Goal: Task Accomplishment & Management: Manage account settings

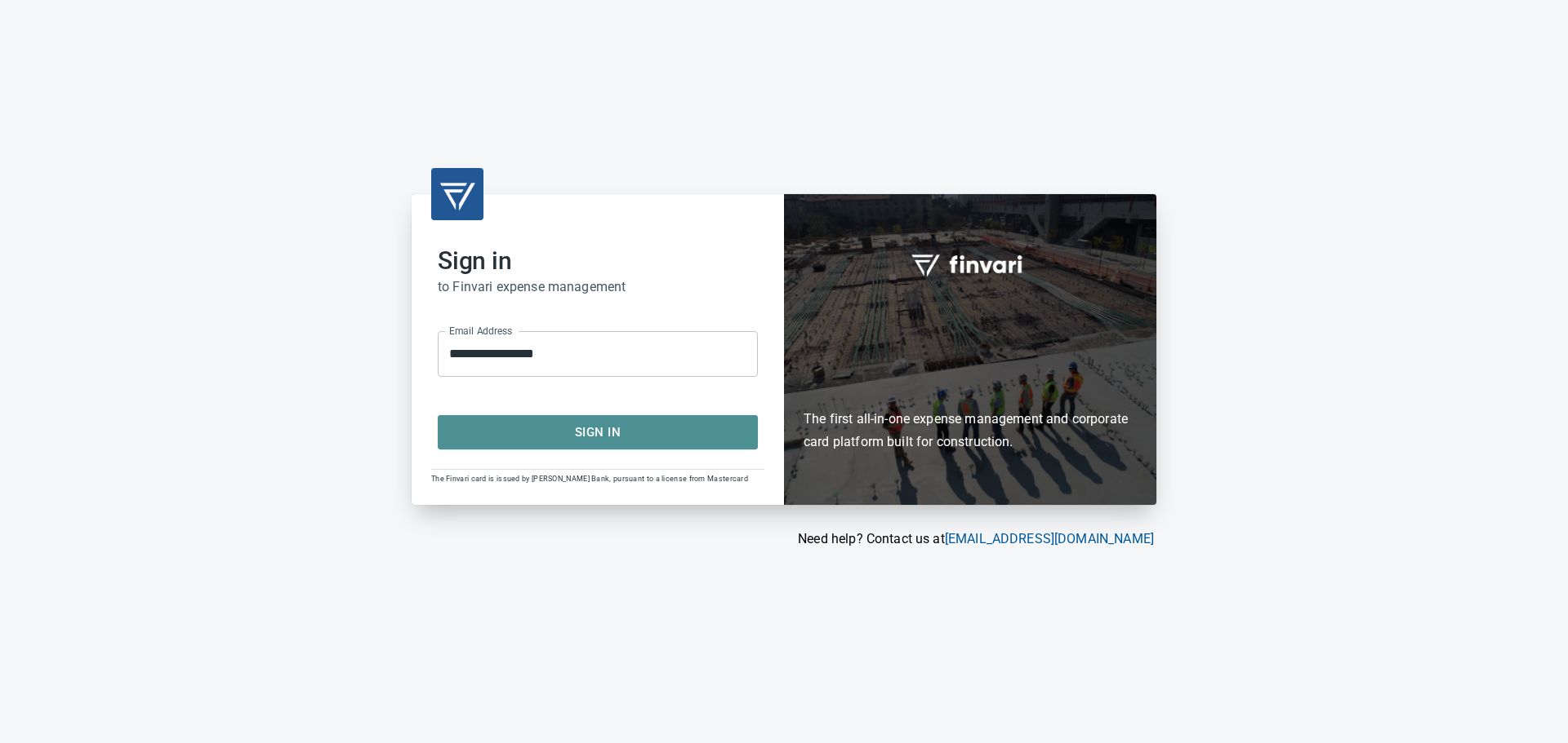
click at [576, 433] on span "Sign In" at bounding box center [597, 431] width 284 height 21
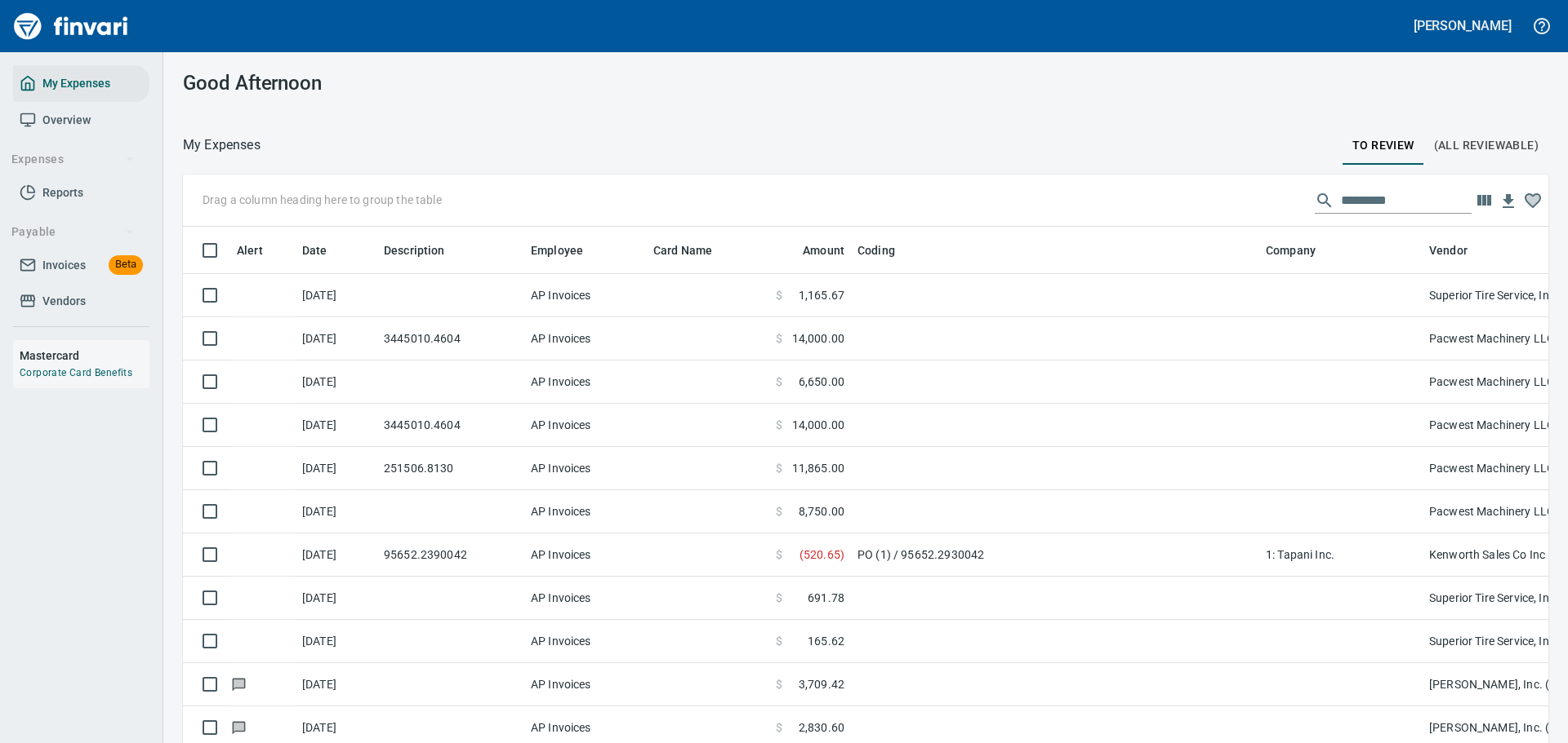
scroll to position [539, 1328]
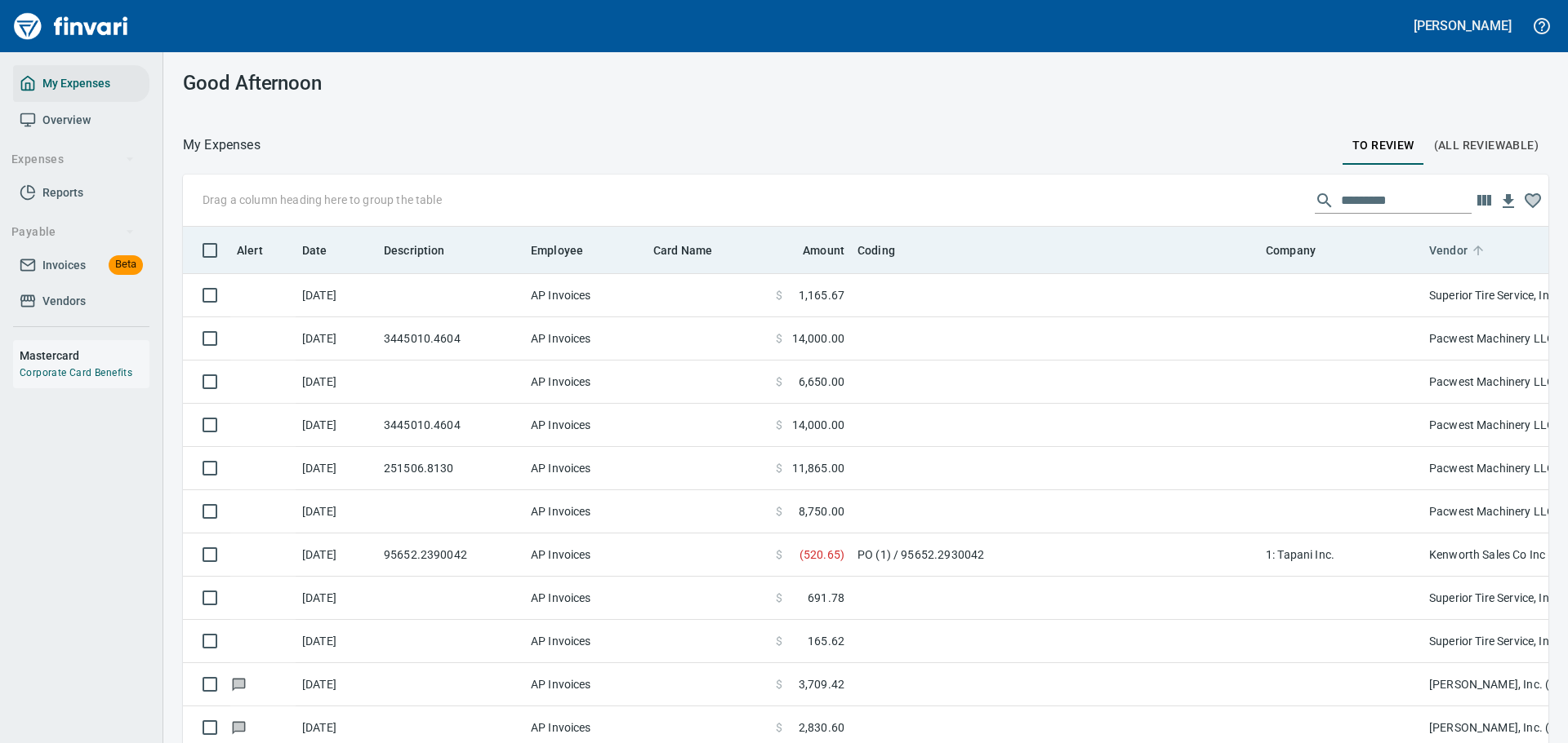
click at [1480, 249] on icon at bounding box center [1478, 250] width 10 height 10
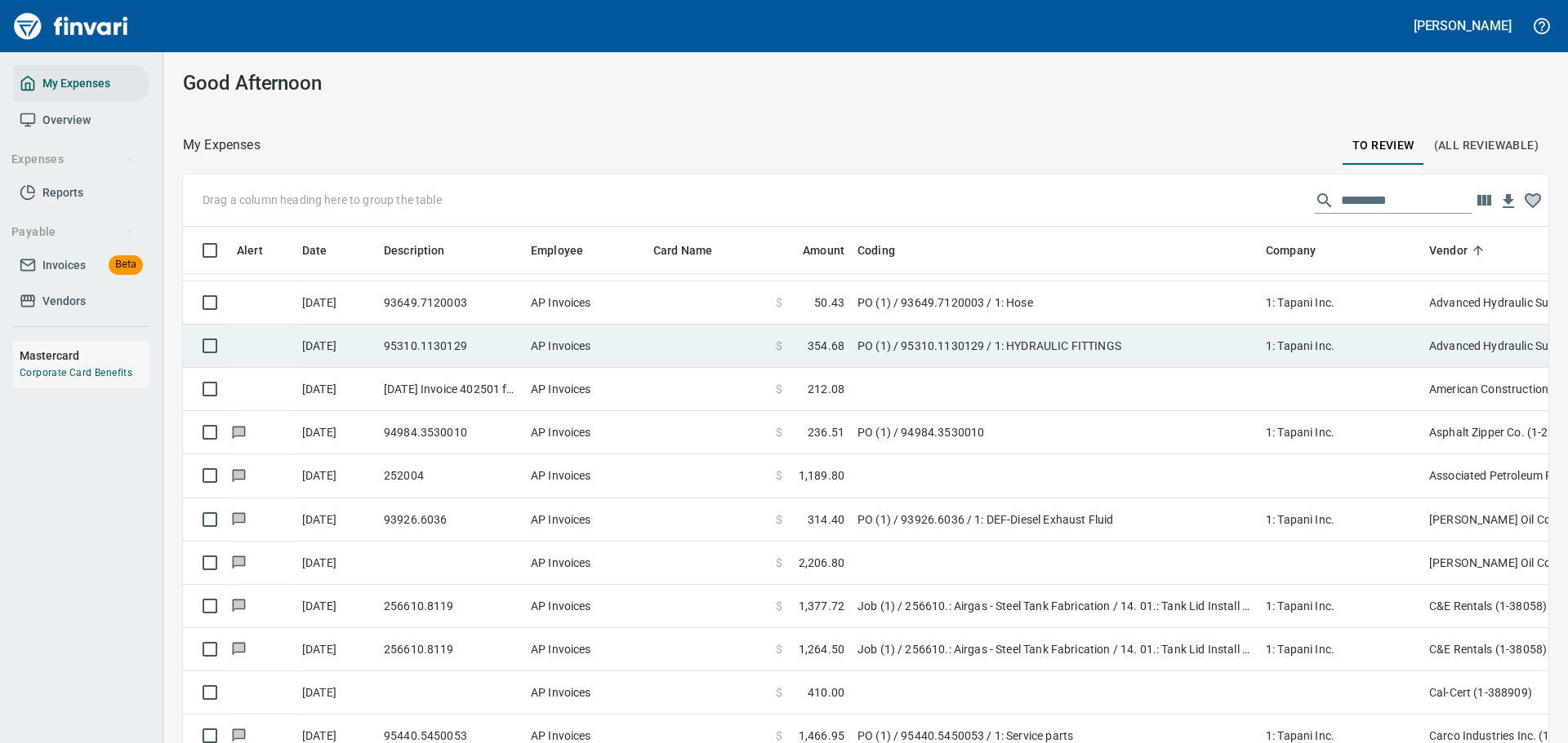
scroll to position [408, 0]
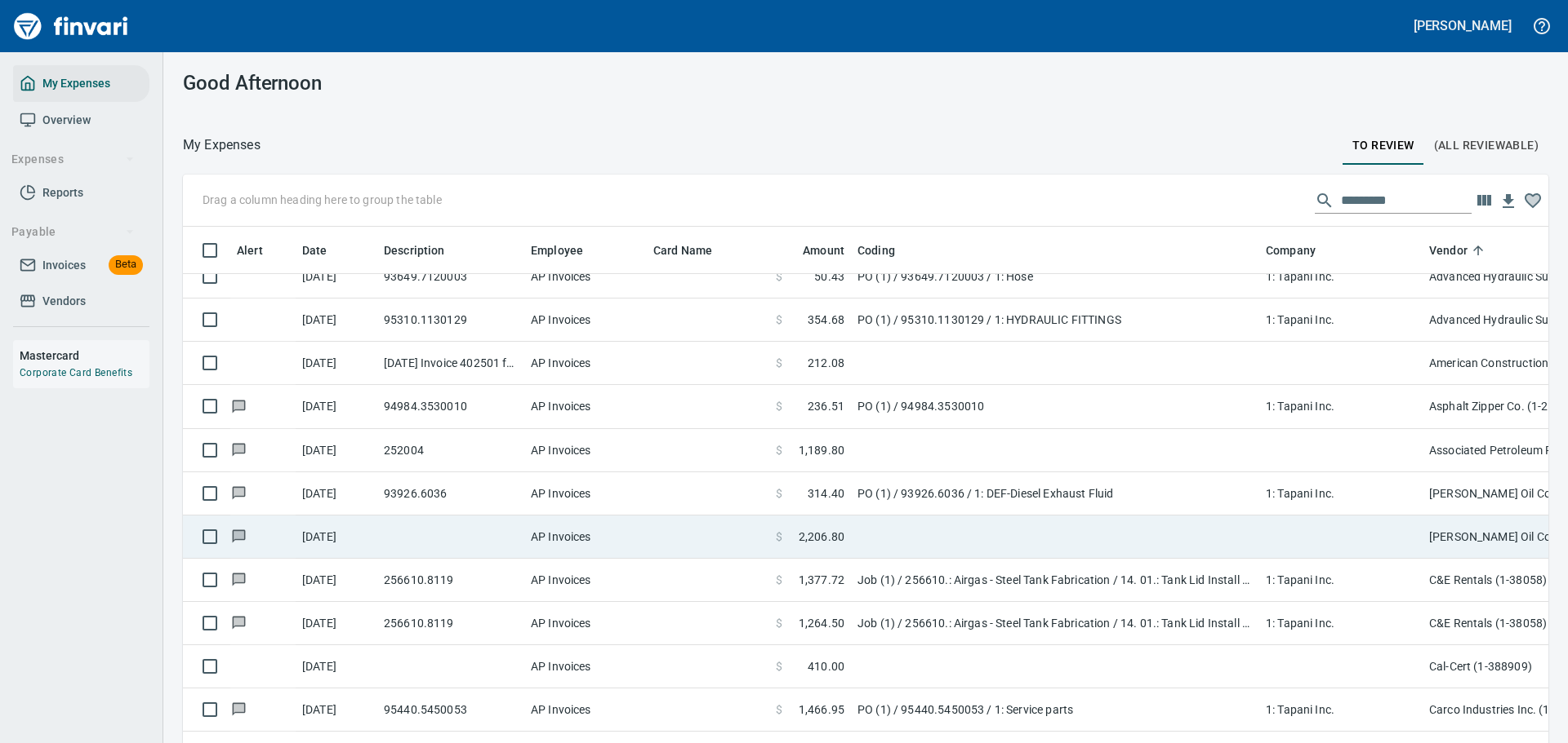
click at [1311, 526] on td at bounding box center [1340, 537] width 163 height 44
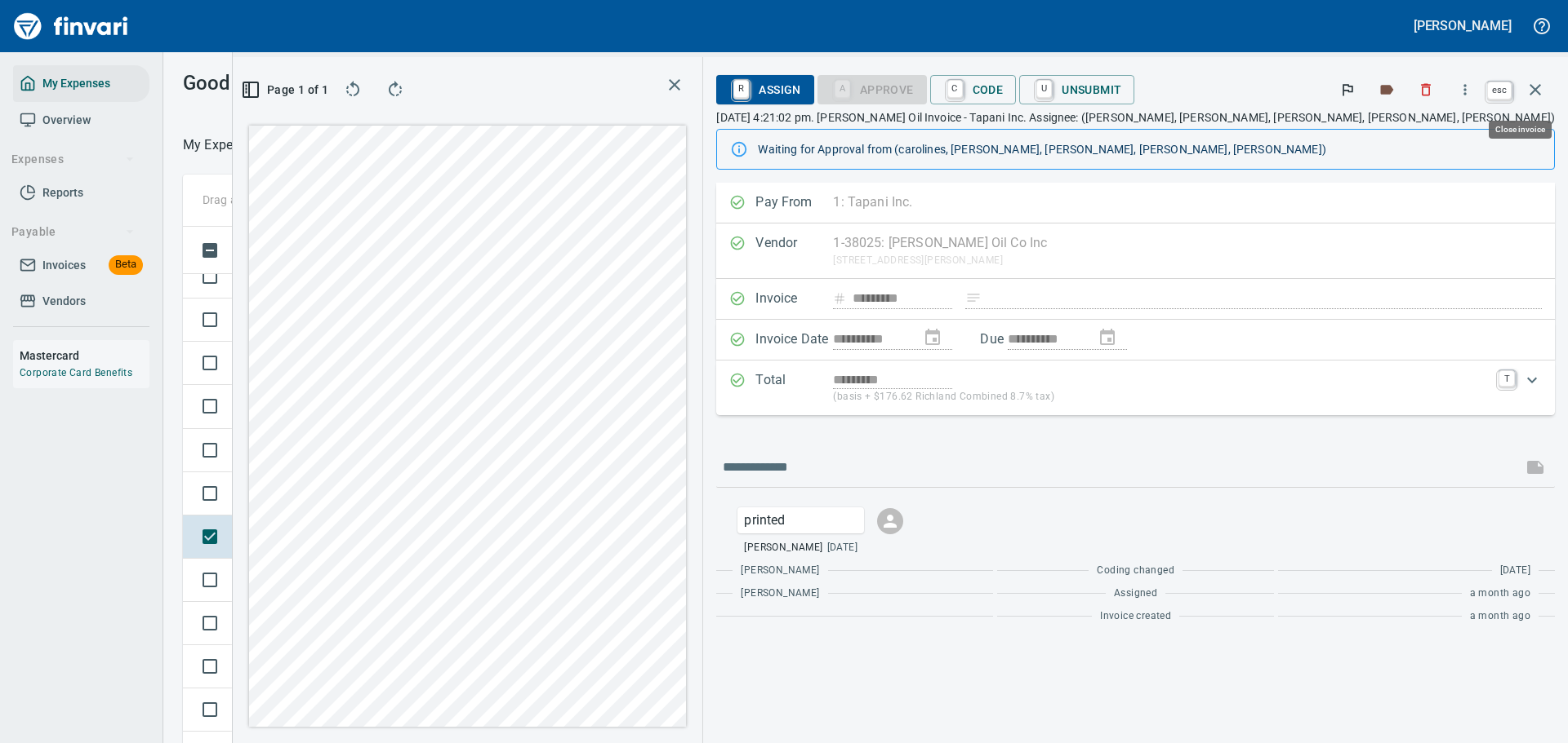
scroll to position [539, 921]
click at [1533, 91] on icon "button" at bounding box center [1535, 90] width 12 height 12
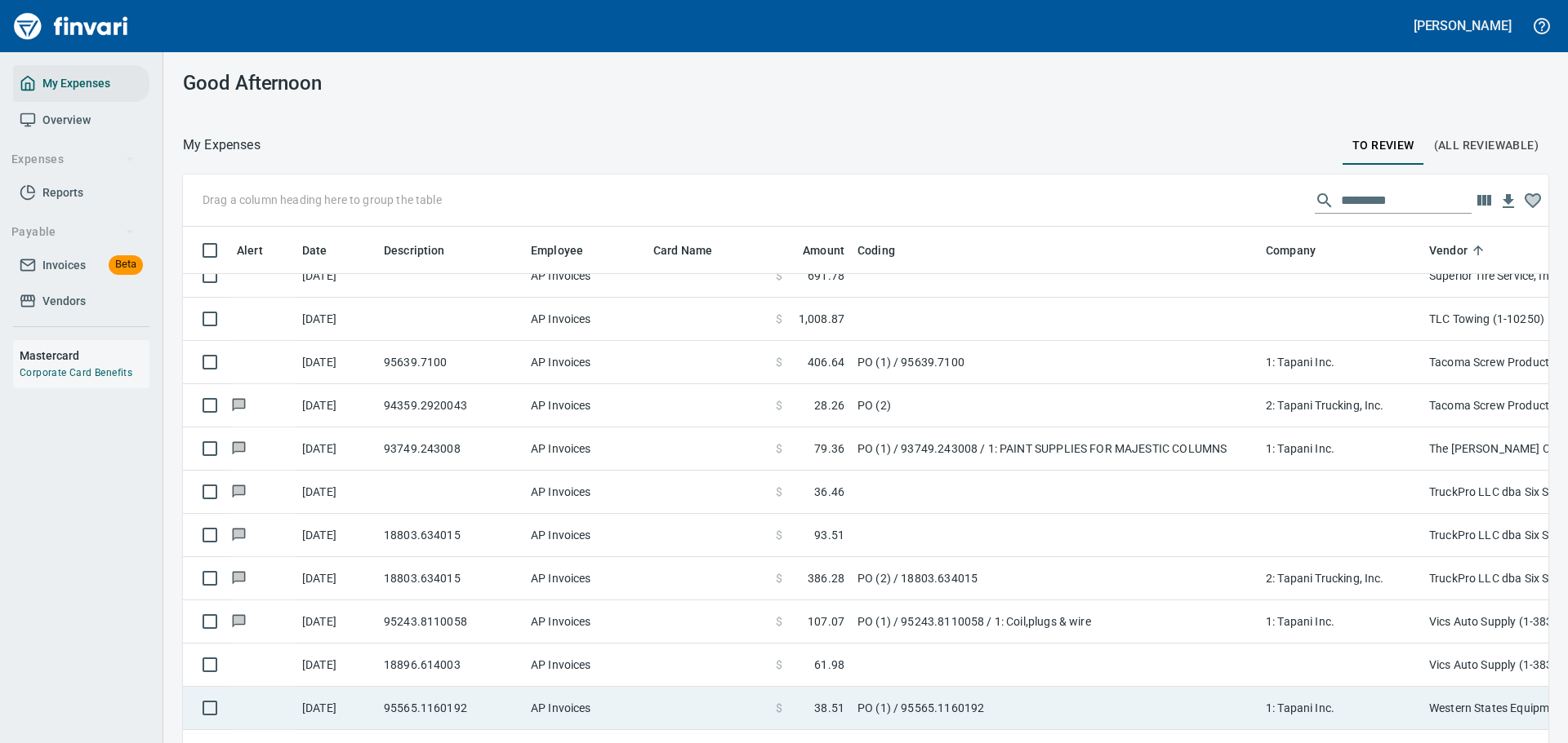
scroll to position [9629, 0]
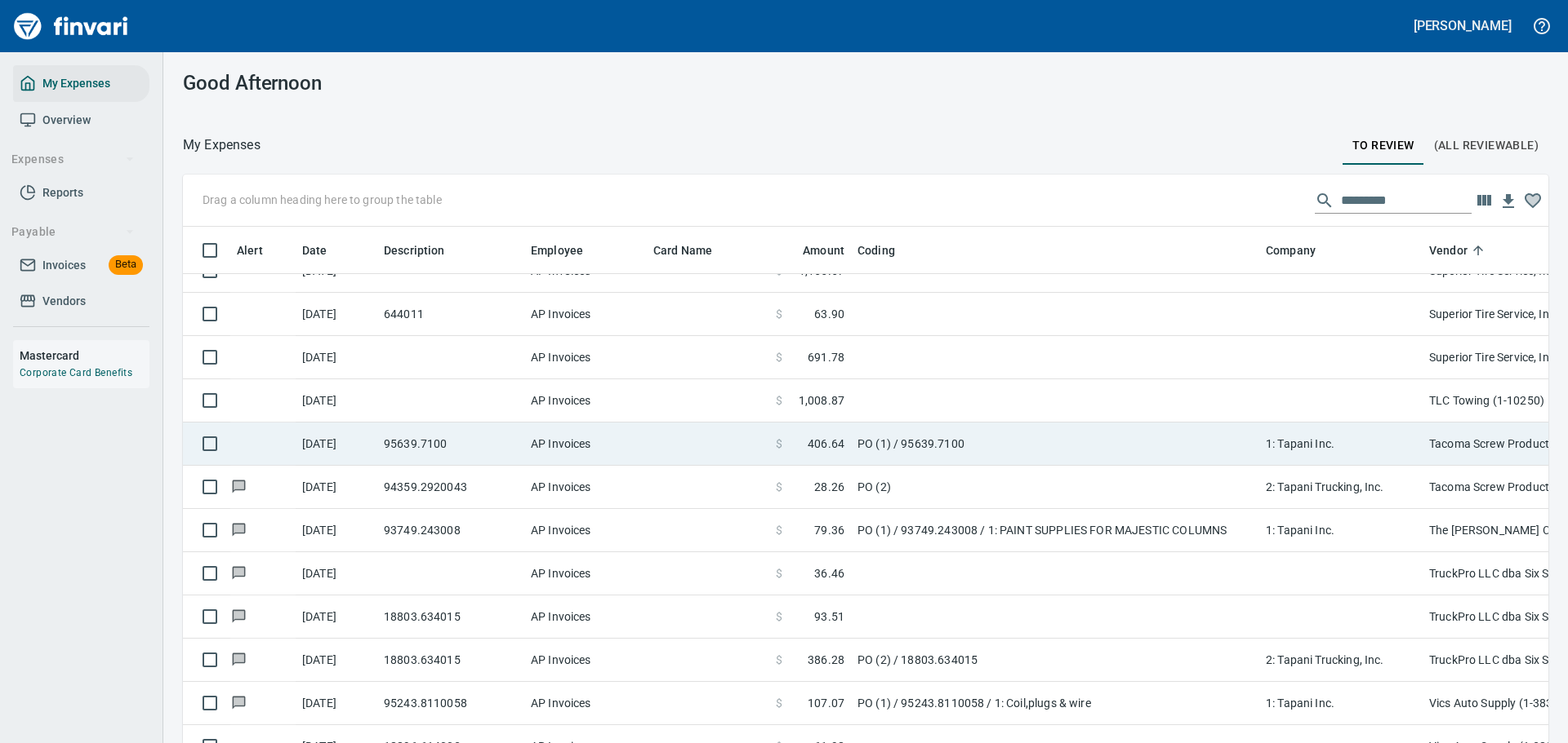
click at [943, 422] on td "PO (1) / 95639.7100" at bounding box center [1055, 444] width 408 height 44
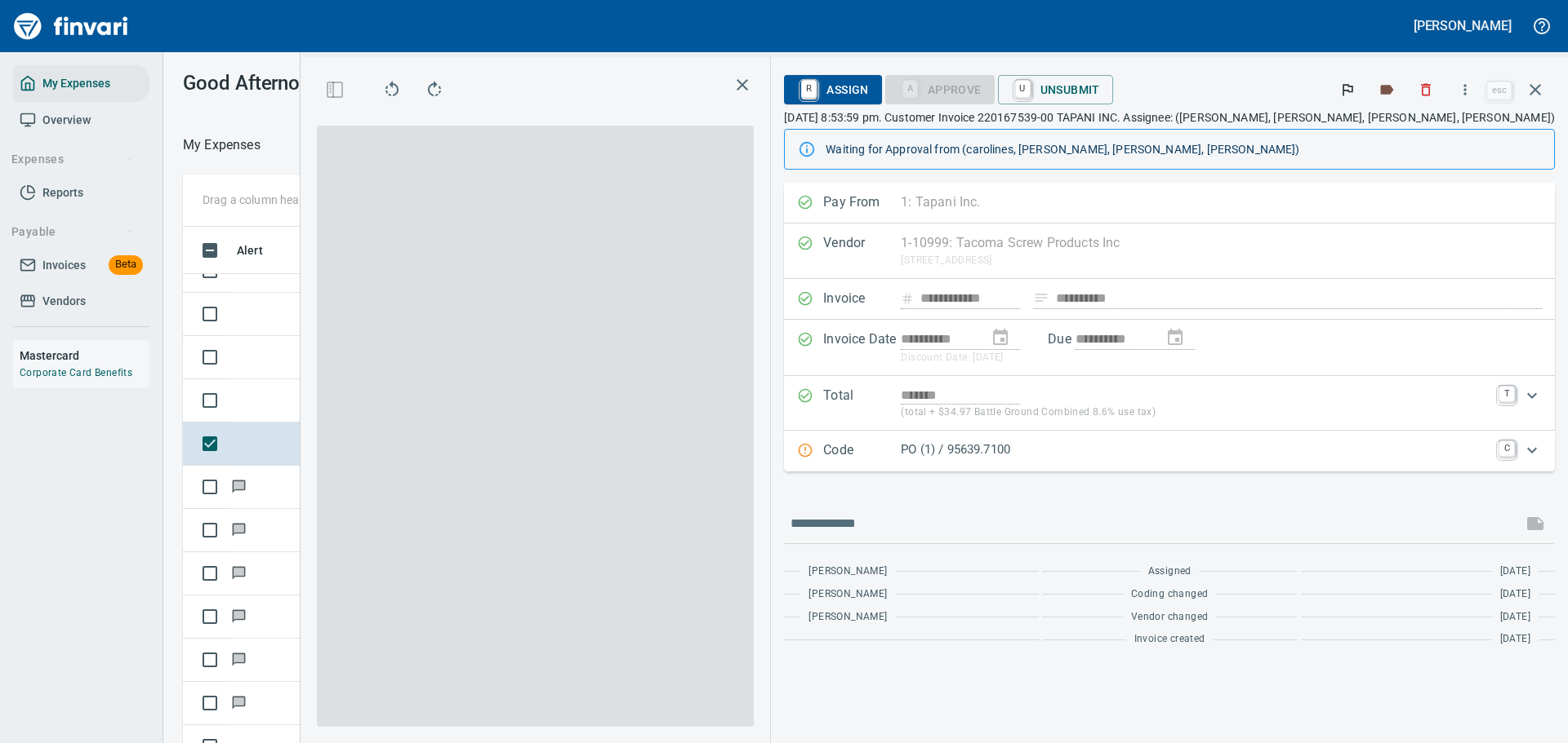
scroll to position [539, 921]
click at [1535, 86] on icon "button" at bounding box center [1535, 90] width 20 height 20
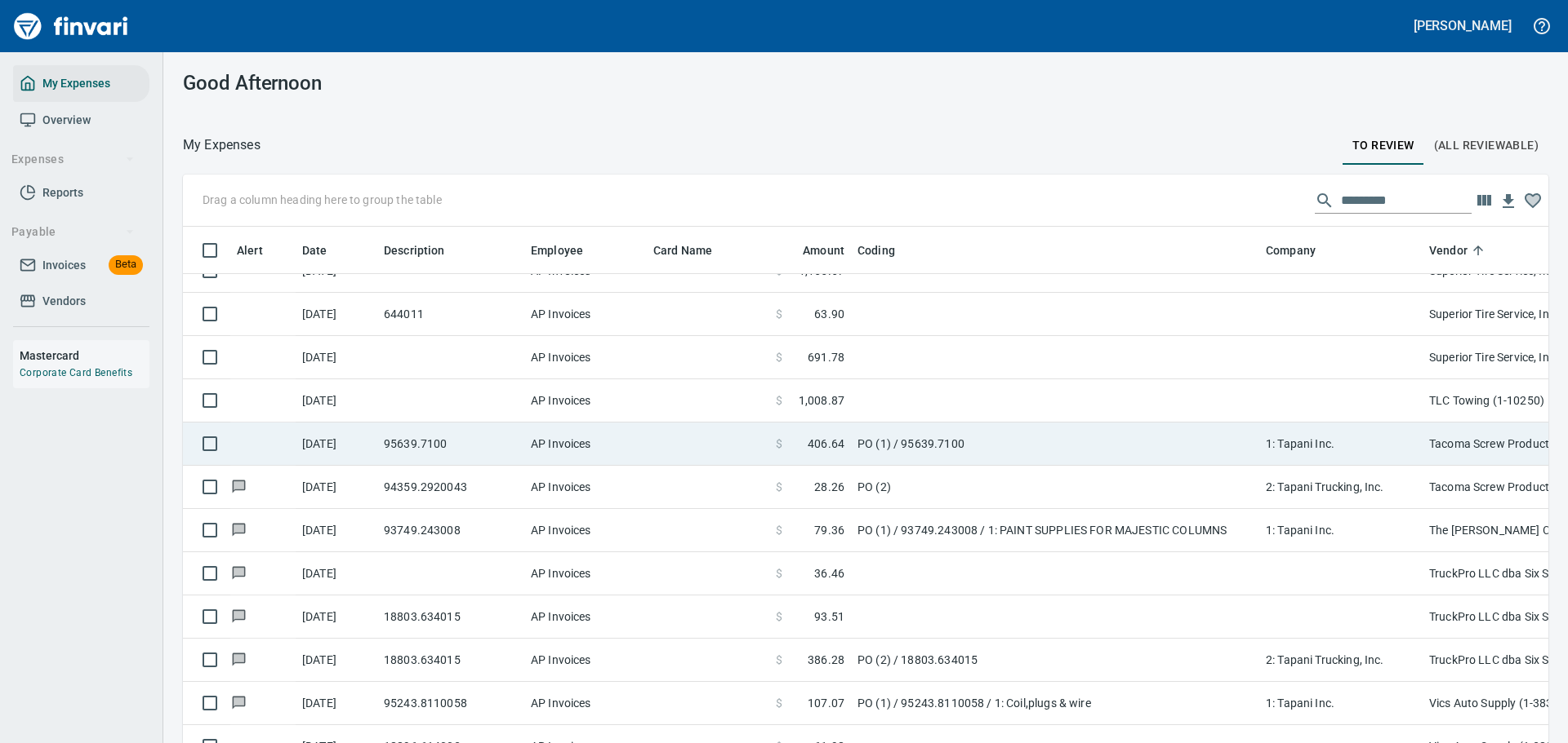
scroll to position [2, 2]
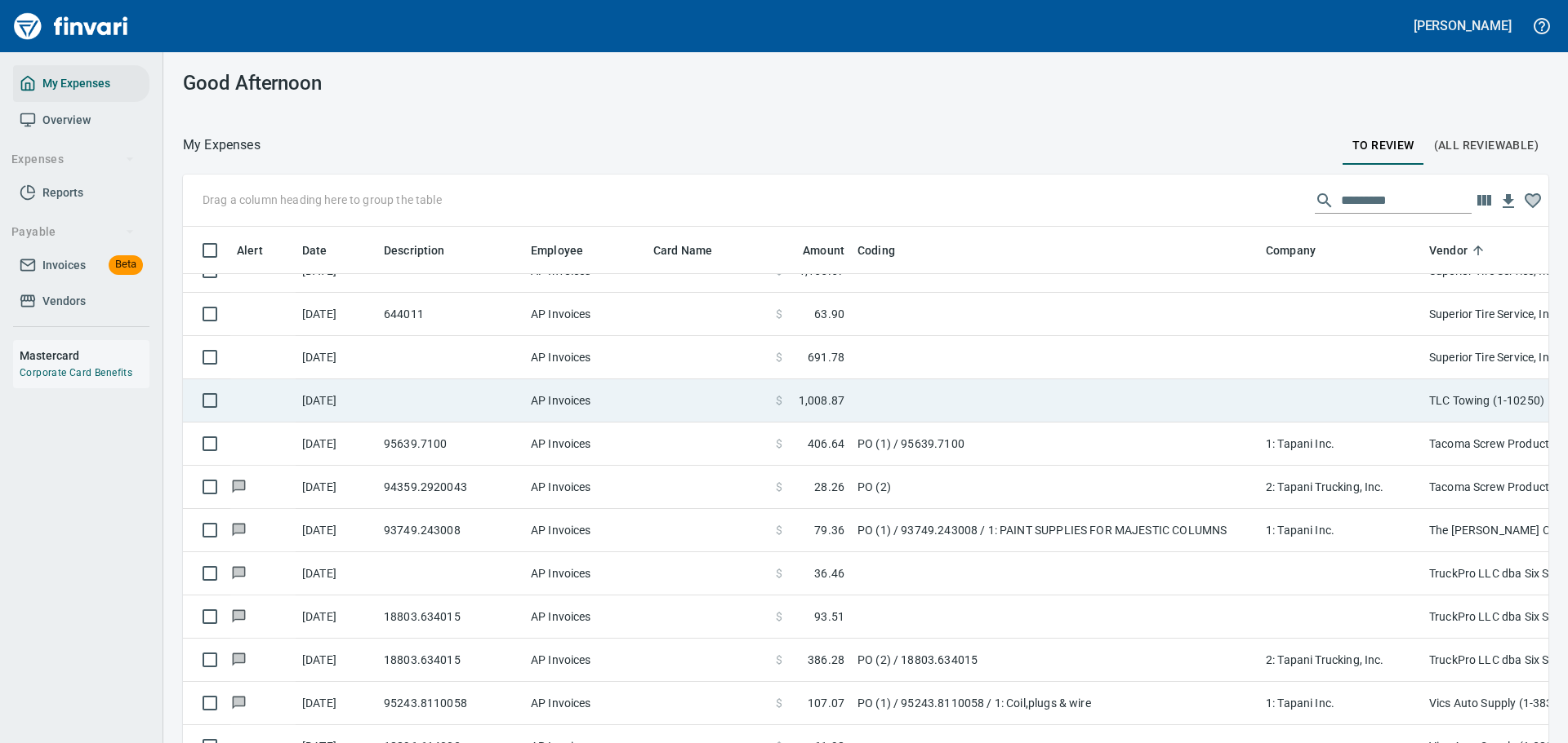
click at [978, 412] on td at bounding box center [1055, 402] width 408 height 44
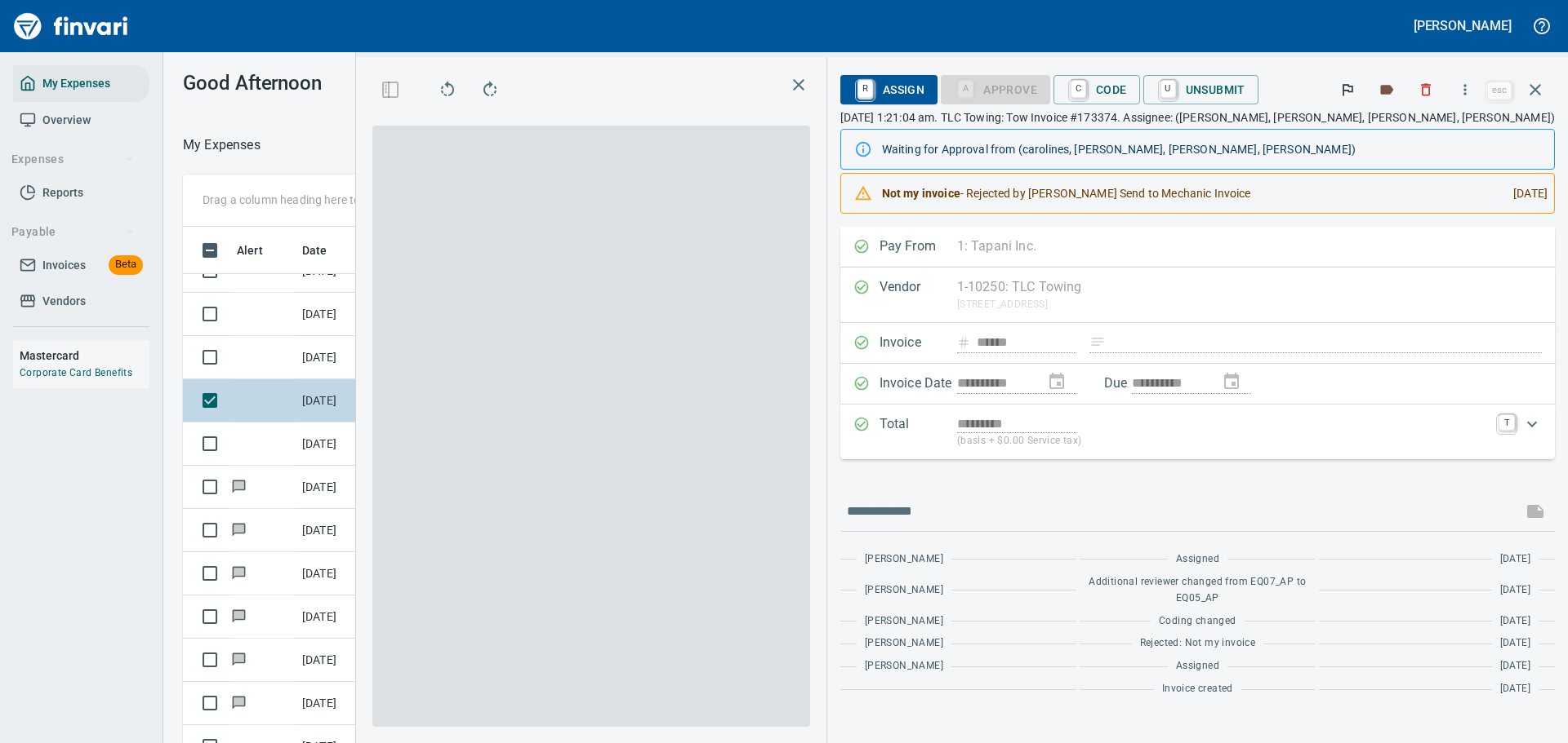
scroll to position [539, 921]
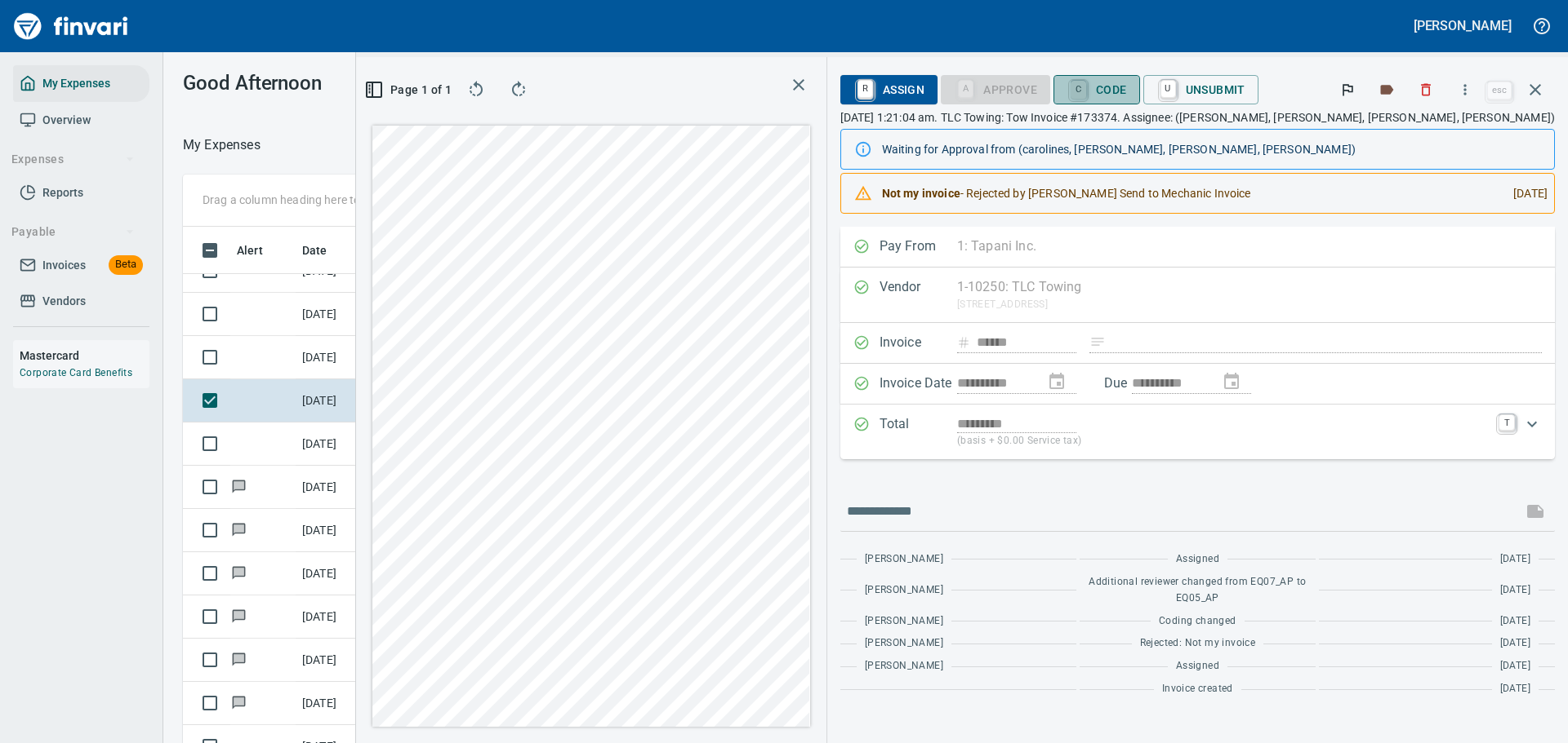
click at [1086, 91] on link "C" at bounding box center [1078, 90] width 16 height 18
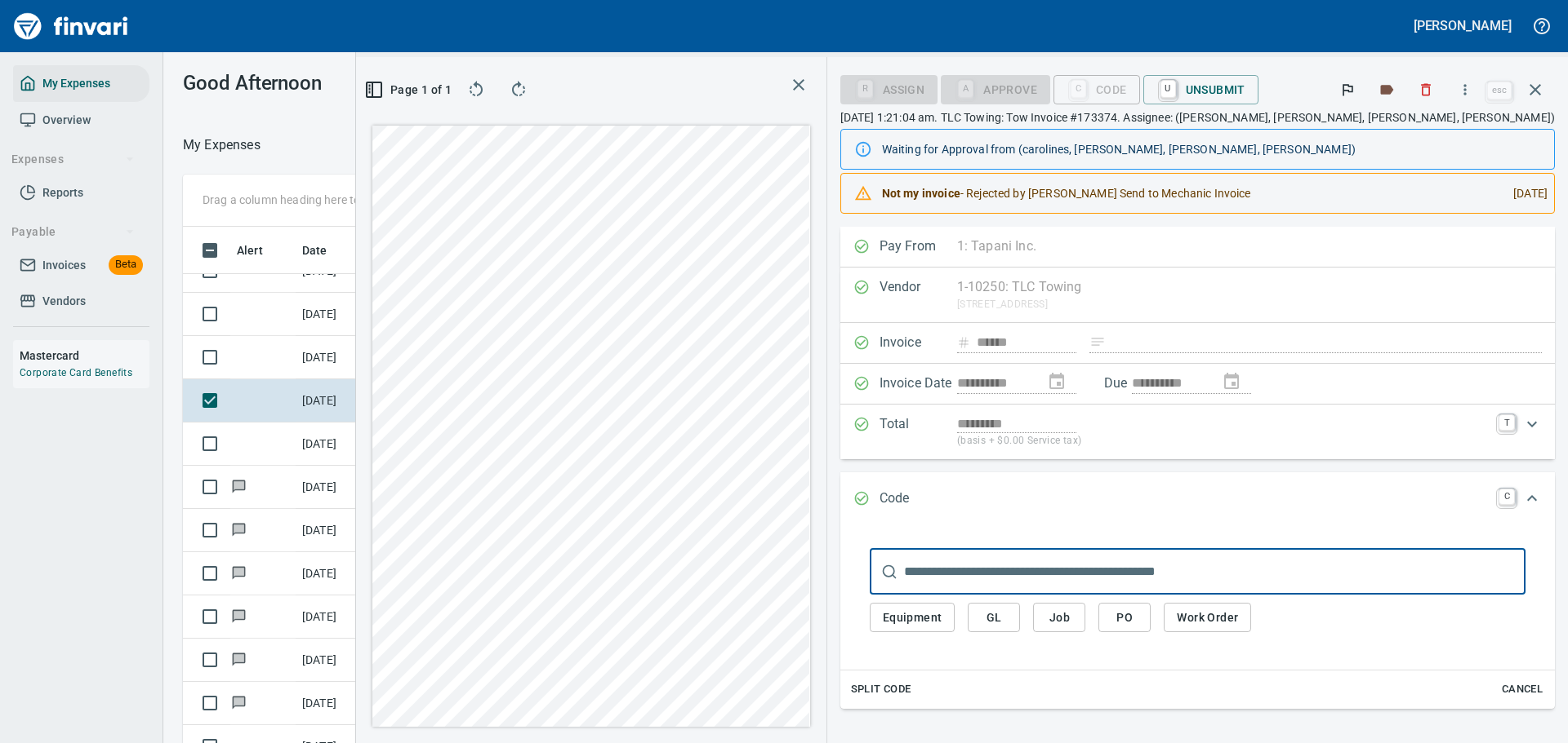
click at [1237, 619] on span "Work Order" at bounding box center [1208, 618] width 61 height 21
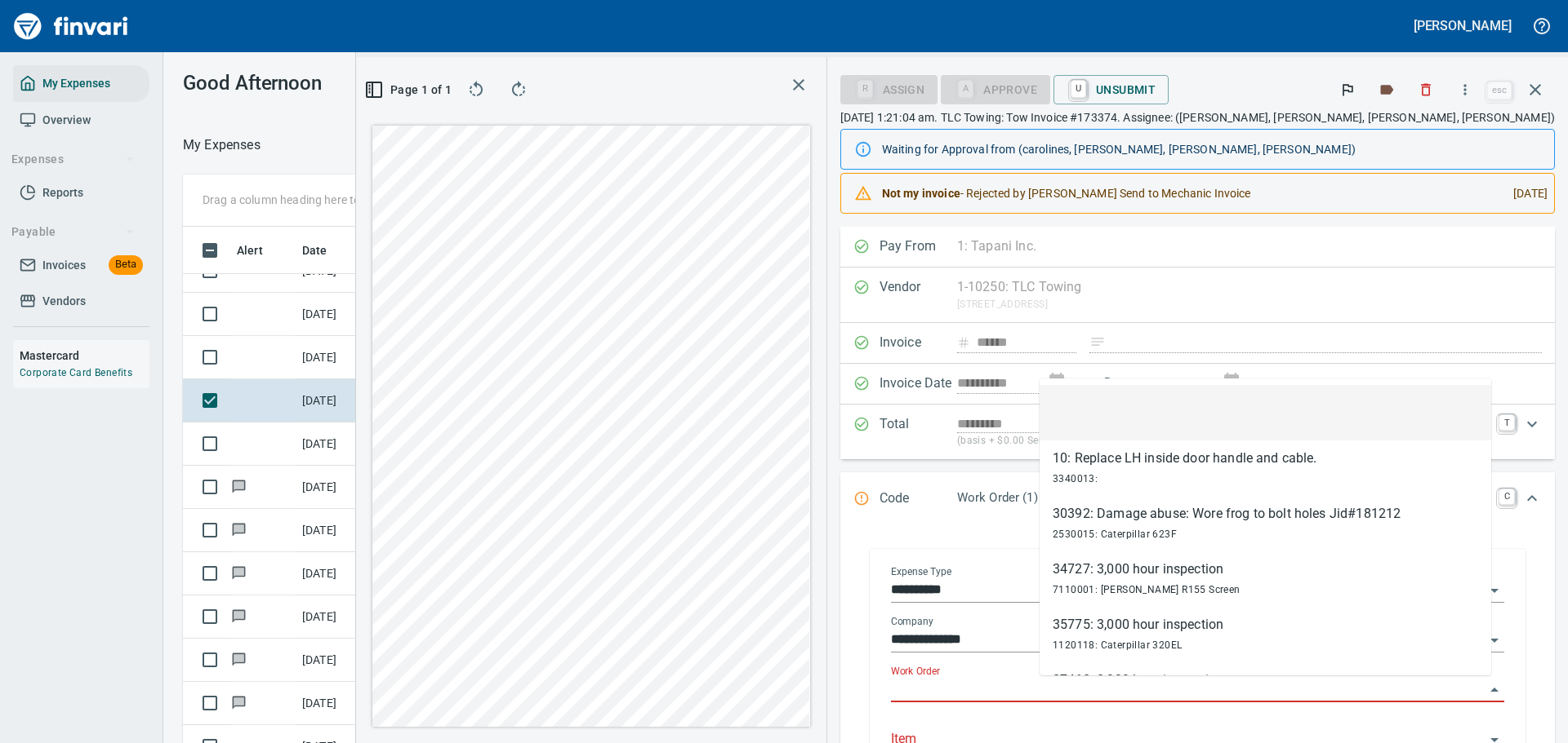
click at [1078, 696] on input "Work Order" at bounding box center [1188, 690] width 594 height 23
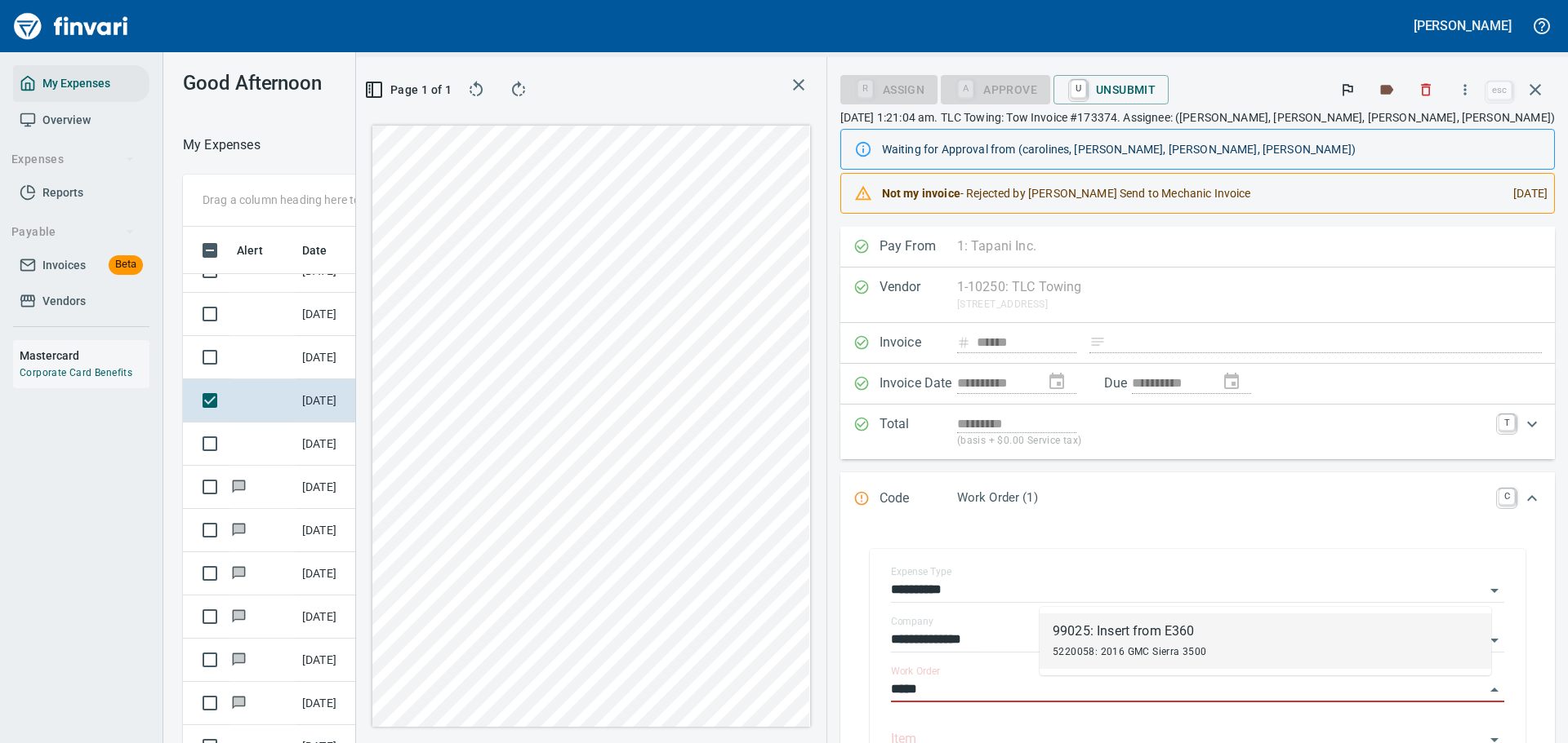
click at [1132, 634] on div "99025: Insert from E360" at bounding box center [1129, 632] width 154 height 20
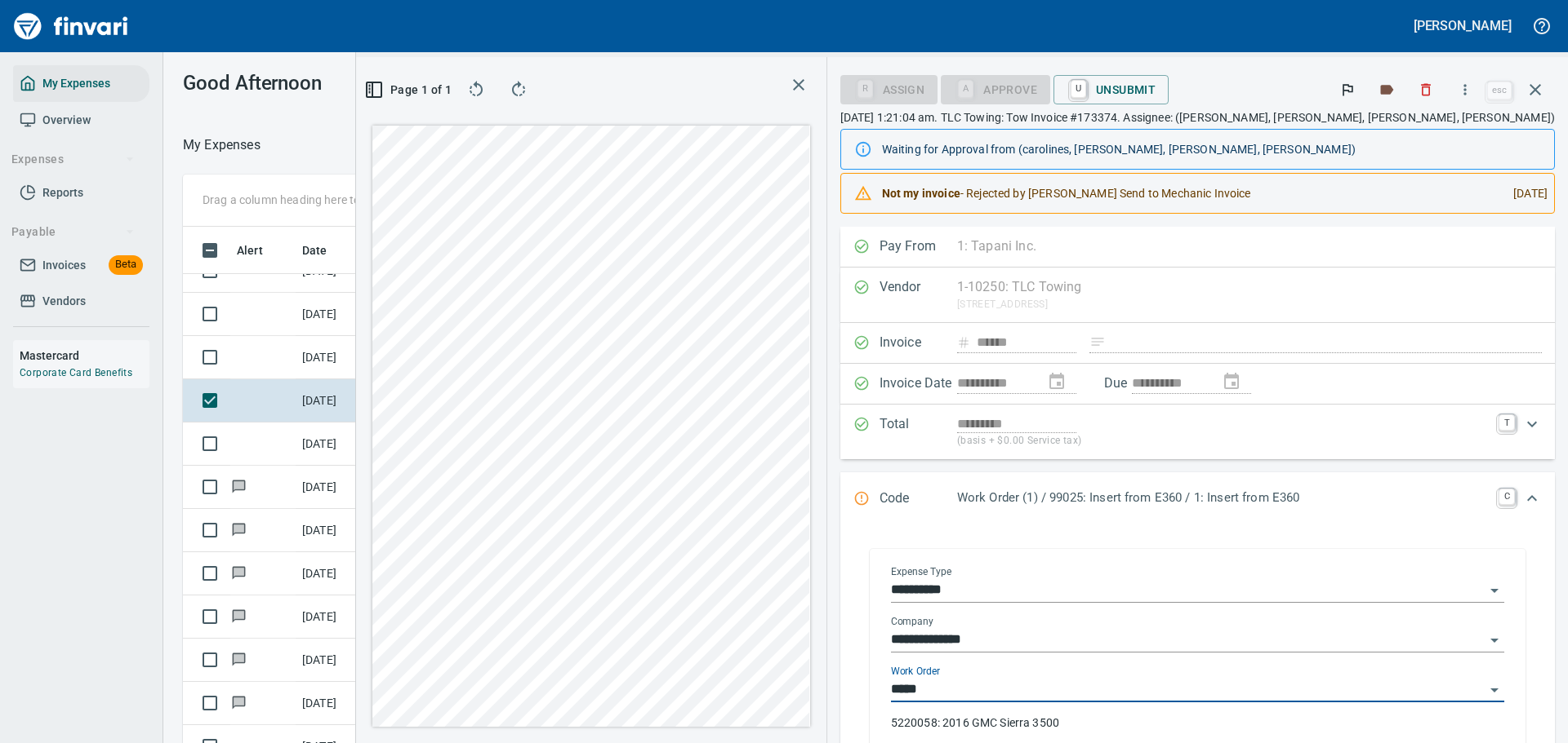
type input "**********"
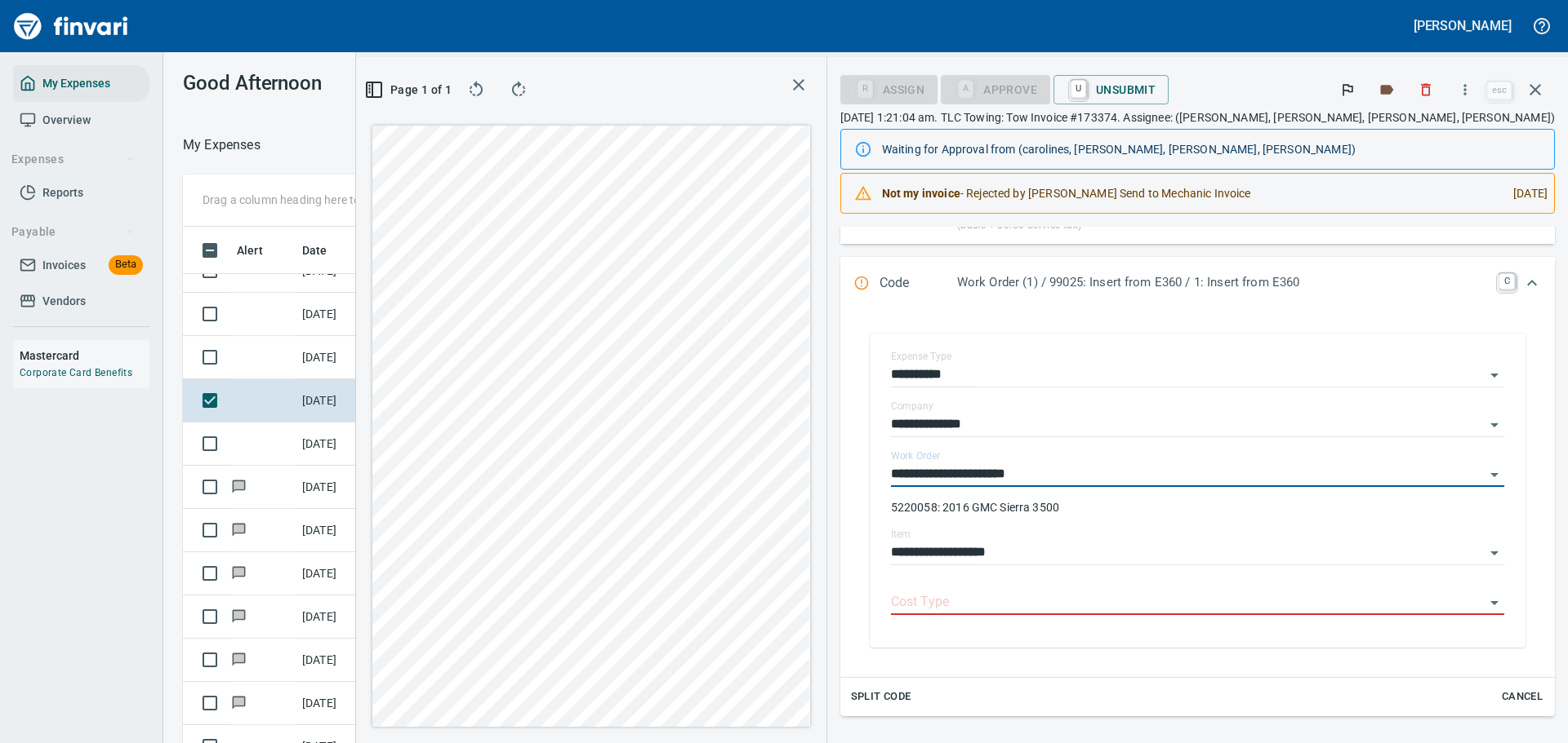
scroll to position [244, 0]
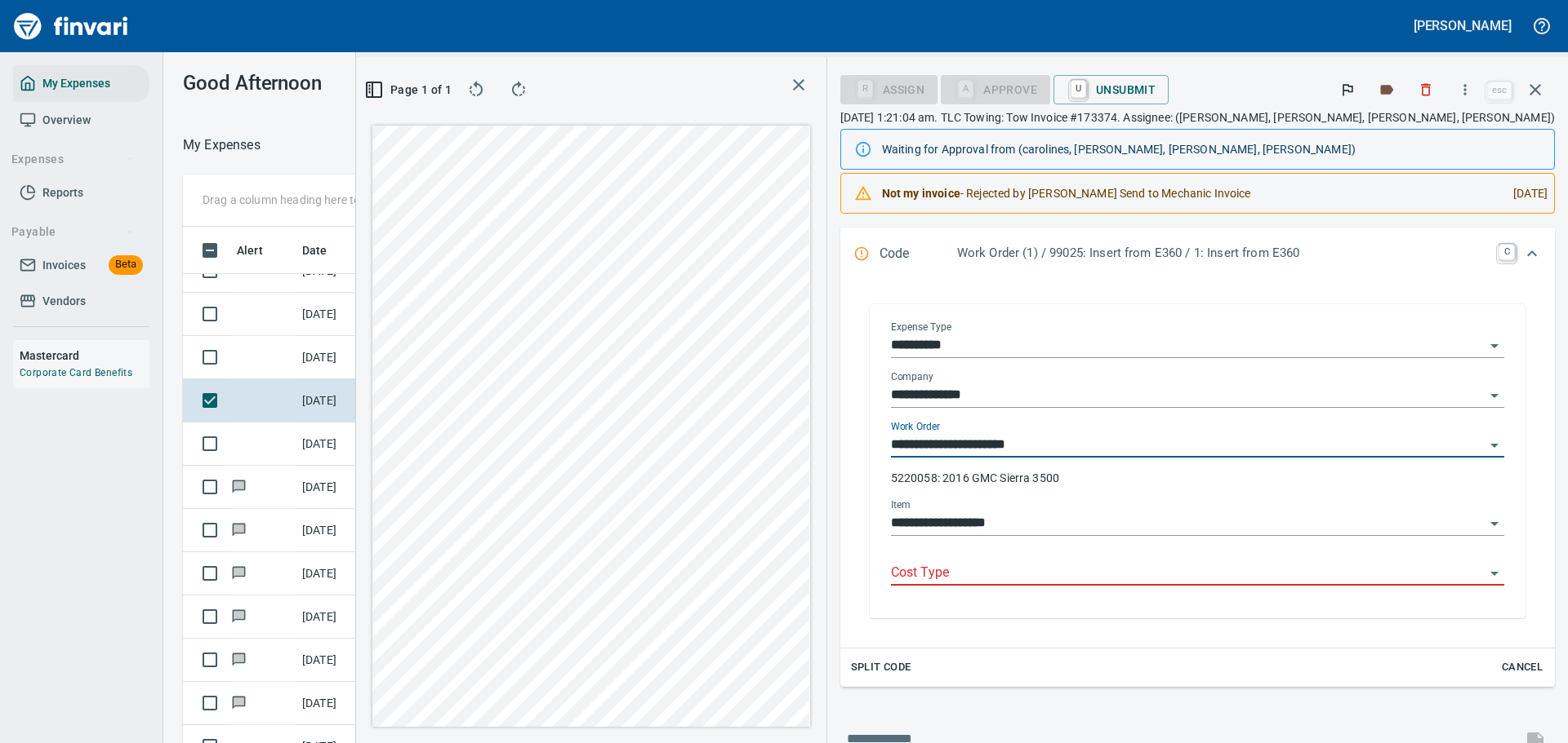
type input "**********"
click at [1093, 566] on input "Cost Type" at bounding box center [1188, 573] width 594 height 23
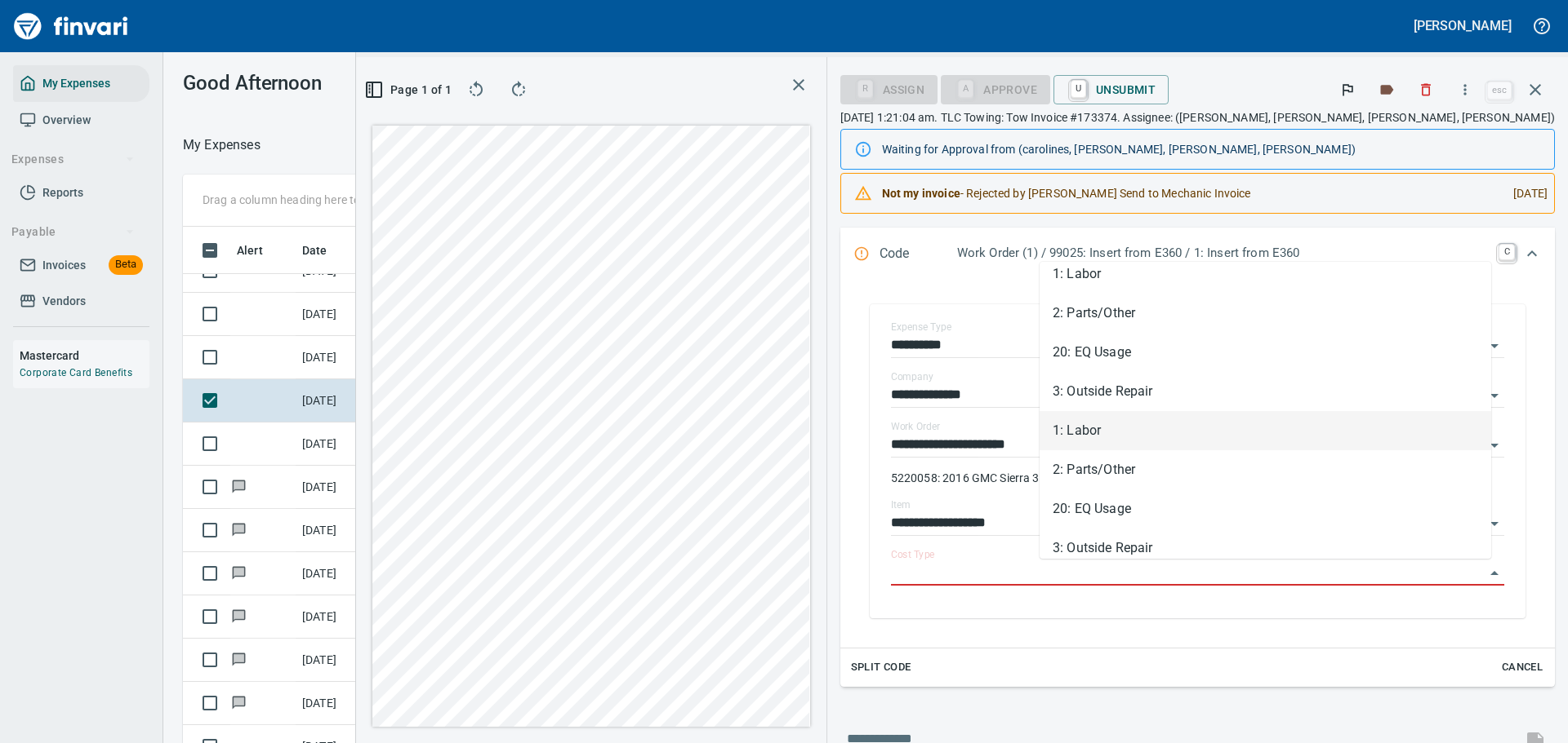
scroll to position [81, 0]
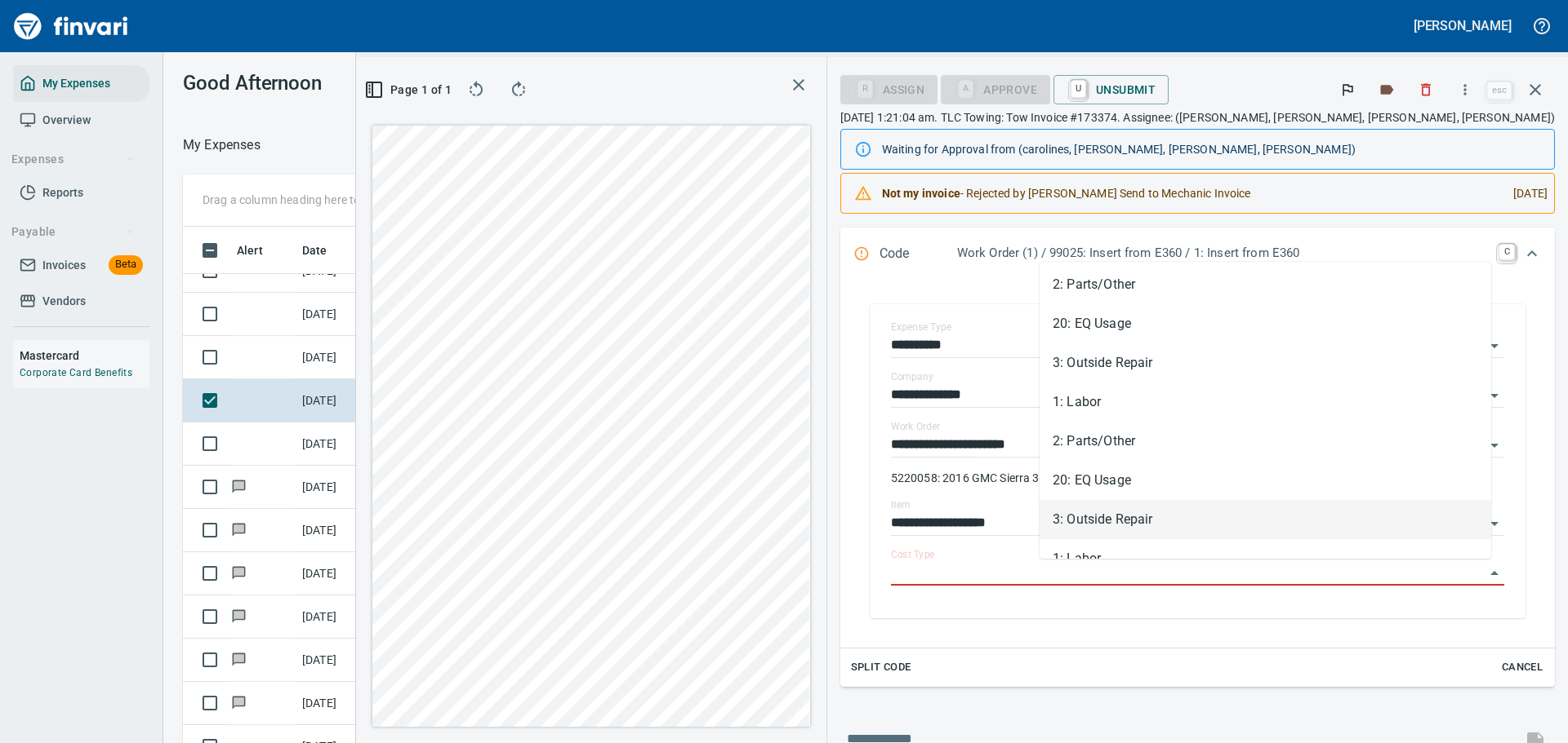
click at [1131, 511] on li "3: Outside Repair" at bounding box center [1265, 520] width 451 height 40
type input "**********"
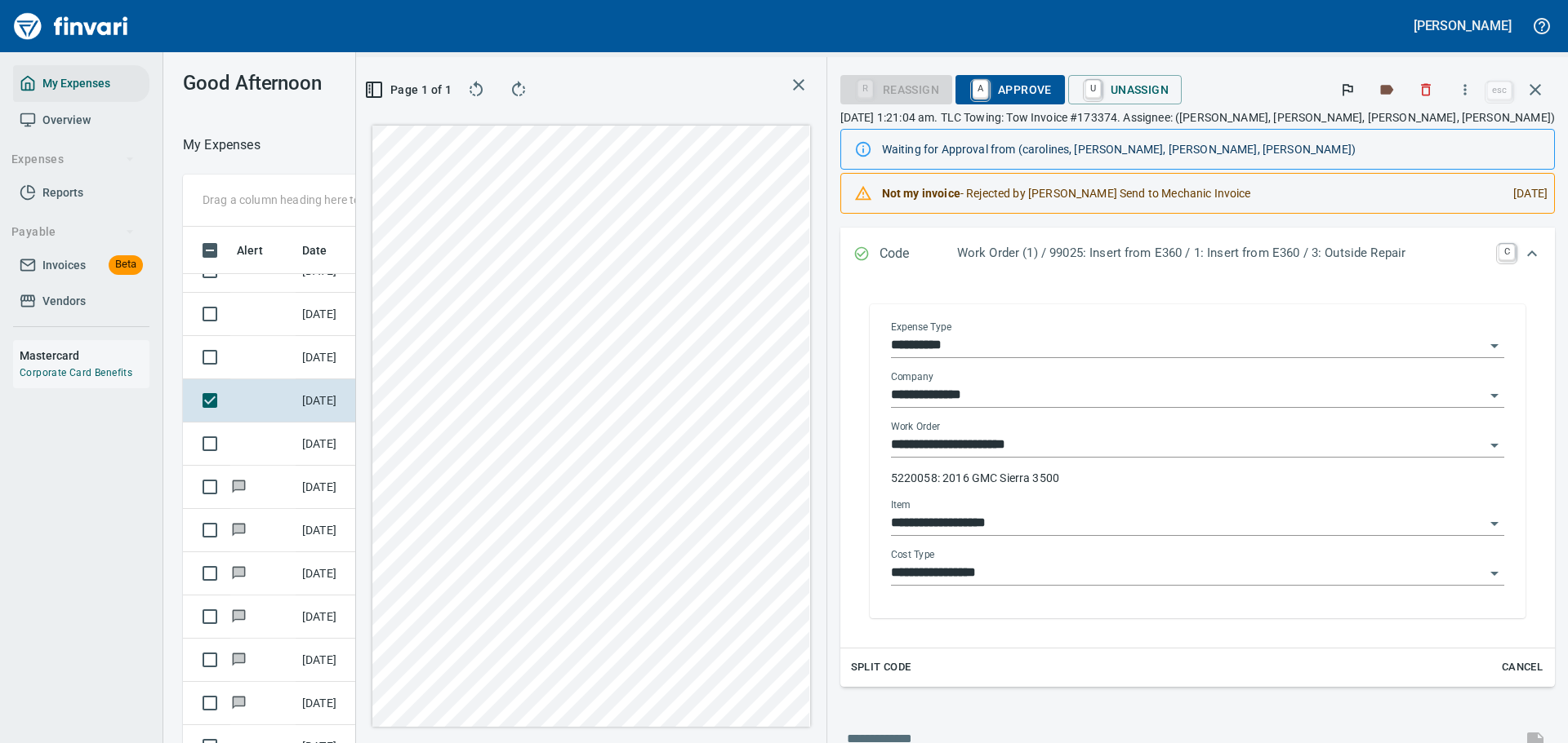
click at [1074, 575] on input "**********" at bounding box center [1188, 573] width 594 height 23
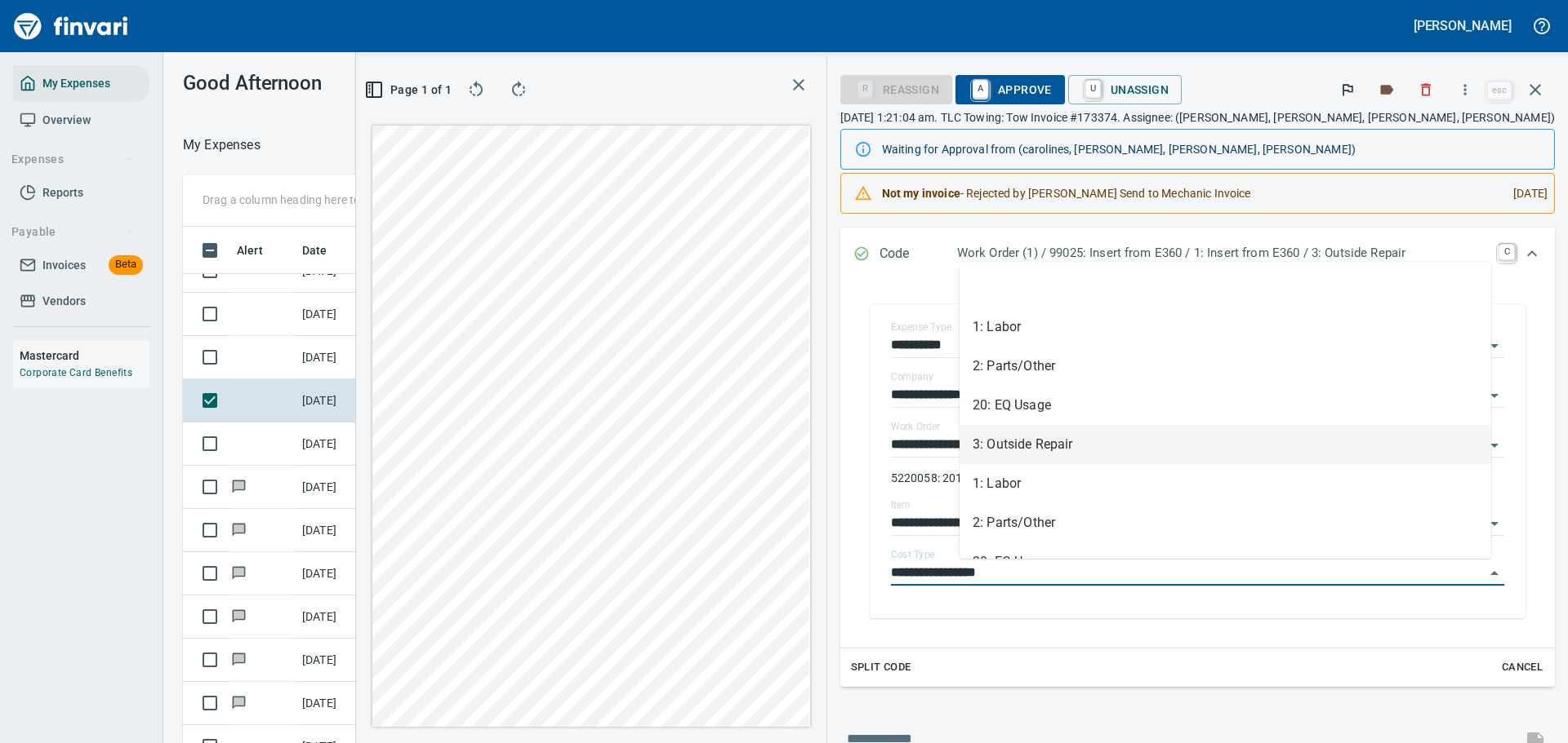
click at [1068, 448] on li "3: Outside Repair" at bounding box center [1225, 445] width 532 height 40
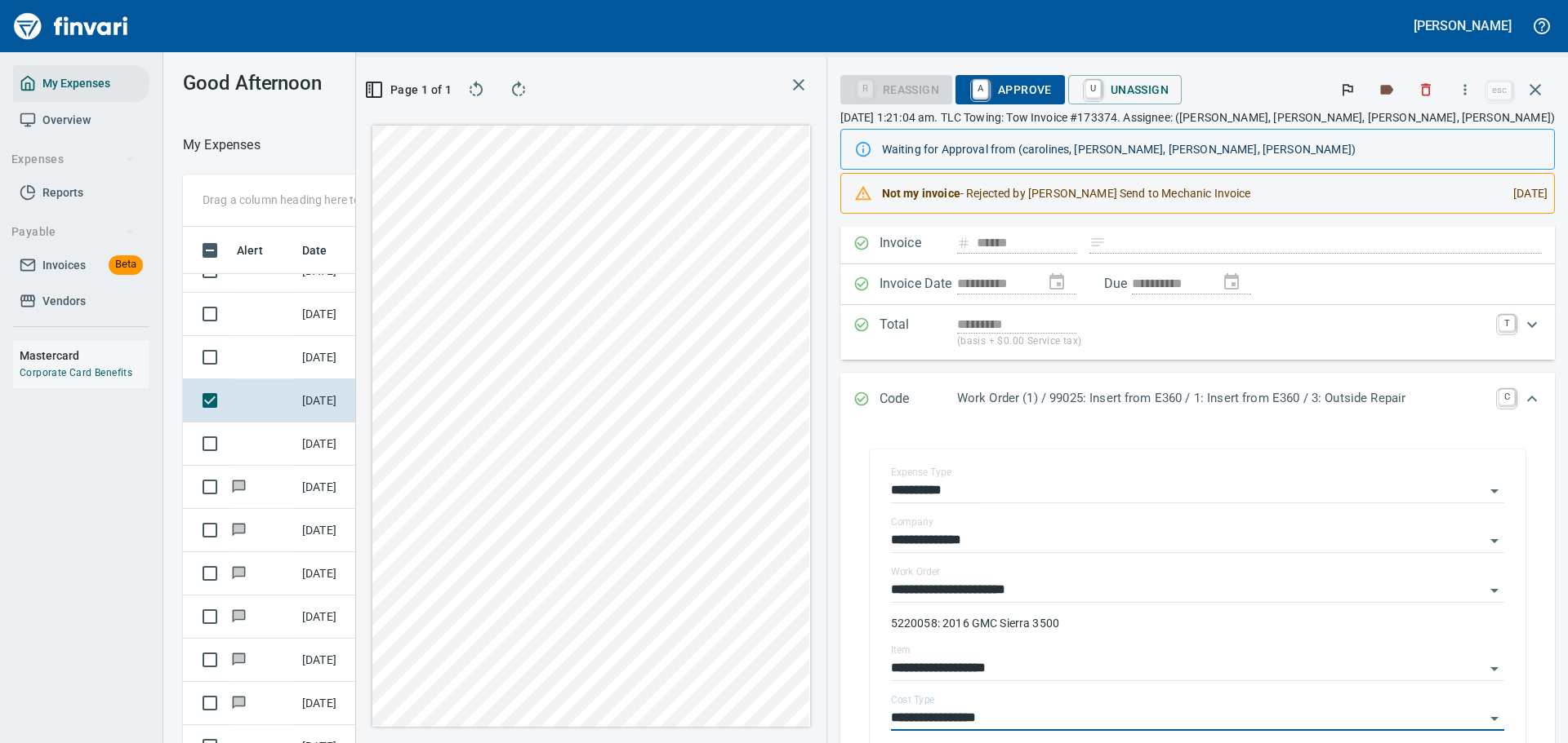
scroll to position [0, 0]
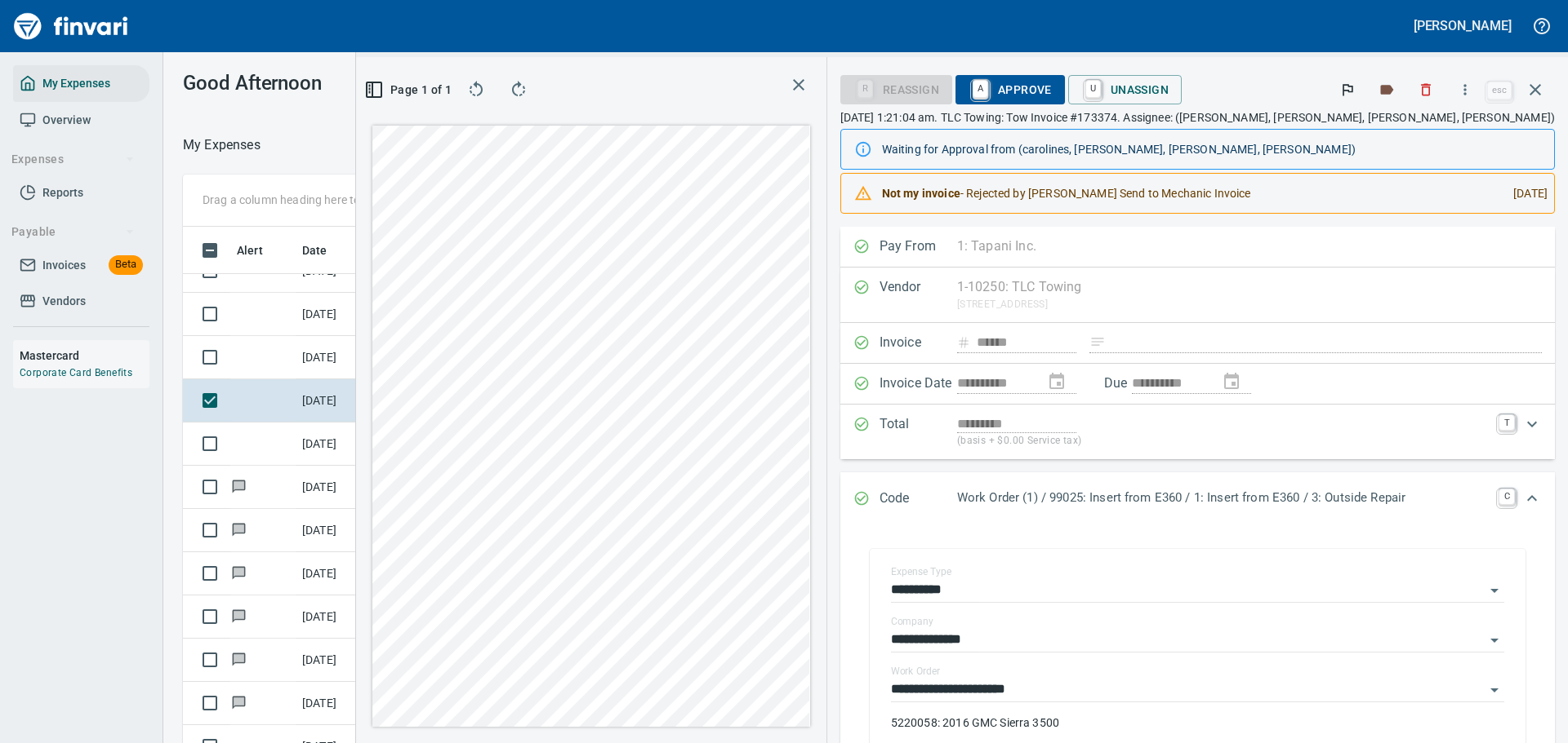
click at [1051, 94] on span "A Approve" at bounding box center [1010, 90] width 83 height 28
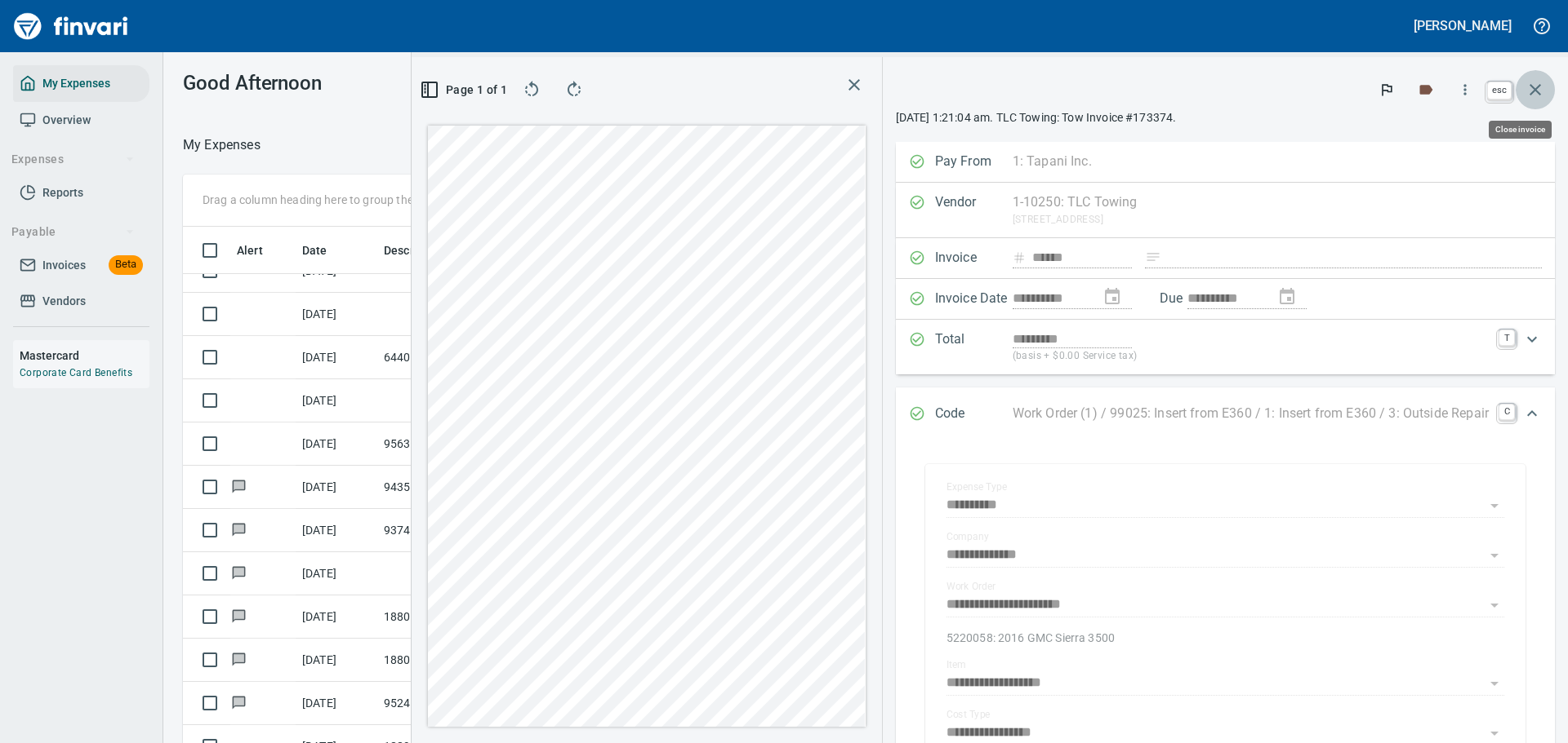
scroll to position [539, 921]
click at [1532, 96] on icon "button" at bounding box center [1535, 90] width 20 height 20
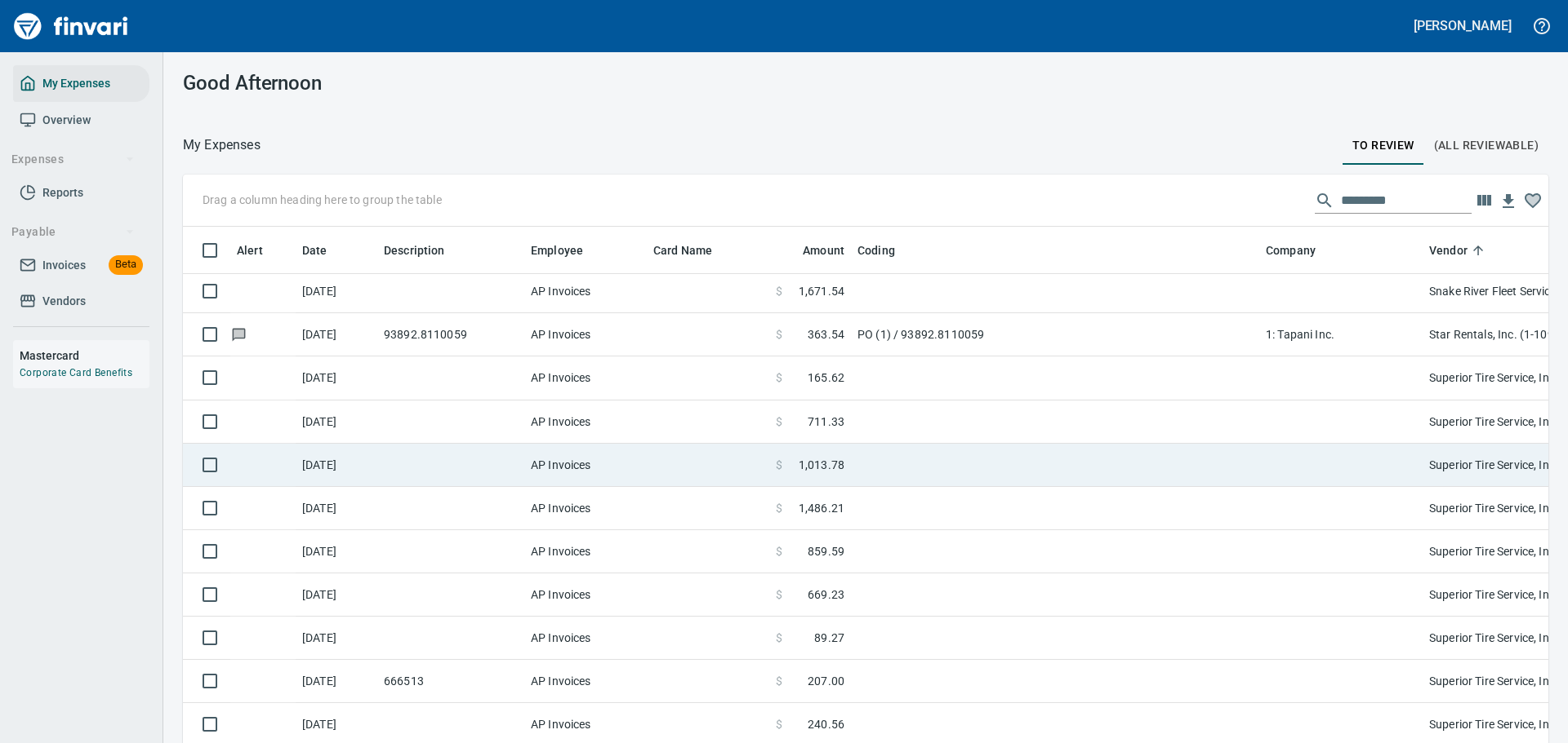
scroll to position [8895, 0]
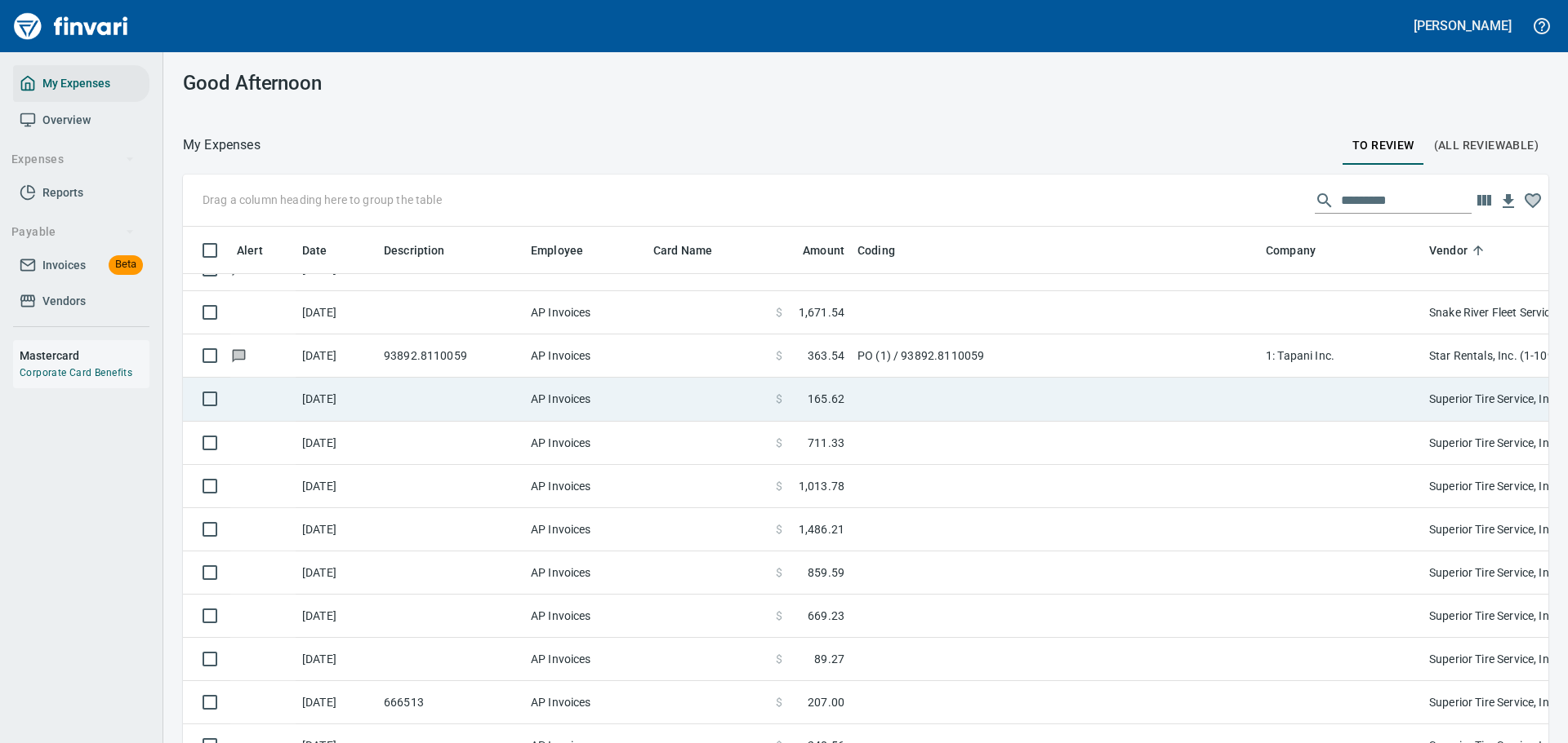
click at [858, 393] on td at bounding box center [1055, 400] width 408 height 44
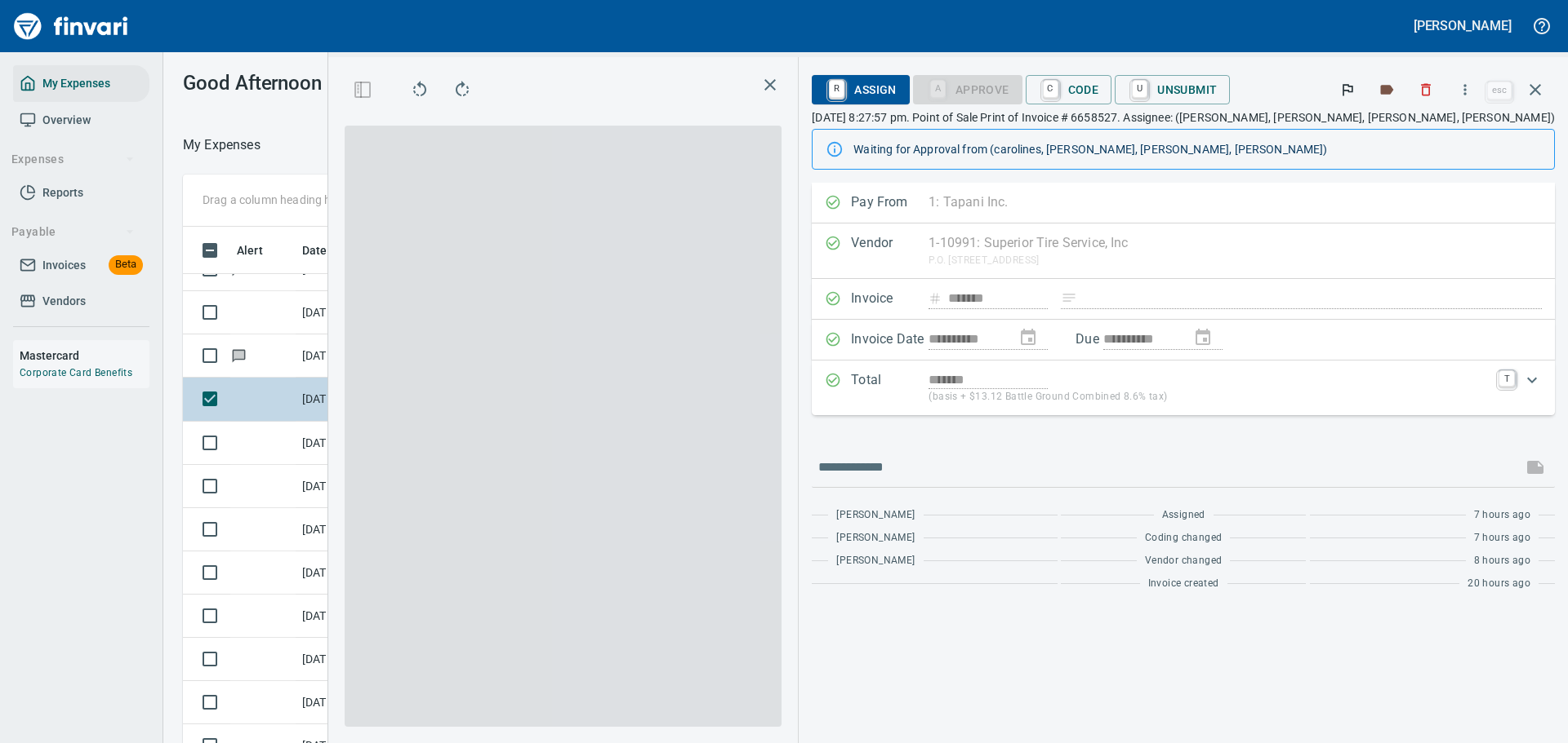
scroll to position [539, 921]
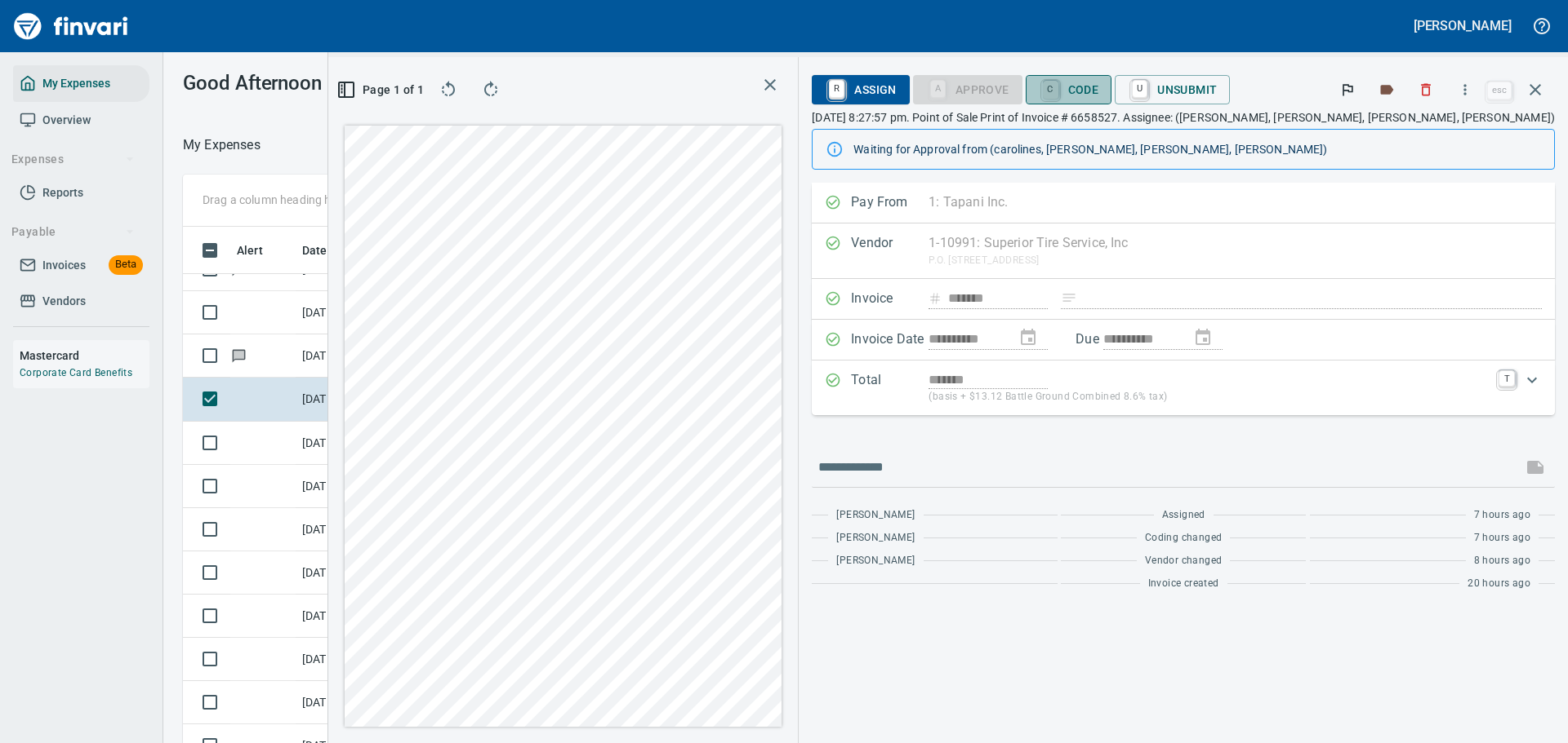
click at [1058, 90] on link "C" at bounding box center [1050, 90] width 16 height 18
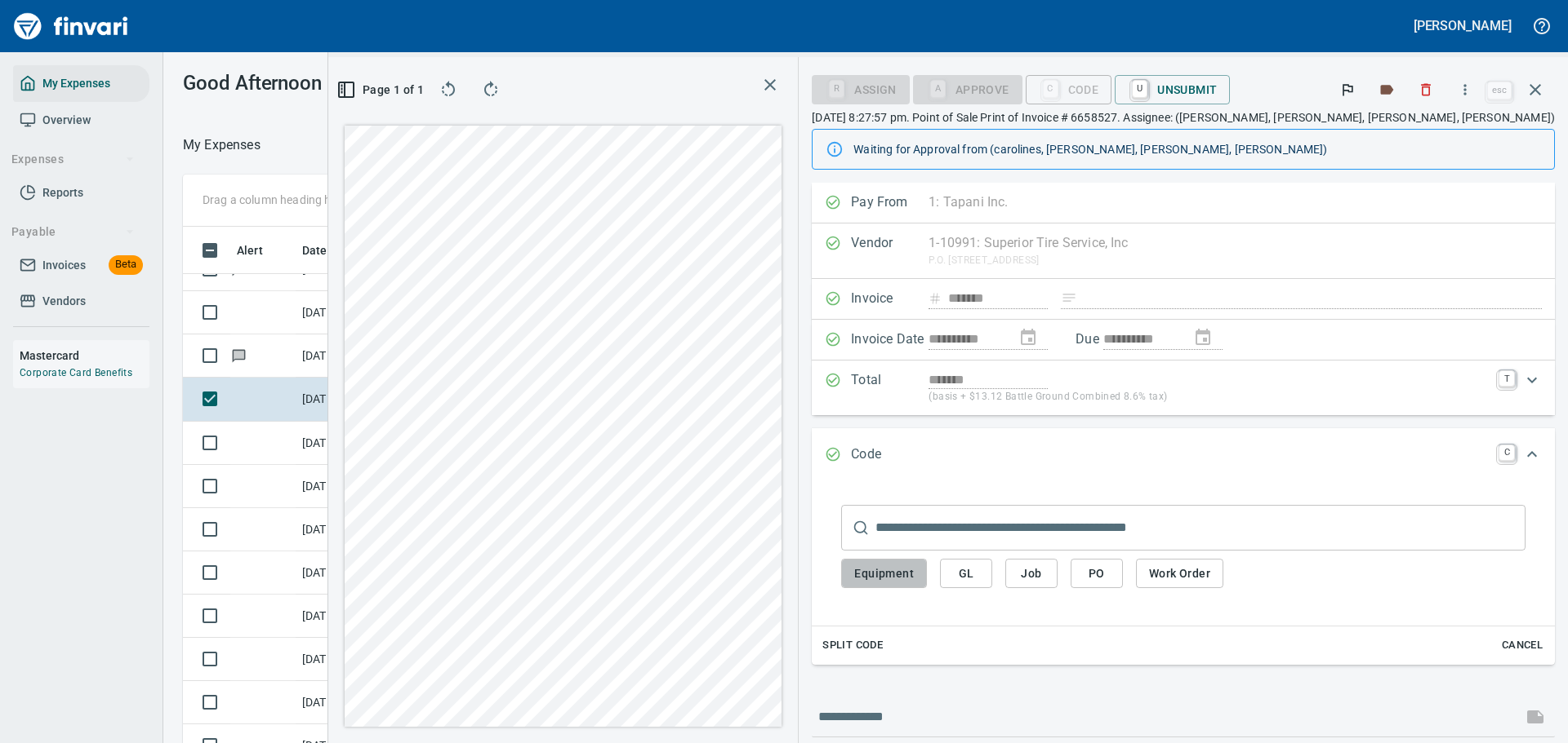
click at [914, 582] on span "Equipment" at bounding box center [884, 574] width 59 height 21
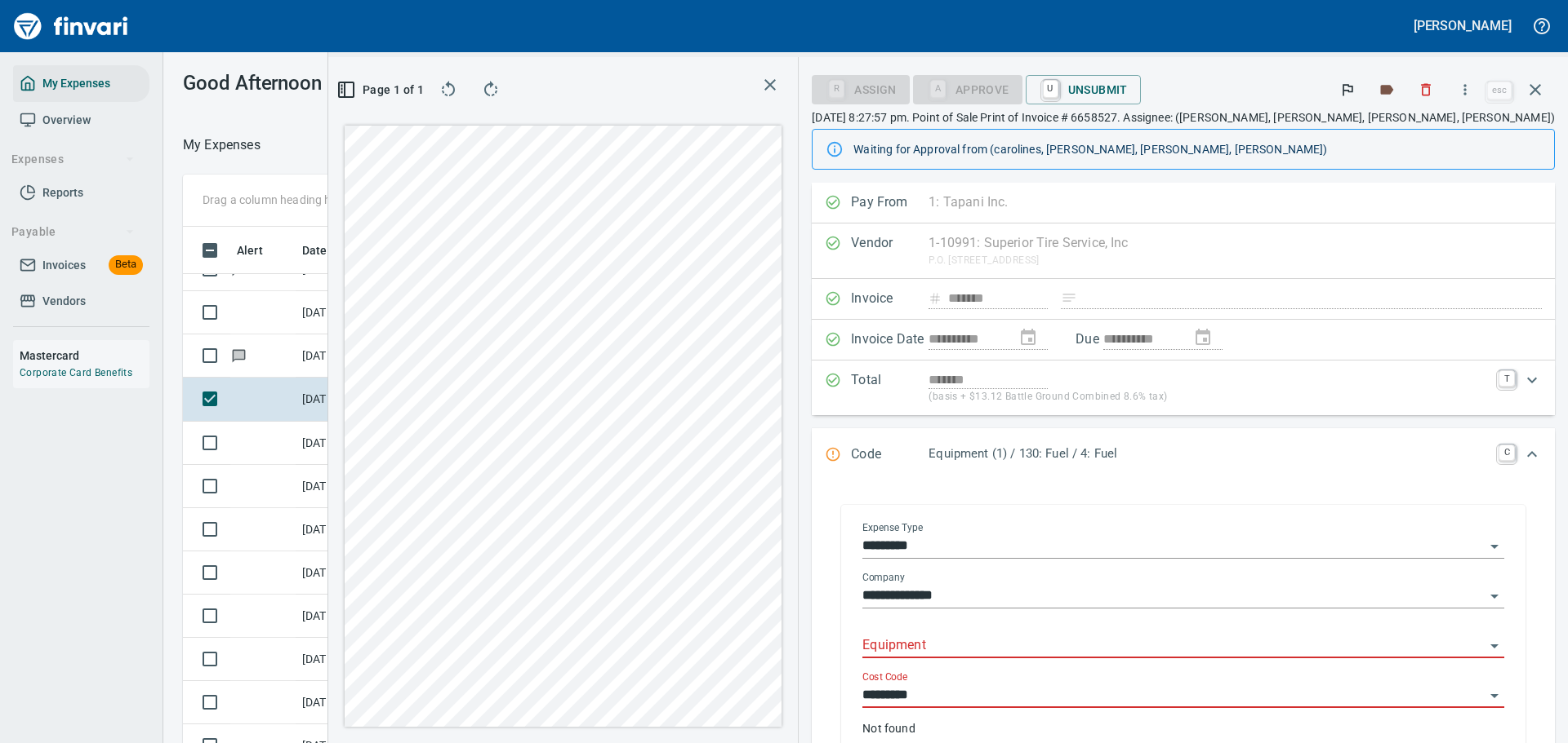
click at [1050, 655] on input "Equipment" at bounding box center [1173, 646] width 623 height 23
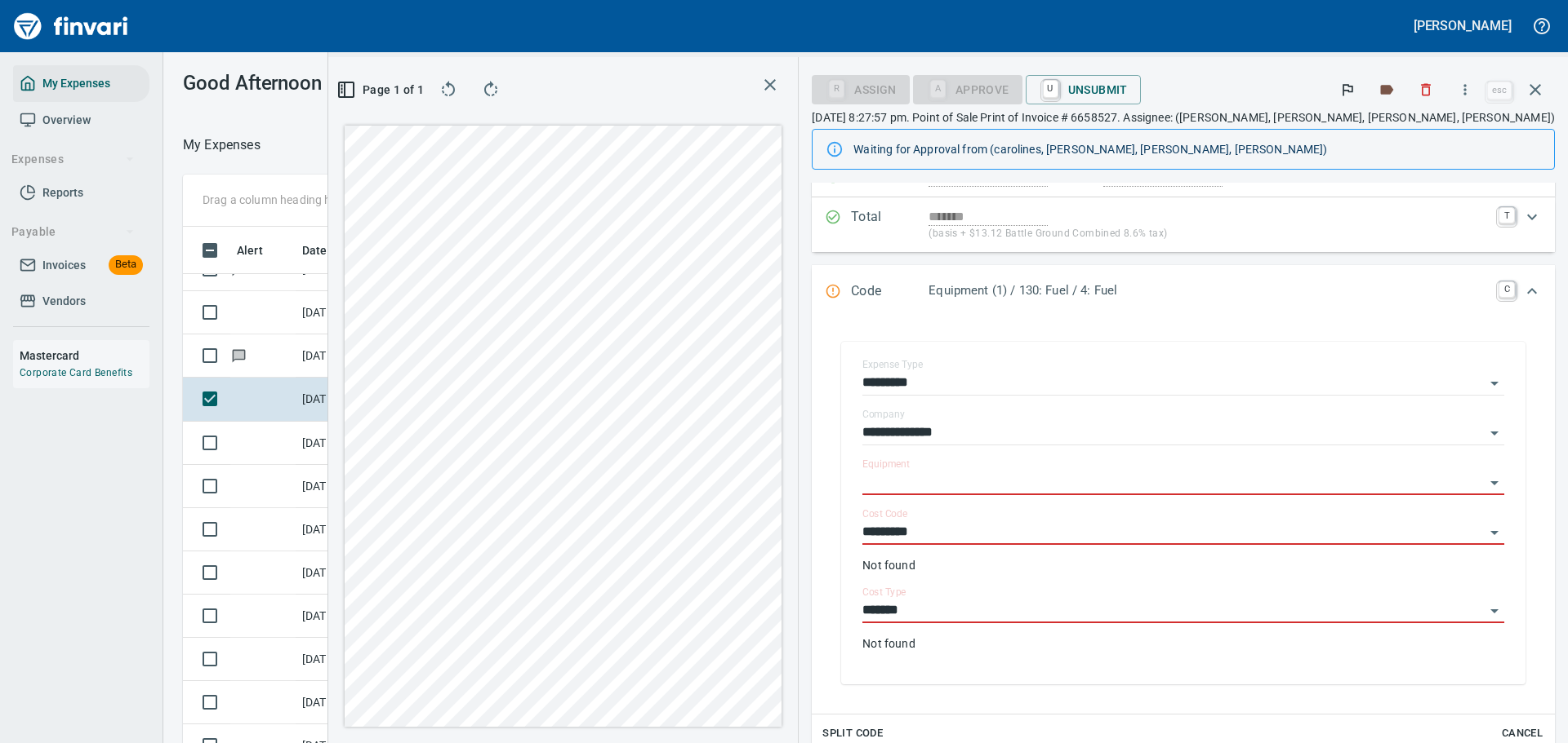
click at [1522, 282] on icon "Expand" at bounding box center [1532, 292] width 20 height 20
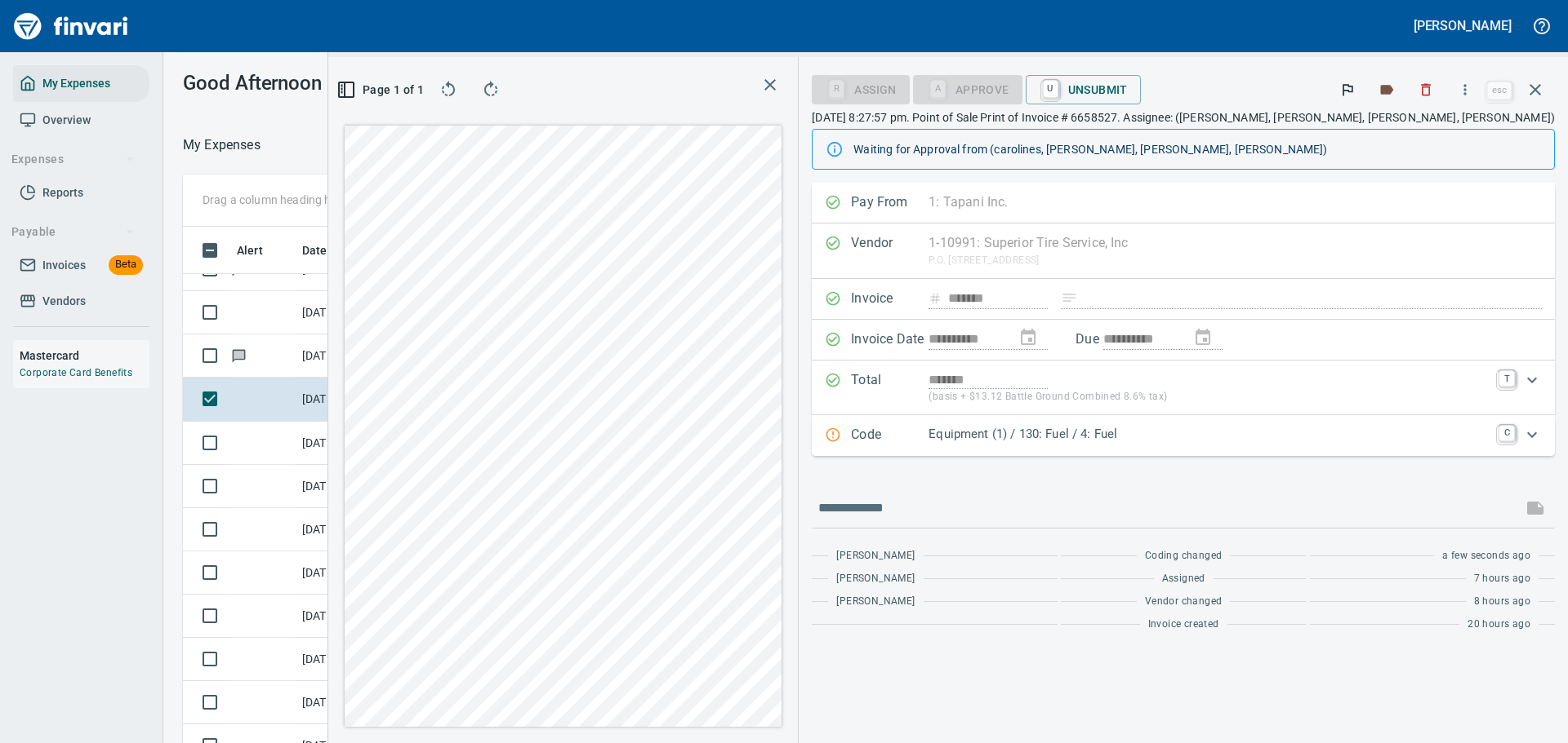
scroll to position [0, 0]
click at [1536, 440] on icon "Expand" at bounding box center [1532, 435] width 20 height 20
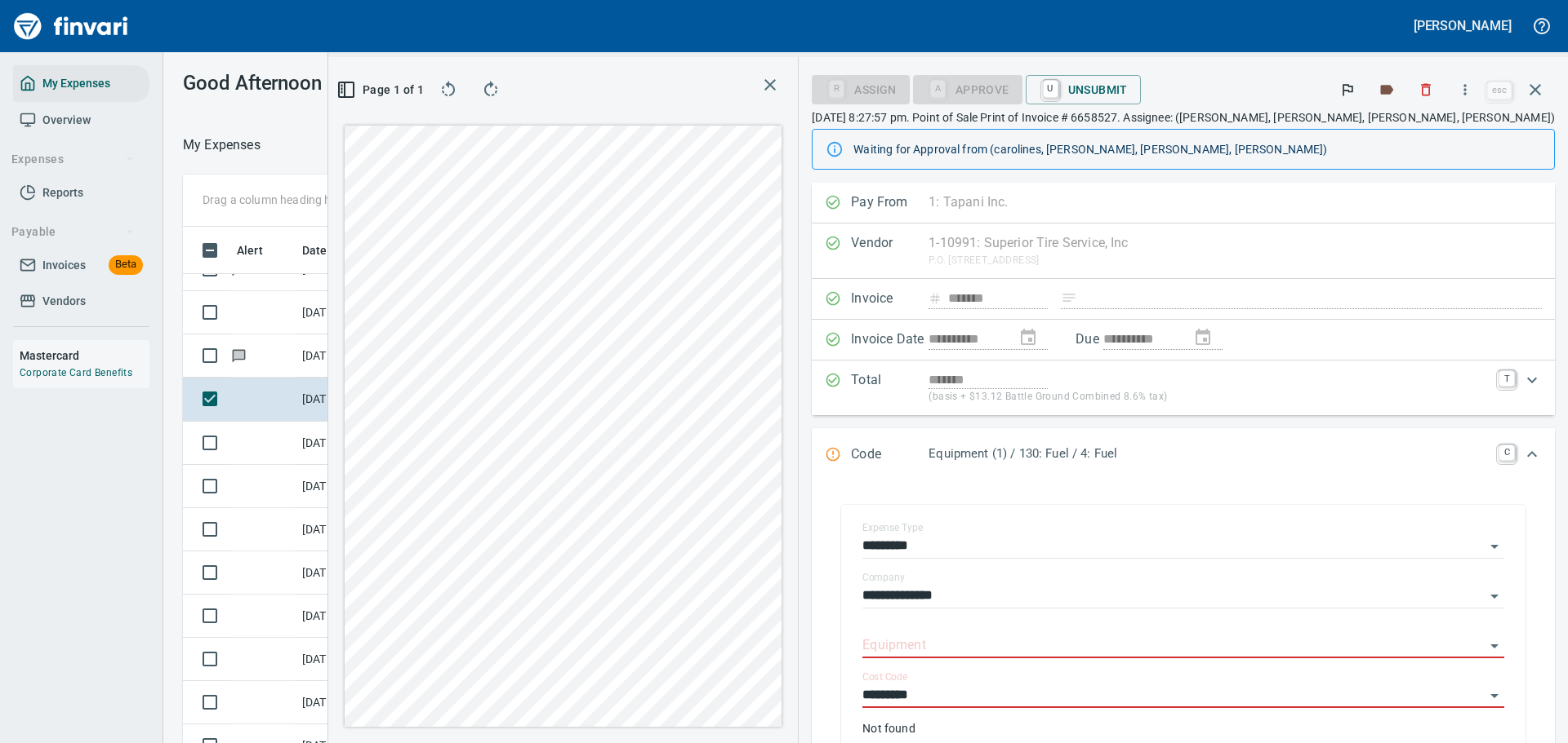
drag, startPoint x: 1093, startPoint y: 465, endPoint x: 1070, endPoint y: 500, distance: 41.9
click at [1089, 469] on div "Code Equipment (1) / 130: Fuel / 4: Fuel C" at bounding box center [1183, 455] width 743 height 53
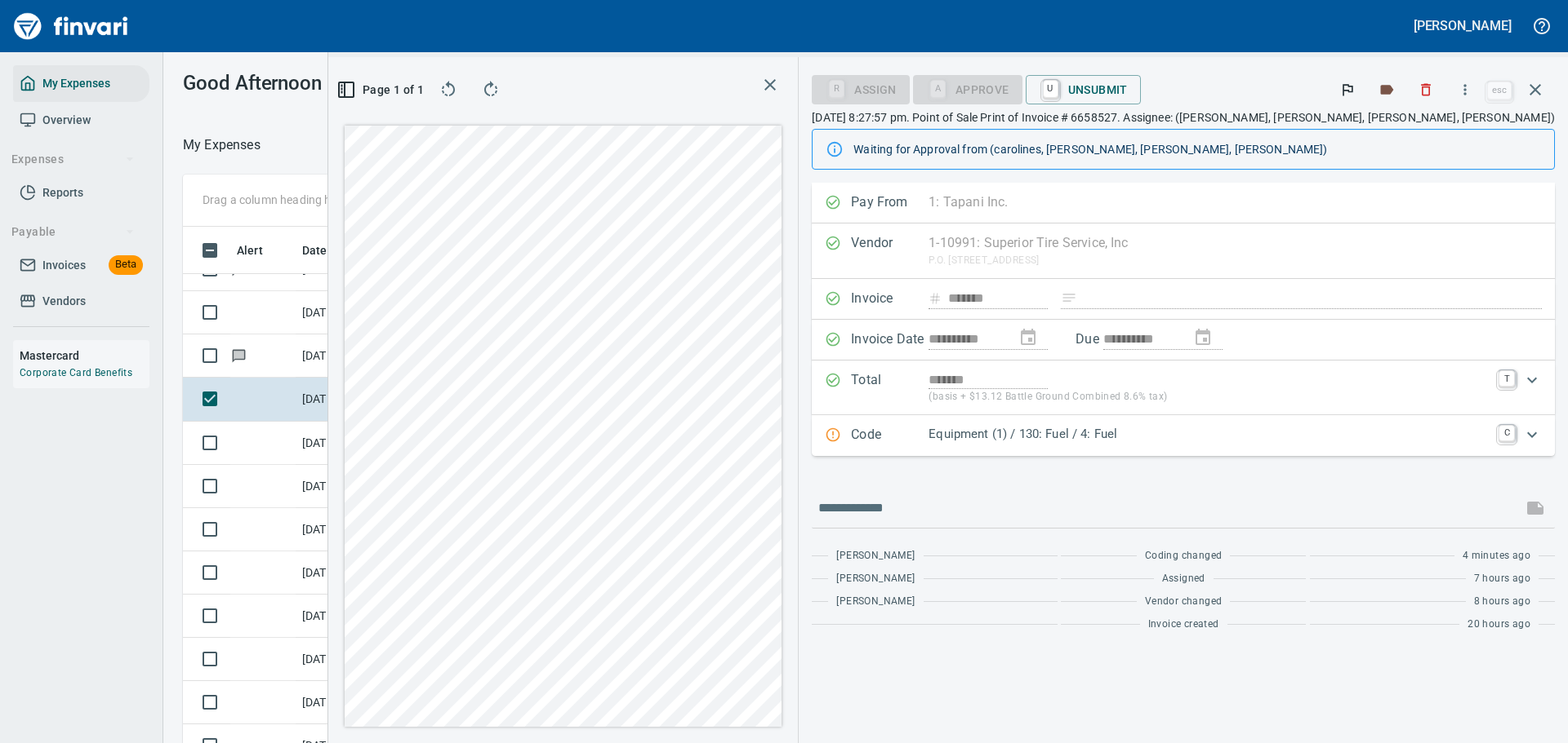
click at [1077, 430] on p "Equipment (1) / 130: Fuel / 4: Fuel" at bounding box center [1209, 434] width 560 height 19
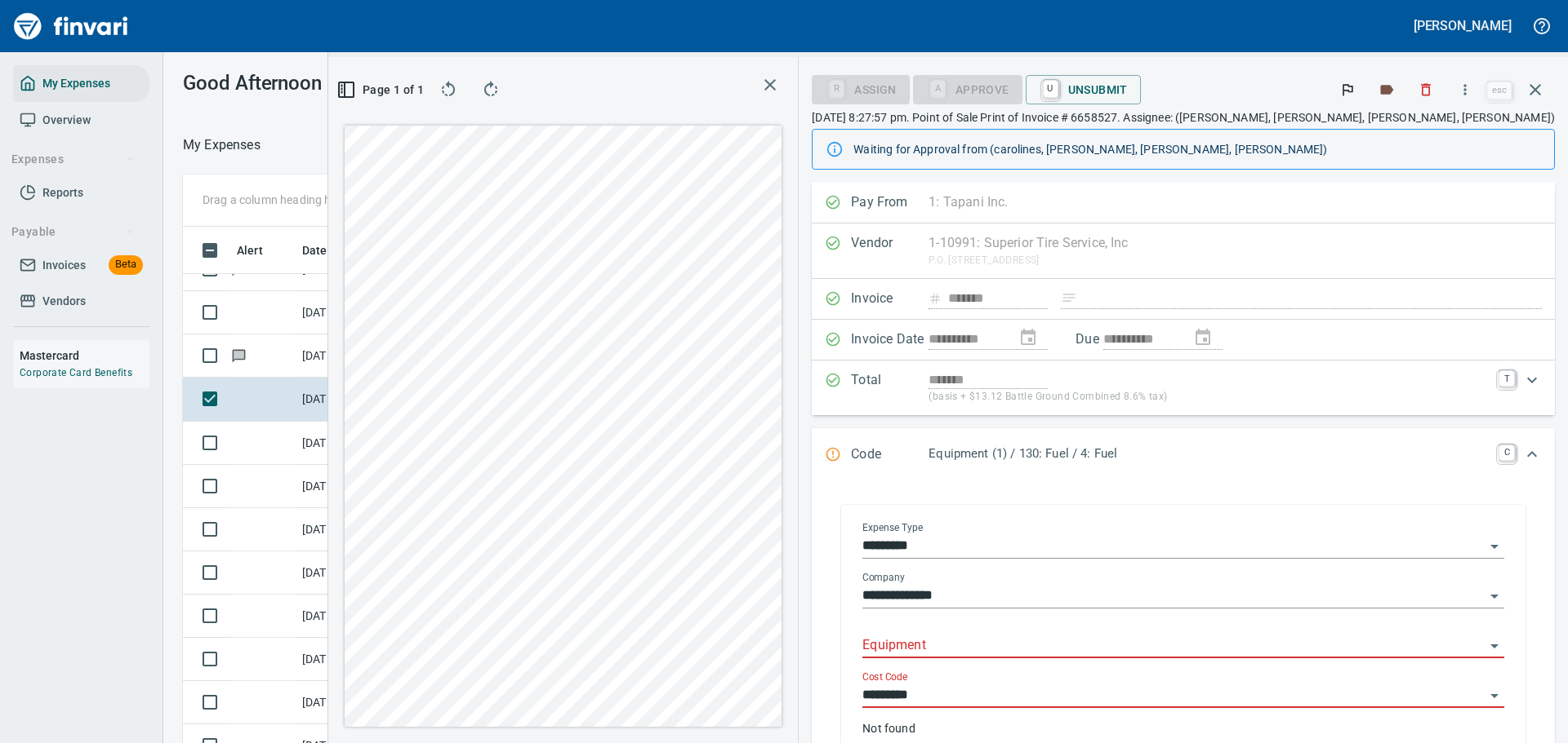
click at [1065, 541] on input "*********" at bounding box center [1173, 546] width 623 height 23
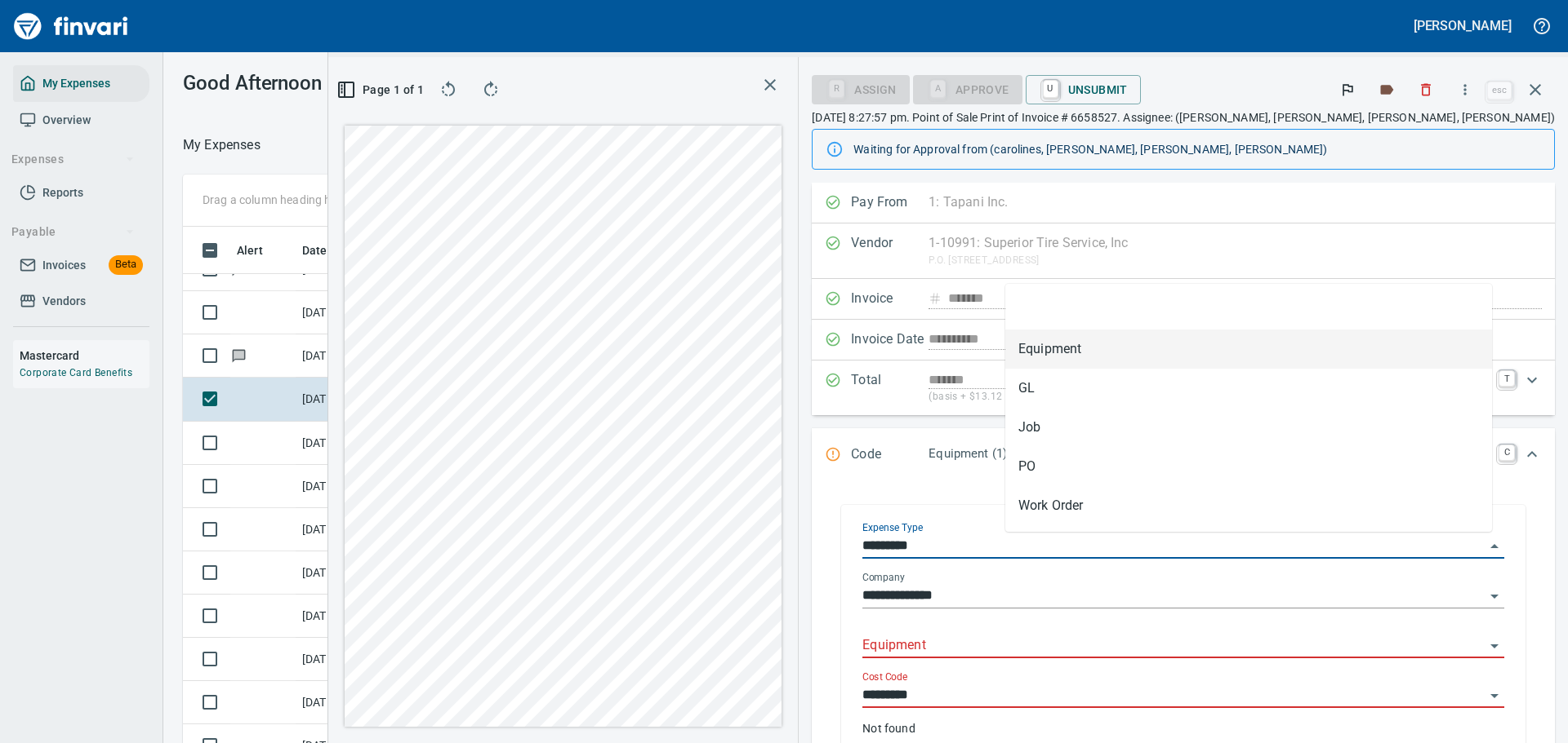
scroll to position [539, 921]
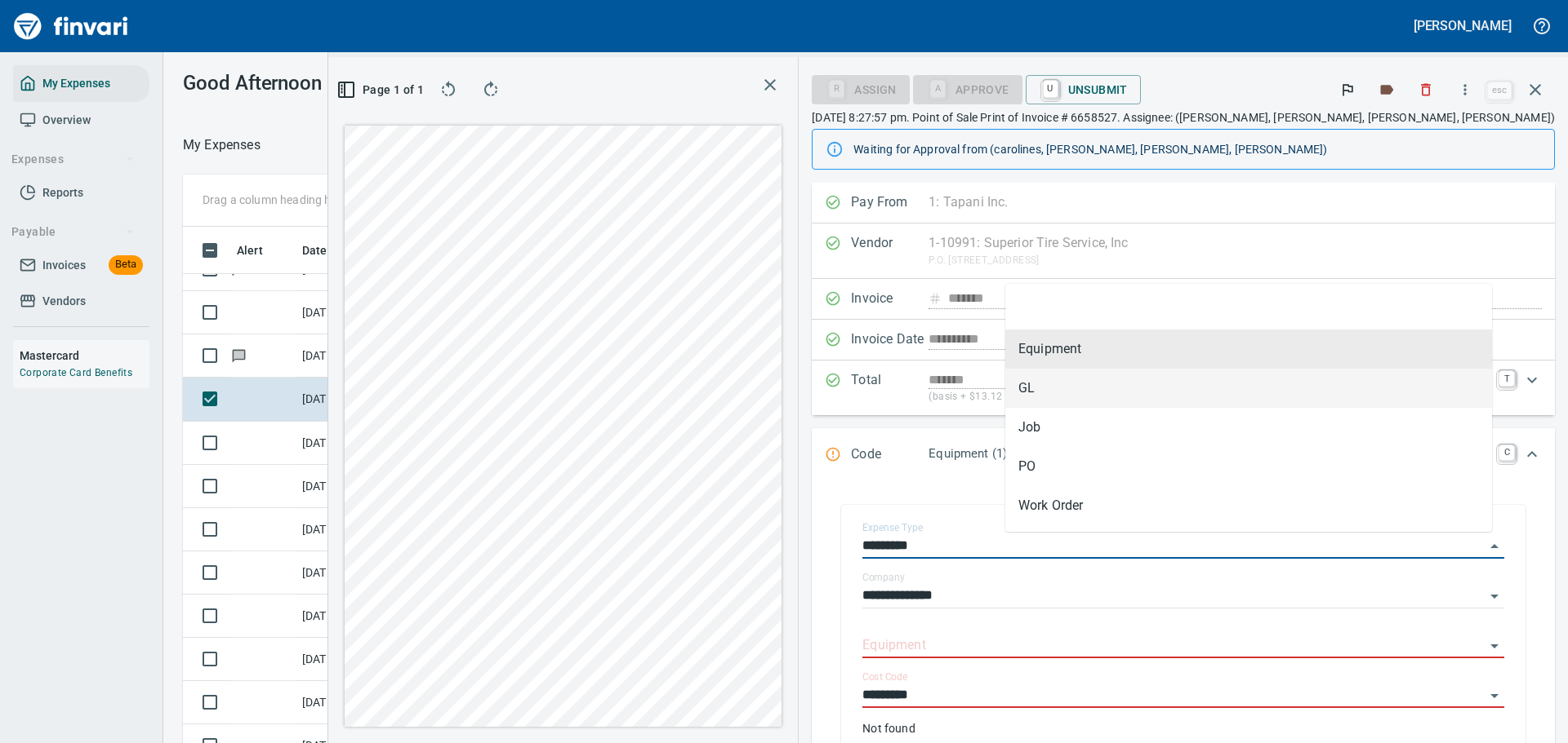
click at [1051, 394] on li "GL" at bounding box center [1248, 389] width 487 height 40
type input "**"
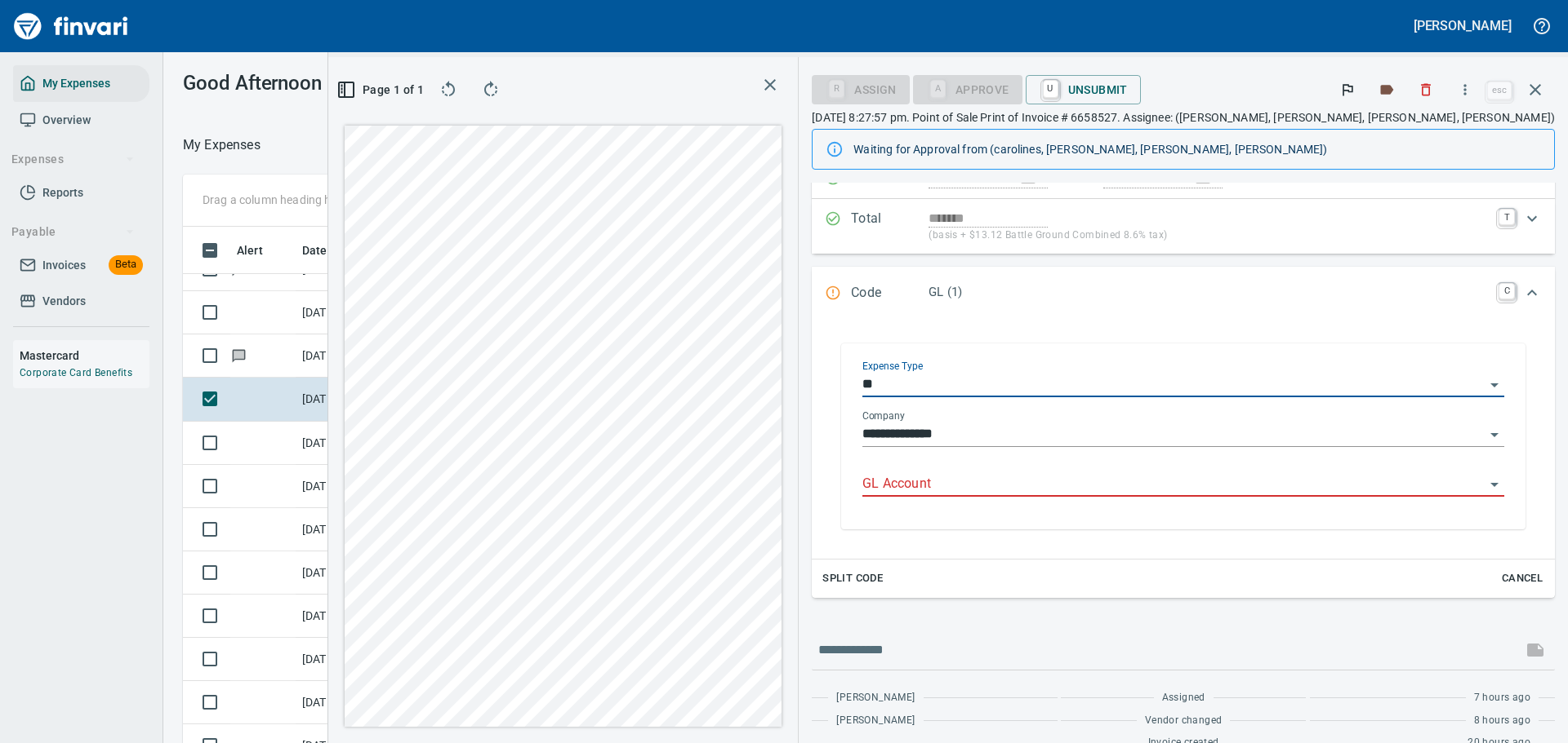
scroll to position [163, 0]
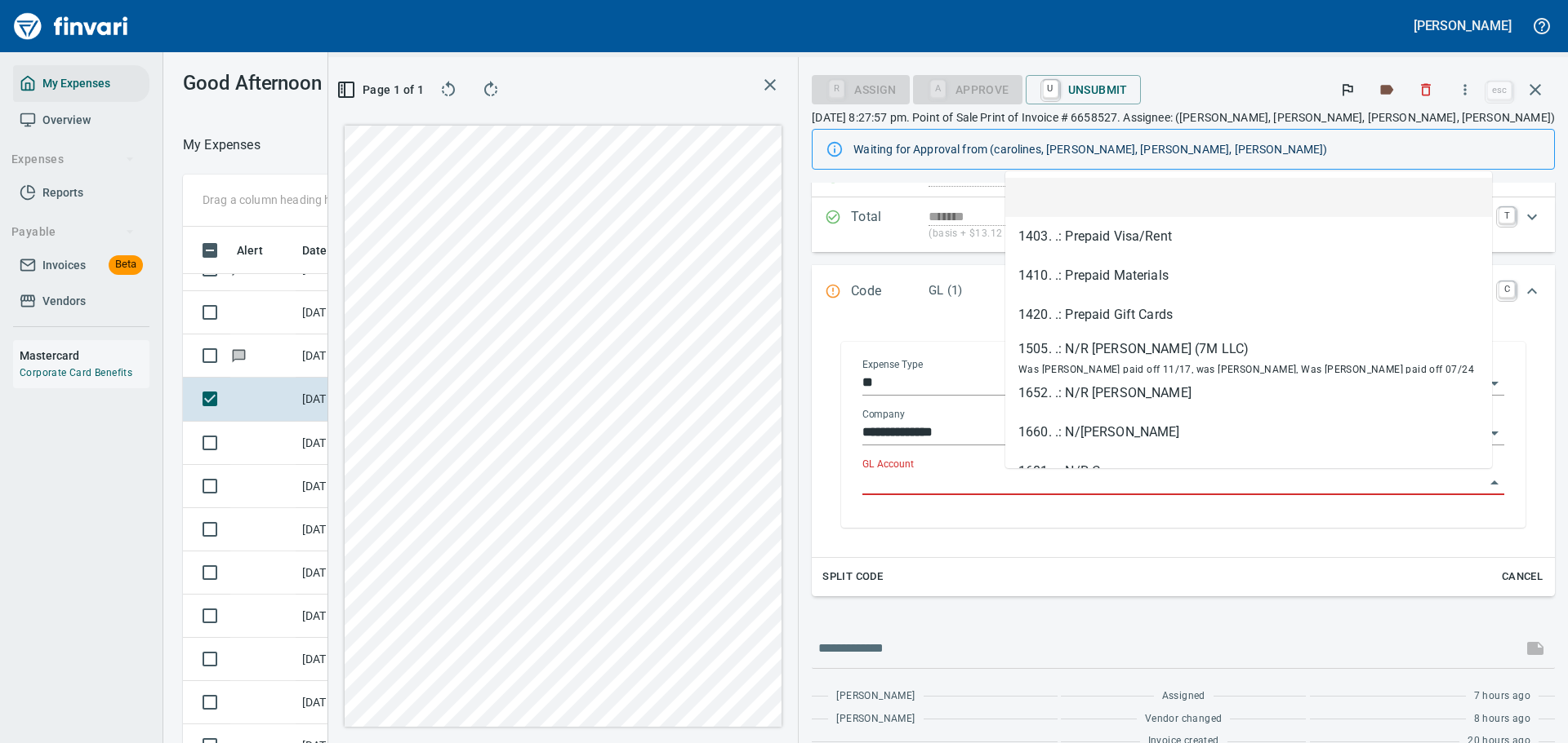
click at [1056, 491] on input "GL Account" at bounding box center [1173, 483] width 623 height 23
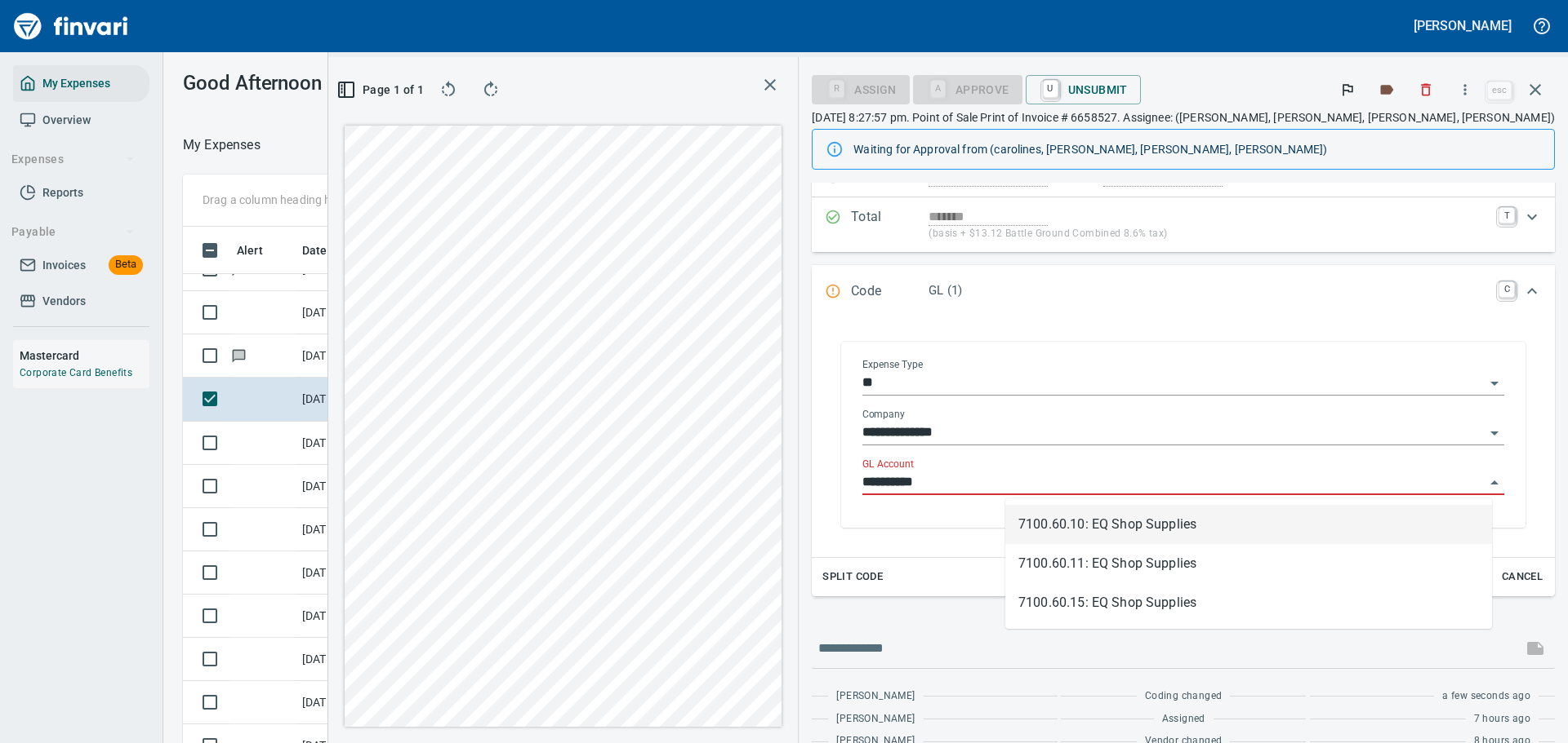
scroll to position [539, 921]
drag, startPoint x: 1053, startPoint y: 523, endPoint x: 1069, endPoint y: 518, distance: 16.8
click at [1056, 518] on li "7100.60.10: EQ Shop Supplies" at bounding box center [1248, 525] width 487 height 40
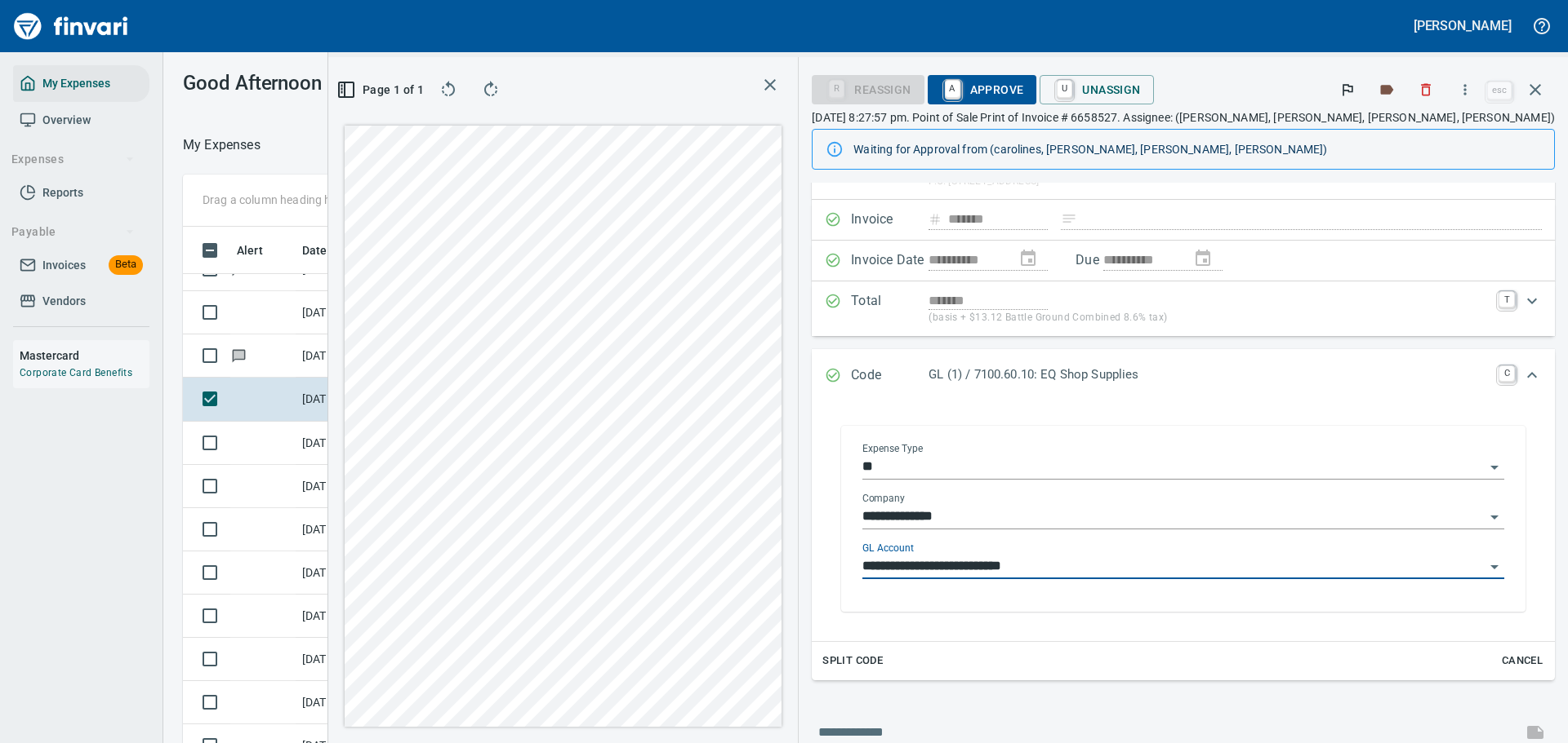
scroll to position [0, 0]
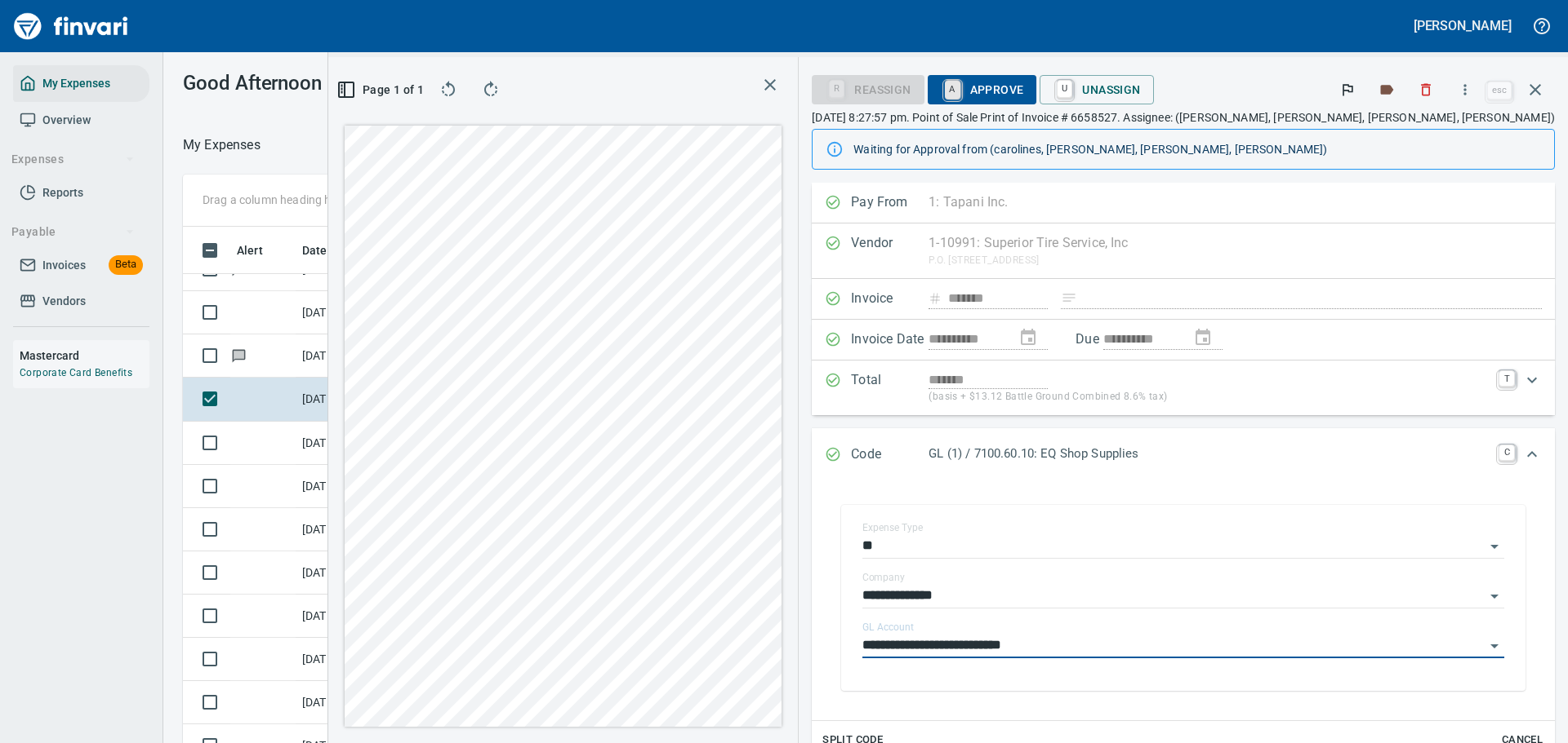
type input "**********"
click at [960, 87] on link "A" at bounding box center [952, 90] width 16 height 18
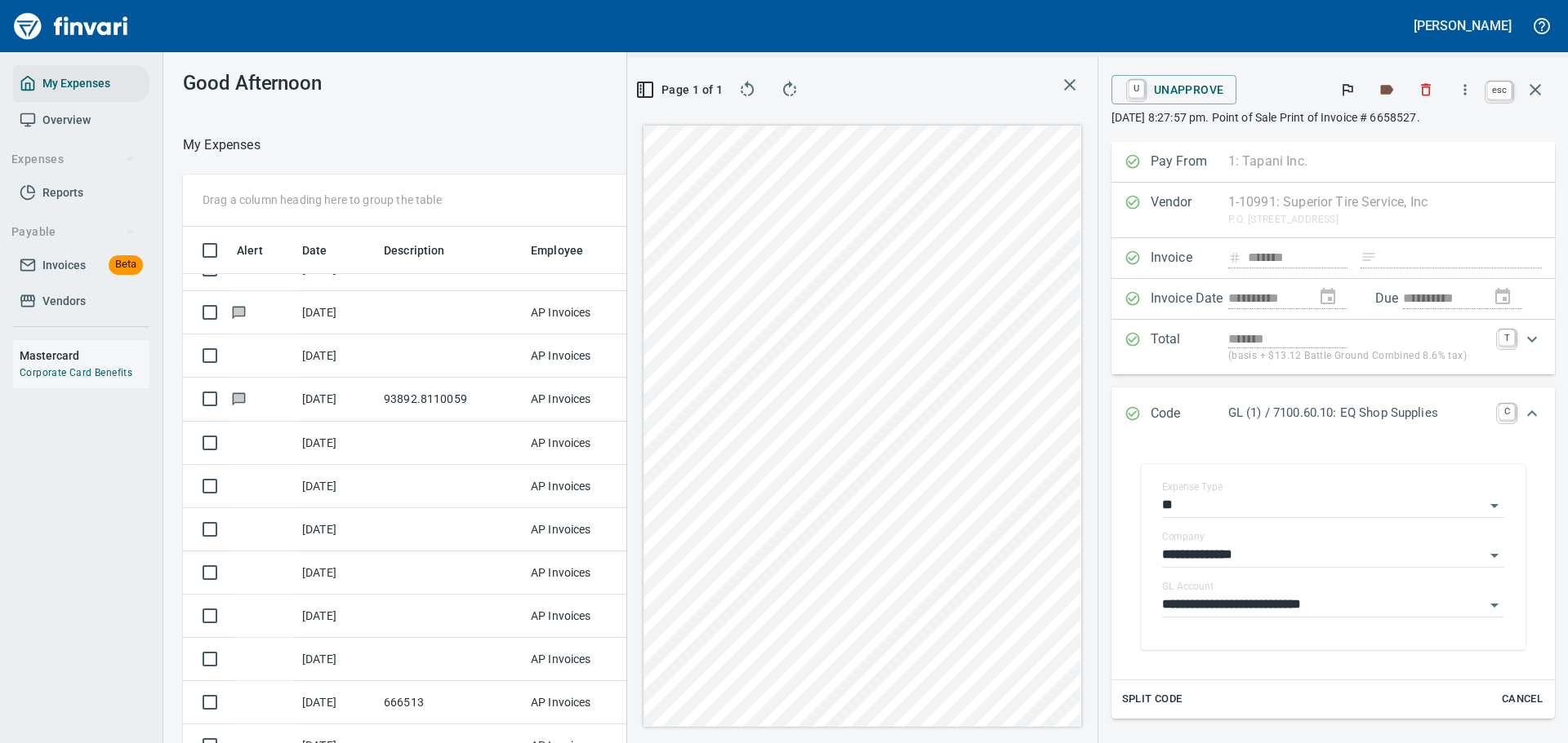
scroll to position [539, 921]
click at [1544, 90] on icon "button" at bounding box center [1535, 90] width 20 height 20
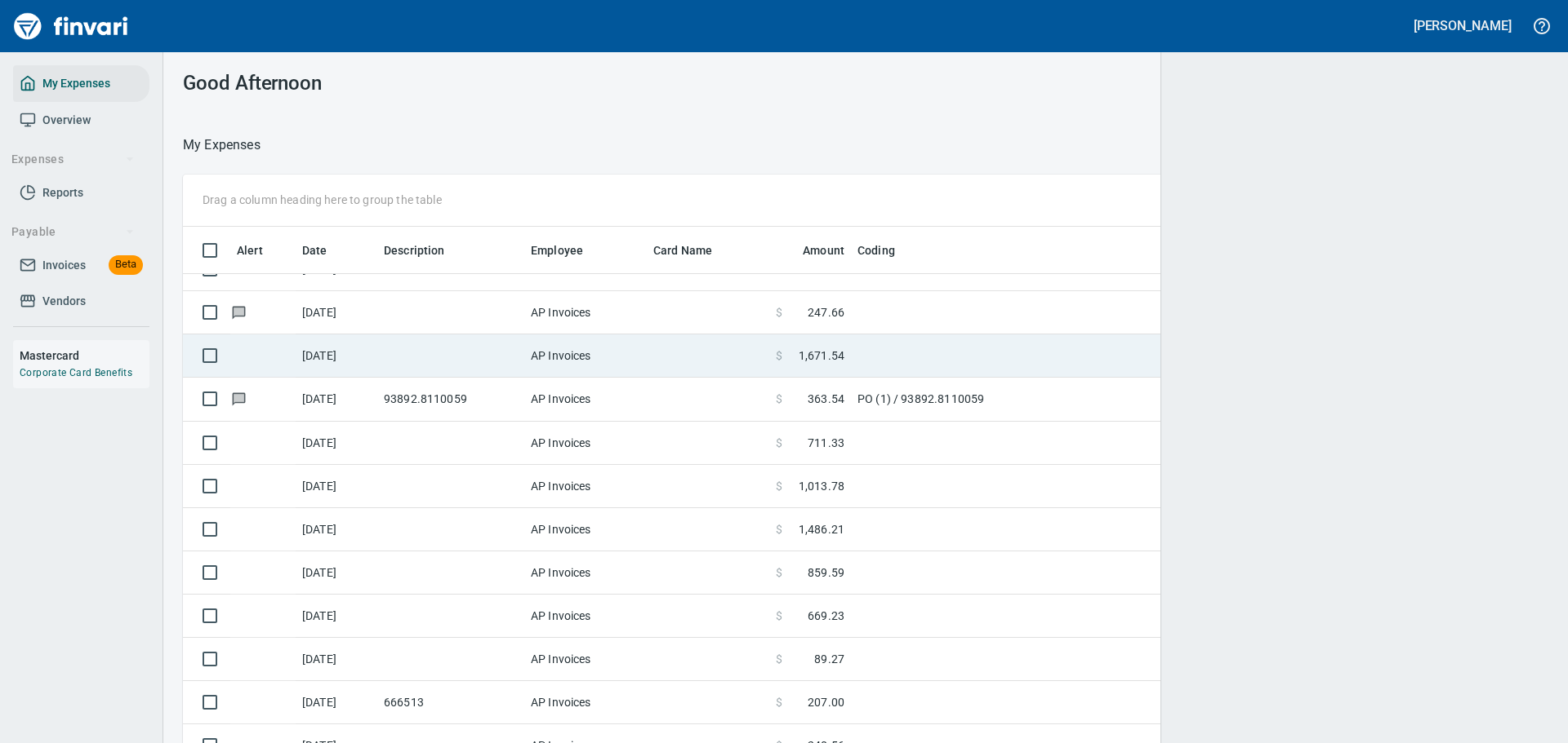
scroll to position [539, 1328]
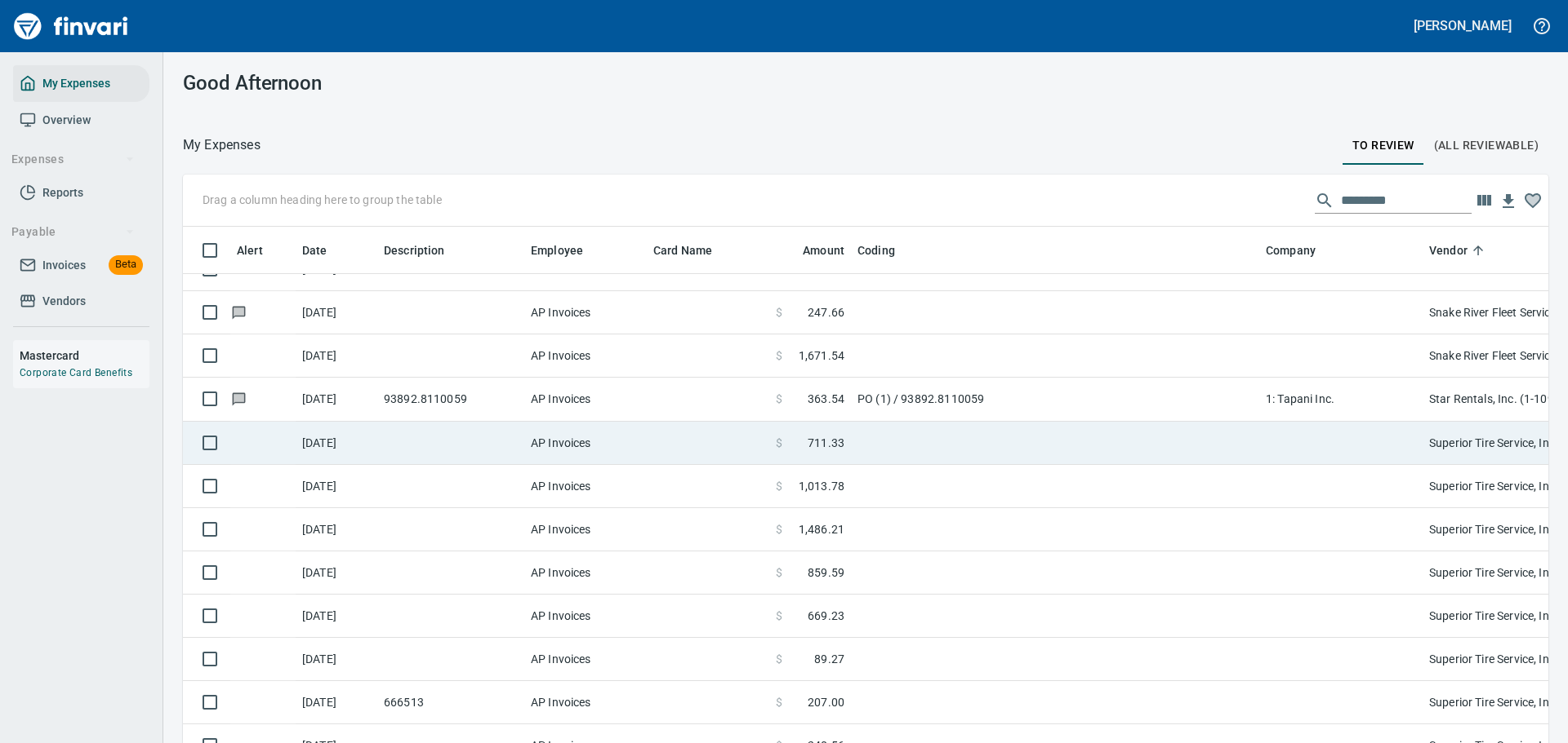
click at [924, 458] on td at bounding box center [1055, 443] width 408 height 44
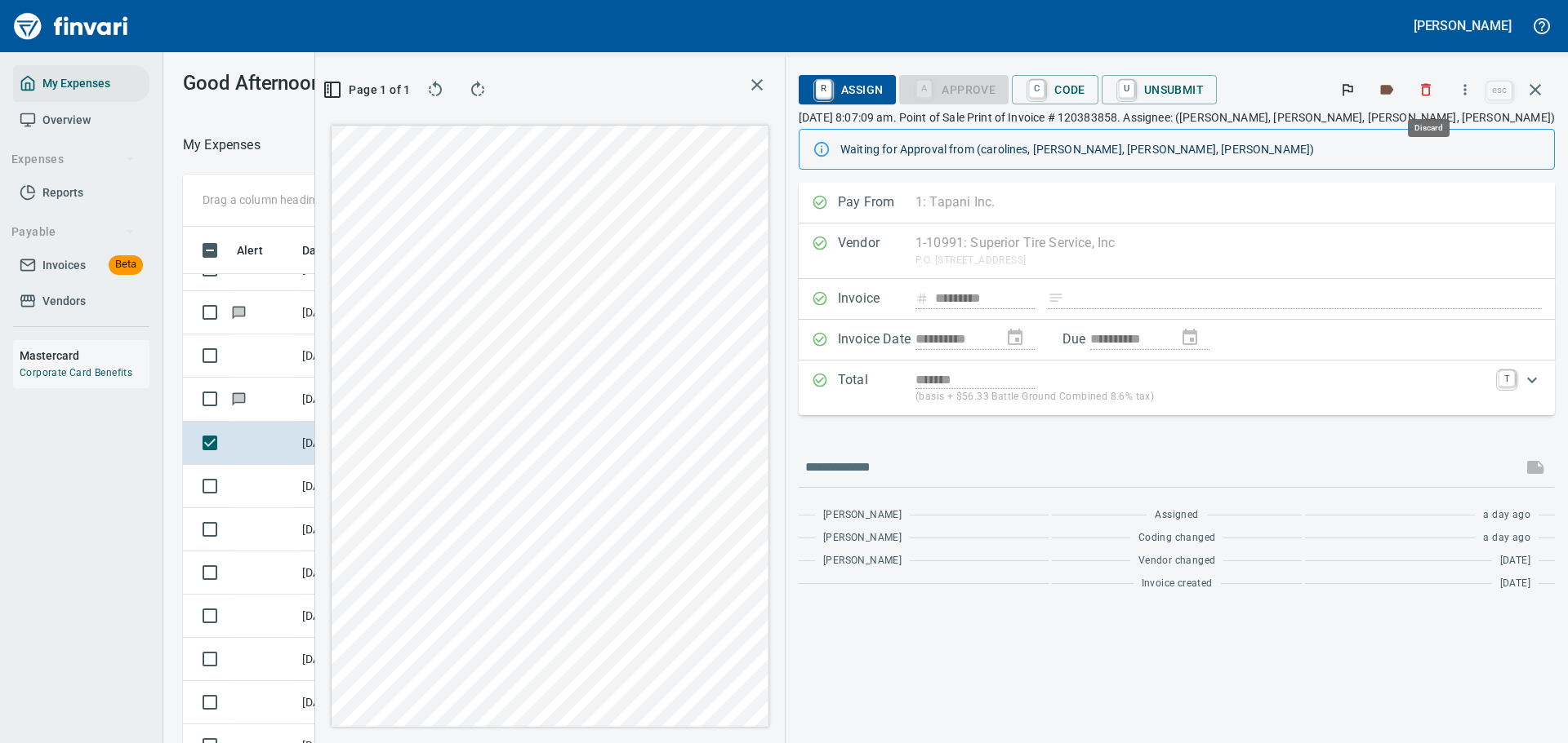
scroll to position [539, 921]
click at [1473, 88] on icon "button" at bounding box center [1465, 89] width 16 height 16
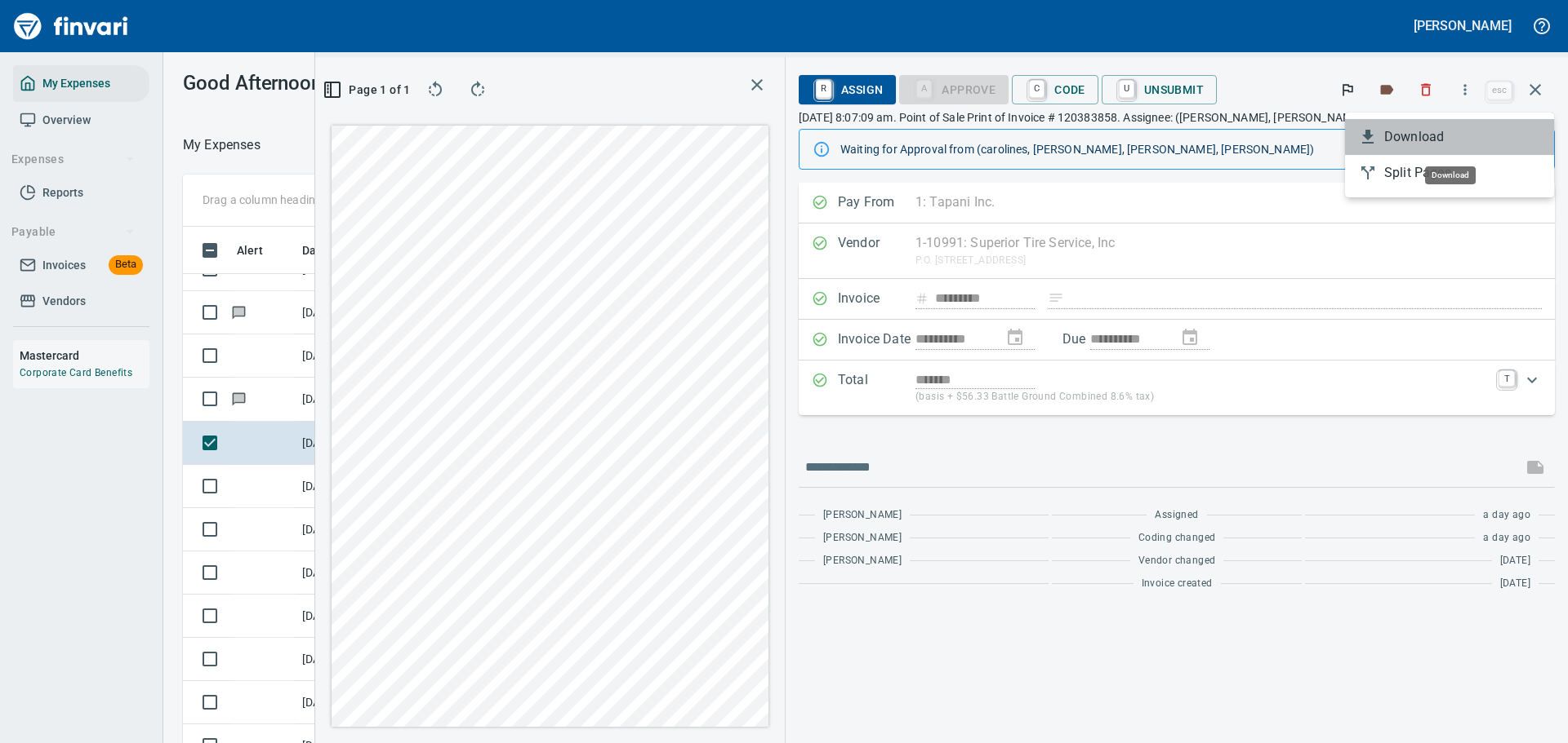
click at [1449, 126] on li "Download" at bounding box center [1449, 137] width 209 height 36
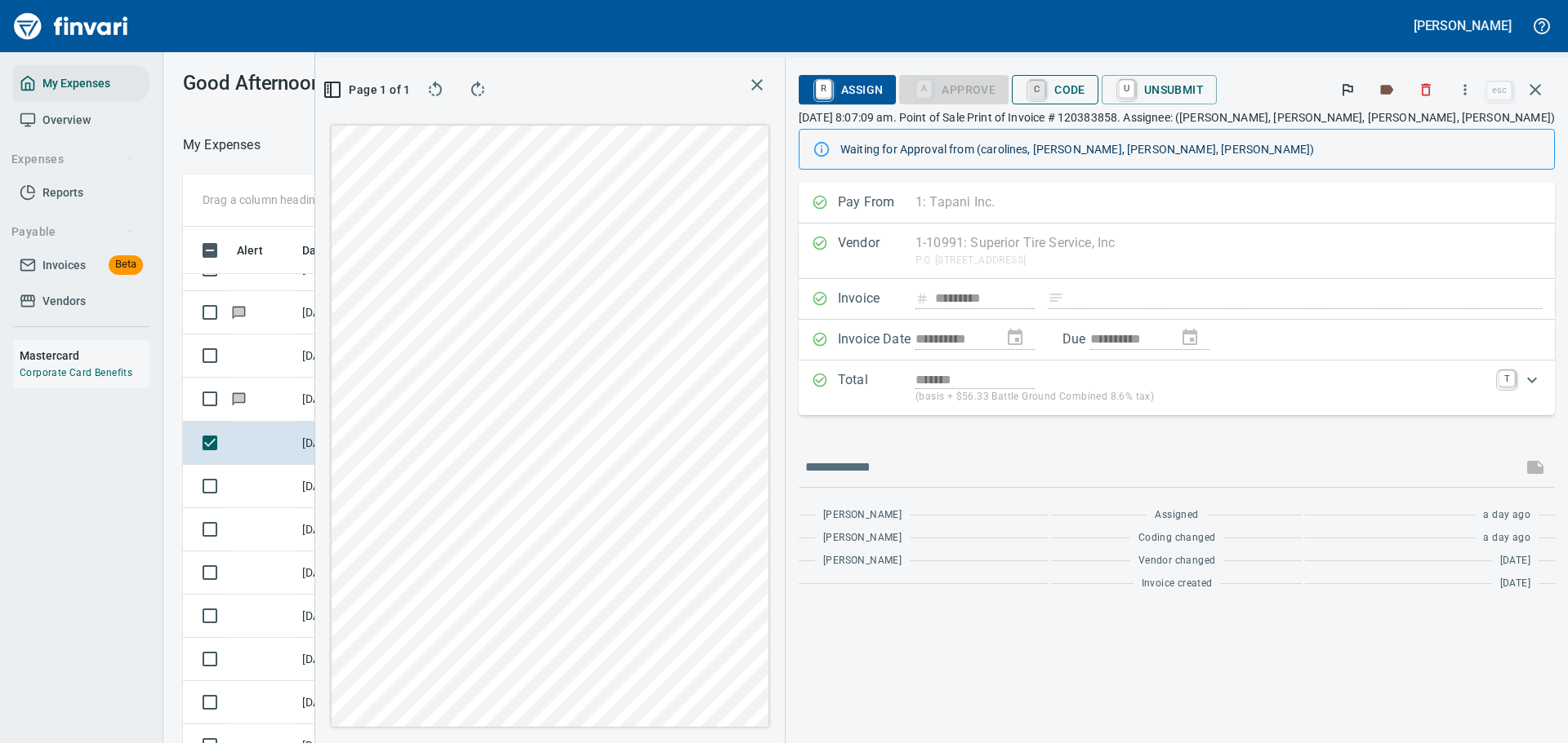
click at [1044, 89] on link "C" at bounding box center [1036, 90] width 16 height 18
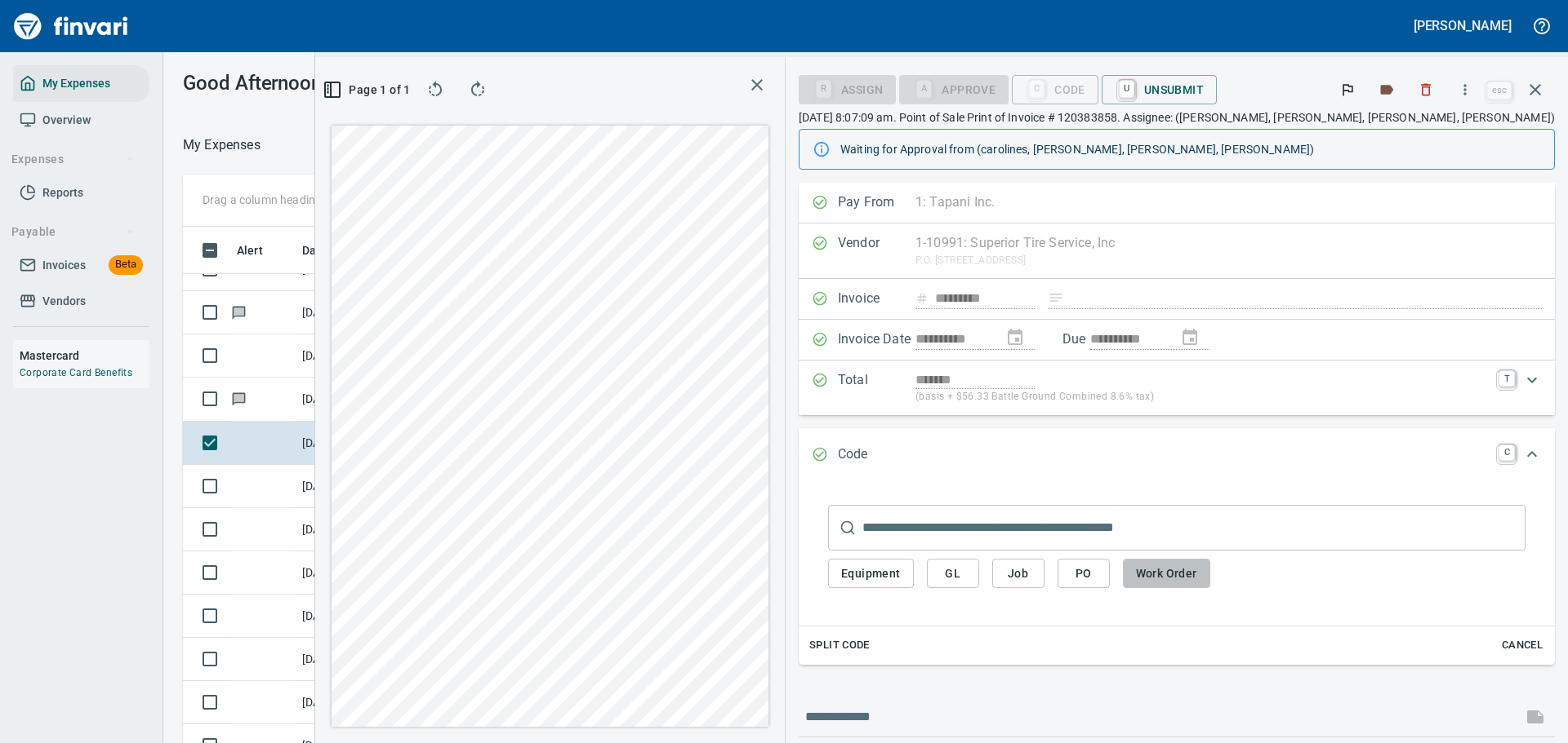
click at [1197, 578] on span "Work Order" at bounding box center [1166, 574] width 61 height 21
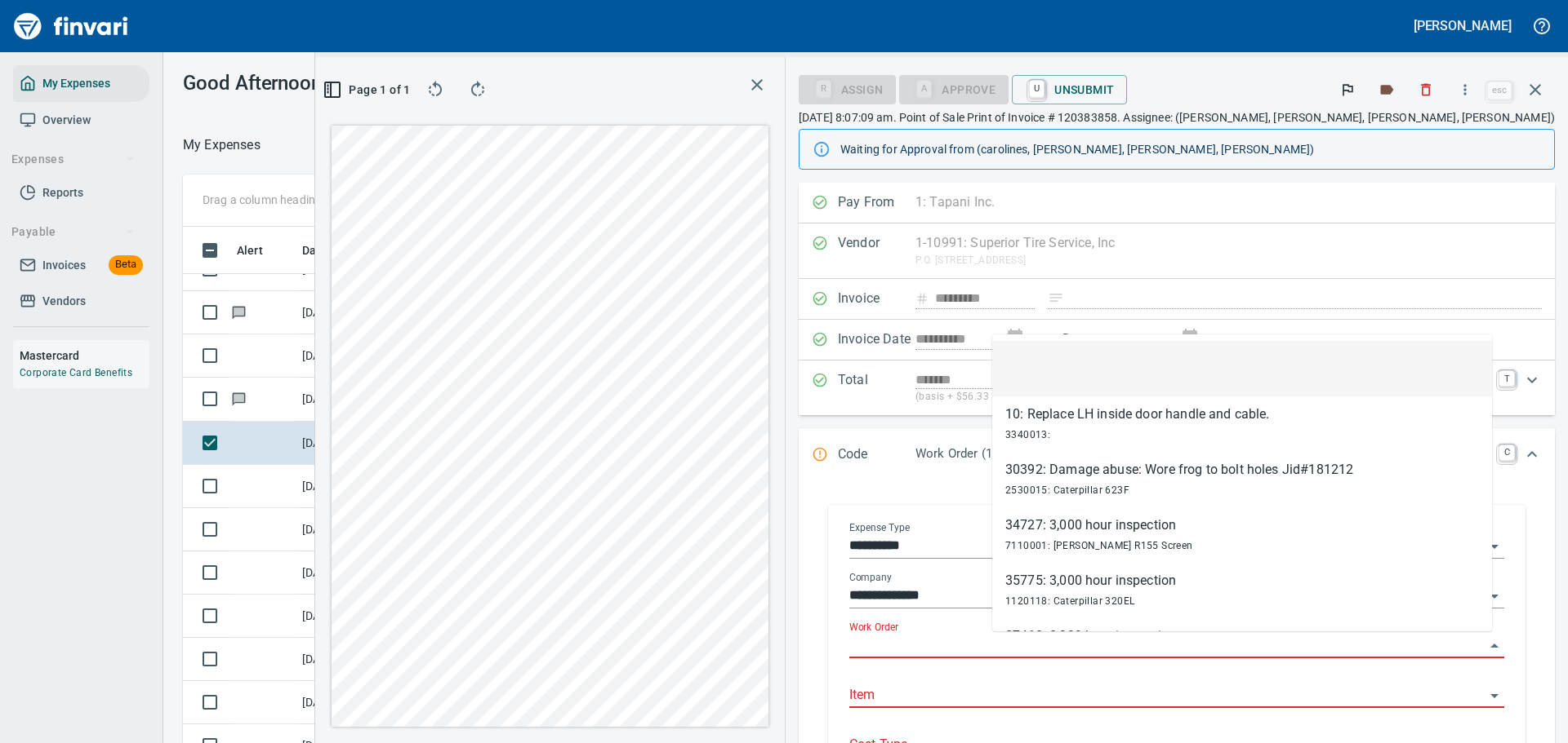
click at [1110, 657] on input "Work Order" at bounding box center [1167, 646] width 636 height 23
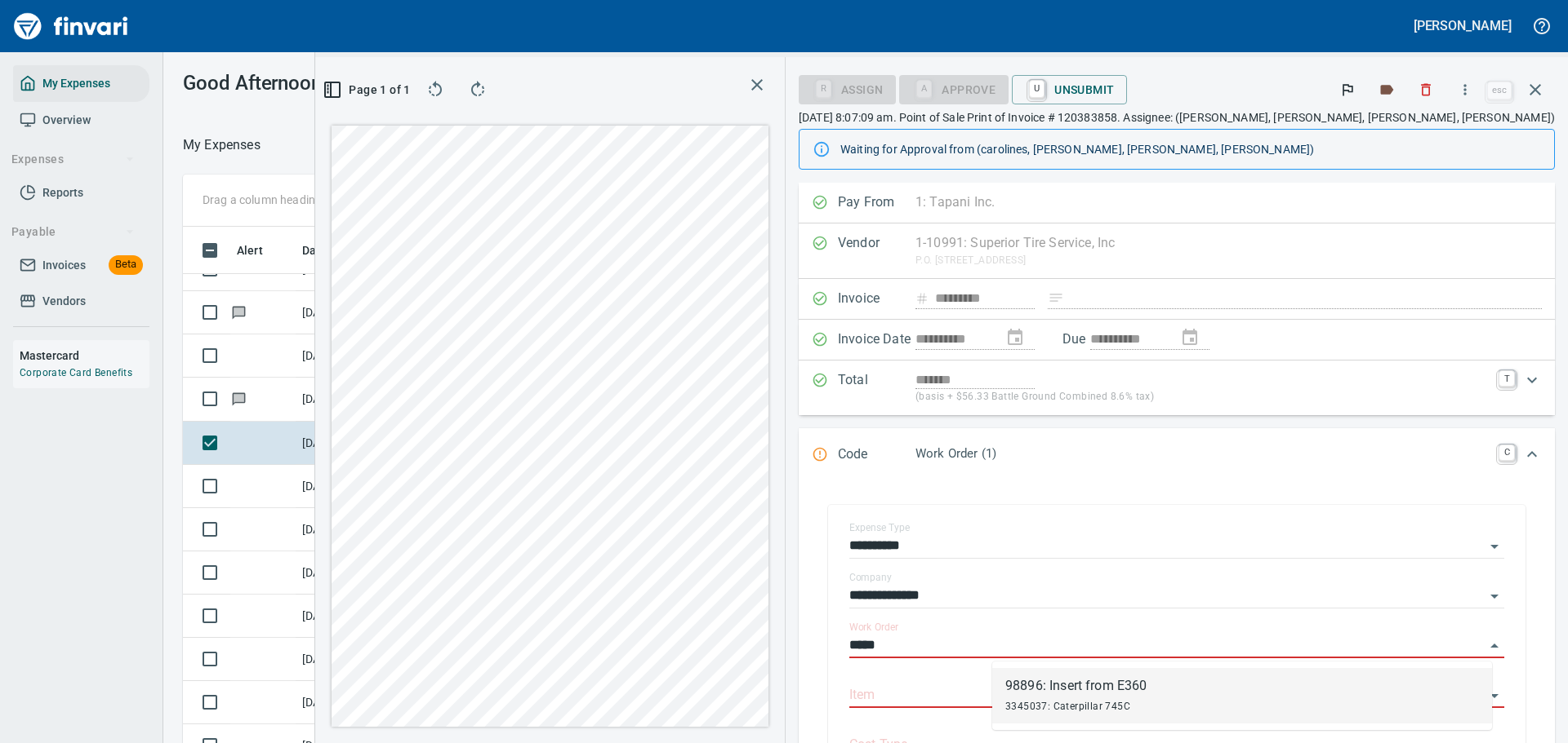
click at [1096, 705] on span "3345037: Caterpillar 745C" at bounding box center [1067, 707] width 125 height 12
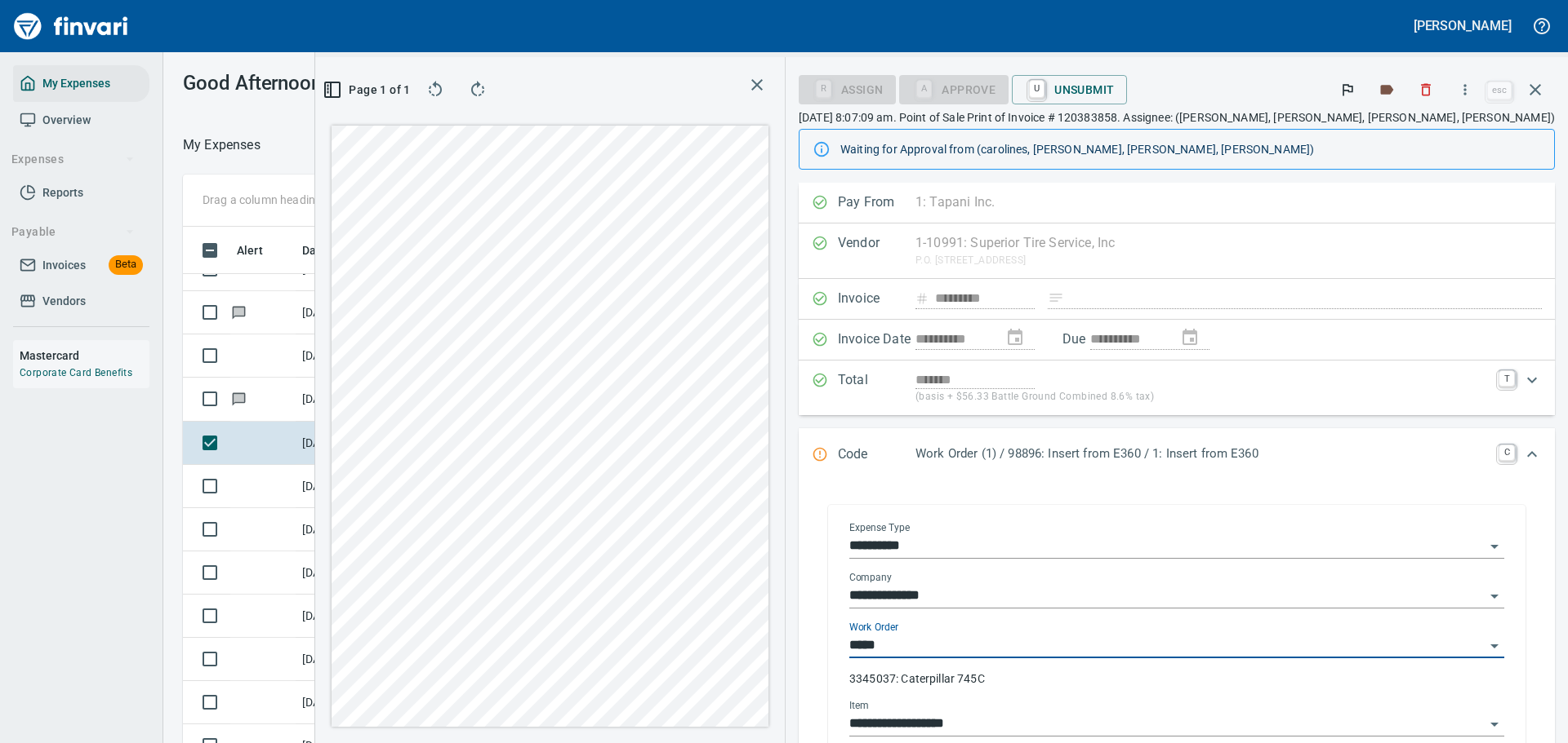
type input "**********"
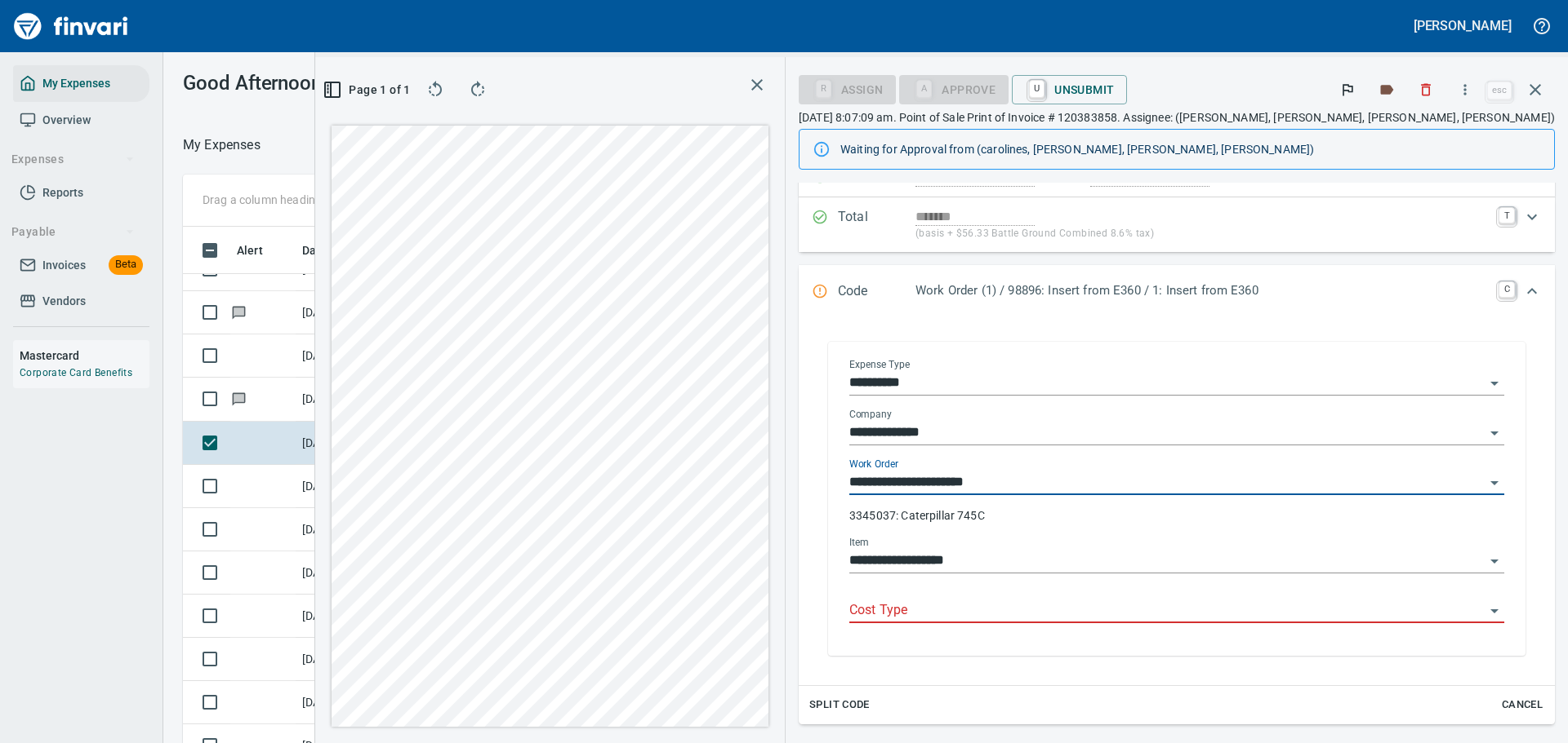
type input "**********"
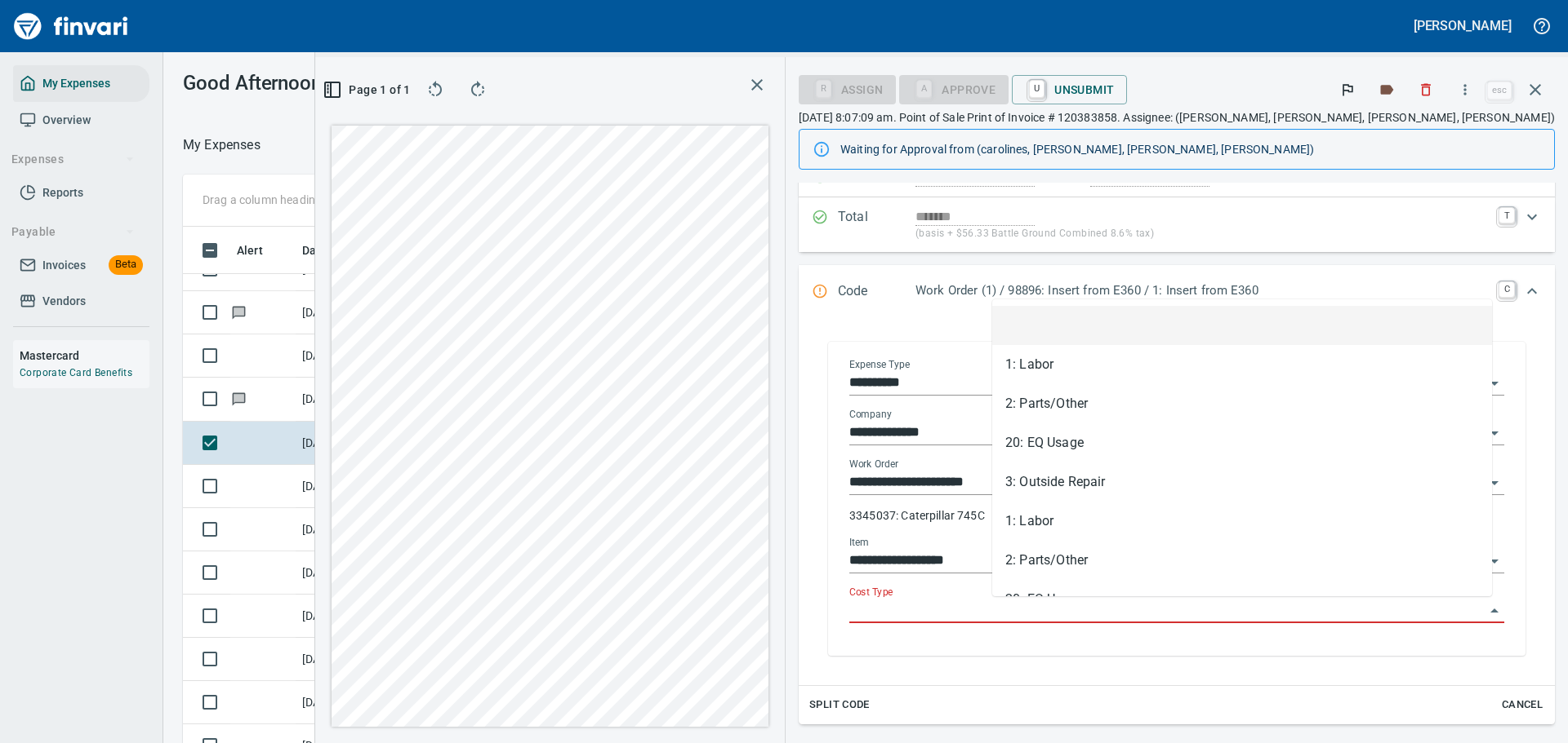
click at [1054, 612] on input "Cost Type" at bounding box center [1167, 610] width 636 height 23
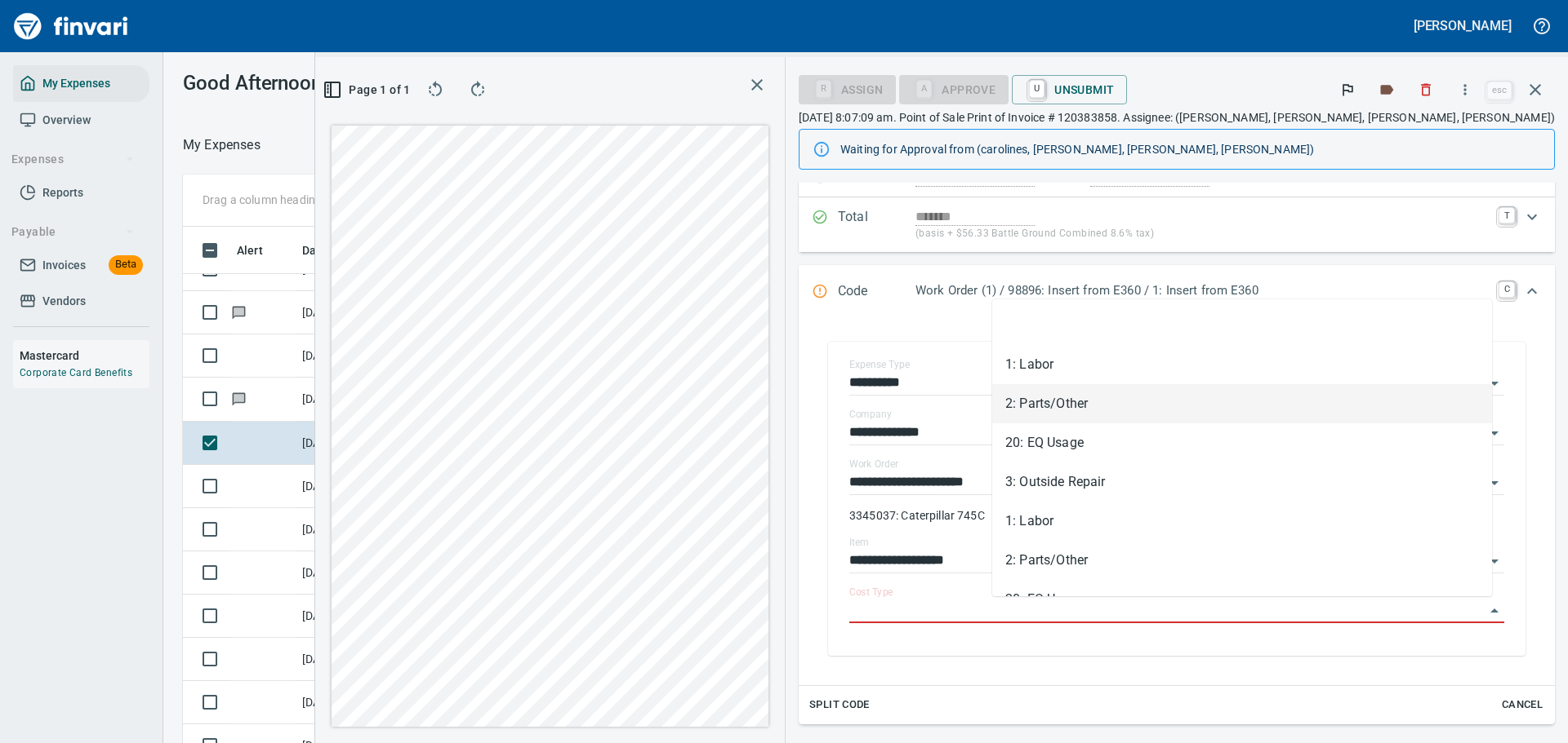
click at [1054, 403] on li "2: Parts/Other" at bounding box center [1241, 405] width 500 height 40
type input "**********"
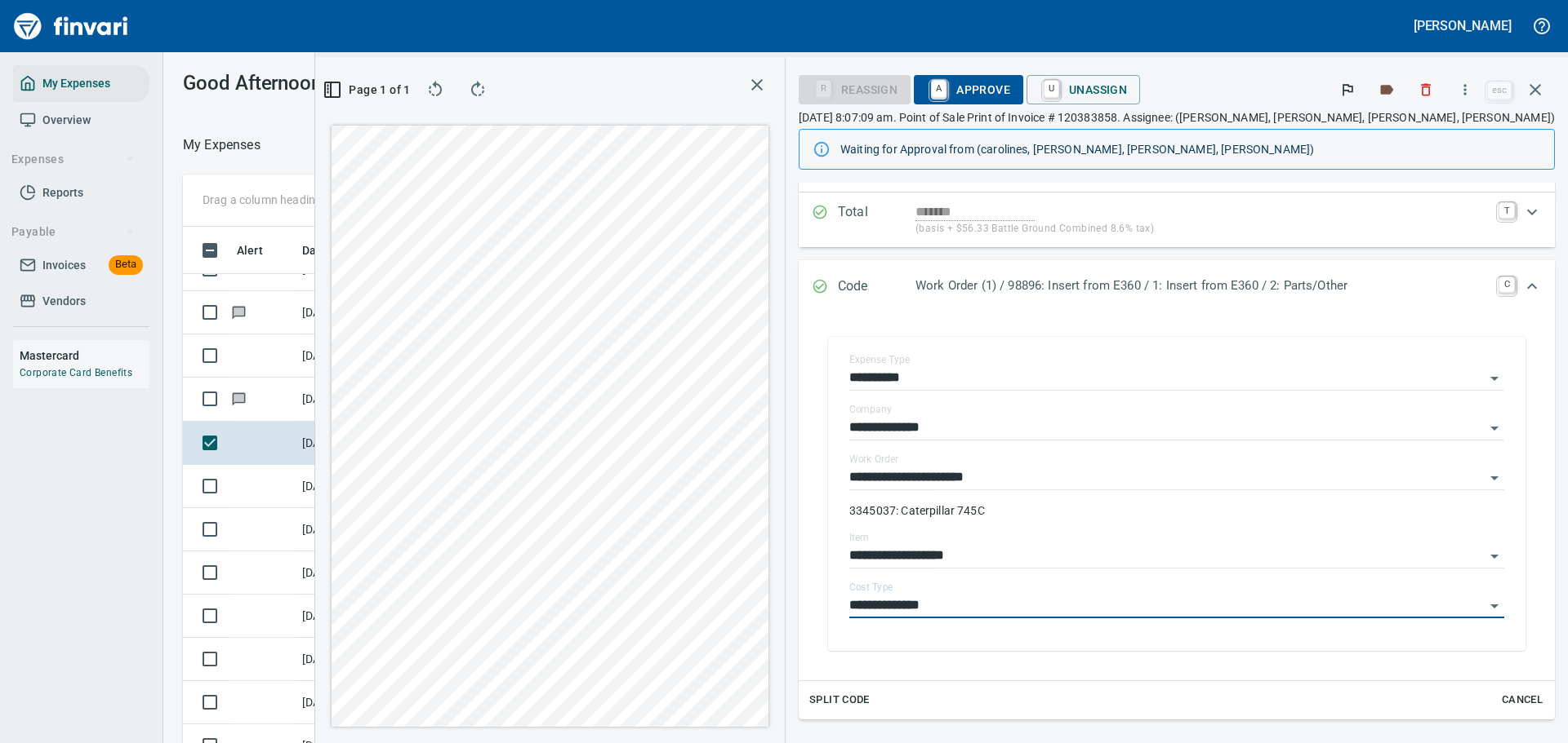
scroll to position [0, 0]
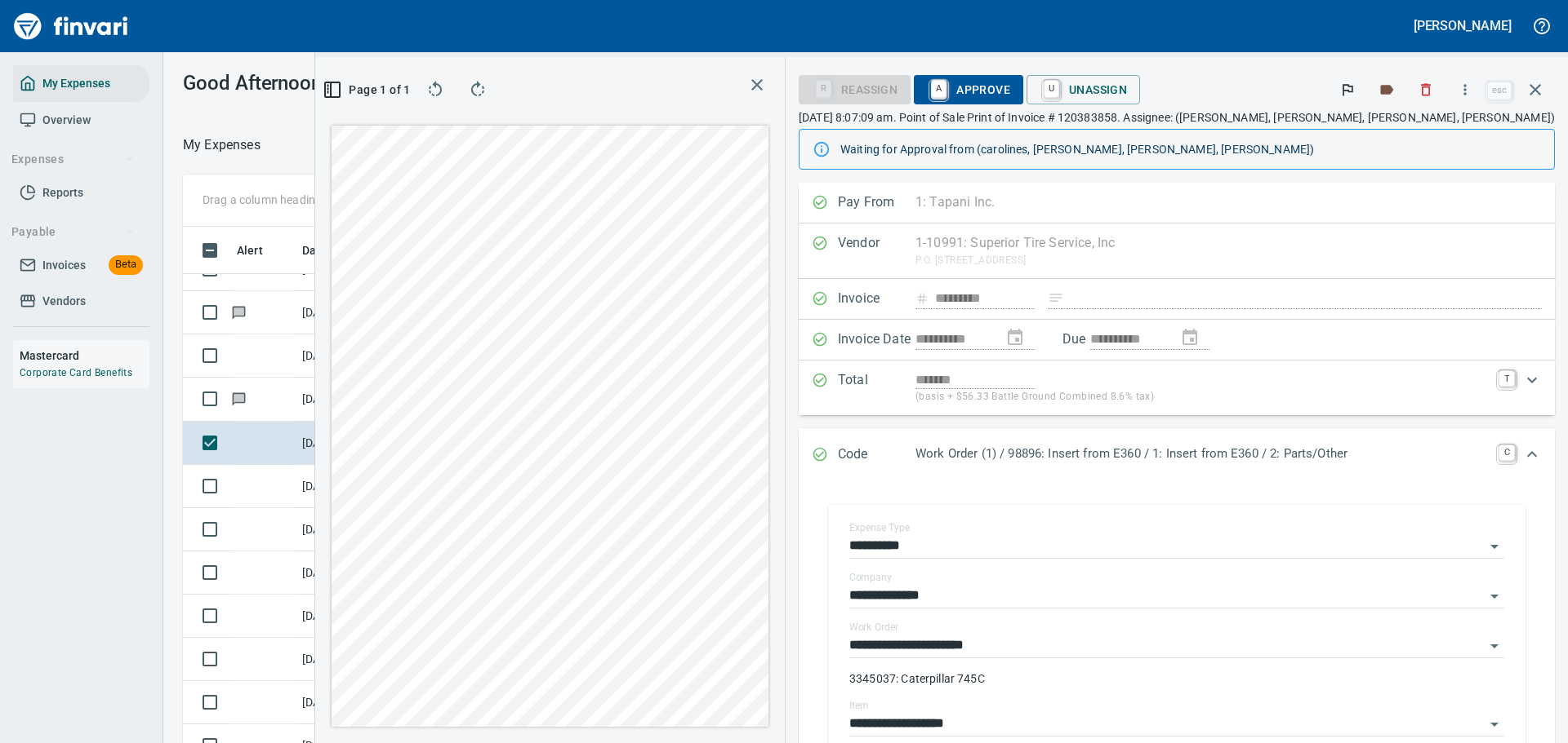
click at [1010, 85] on span "A Approve" at bounding box center [968, 90] width 83 height 28
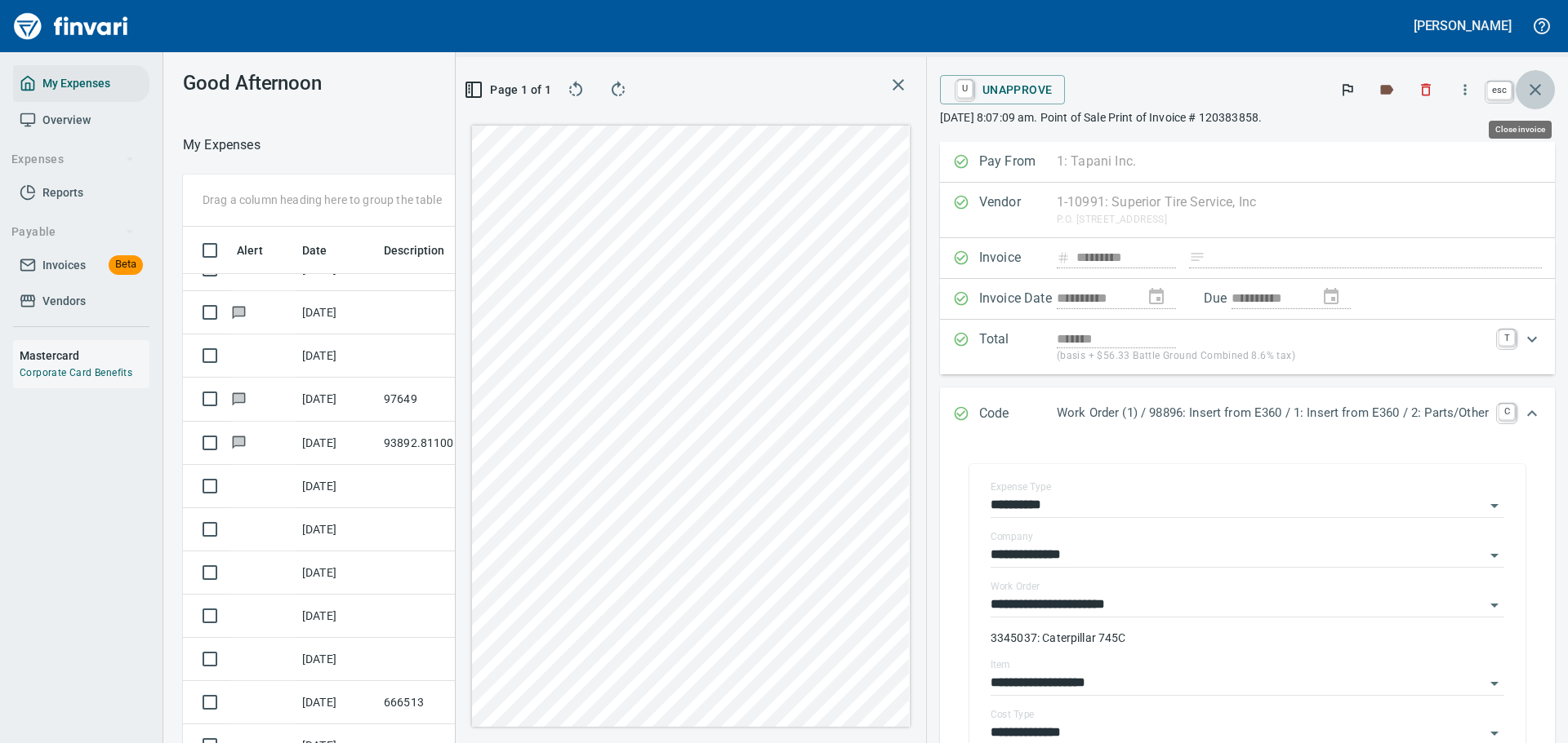
click at [1537, 86] on icon "button" at bounding box center [1535, 90] width 20 height 20
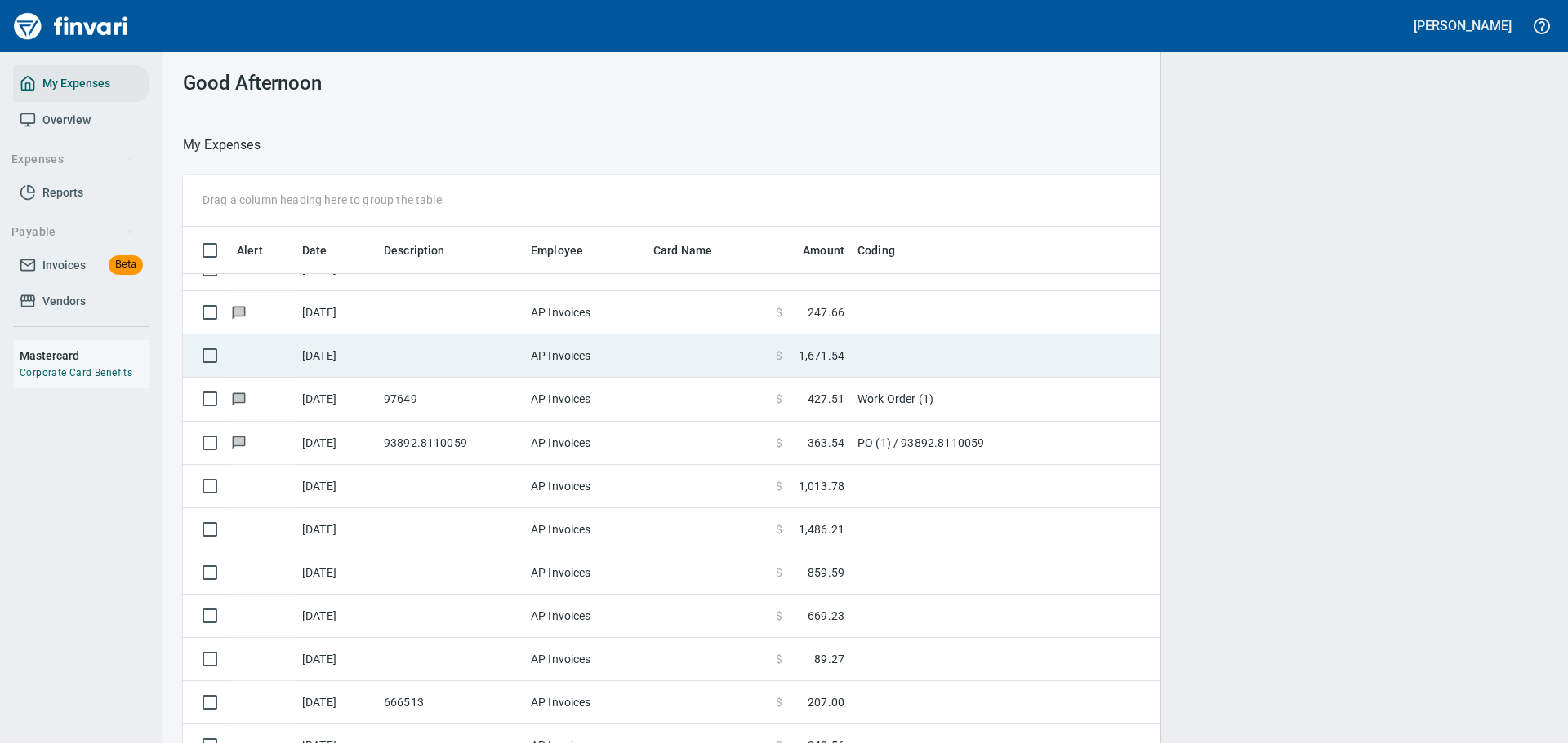
scroll to position [539, 1326]
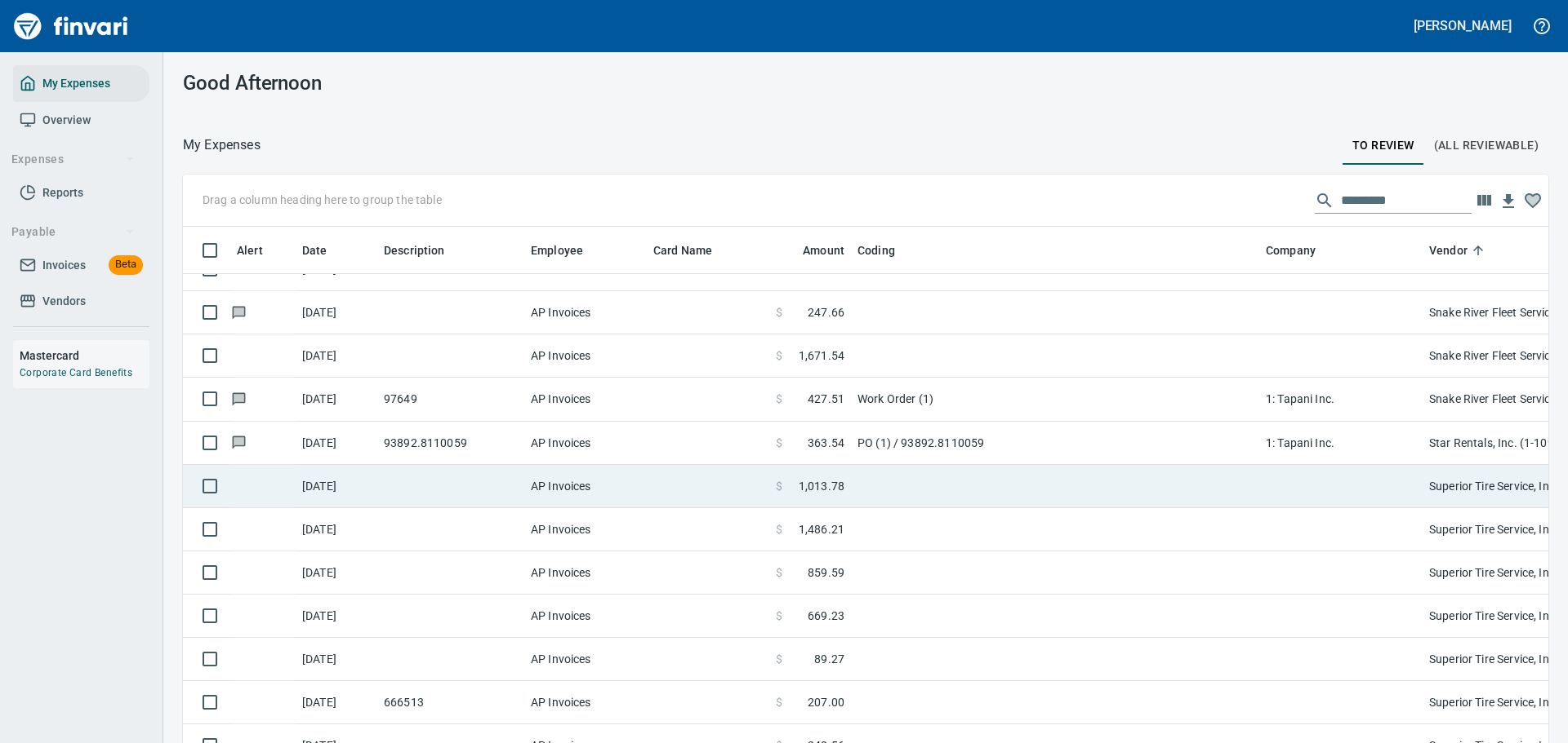
click at [833, 498] on td "$ 1,013.78" at bounding box center [810, 487] width 81 height 44
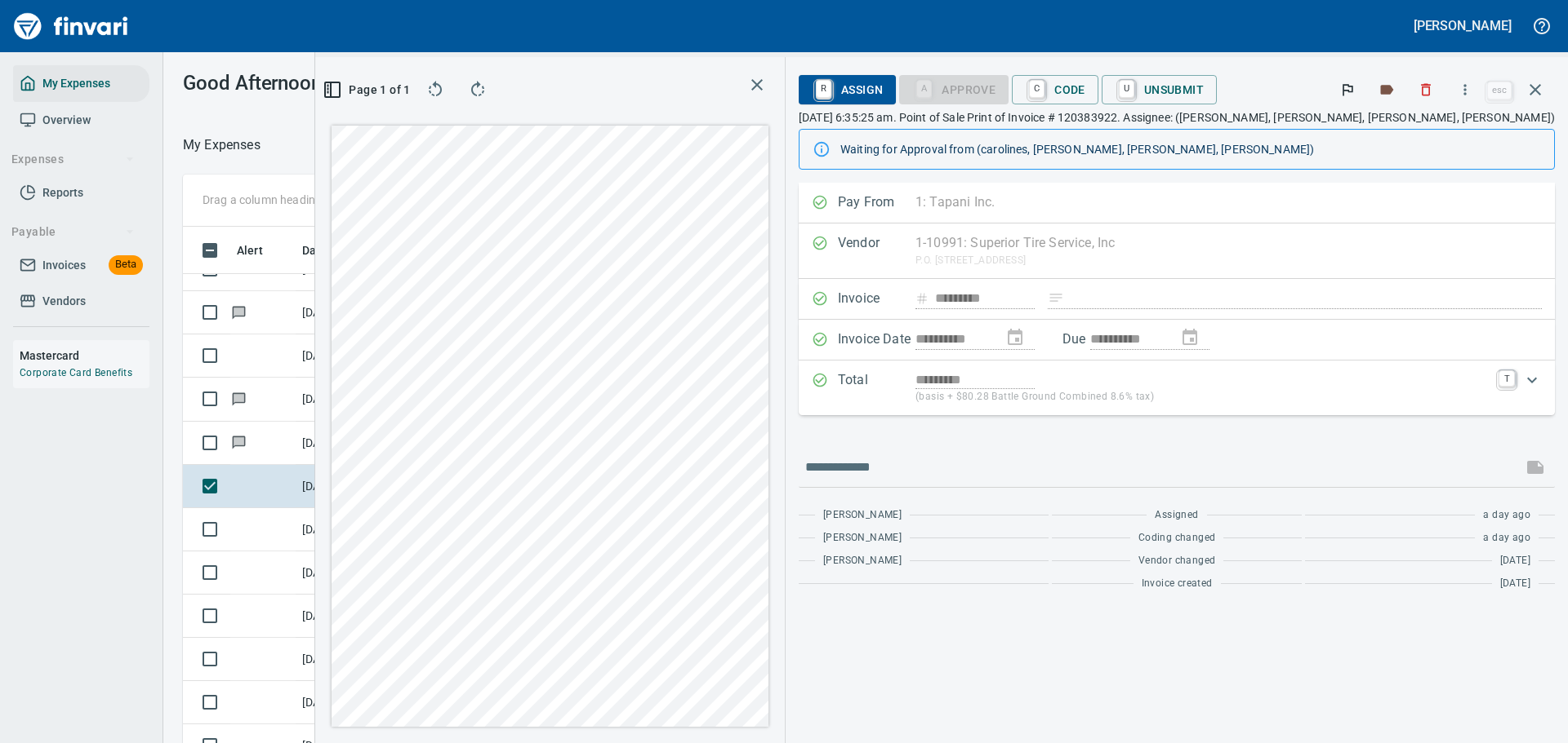
scroll to position [539, 921]
click at [1470, 100] on button "button" at bounding box center [1465, 90] width 36 height 36
click at [1439, 139] on span "Download" at bounding box center [1462, 138] width 156 height 20
drag, startPoint x: 1530, startPoint y: 87, endPoint x: 1270, endPoint y: 265, distance: 315.1
click at [1530, 87] on icon "button" at bounding box center [1535, 90] width 20 height 20
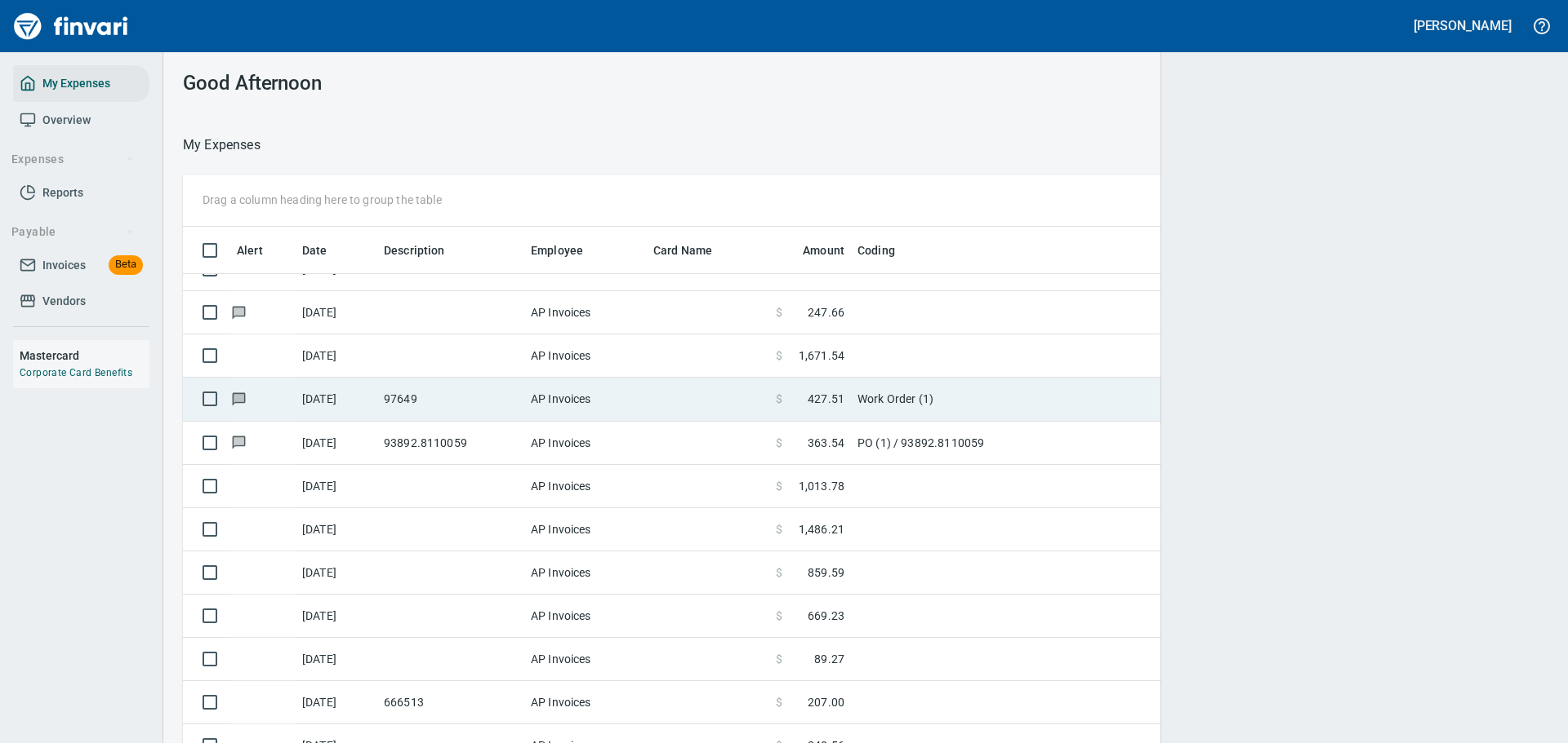
scroll to position [539, 1328]
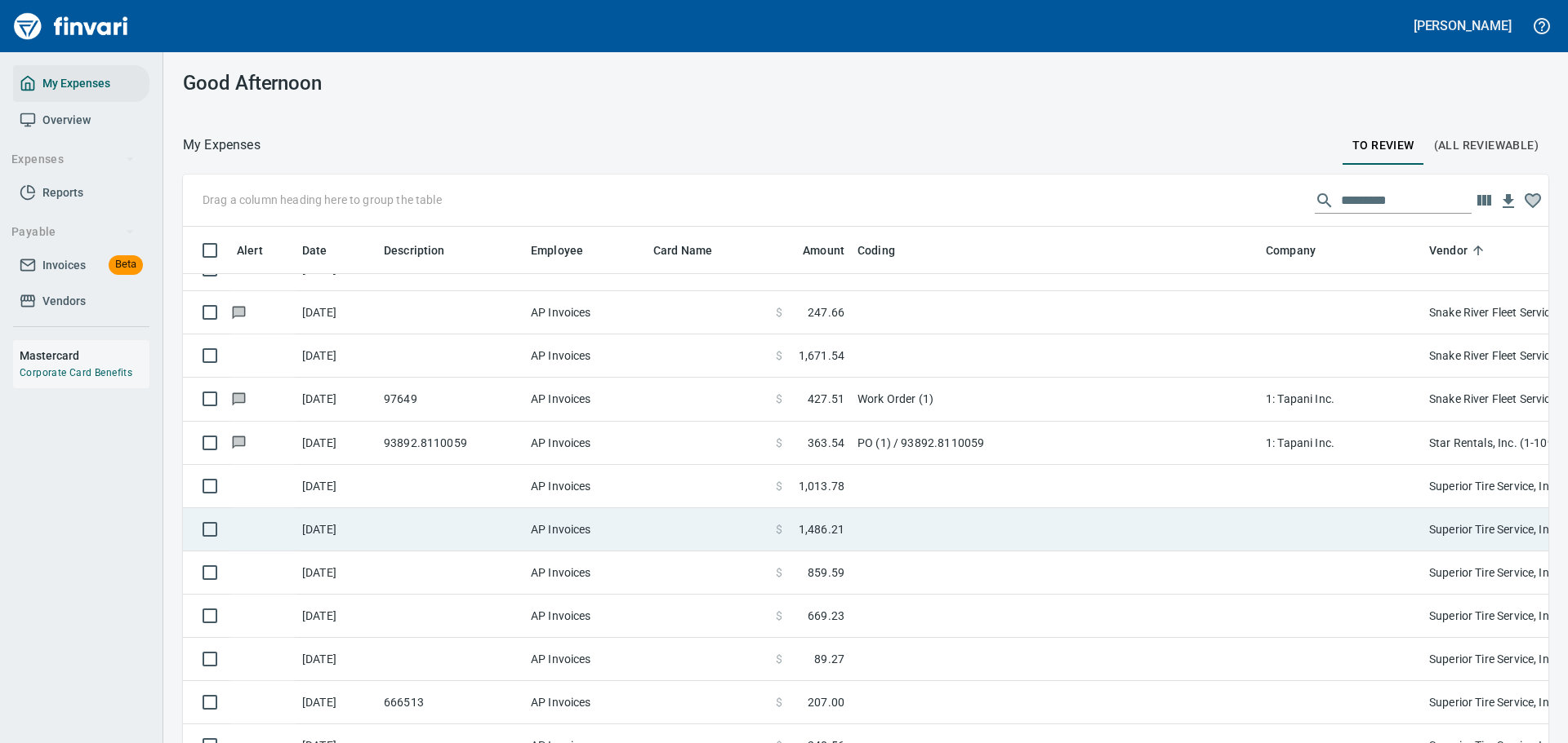
click at [859, 524] on td at bounding box center [1055, 530] width 408 height 44
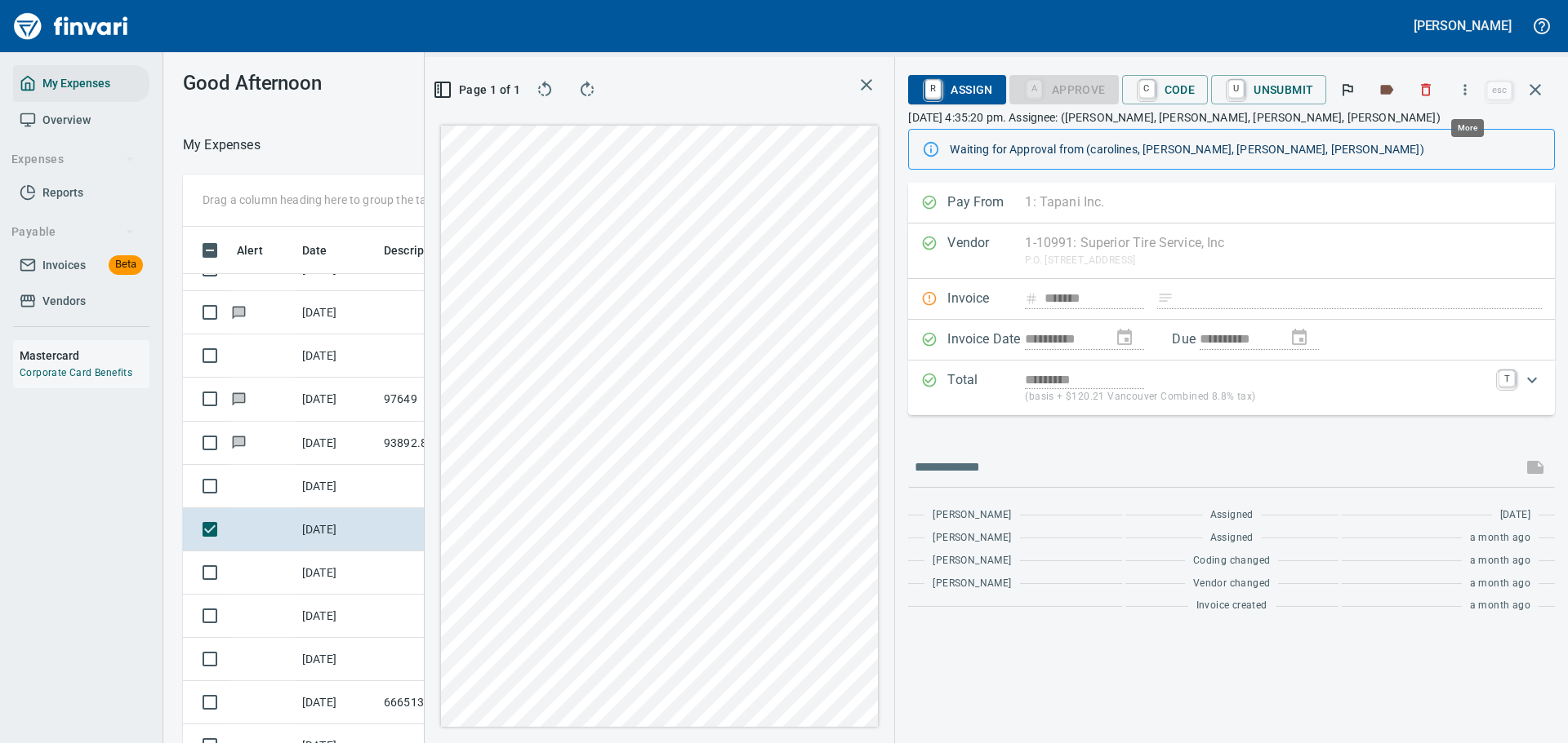
scroll to position [539, 921]
click at [1459, 89] on icon "button" at bounding box center [1465, 89] width 16 height 16
click at [1428, 134] on span "Download" at bounding box center [1462, 138] width 156 height 20
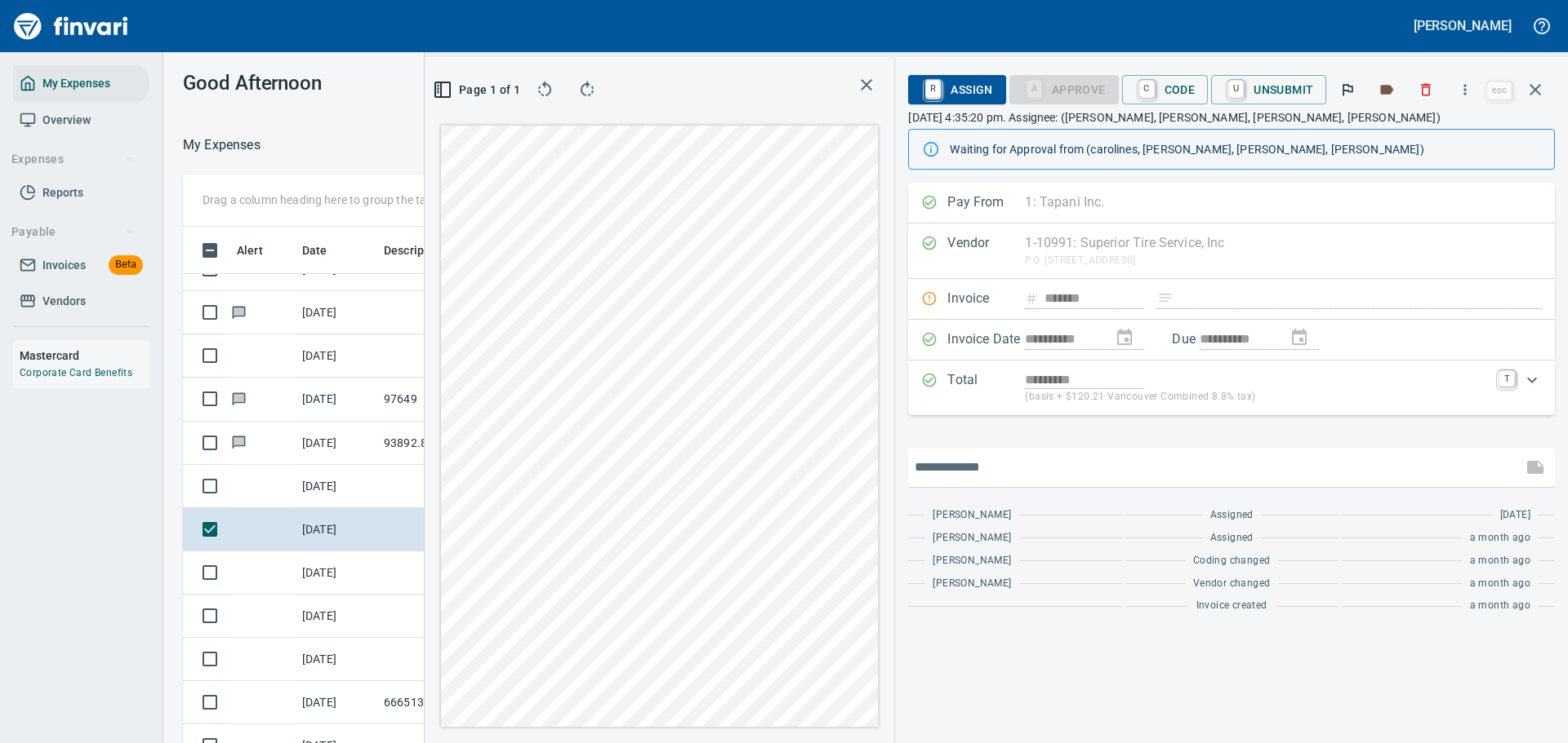
click at [971, 466] on input "text" at bounding box center [1215, 467] width 601 height 26
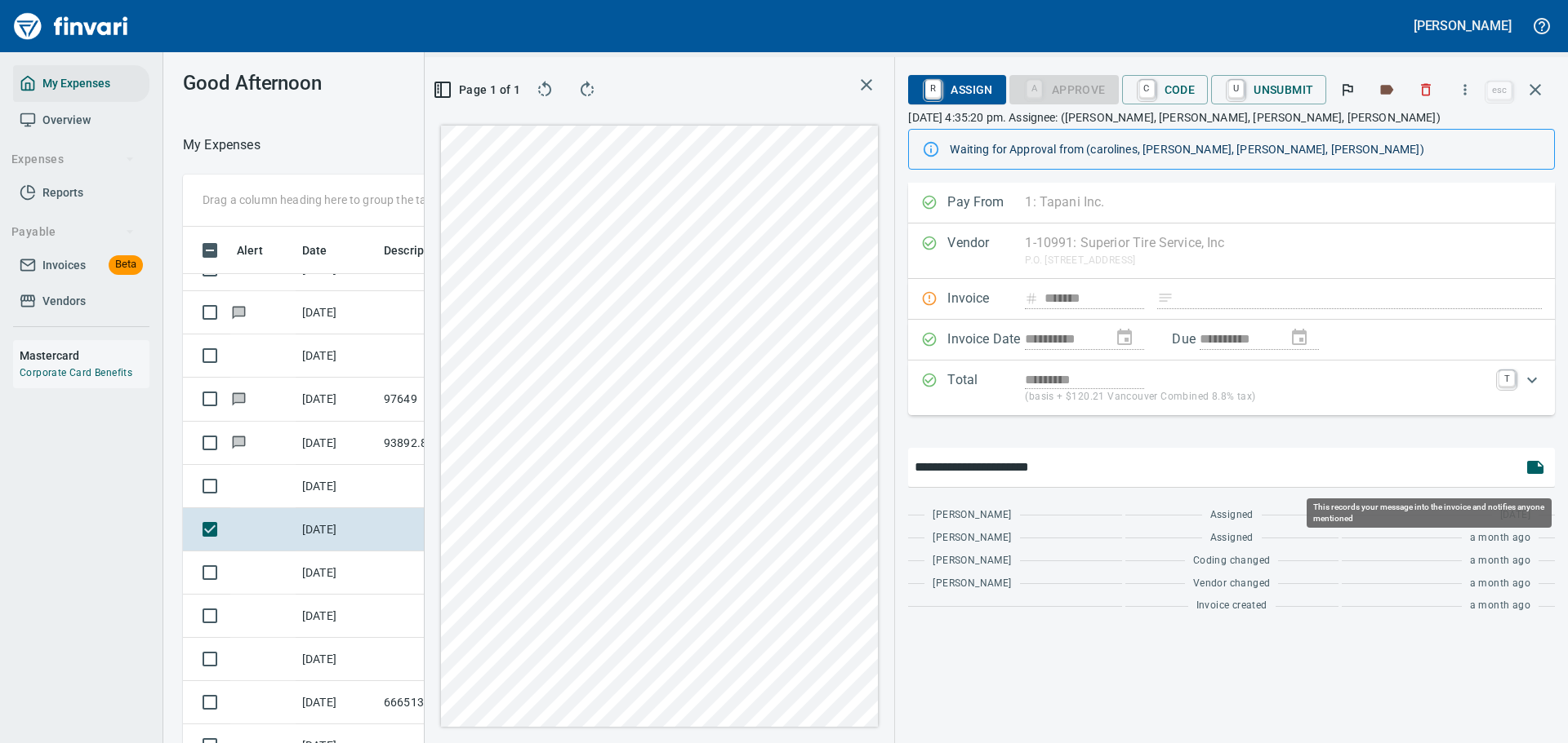
type input "**********"
click at [1535, 470] on icon "button" at bounding box center [1534, 467] width 16 height 13
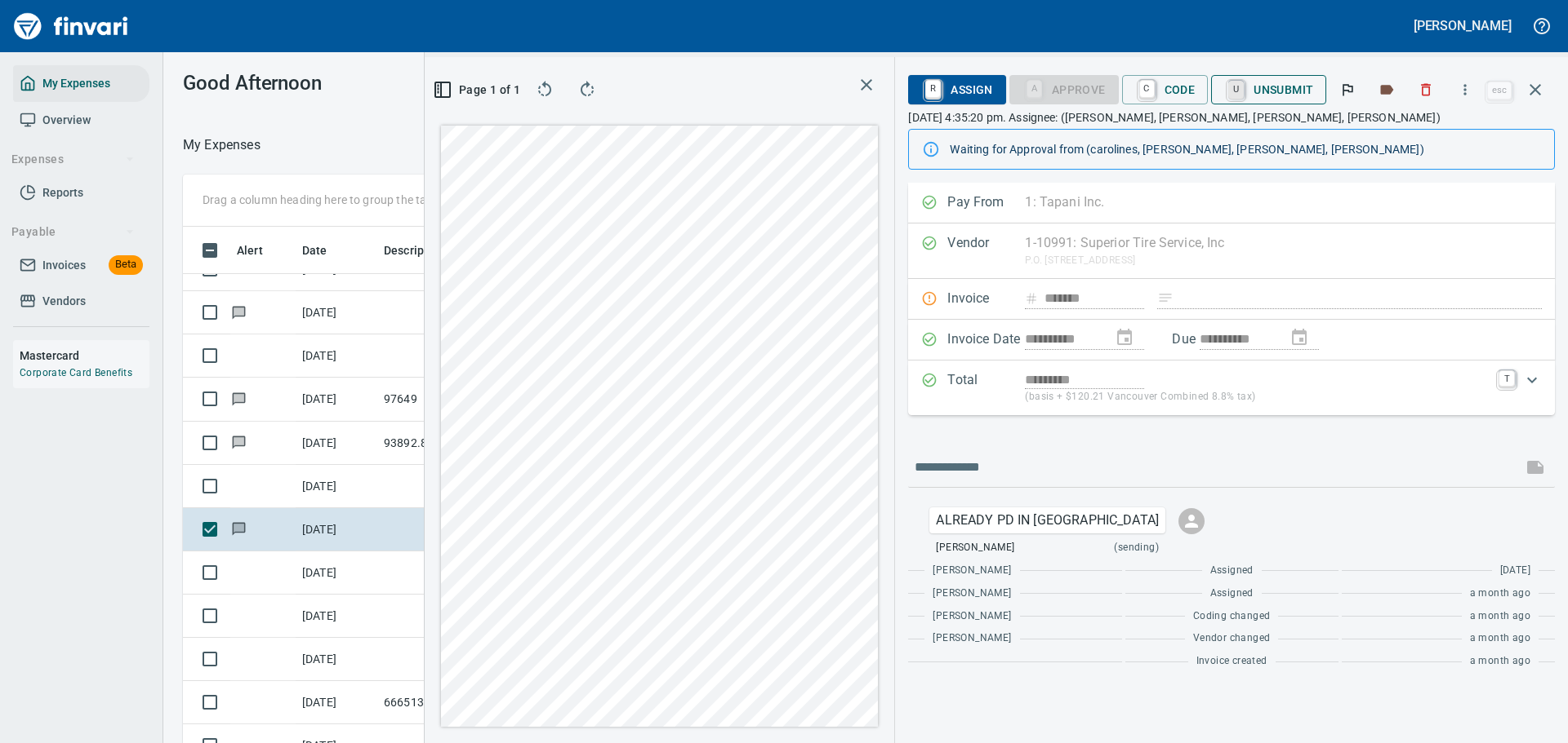
click at [1234, 90] on link "U" at bounding box center [1236, 90] width 16 height 18
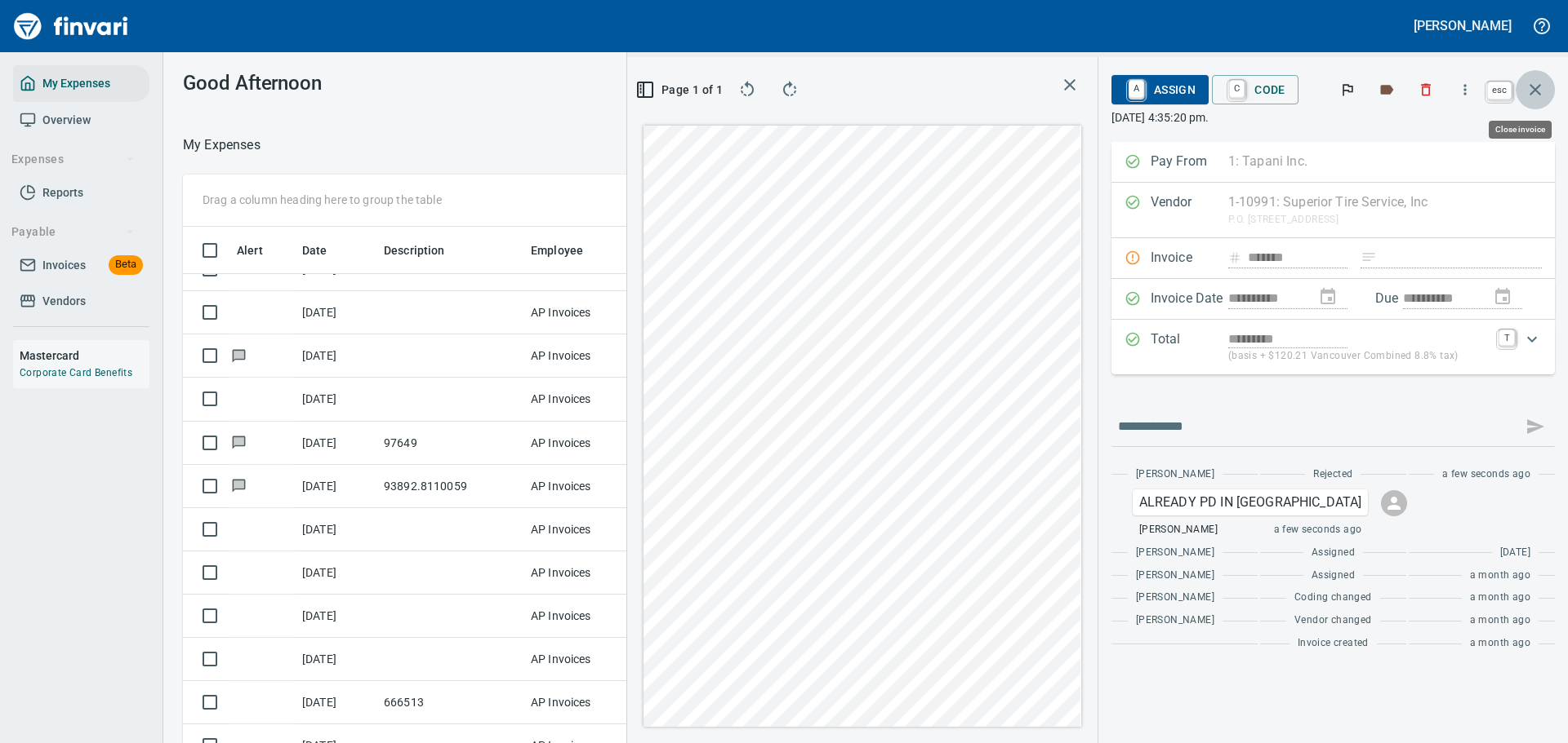
click at [1535, 88] on icon "button" at bounding box center [1535, 90] width 20 height 20
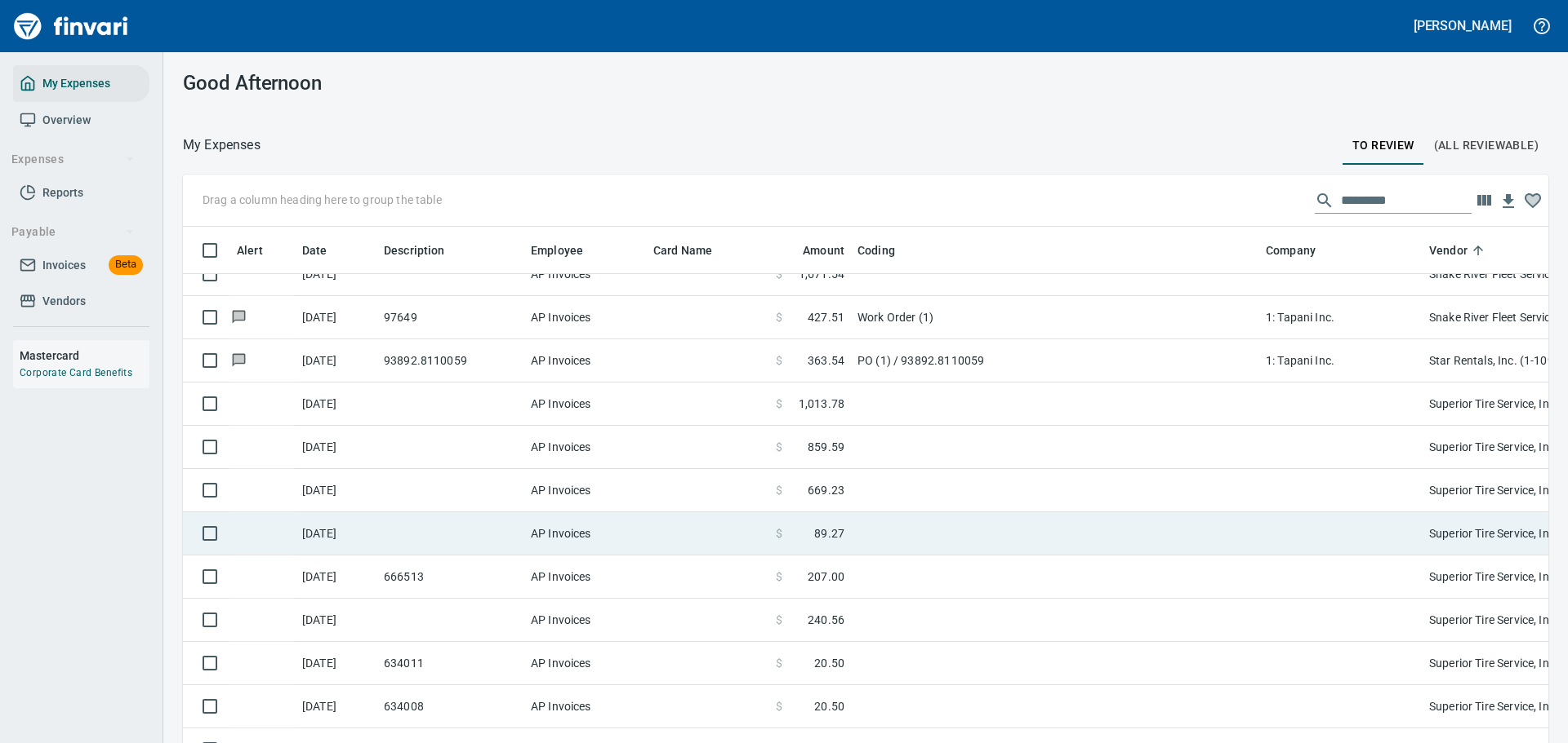
scroll to position [9058, 0]
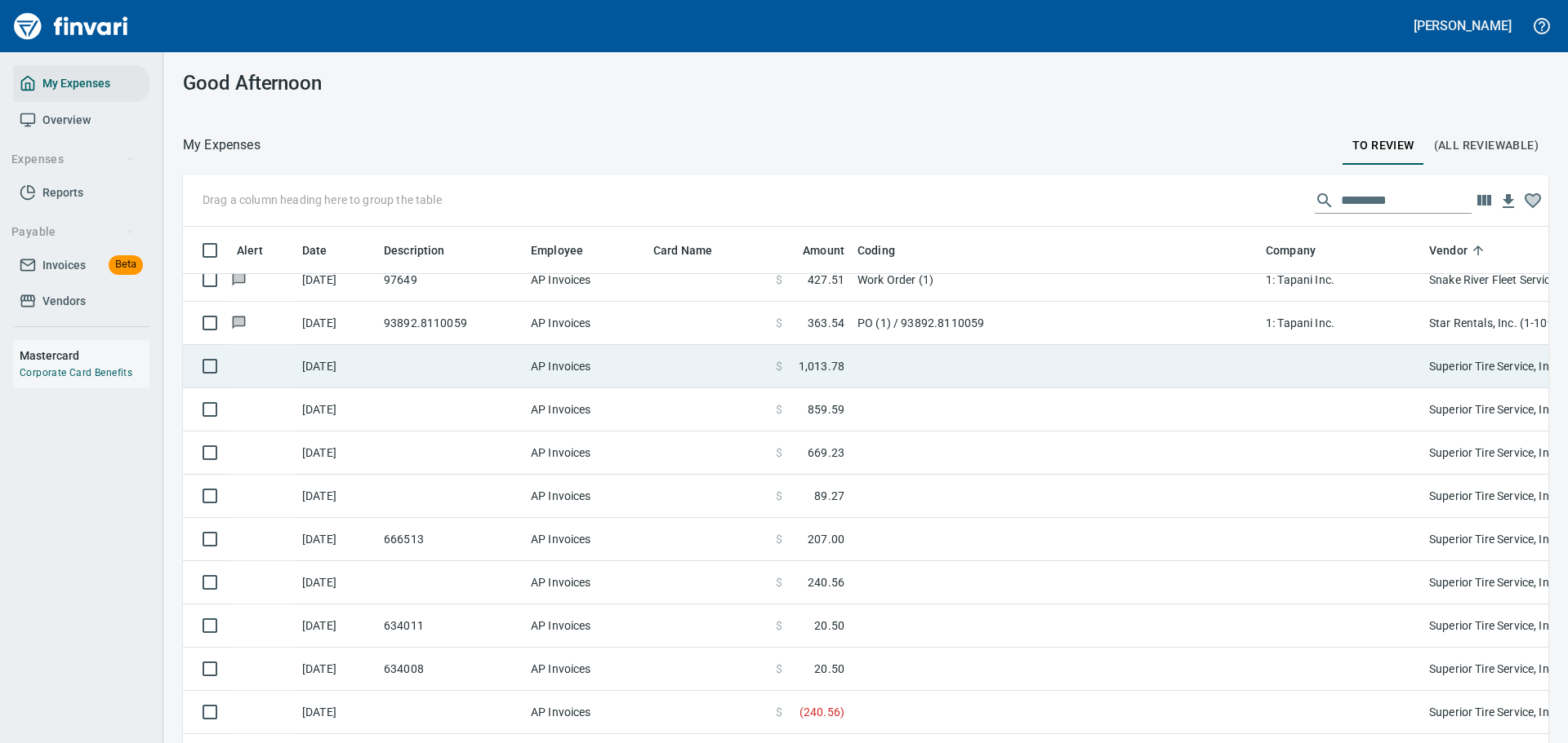
click at [923, 377] on td at bounding box center [1055, 367] width 408 height 44
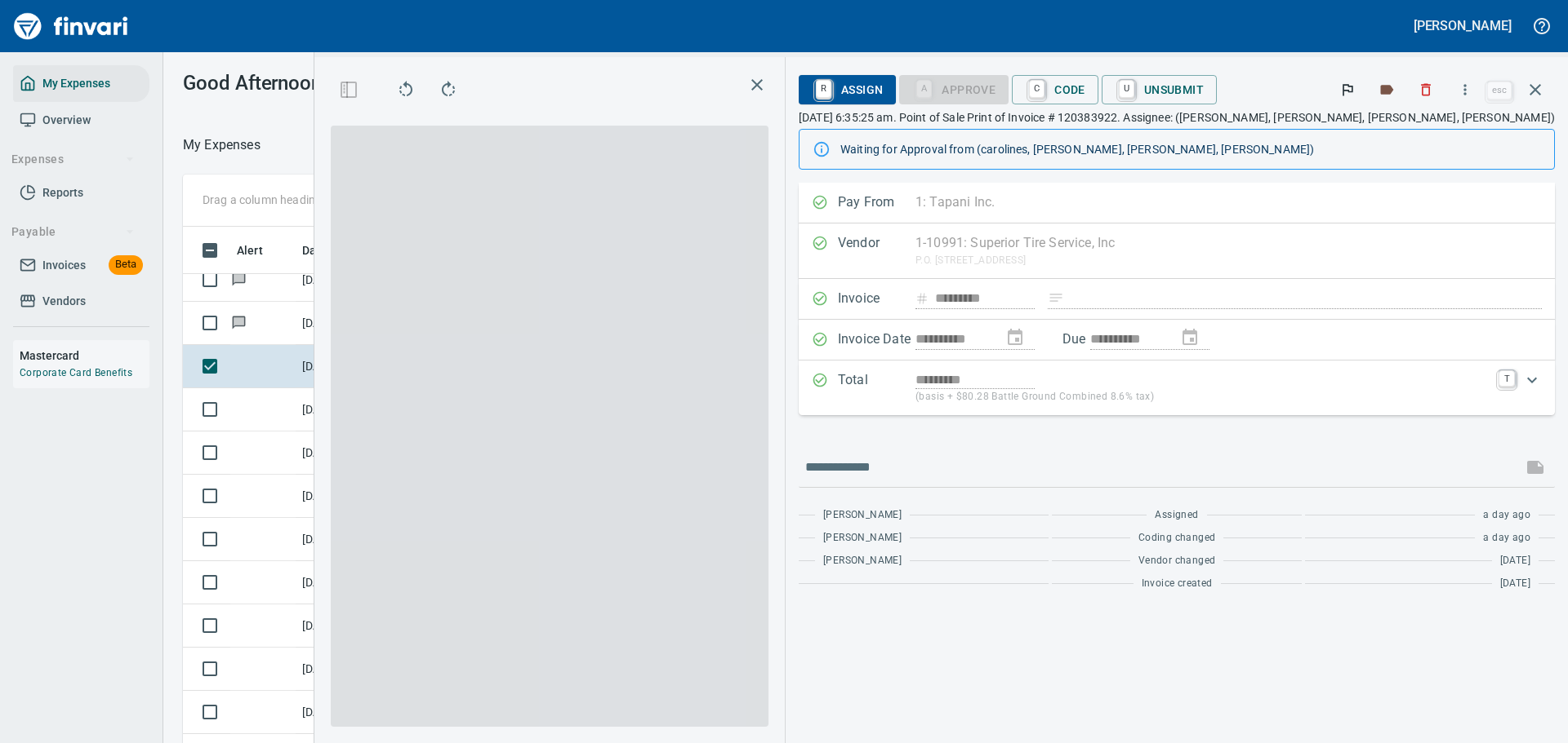
scroll to position [539, 921]
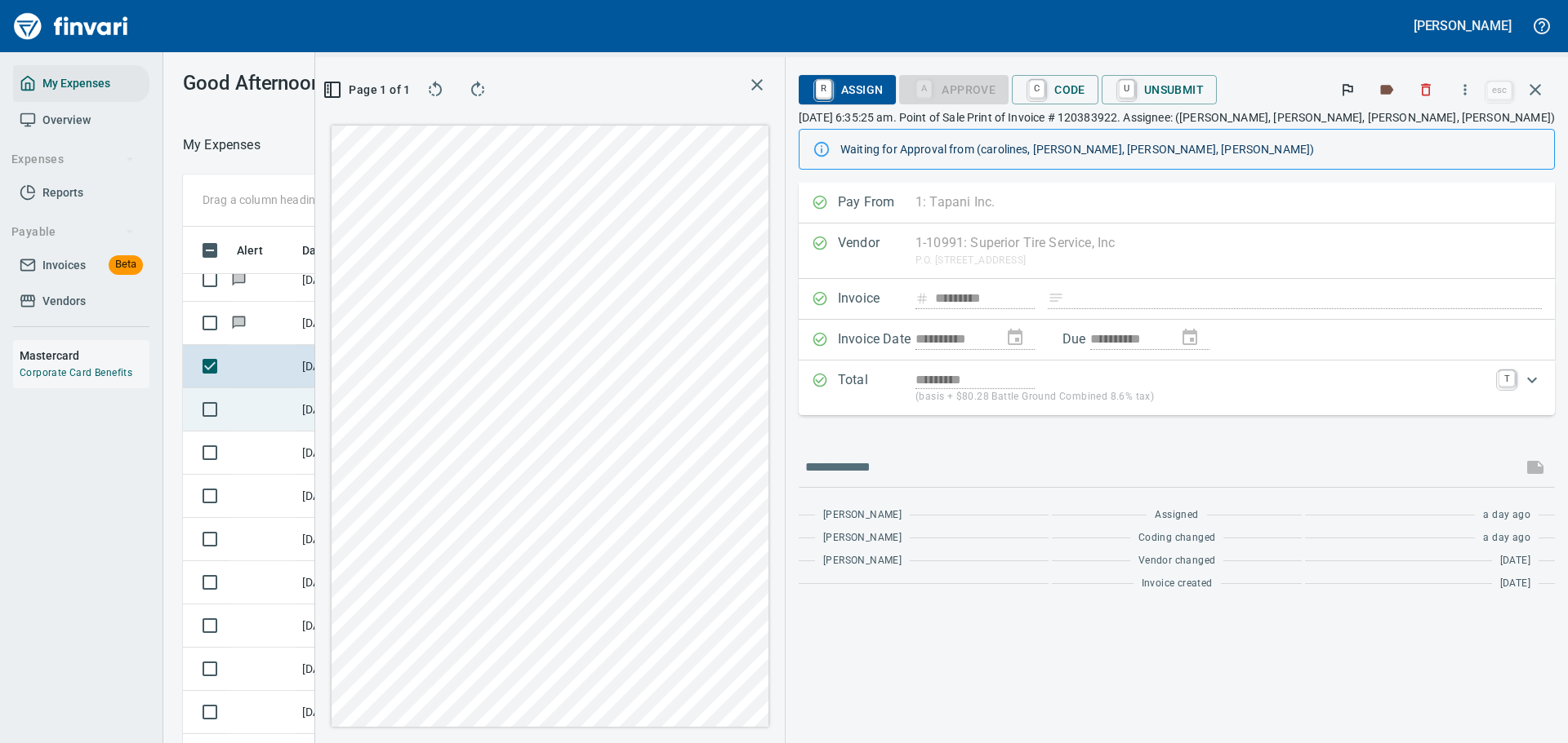
click at [291, 415] on td at bounding box center [263, 411] width 65 height 44
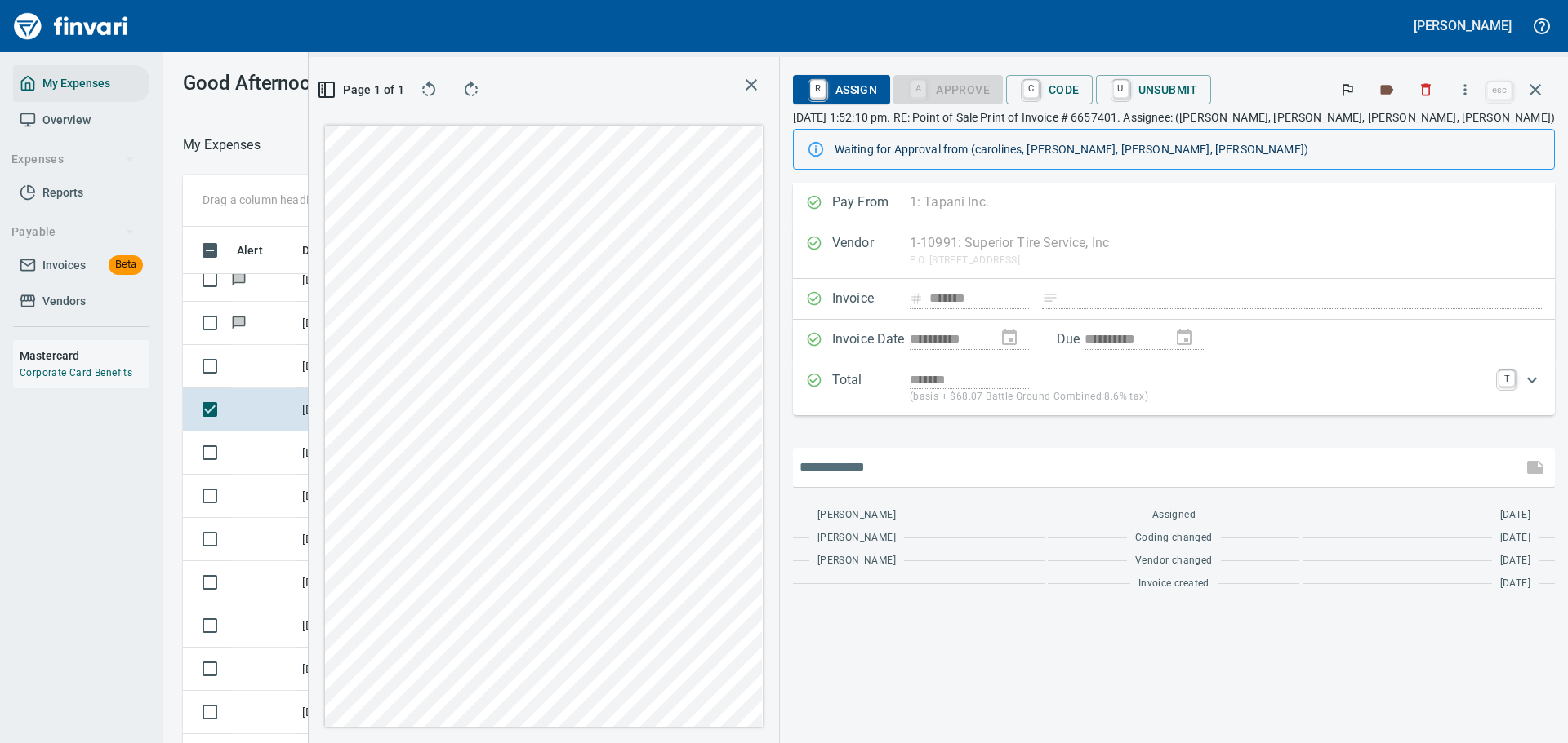
click at [964, 466] on input "text" at bounding box center [1157, 467] width 716 height 26
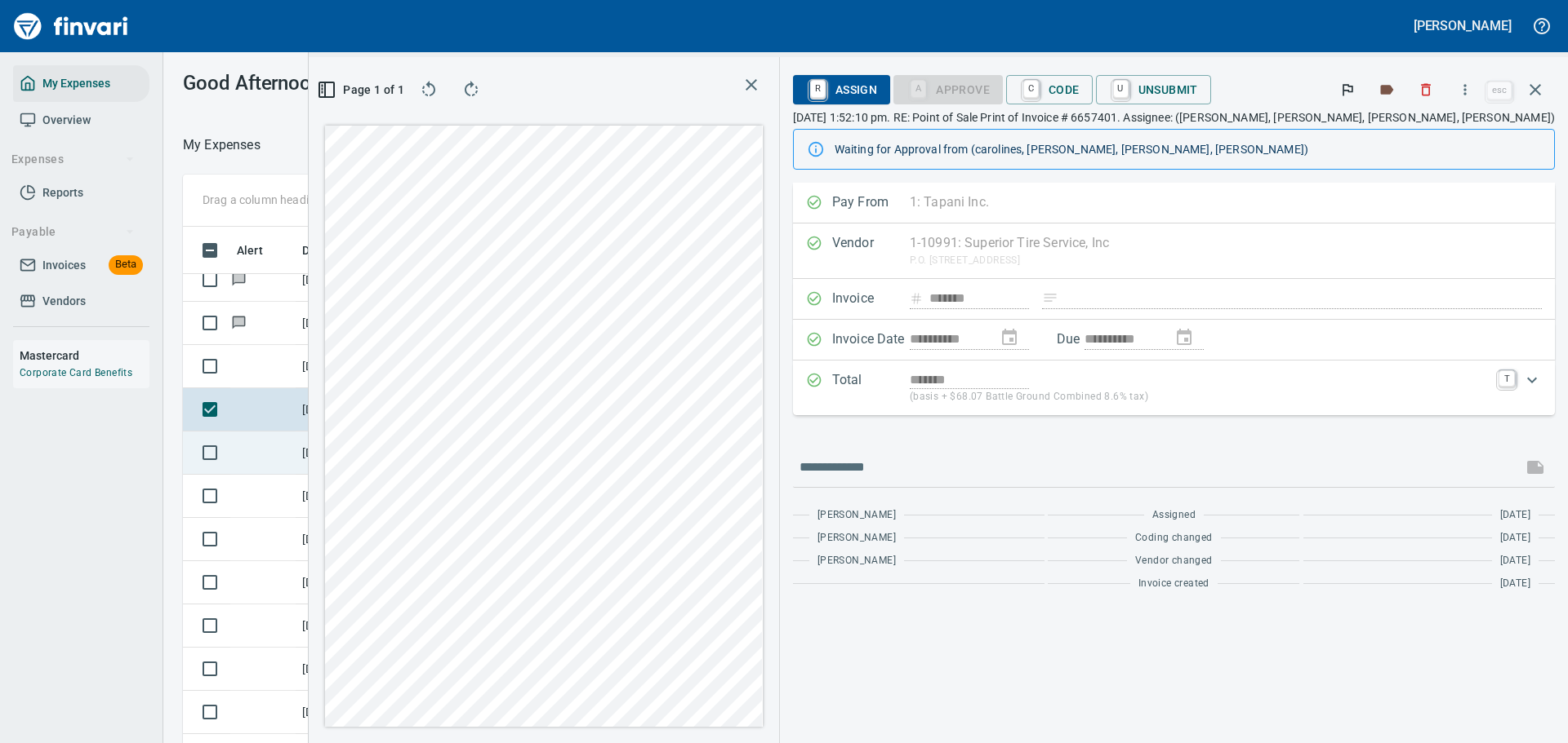
click at [375, 449] on td "[DATE]" at bounding box center [337, 453] width 81 height 44
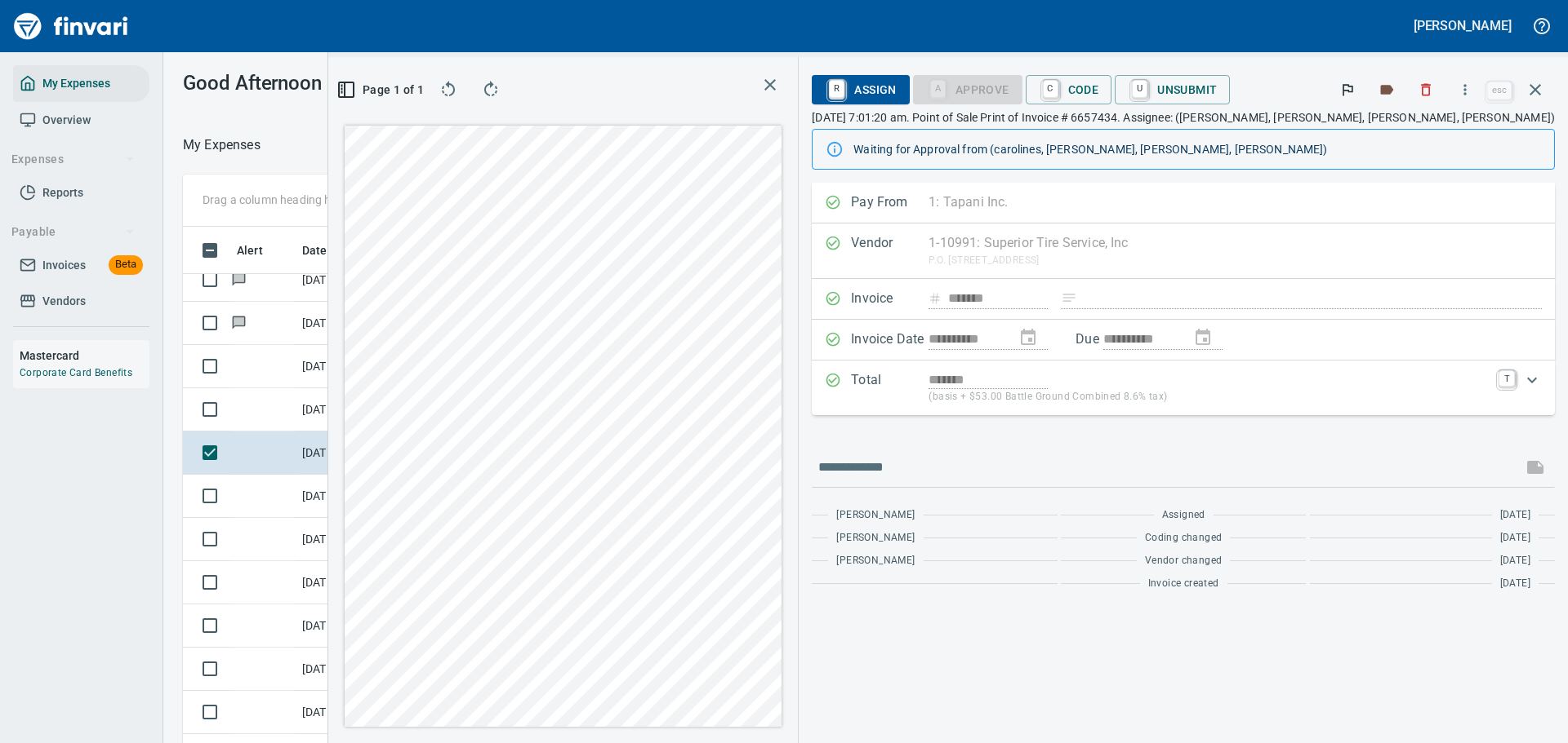
scroll to position [539, 921]
click at [1465, 86] on icon "button" at bounding box center [1465, 89] width 16 height 16
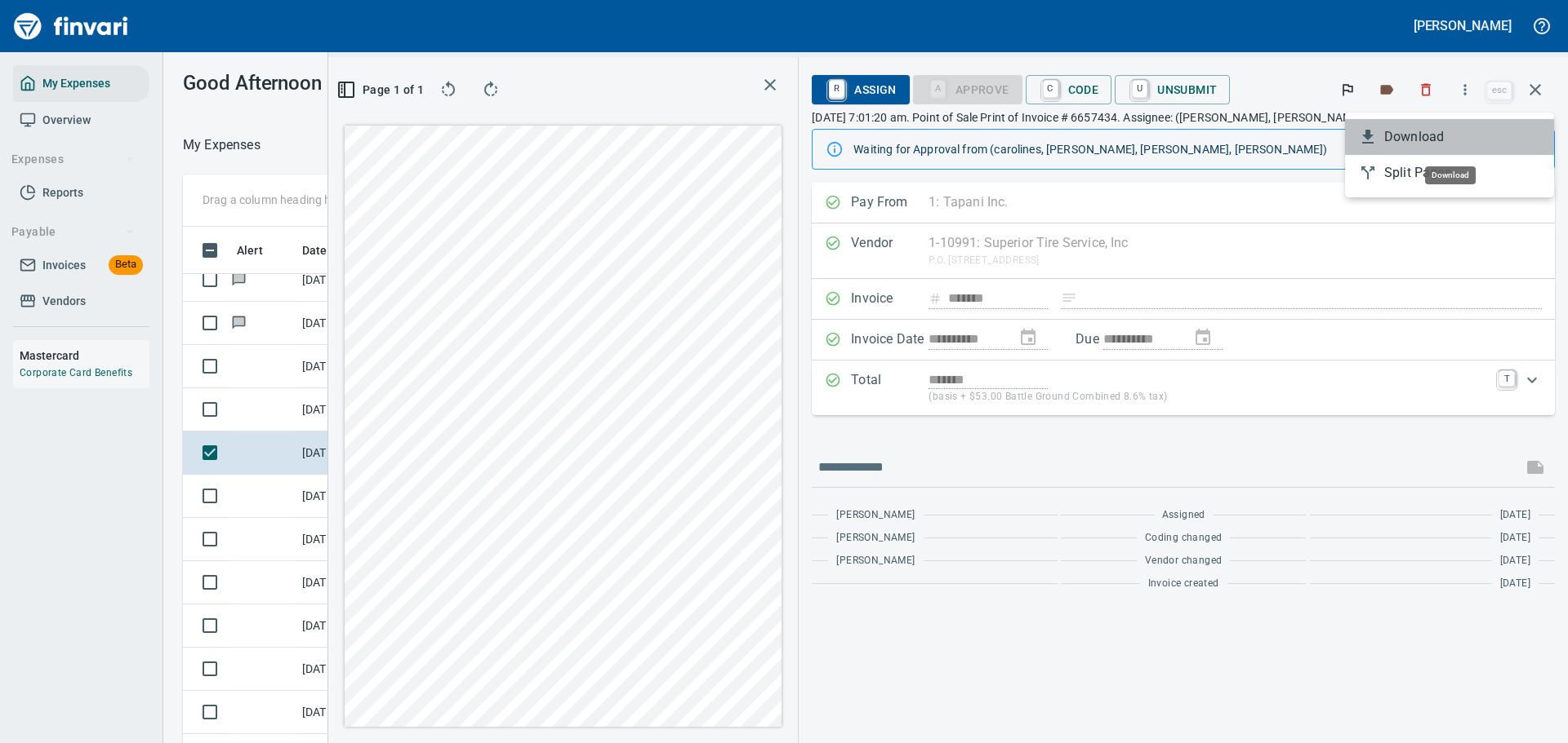
click at [1407, 138] on span "Download" at bounding box center [1462, 138] width 156 height 20
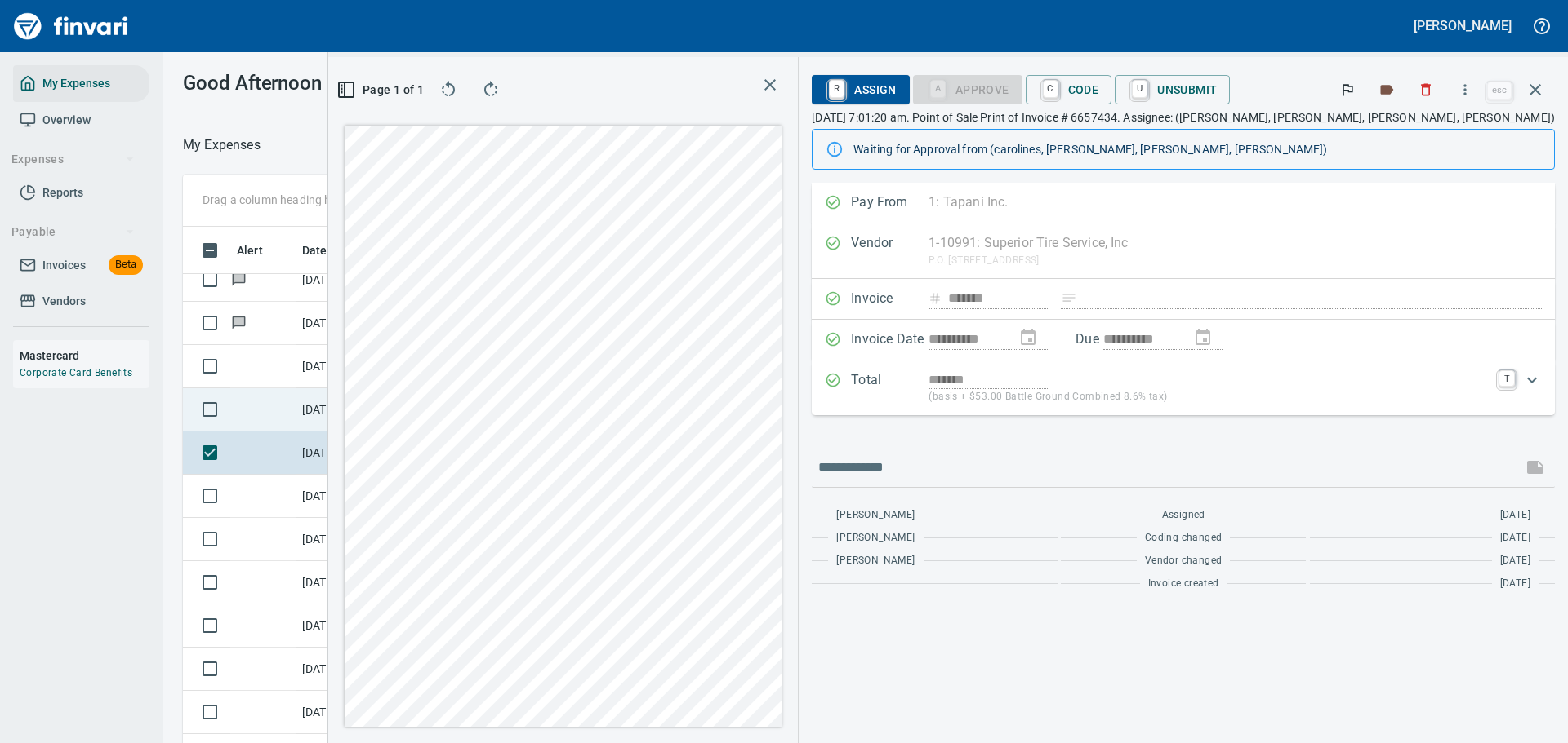
click at [334, 404] on td "[DATE]" at bounding box center [337, 411] width 81 height 44
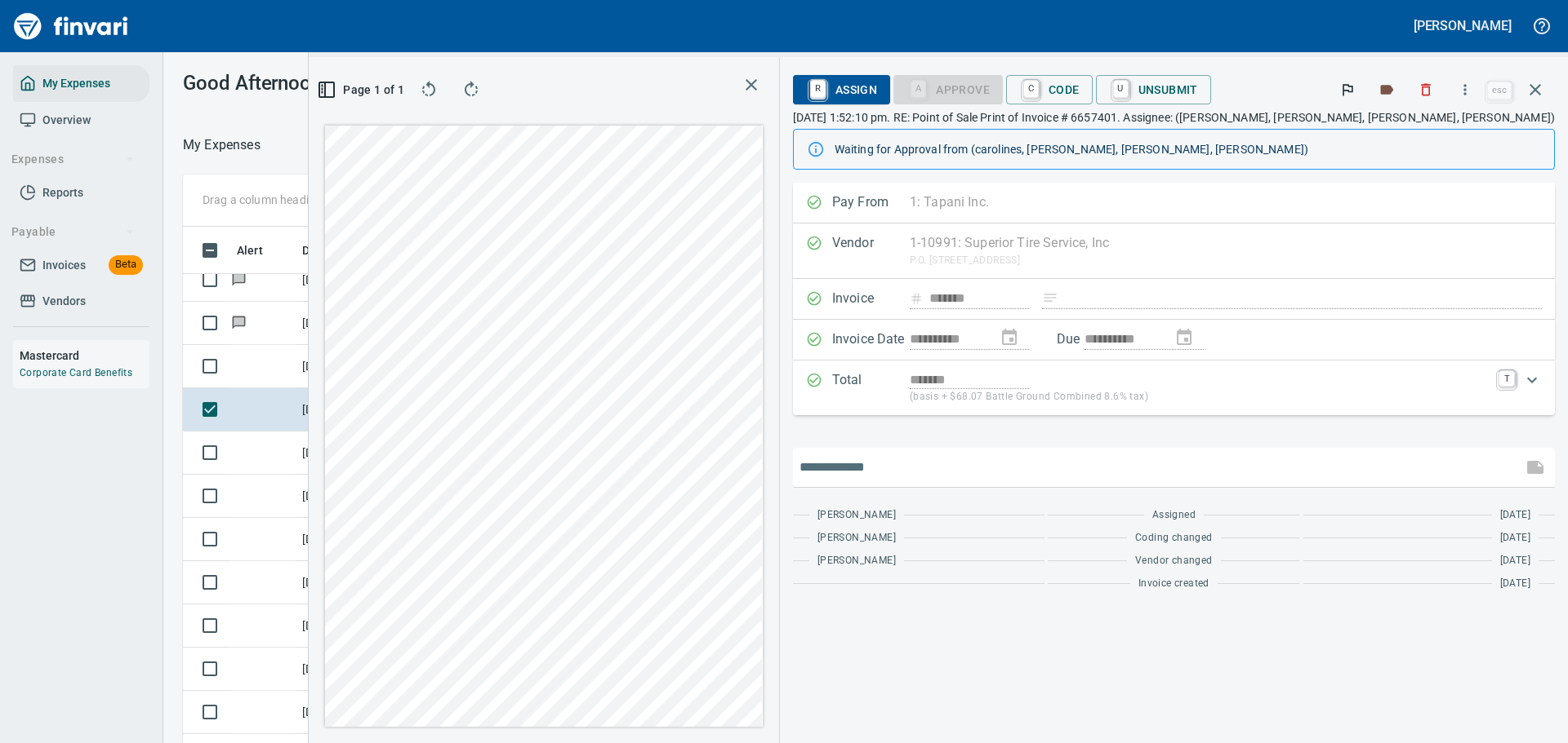
click at [985, 468] on input "text" at bounding box center [1157, 467] width 716 height 26
type input "**********"
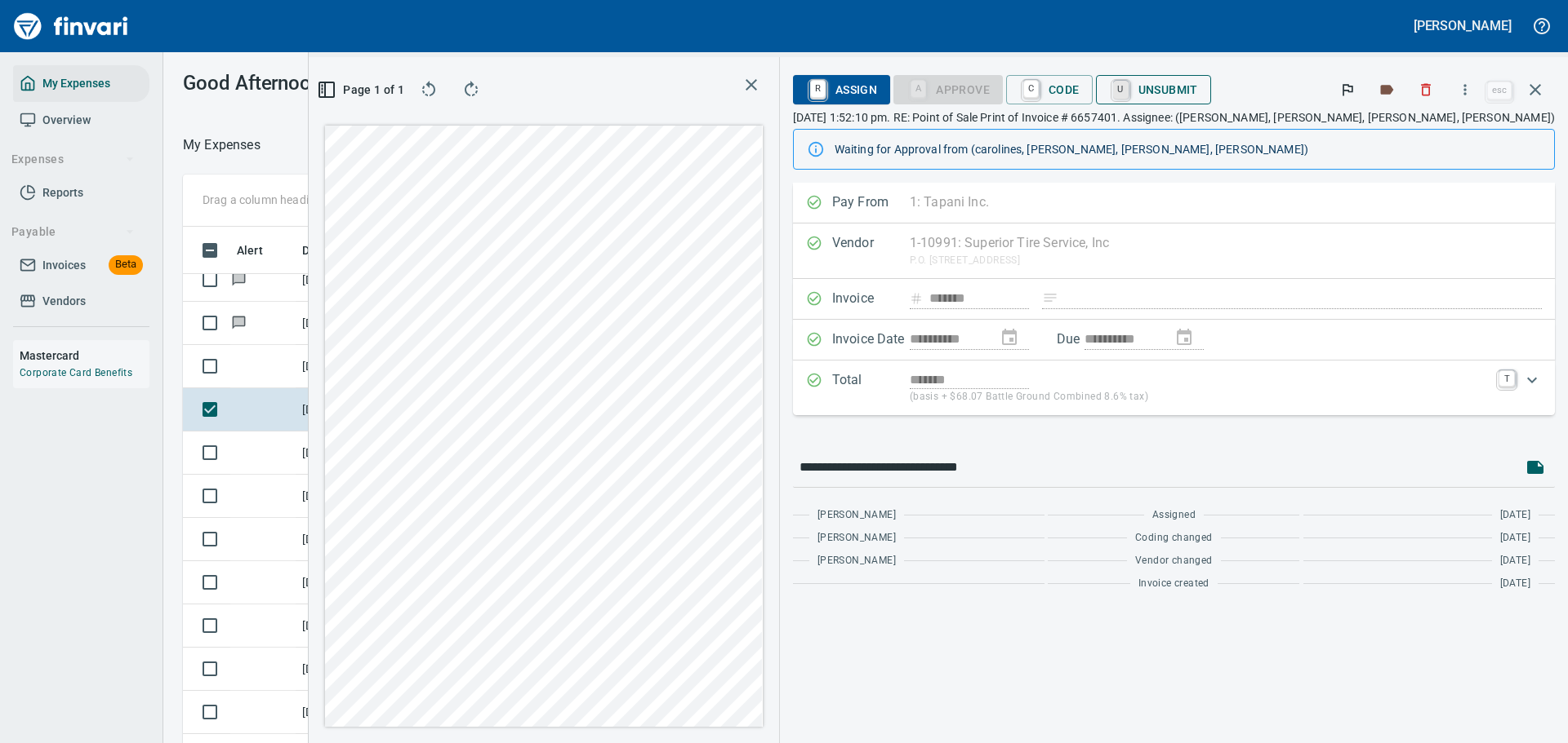
click at [1128, 97] on link "U" at bounding box center [1121, 90] width 16 height 18
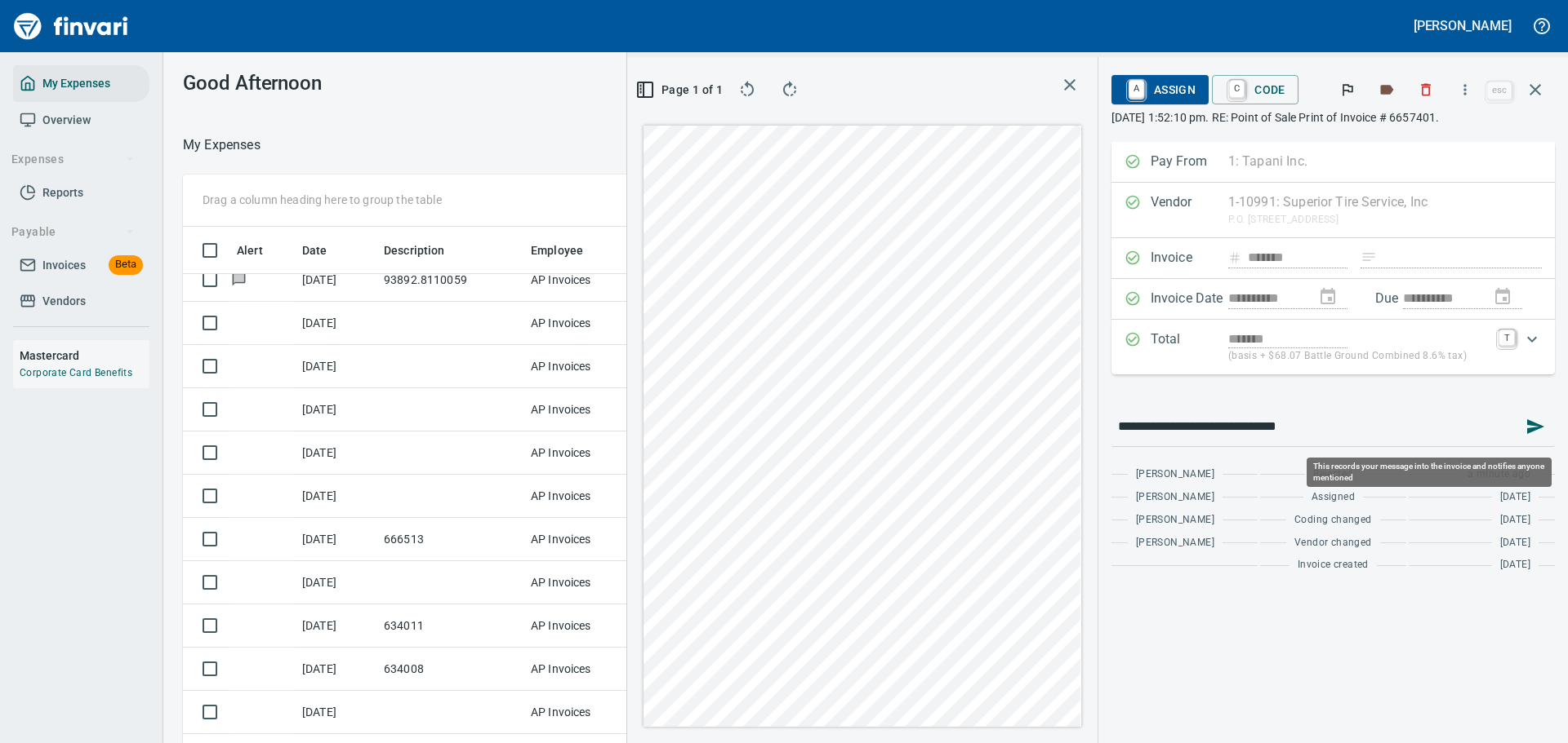
scroll to position [539, 921]
click at [1529, 433] on icon "button" at bounding box center [1535, 427] width 20 height 20
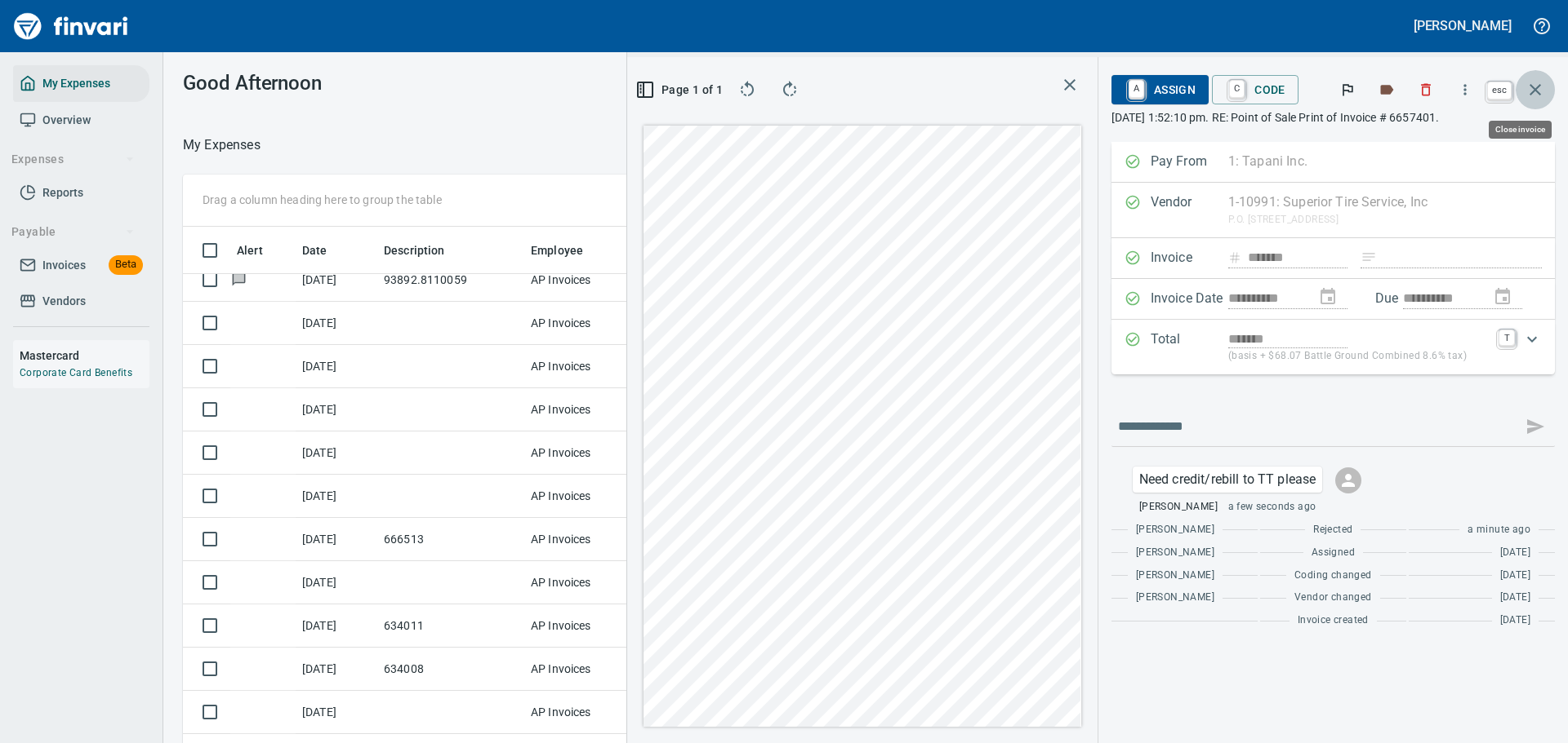
click at [1533, 91] on icon "button" at bounding box center [1535, 90] width 12 height 12
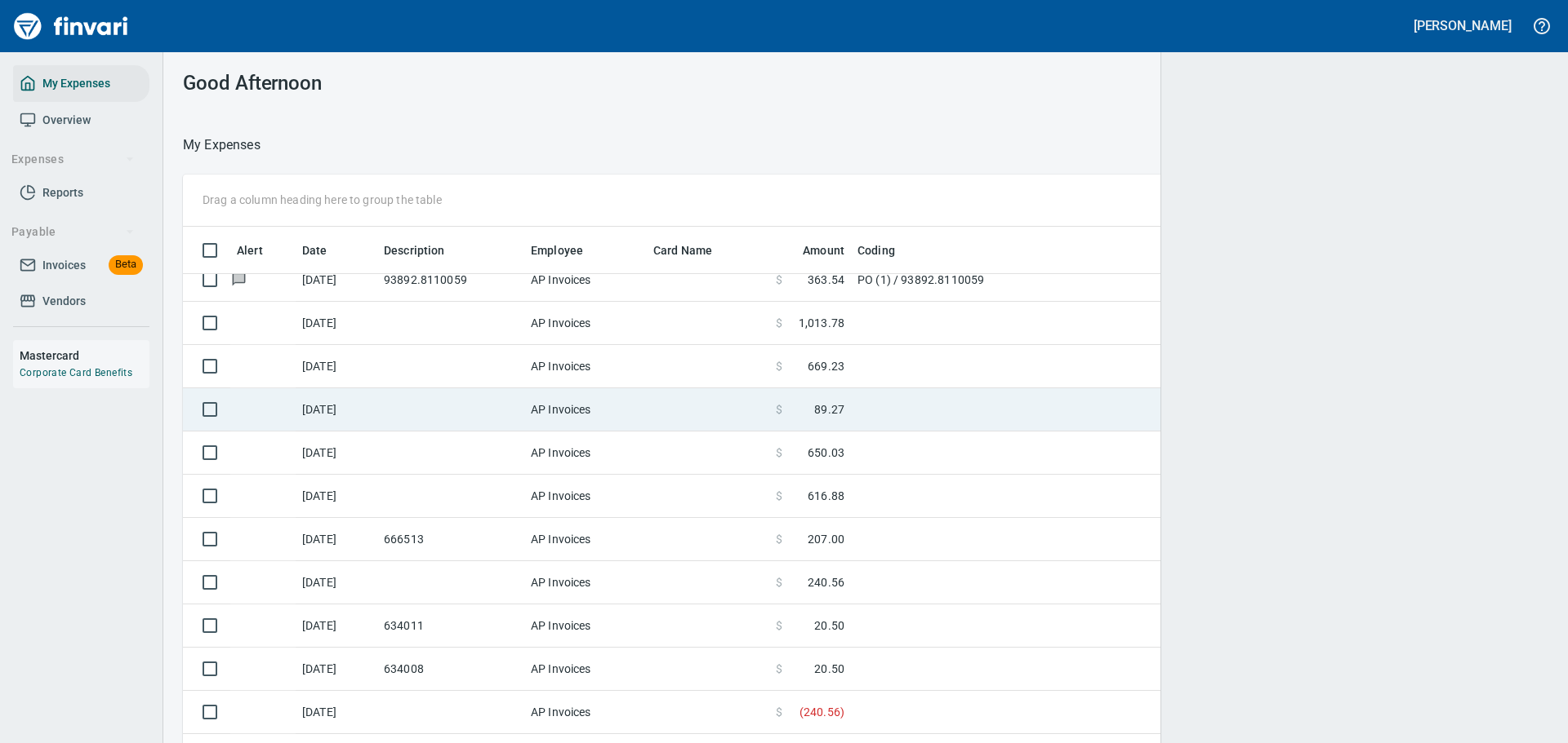
scroll to position [539, 1328]
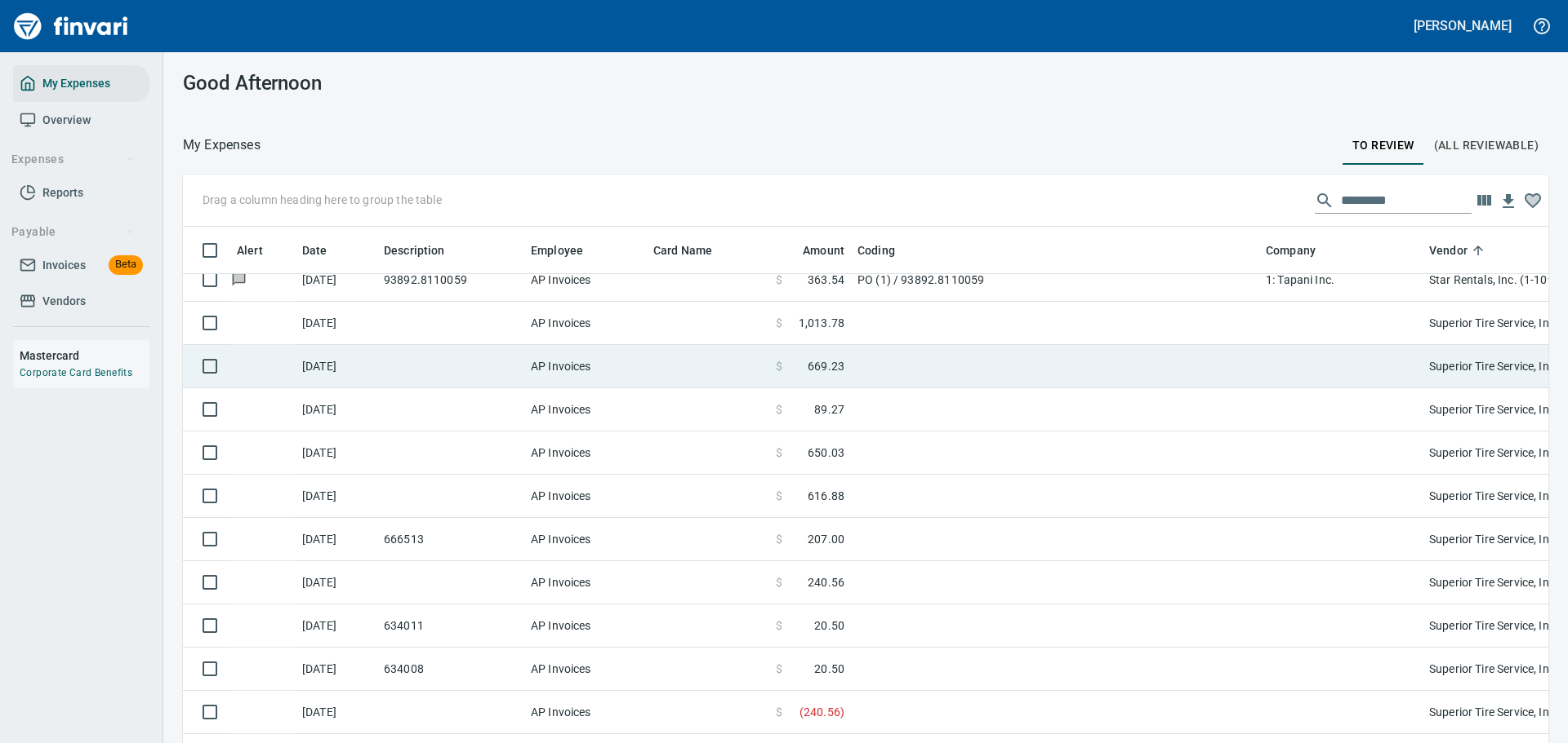
click at [850, 363] on td "$ 669.23" at bounding box center [810, 367] width 81 height 44
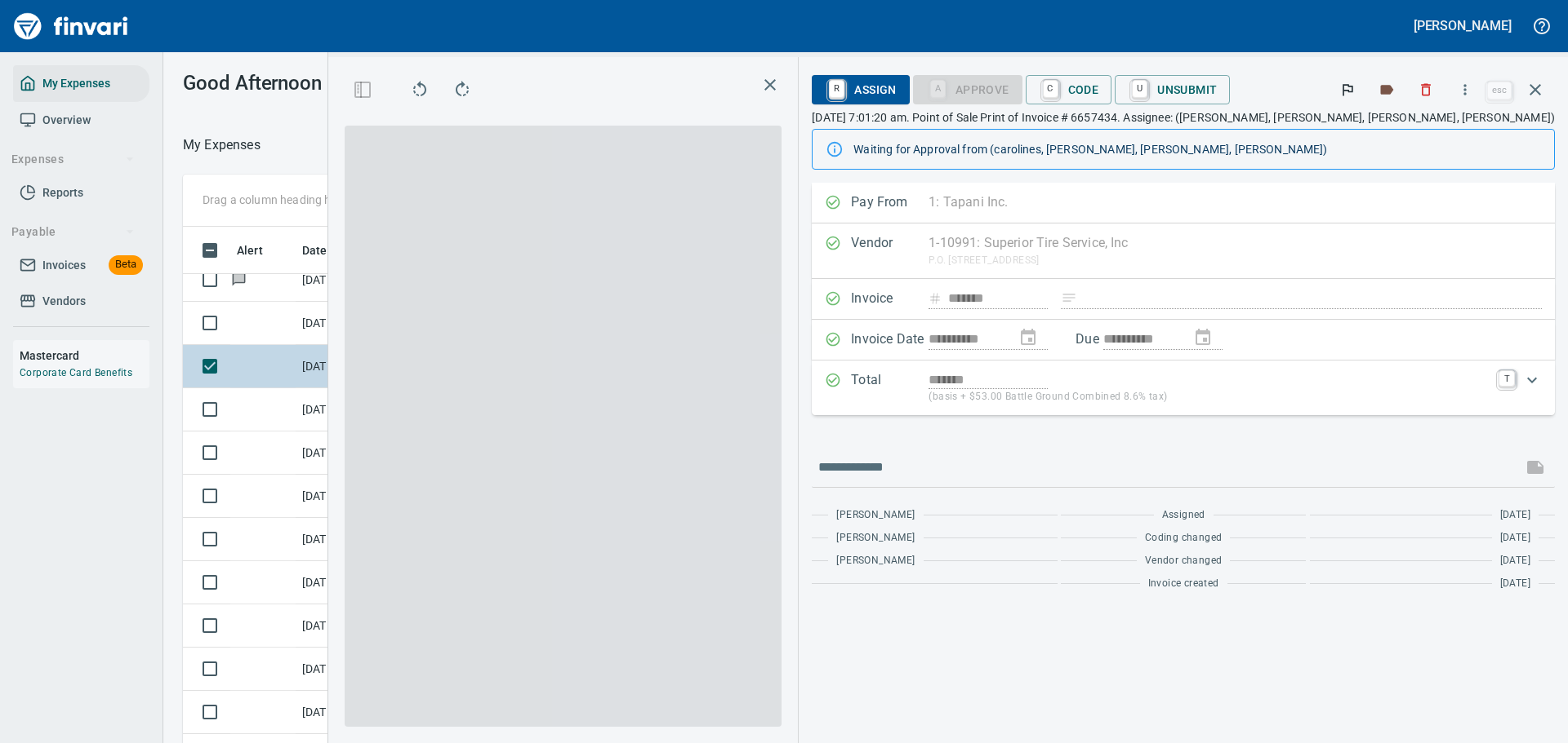
scroll to position [539, 921]
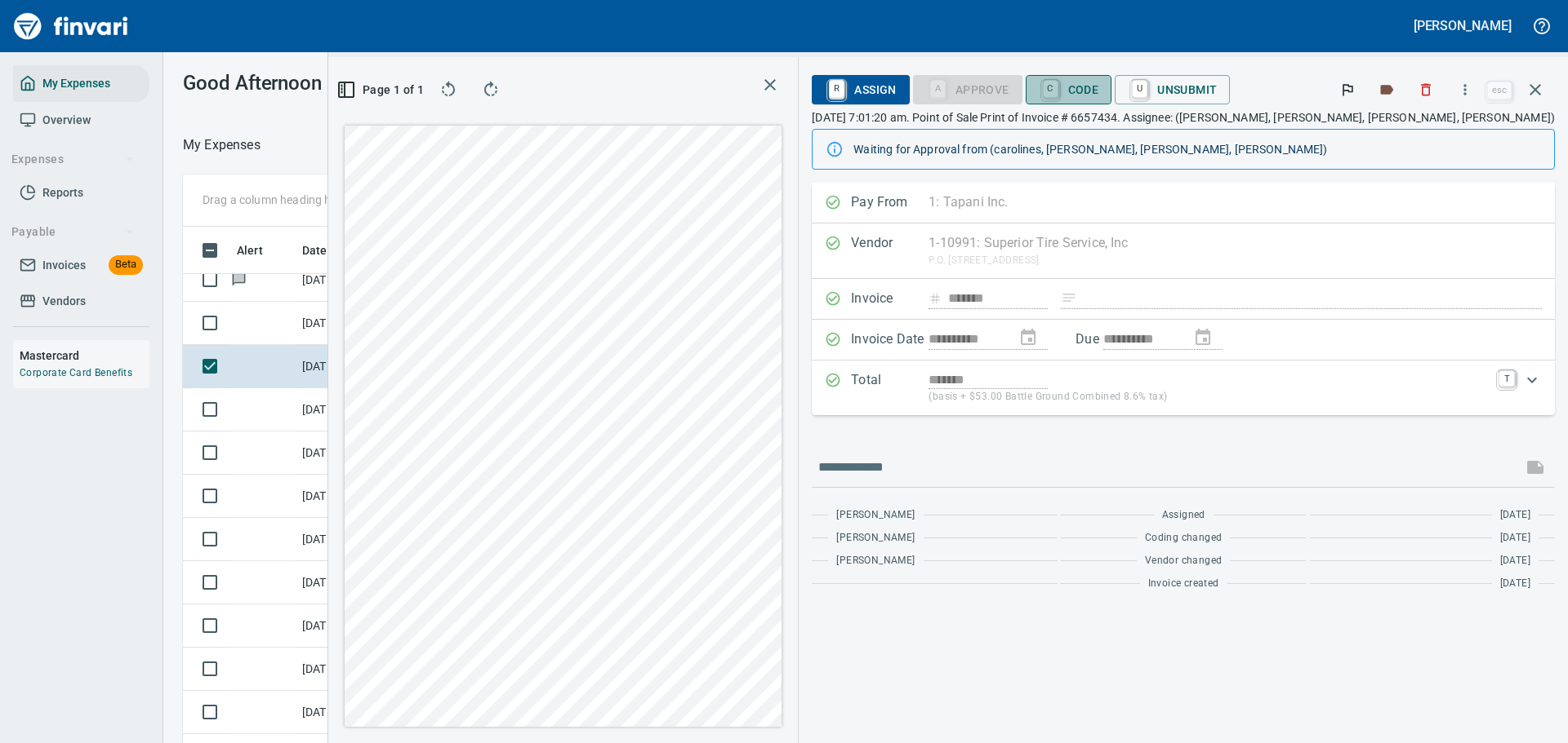
click at [1112, 88] on button "C Code" at bounding box center [1068, 90] width 86 height 30
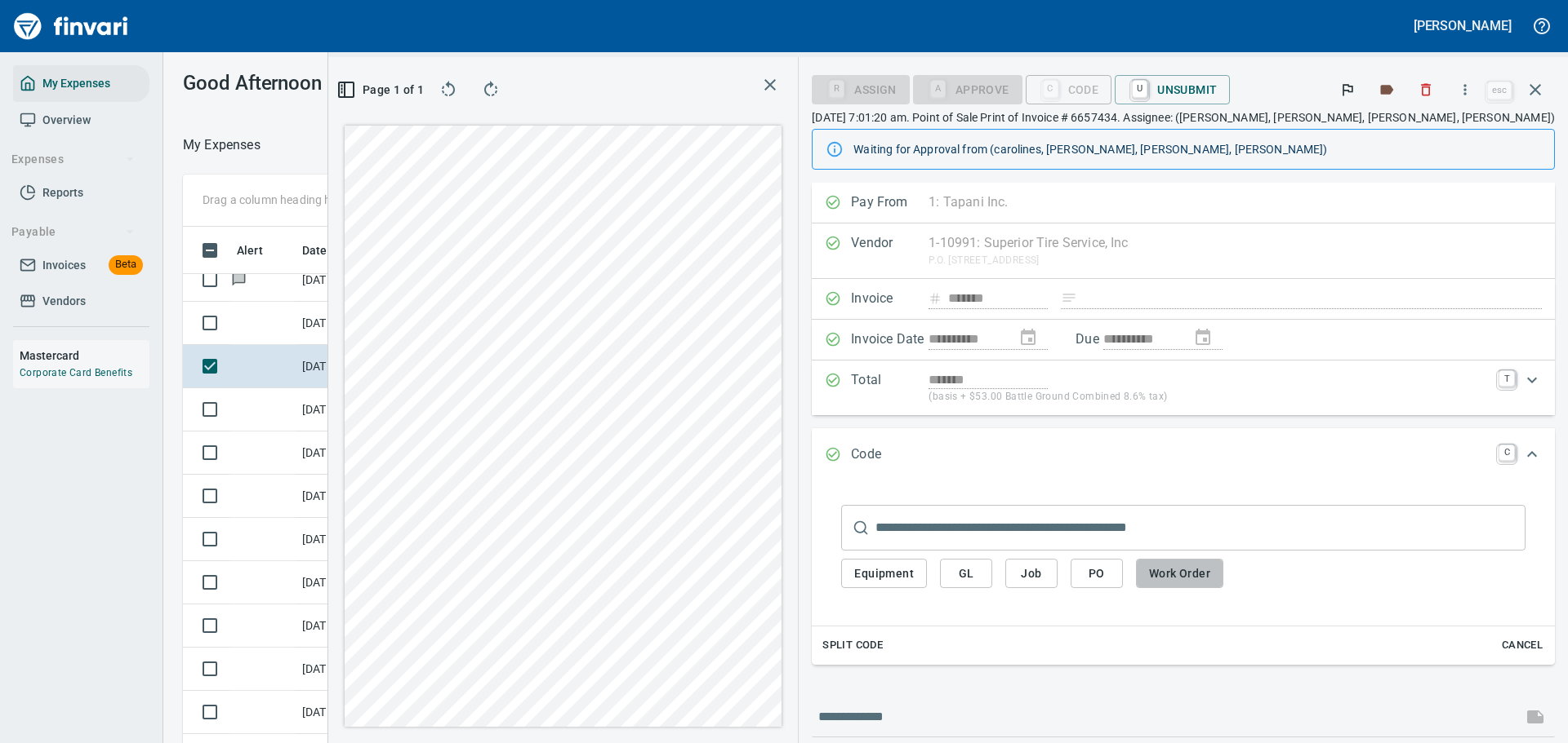
click at [1210, 568] on span "Work Order" at bounding box center [1180, 574] width 61 height 21
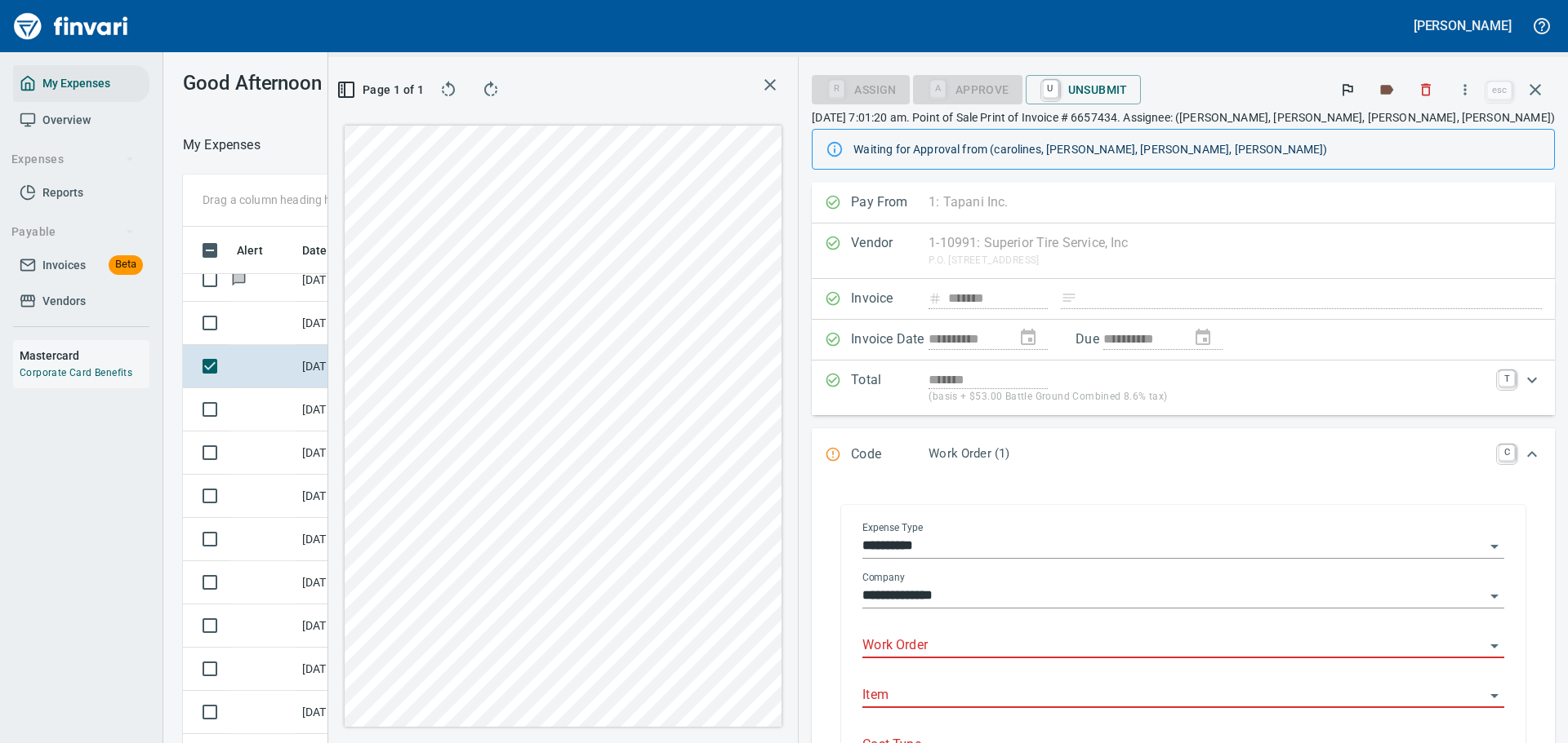
click at [1081, 650] on input "Work Order" at bounding box center [1173, 646] width 623 height 23
drag, startPoint x: 1067, startPoint y: 637, endPoint x: 1007, endPoint y: 634, distance: 60.1
click at [1008, 634] on div "**********" at bounding box center [1183, 650] width 668 height 282
click at [1070, 658] on div "*****" at bounding box center [1183, 647] width 641 height 24
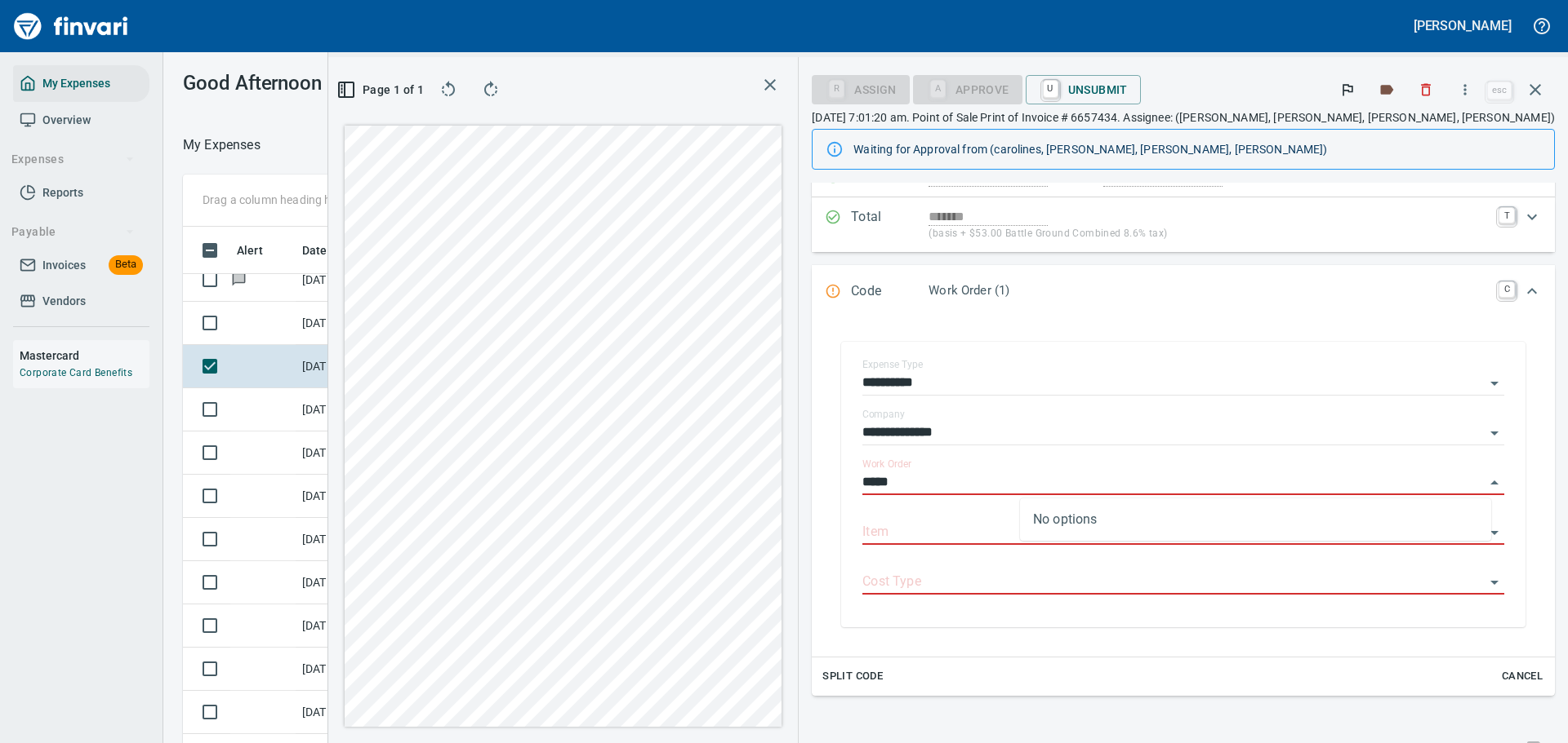
type input "*****"
click at [1140, 480] on input "Work Order" at bounding box center [1173, 483] width 623 height 23
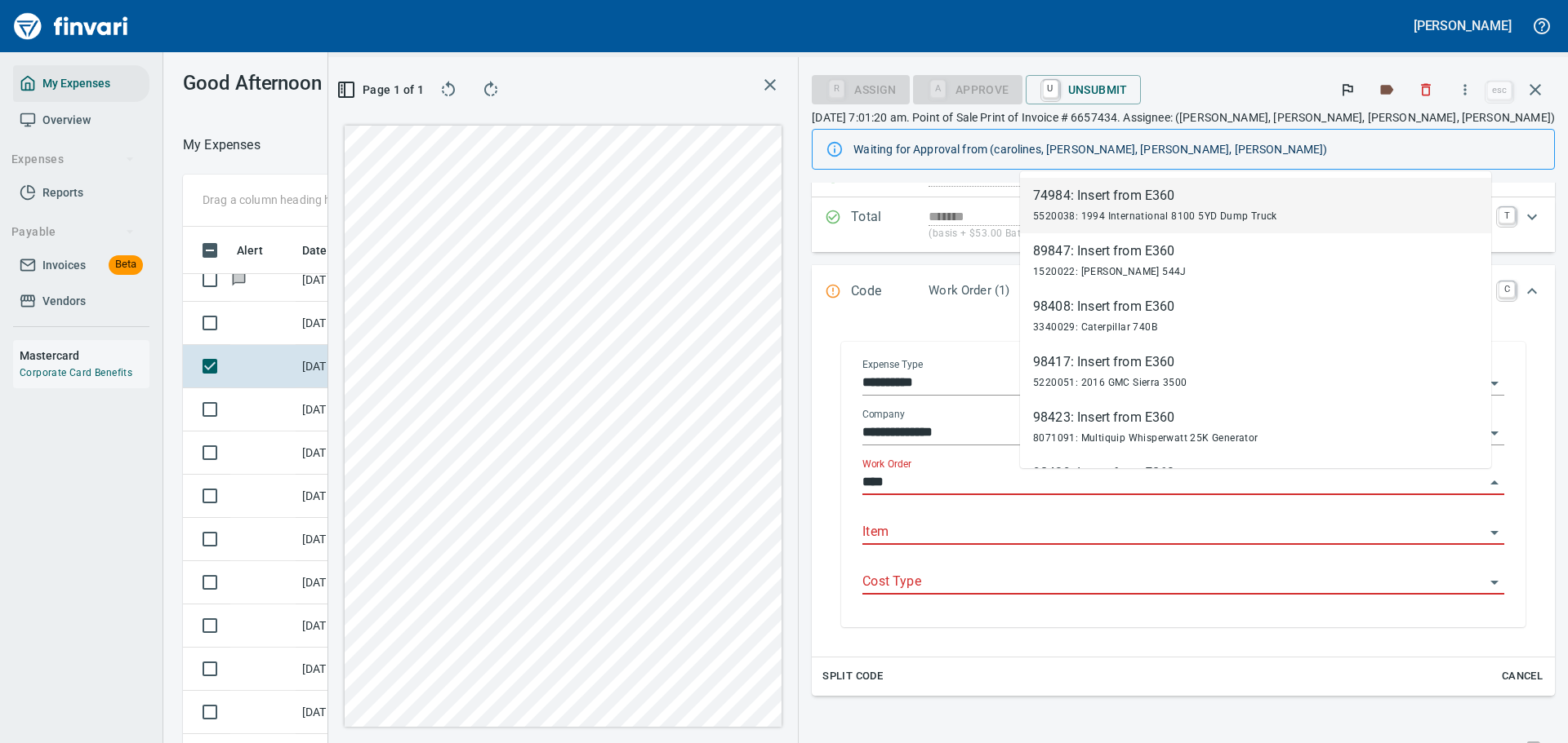
type input "*****"
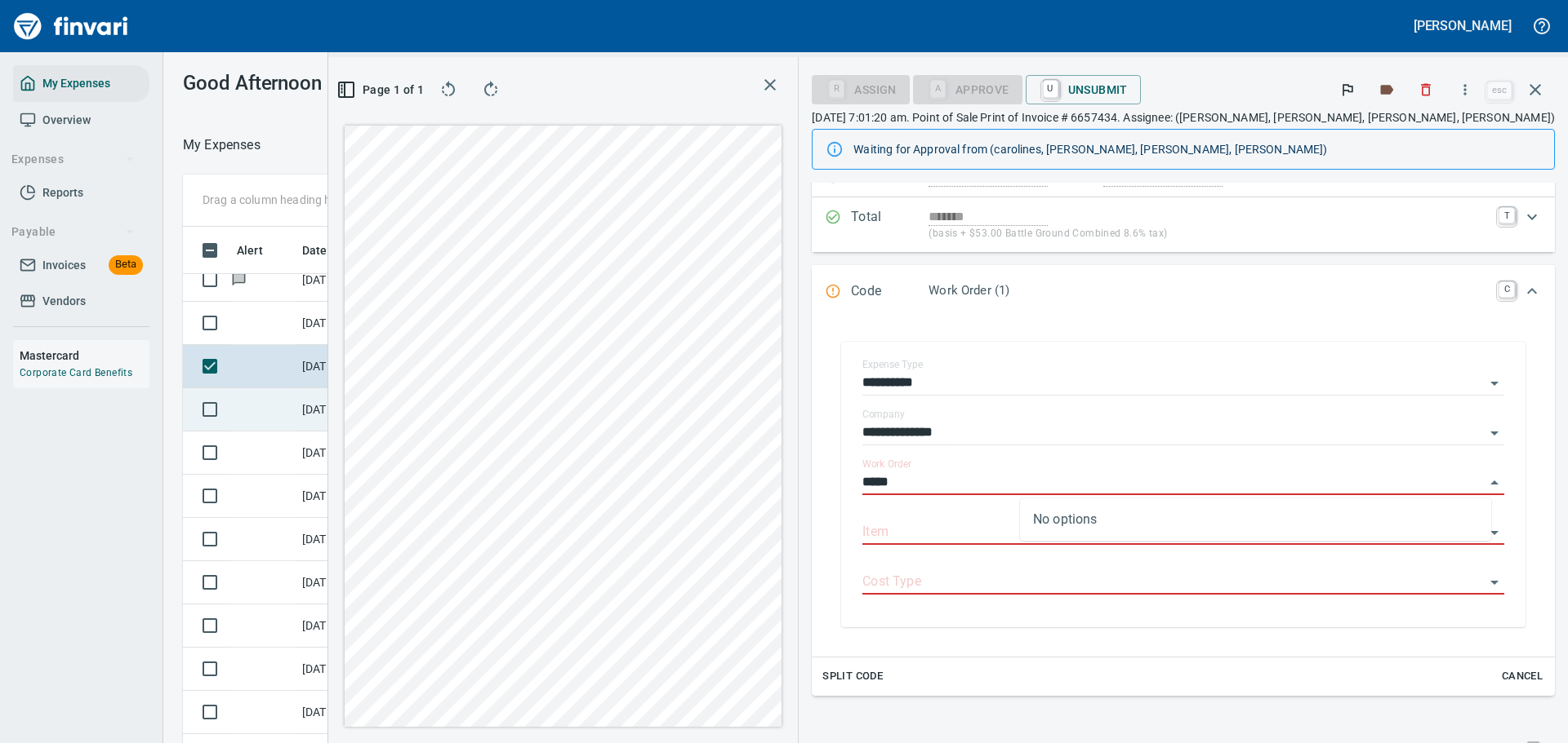
click at [346, 399] on td "[DATE]" at bounding box center [337, 411] width 81 height 44
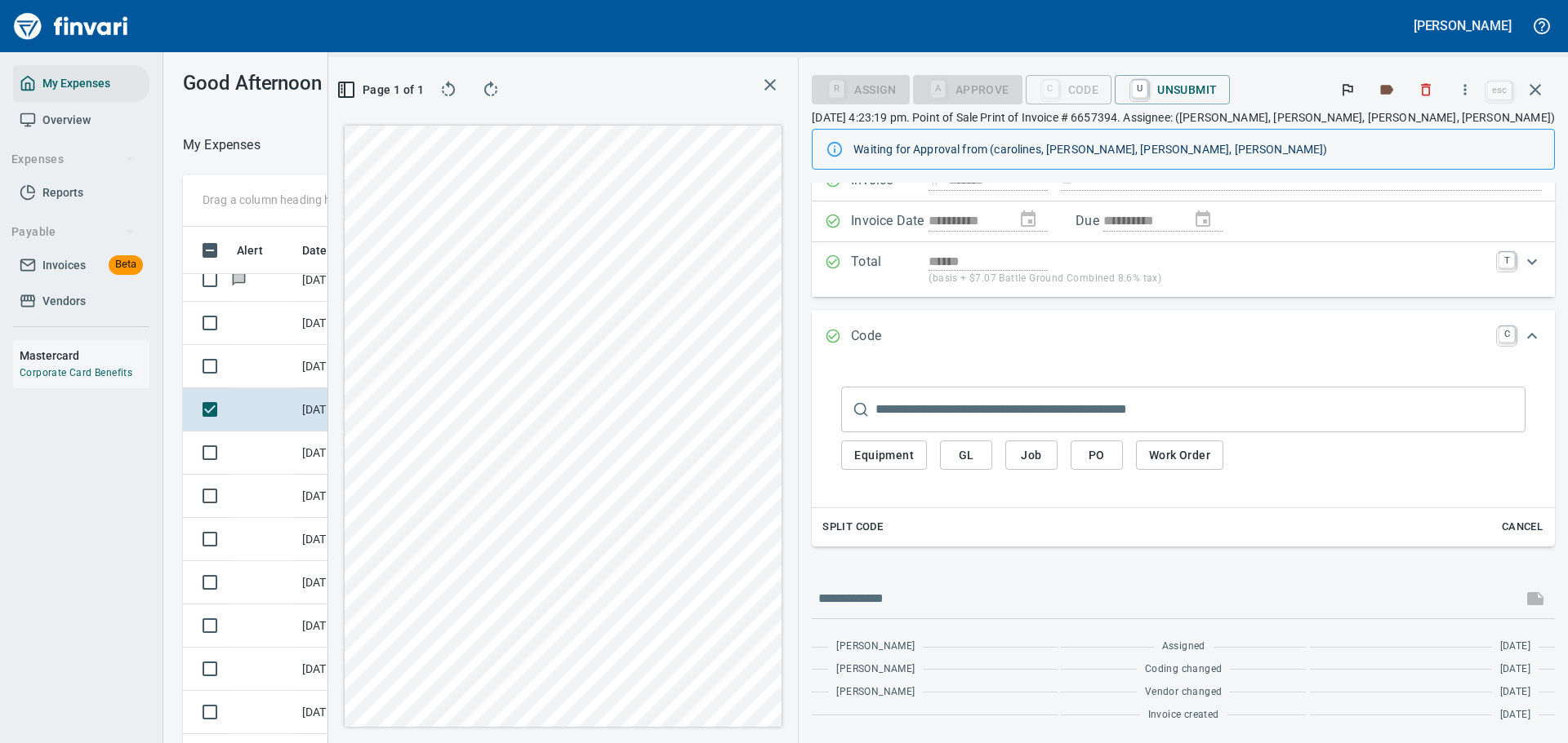
scroll to position [539, 921]
click at [1461, 96] on icon "button" at bounding box center [1465, 89] width 16 height 16
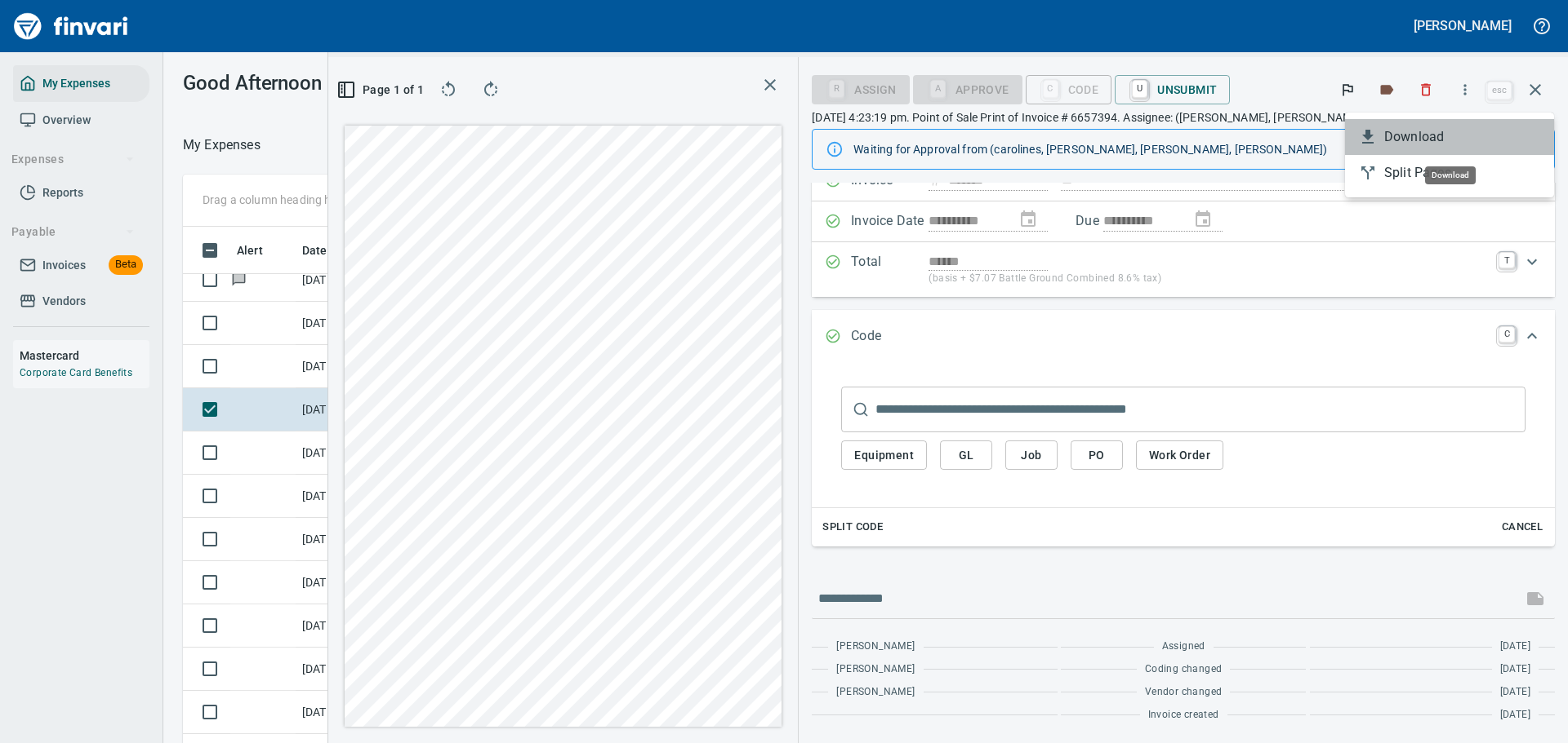
click at [1395, 142] on span "Download" at bounding box center [1462, 138] width 156 height 20
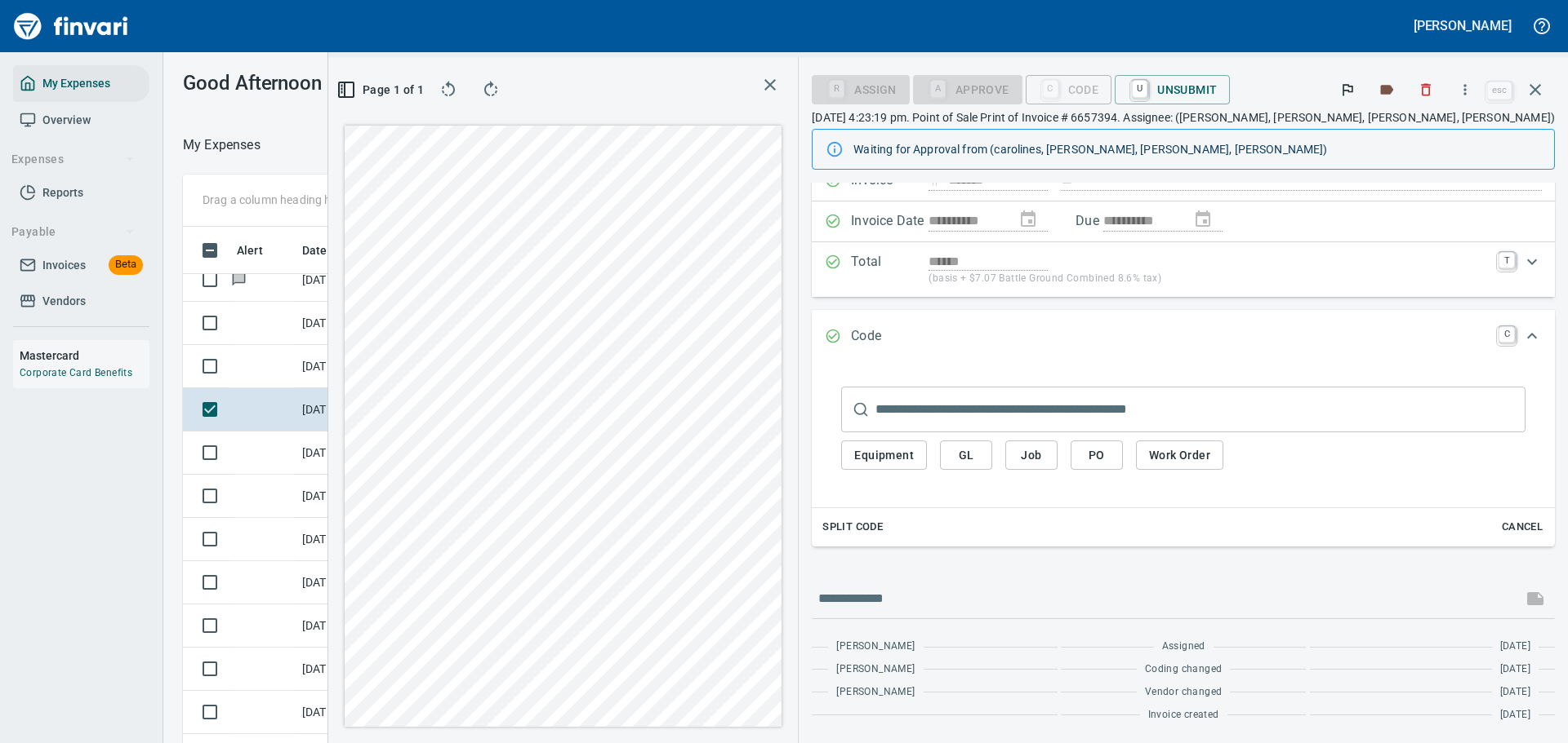
click at [1266, 471] on div "Equipment GL Job PO Work Order" at bounding box center [1183, 455] width 684 height 46
click at [1210, 458] on span "Work Order" at bounding box center [1180, 455] width 61 height 21
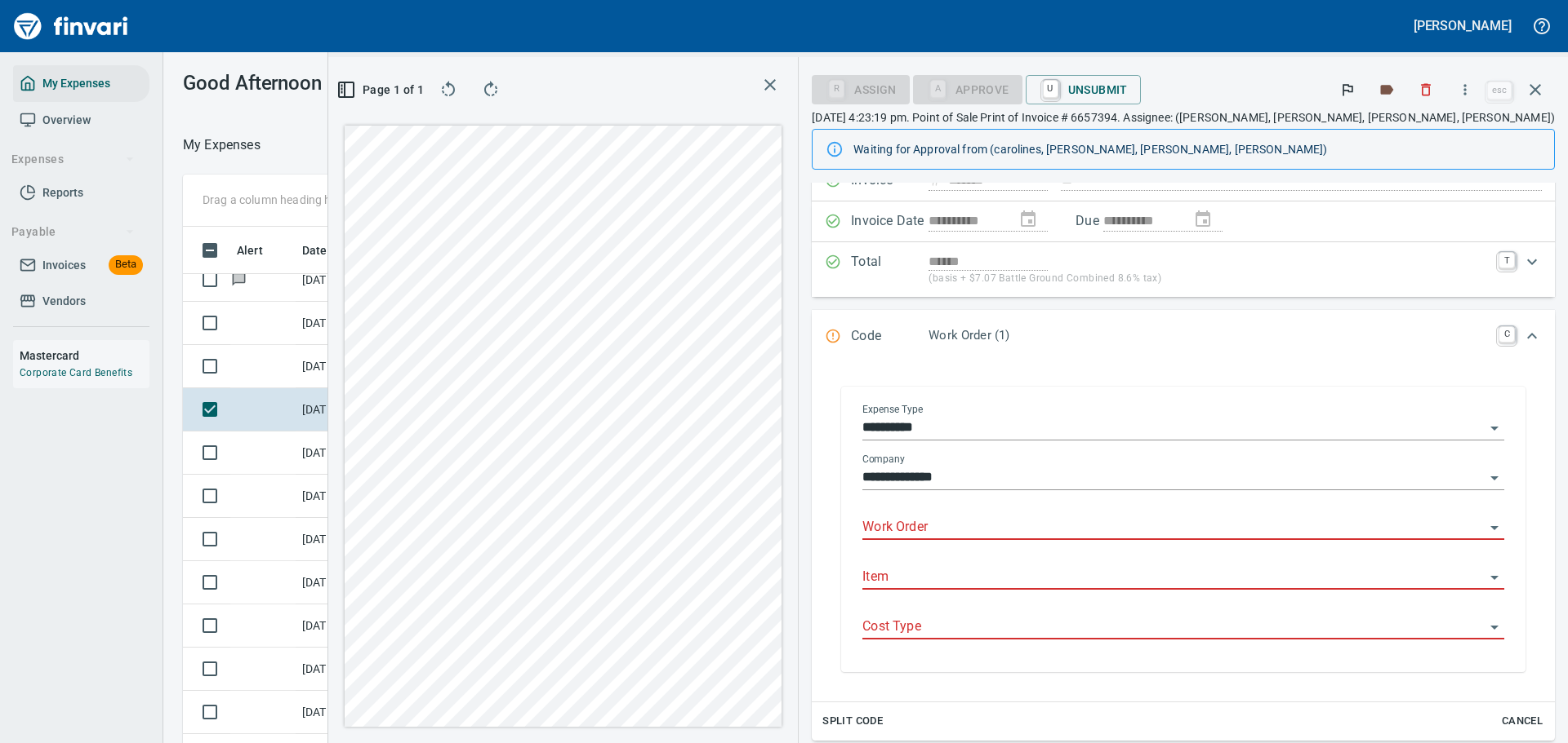
click at [1056, 534] on input "Work Order" at bounding box center [1173, 527] width 623 height 23
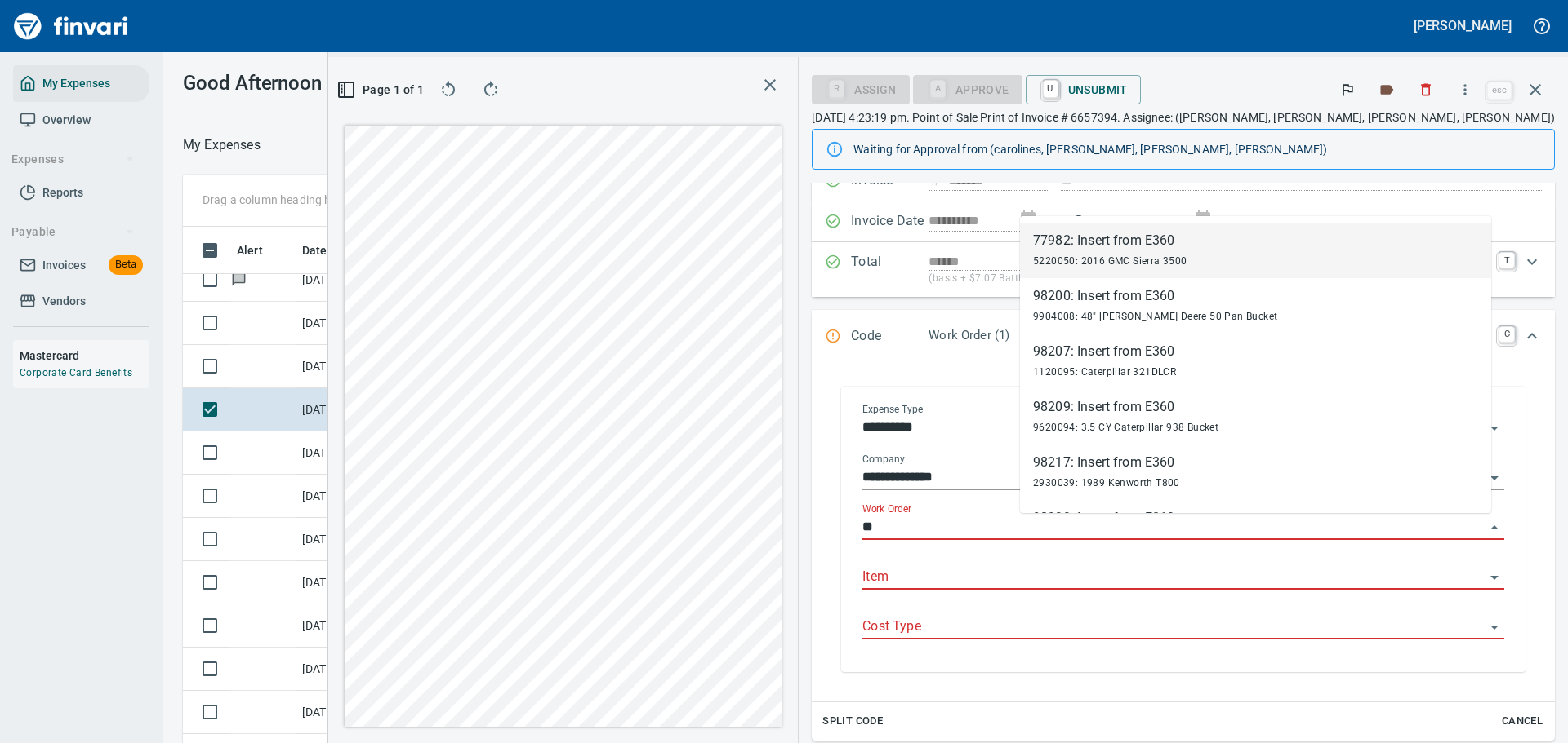
type input "*"
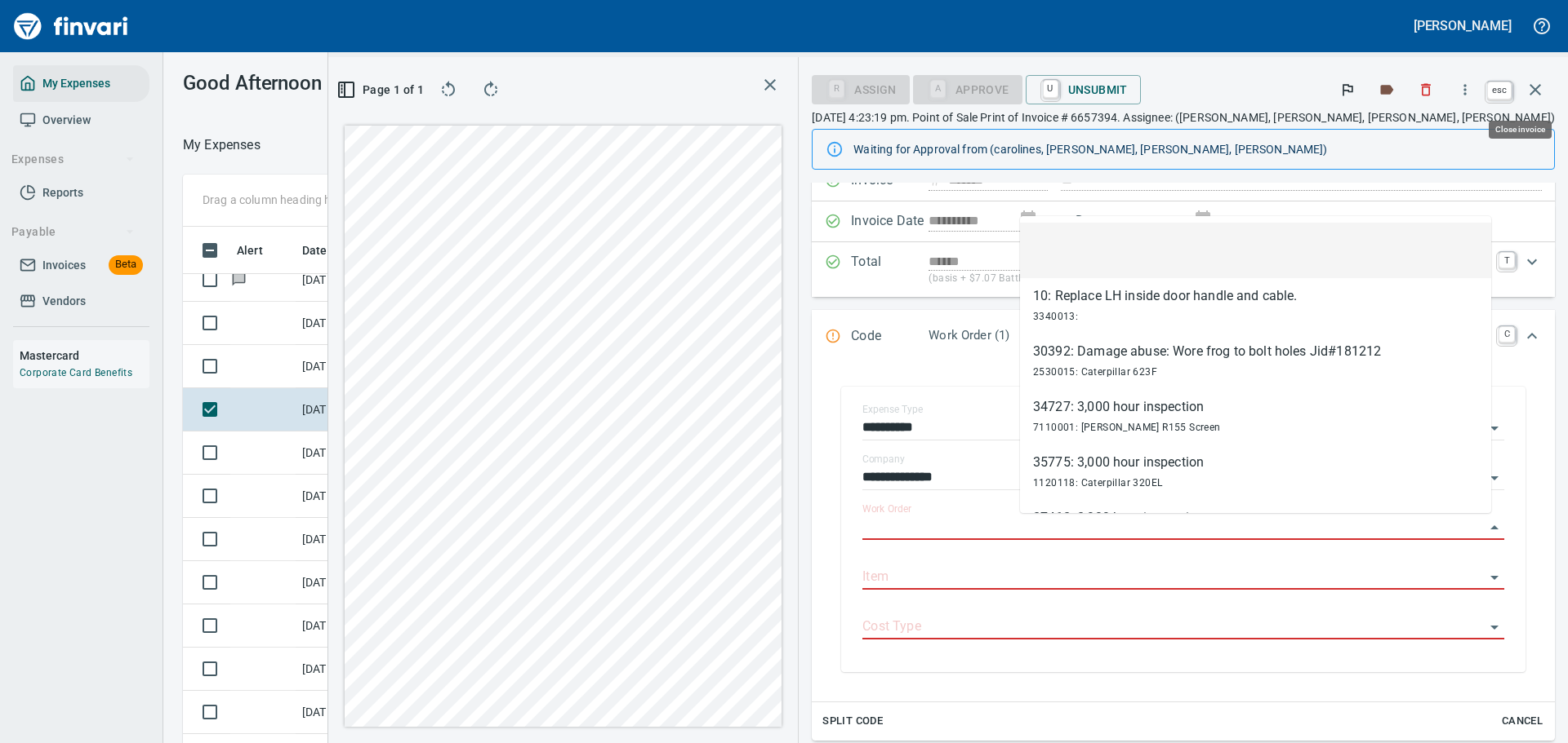
click at [1526, 94] on icon "button" at bounding box center [1535, 90] width 20 height 20
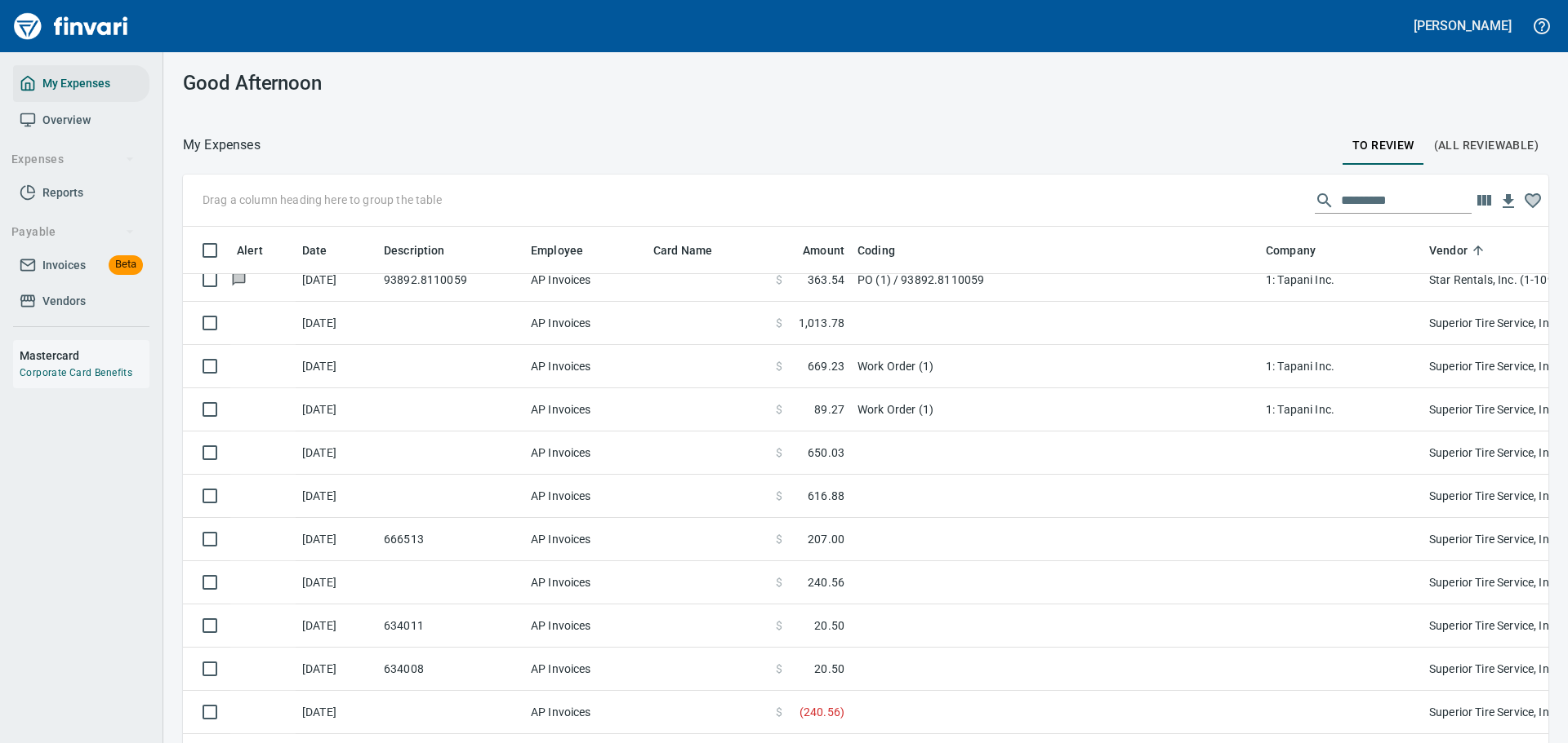
scroll to position [539, 1328]
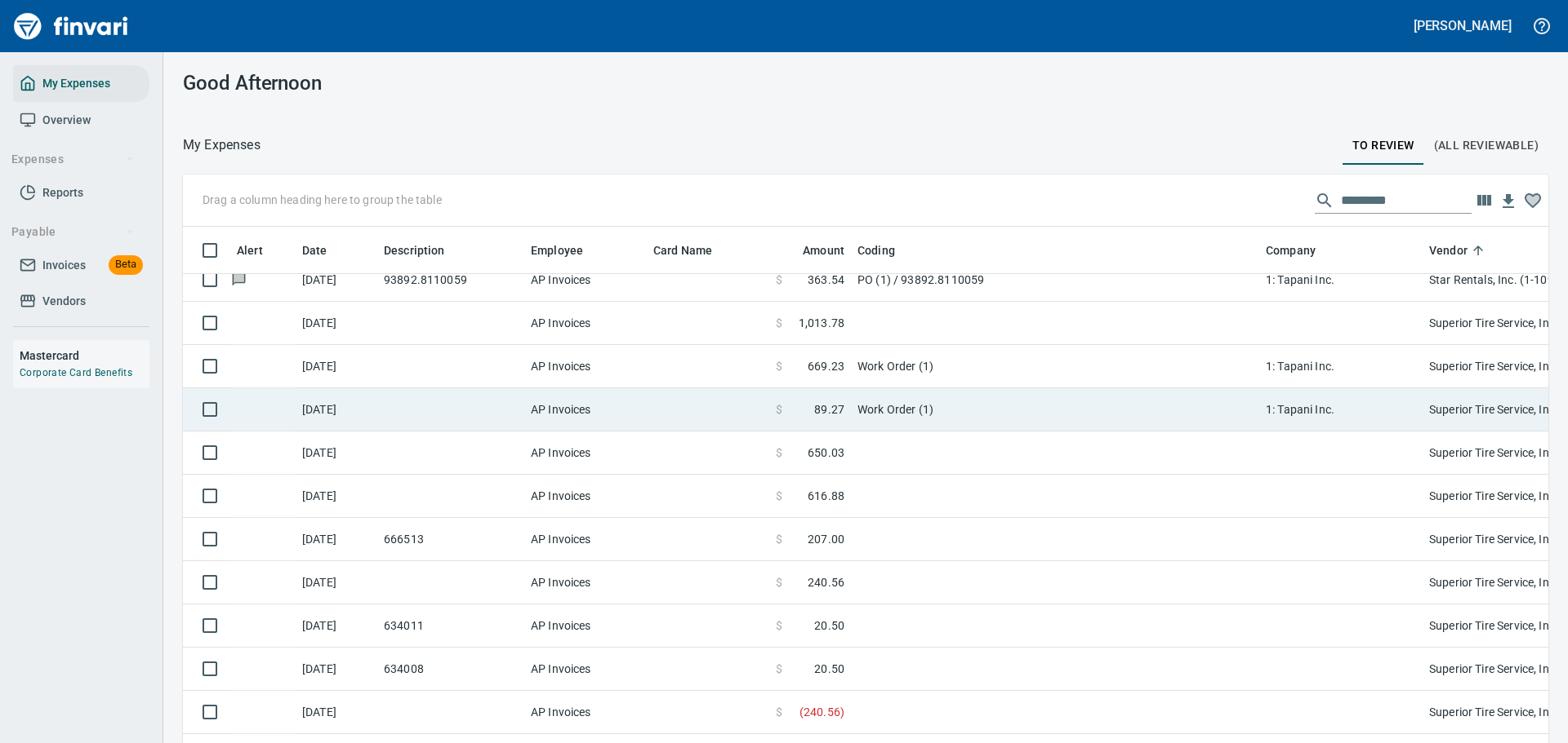
drag, startPoint x: 865, startPoint y: 413, endPoint x: 821, endPoint y: 423, distance: 45.1
click at [864, 413] on td "Work Order (1)" at bounding box center [1055, 411] width 408 height 44
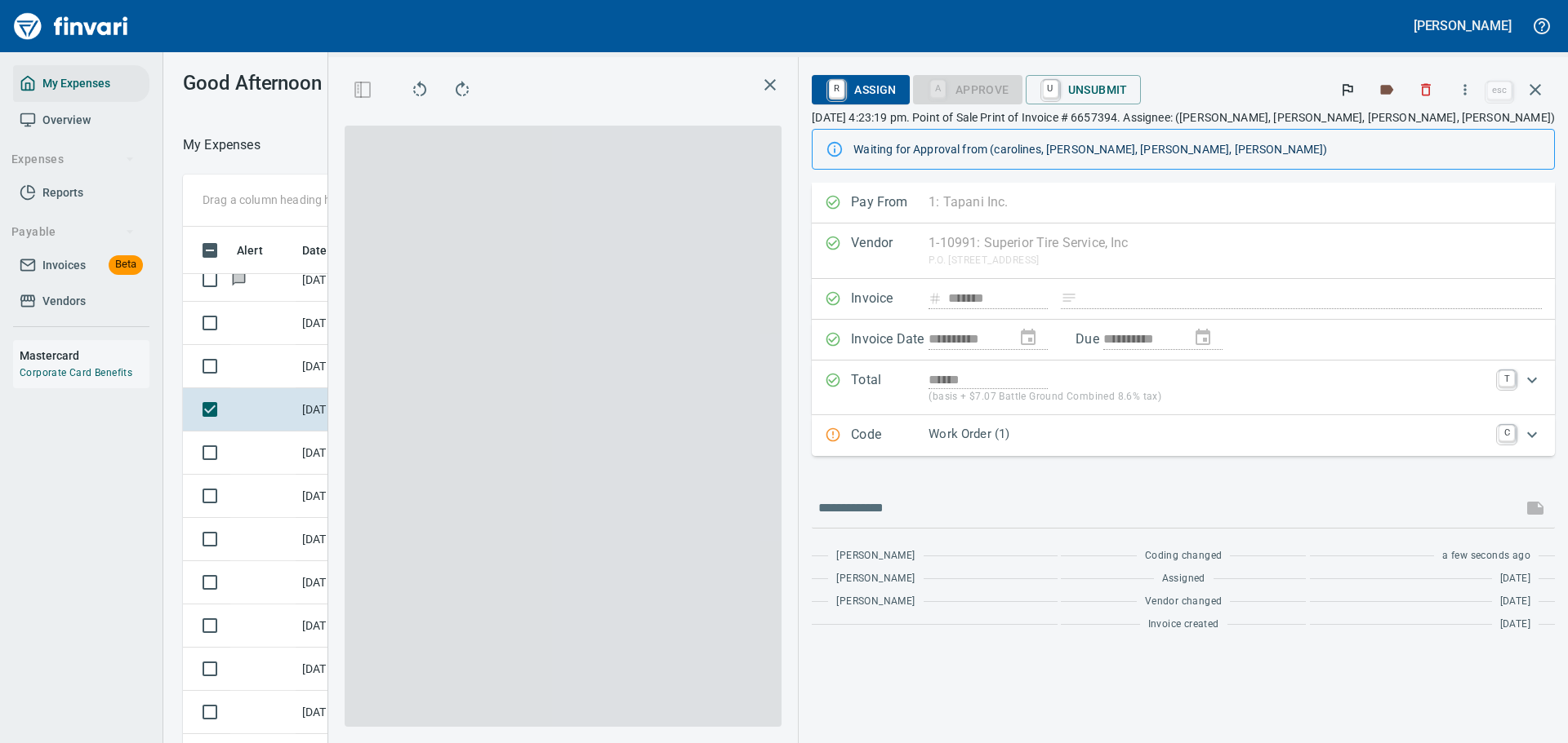
scroll to position [539, 921]
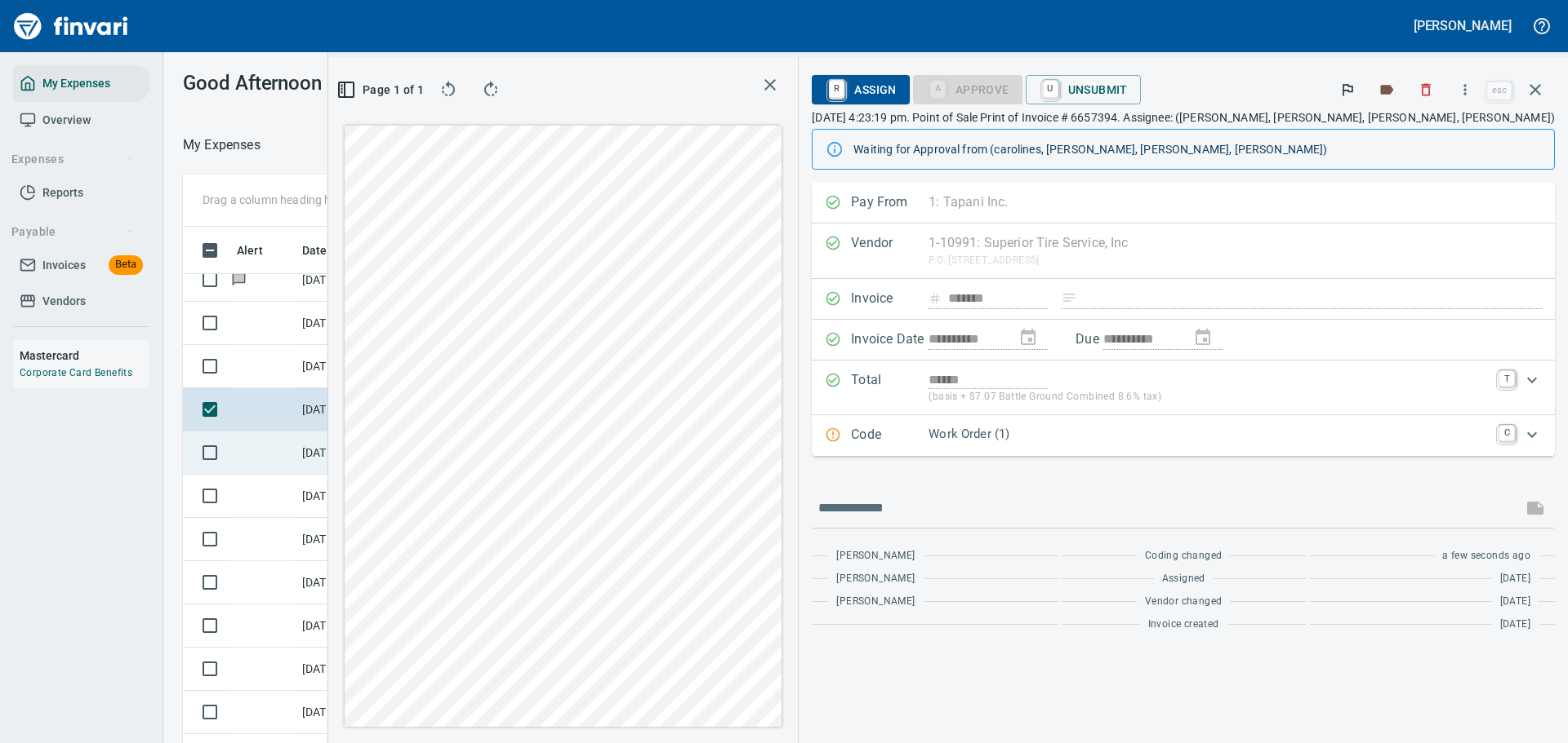
click at [336, 463] on td "[DATE]" at bounding box center [337, 453] width 81 height 44
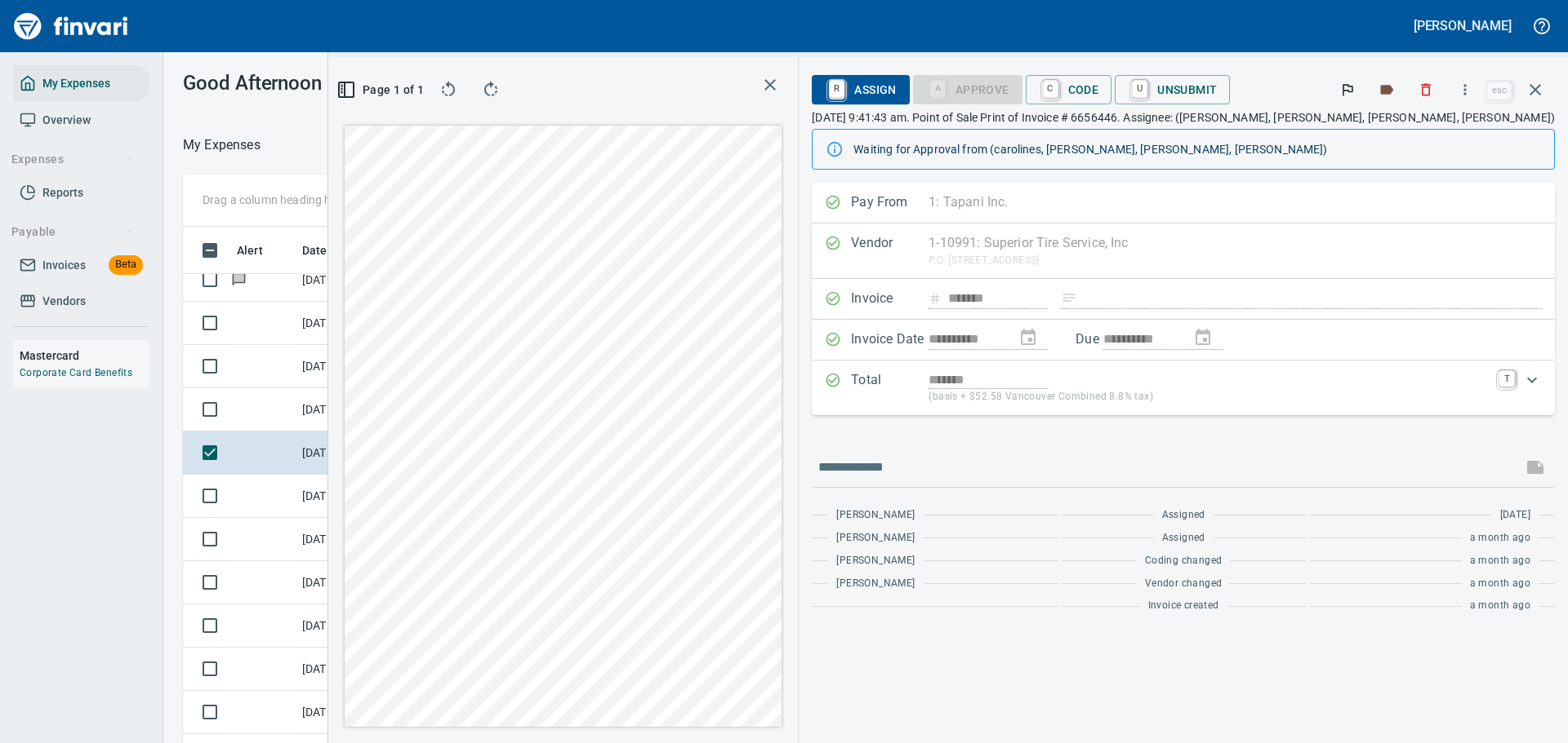
click at [1464, 86] on icon "button" at bounding box center [1465, 89] width 16 height 16
click at [1465, 91] on div at bounding box center [784, 371] width 1568 height 743
click at [1457, 90] on button "button" at bounding box center [1465, 90] width 36 height 36
click at [1419, 127] on li "Download" at bounding box center [1449, 137] width 209 height 36
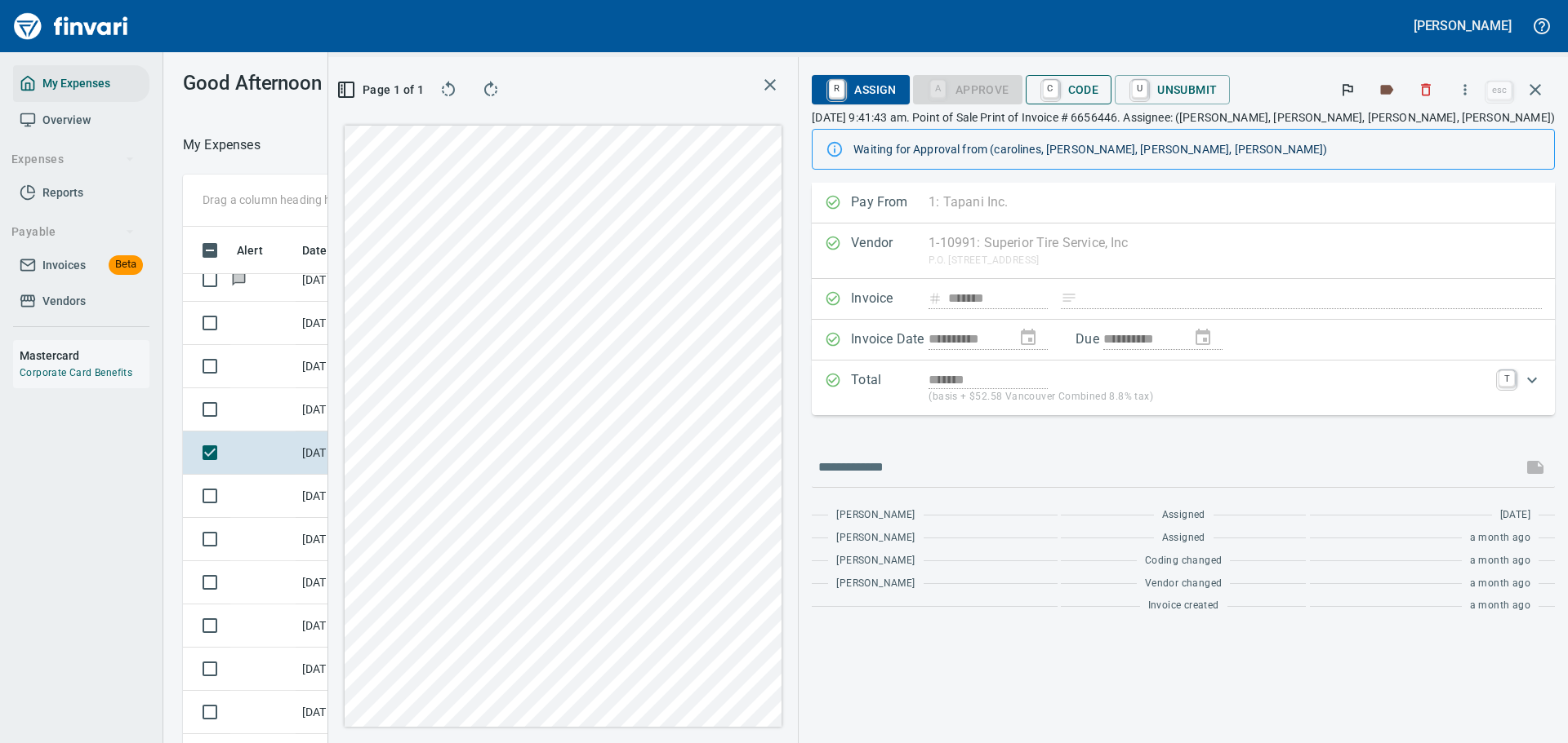
click at [1099, 92] on span "C Code" at bounding box center [1068, 90] width 60 height 28
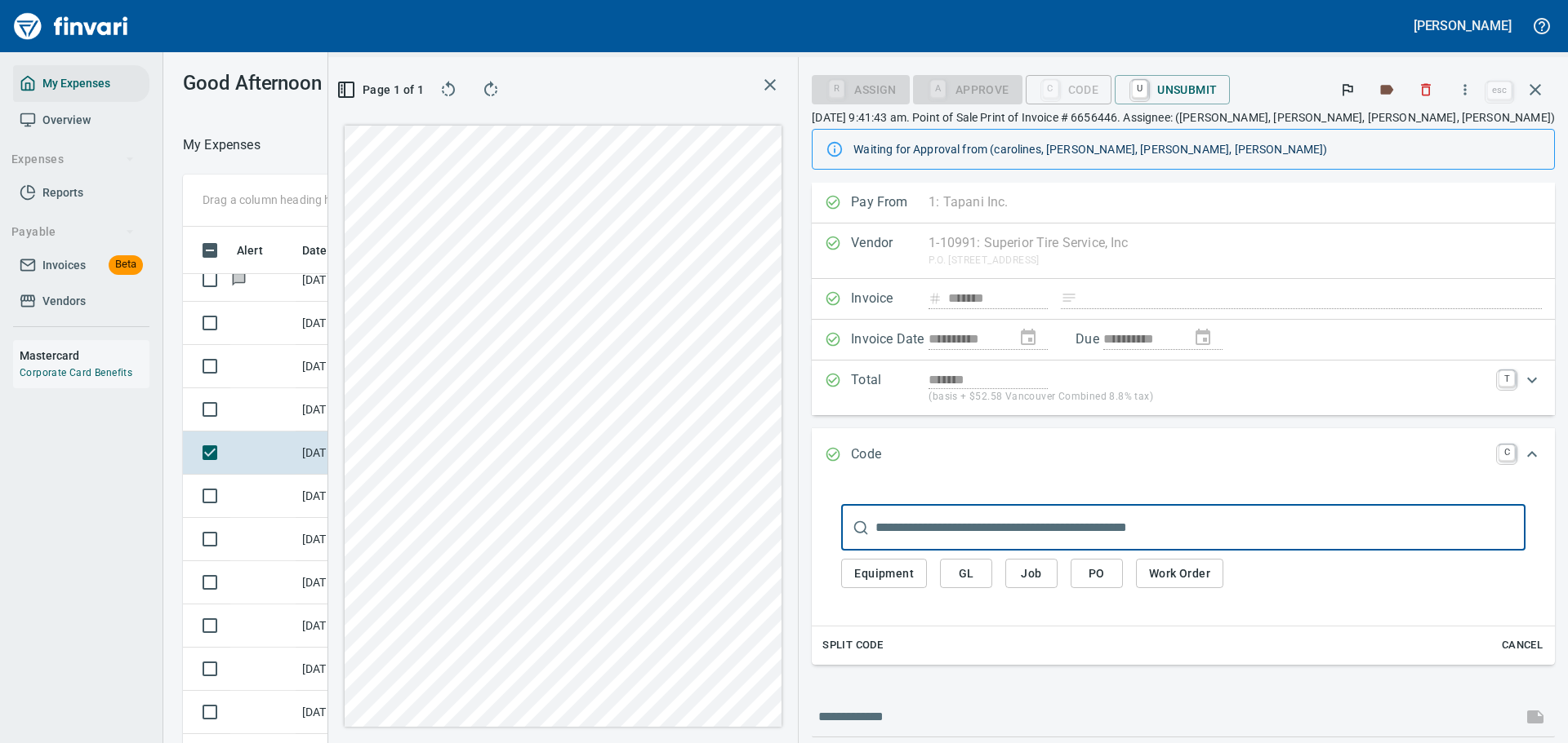
click at [1210, 574] on span "Work Order" at bounding box center [1180, 574] width 61 height 21
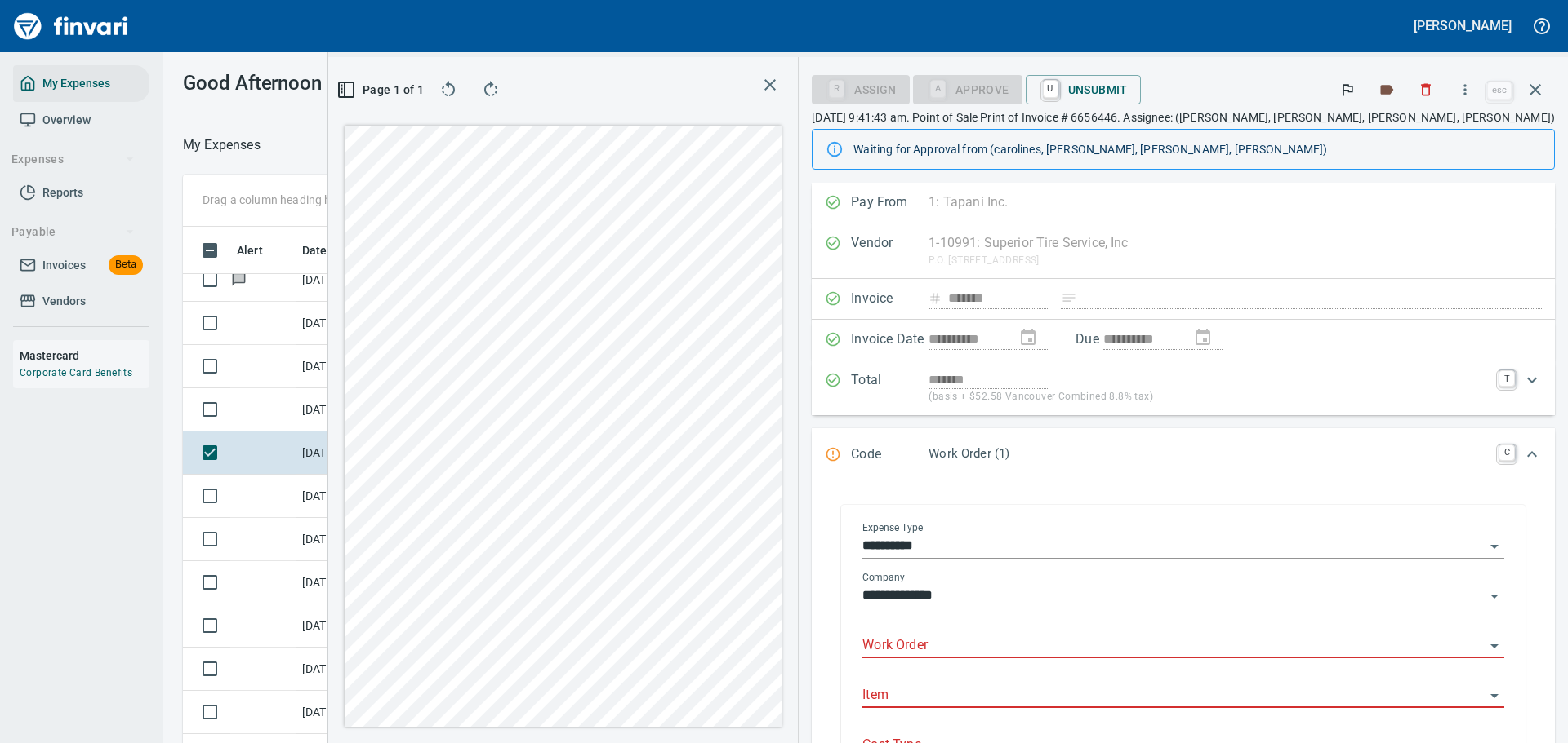
click at [1043, 648] on input "Work Order" at bounding box center [1173, 646] width 623 height 23
type input "*****"
click at [1098, 649] on input "Work Order" at bounding box center [1173, 646] width 623 height 23
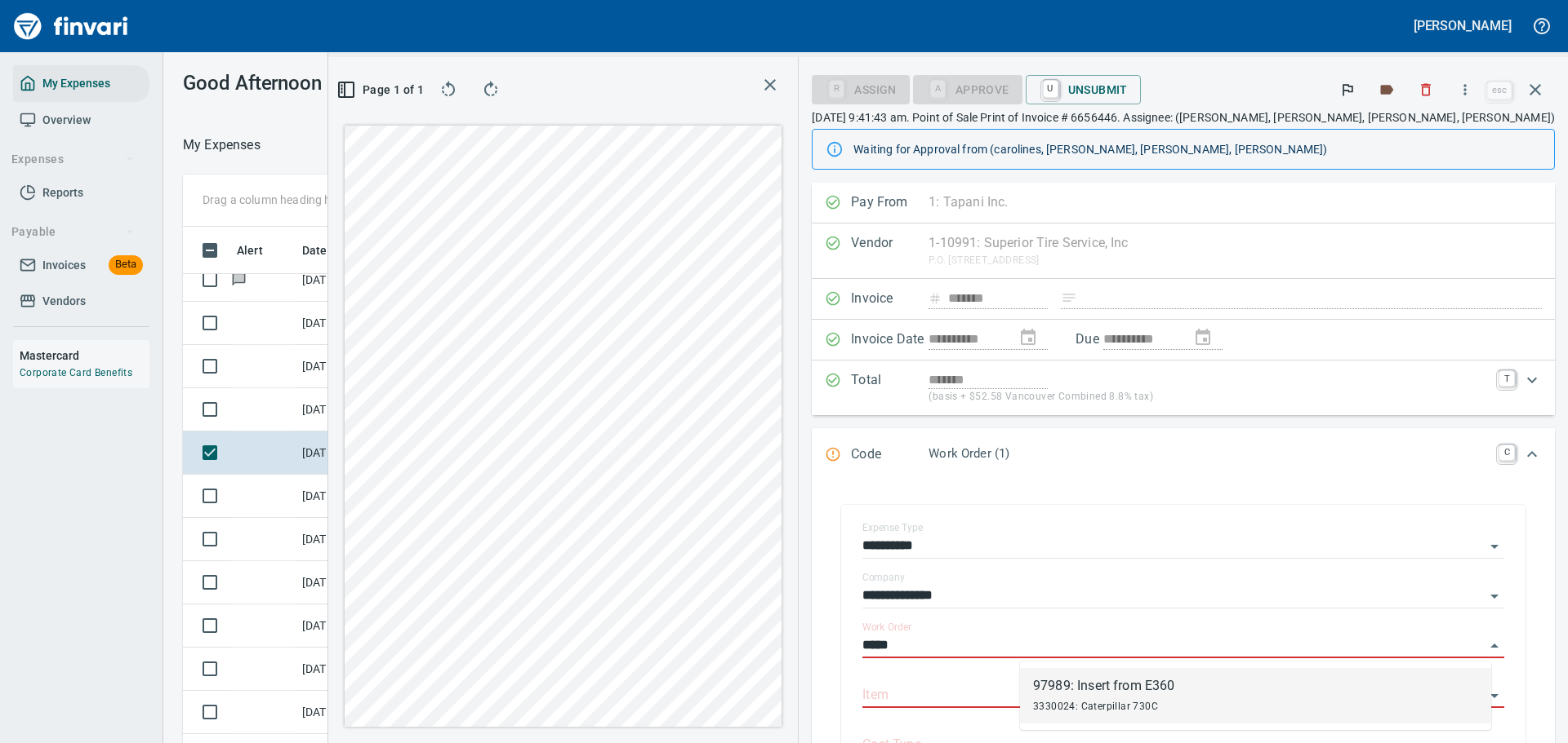
click at [1042, 680] on div "97989: Insert from E360" at bounding box center [1103, 687] width 142 height 20
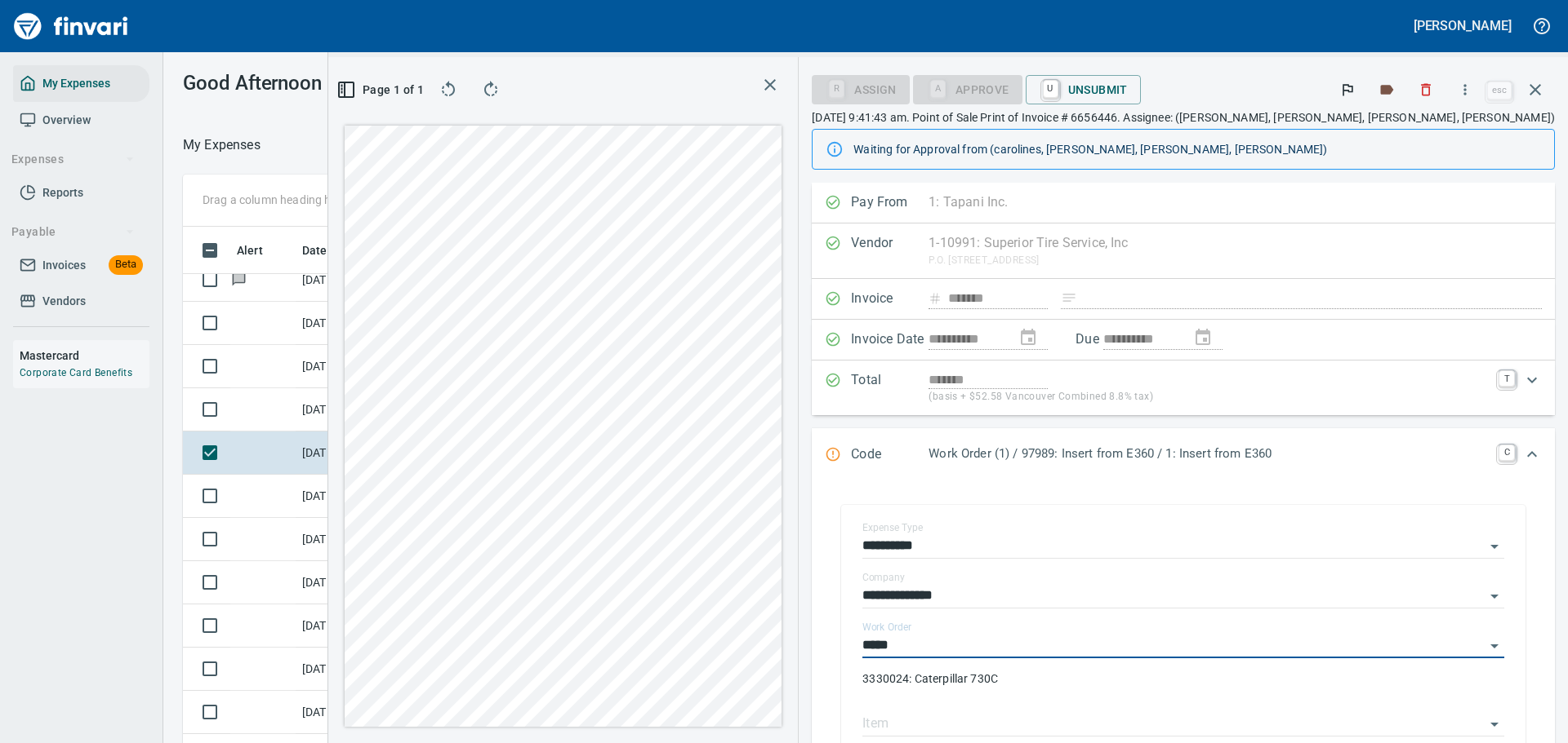
type input "**********"
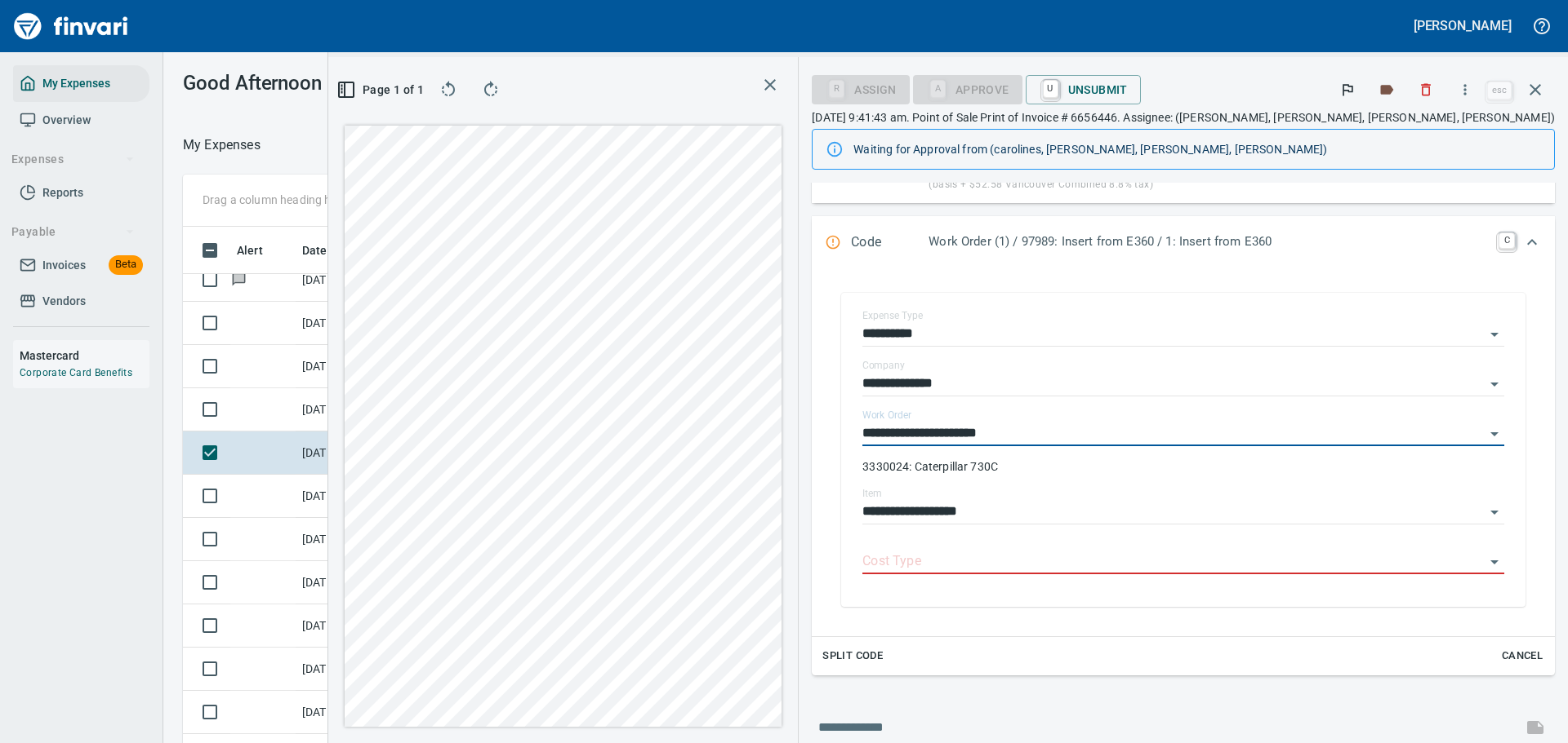
scroll to position [326, 0]
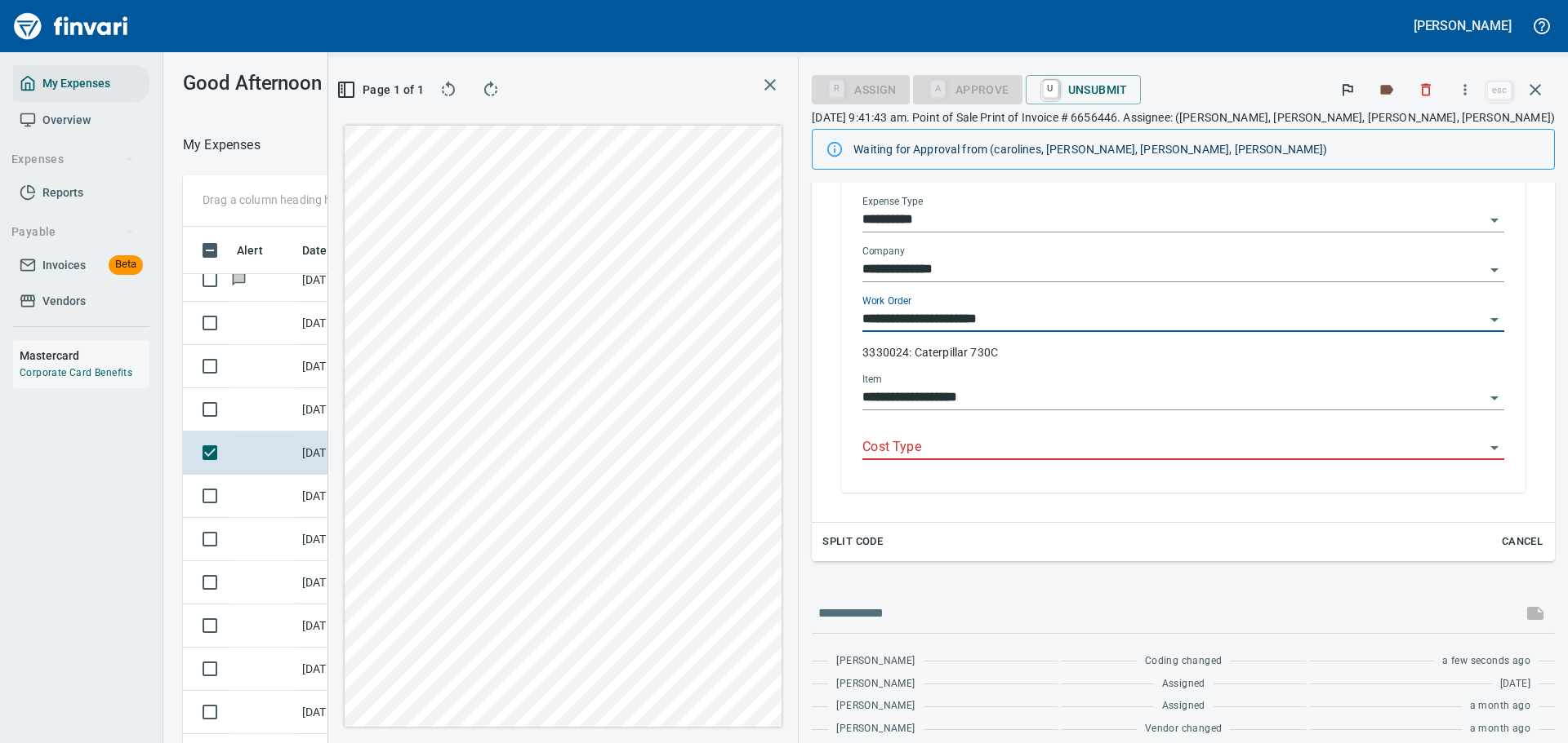
type input "**********"
click at [1096, 444] on input "Cost Type" at bounding box center [1173, 447] width 623 height 23
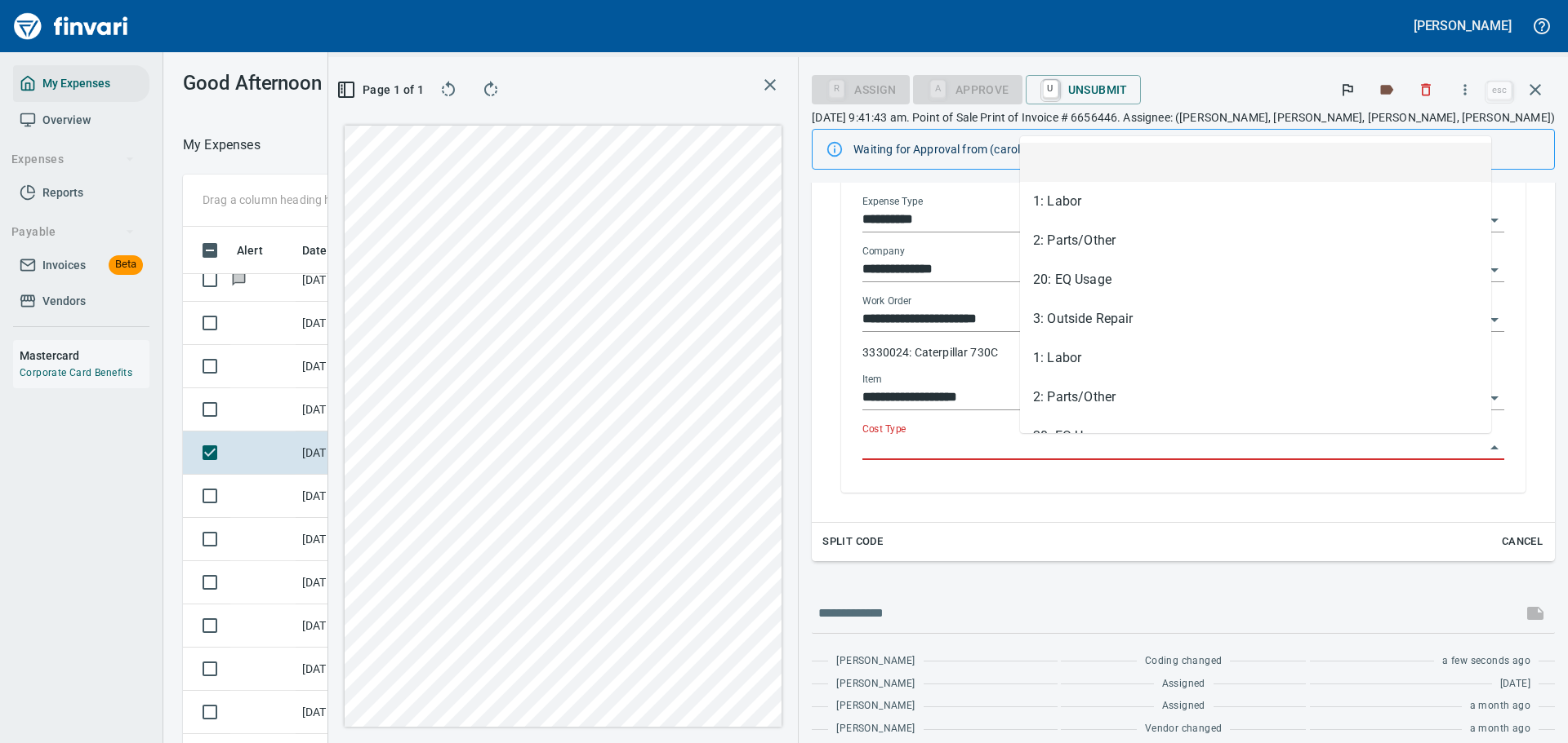
scroll to position [539, 921]
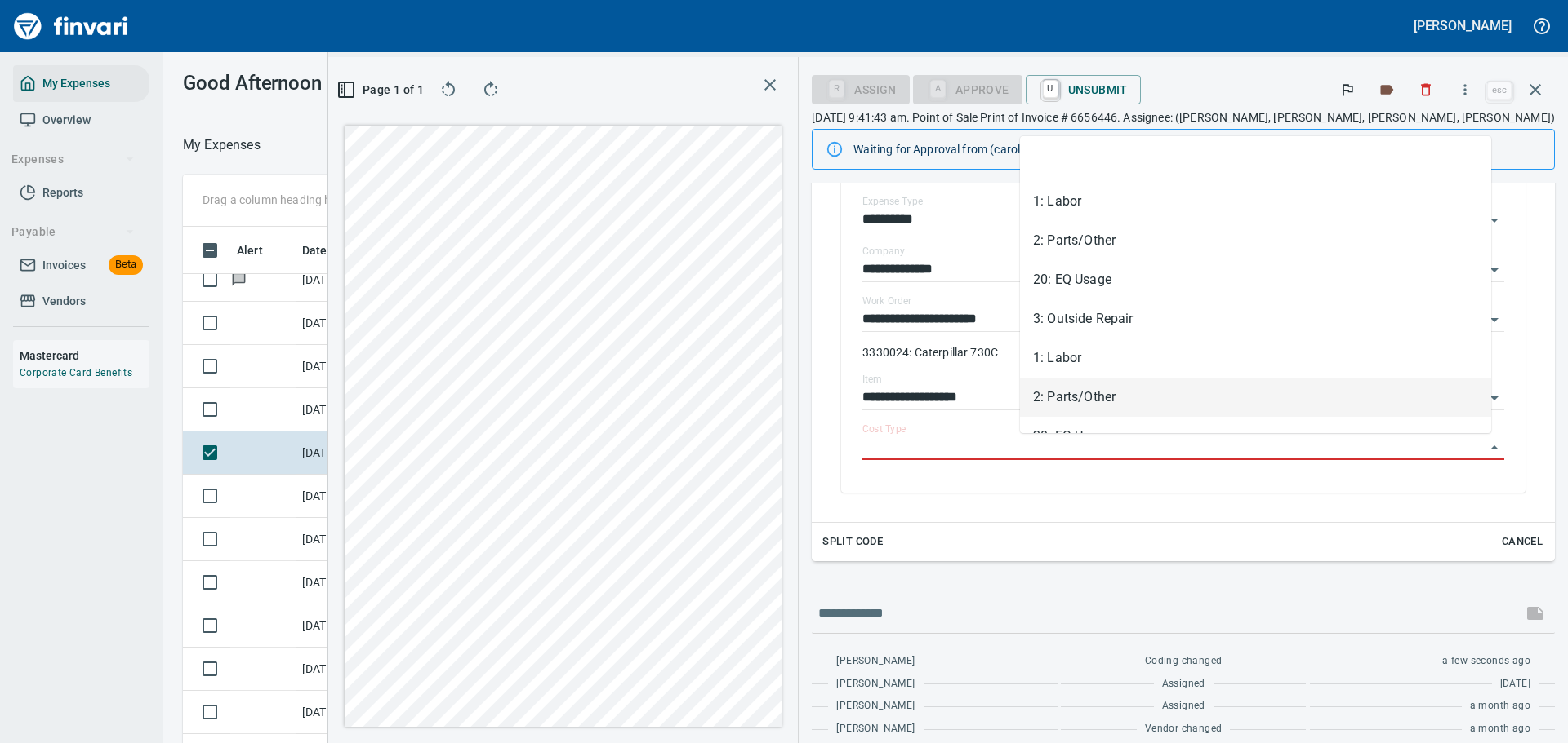
click at [1080, 404] on li "2: Parts/Other" at bounding box center [1255, 398] width 471 height 40
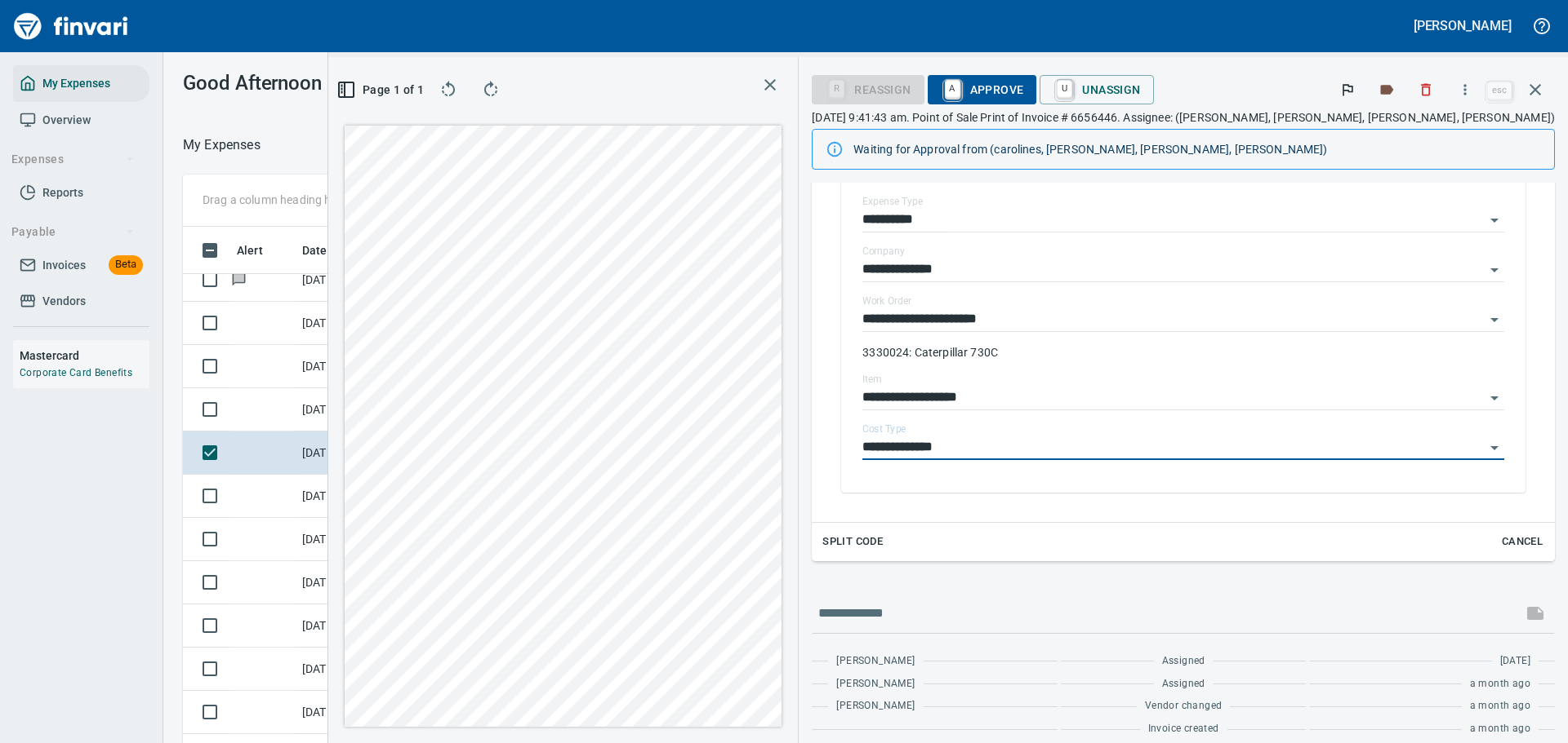
type input "**********"
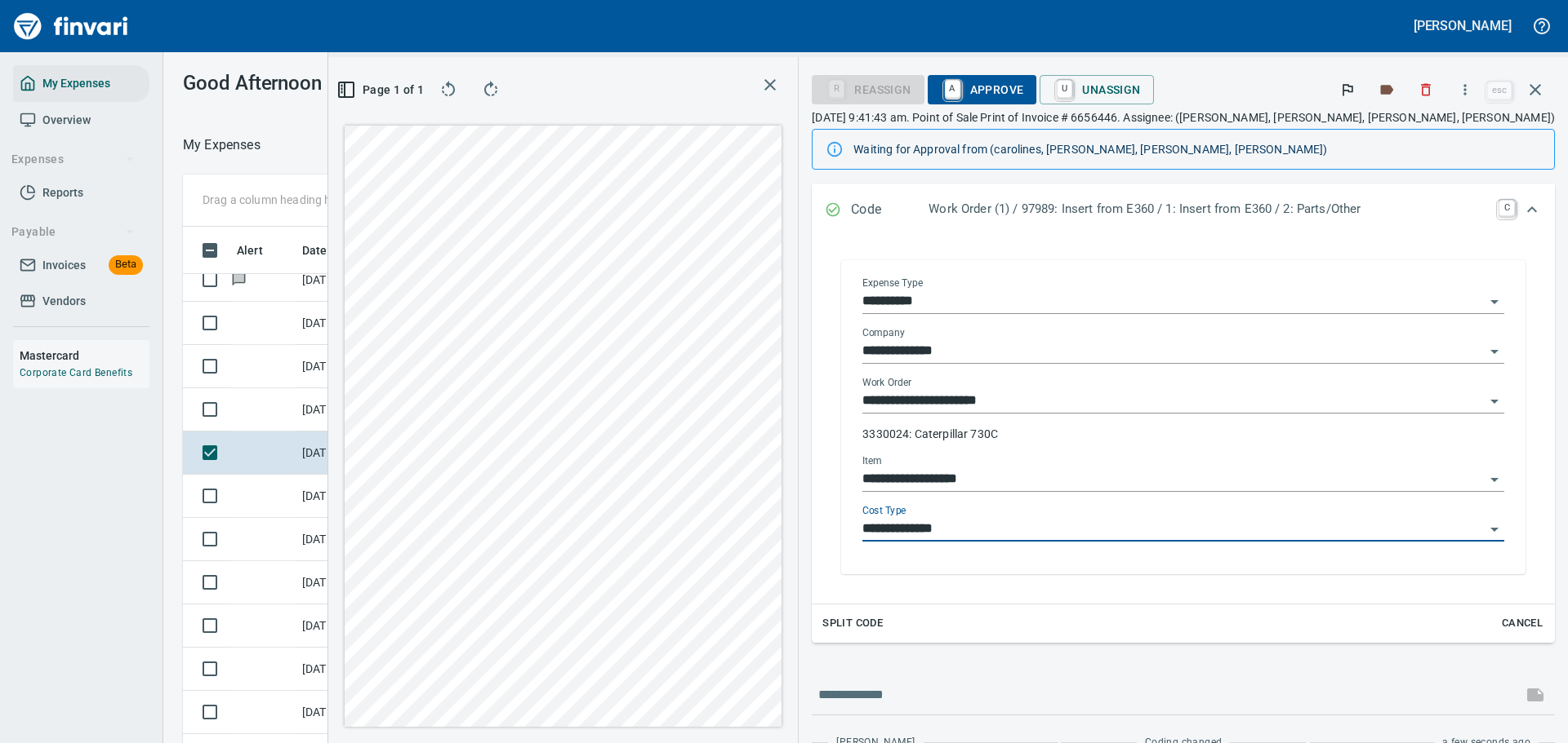
scroll to position [0, 0]
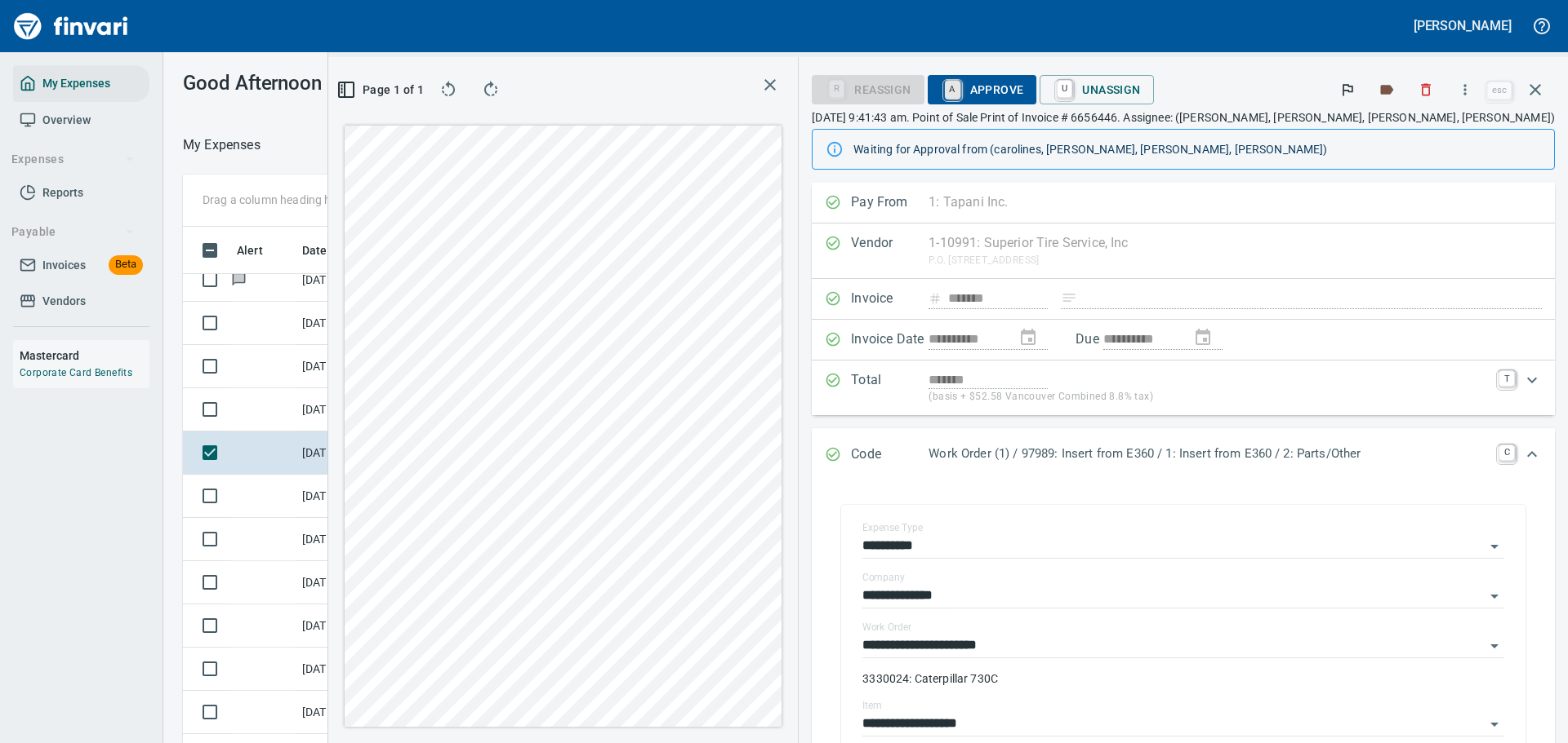
click at [1024, 96] on span "A Approve" at bounding box center [982, 90] width 83 height 28
click at [960, 94] on link "A" at bounding box center [952, 90] width 16 height 18
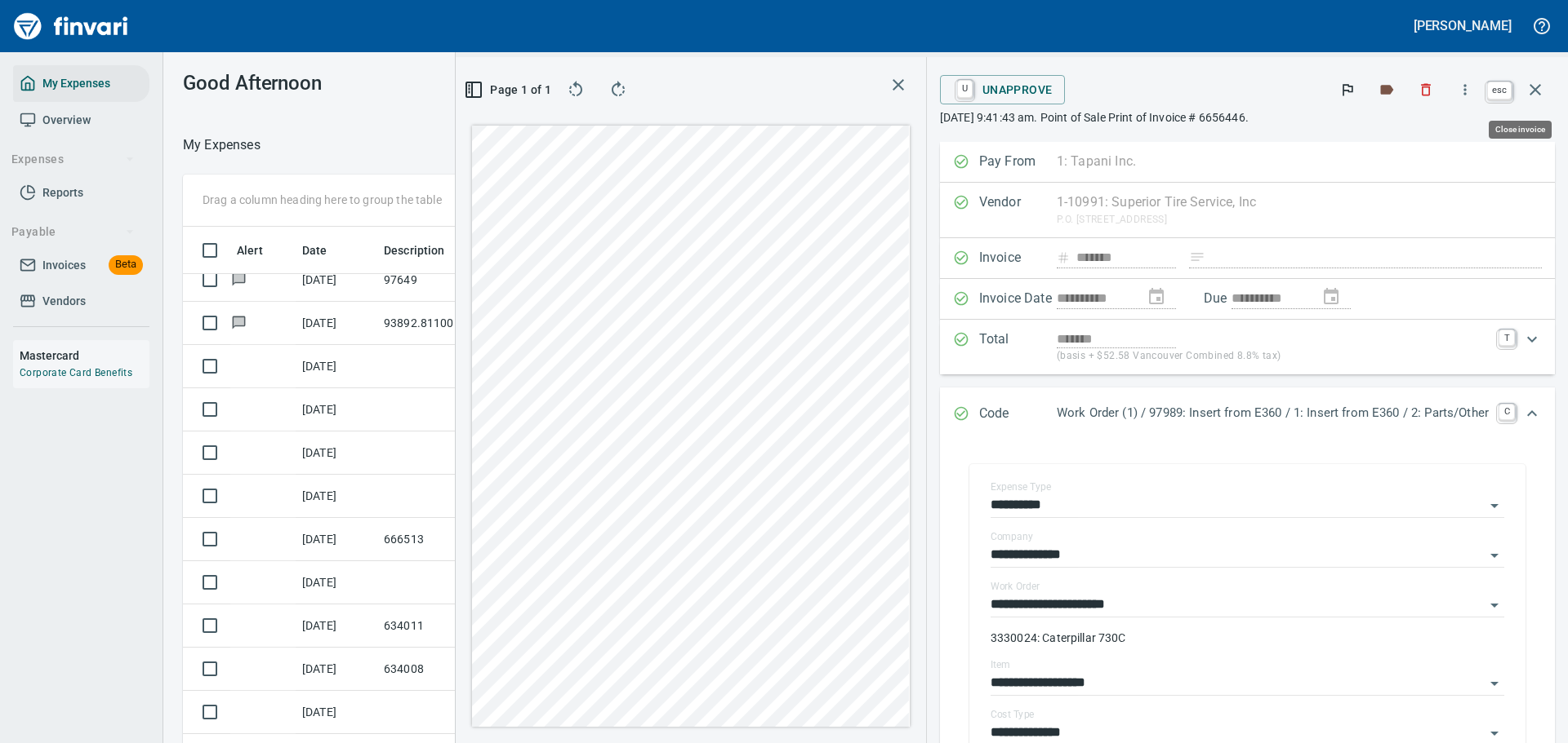
scroll to position [539, 921]
drag, startPoint x: 1540, startPoint y: 92, endPoint x: 1220, endPoint y: 377, distance: 428.5
click at [1540, 92] on icon "button" at bounding box center [1535, 90] width 20 height 20
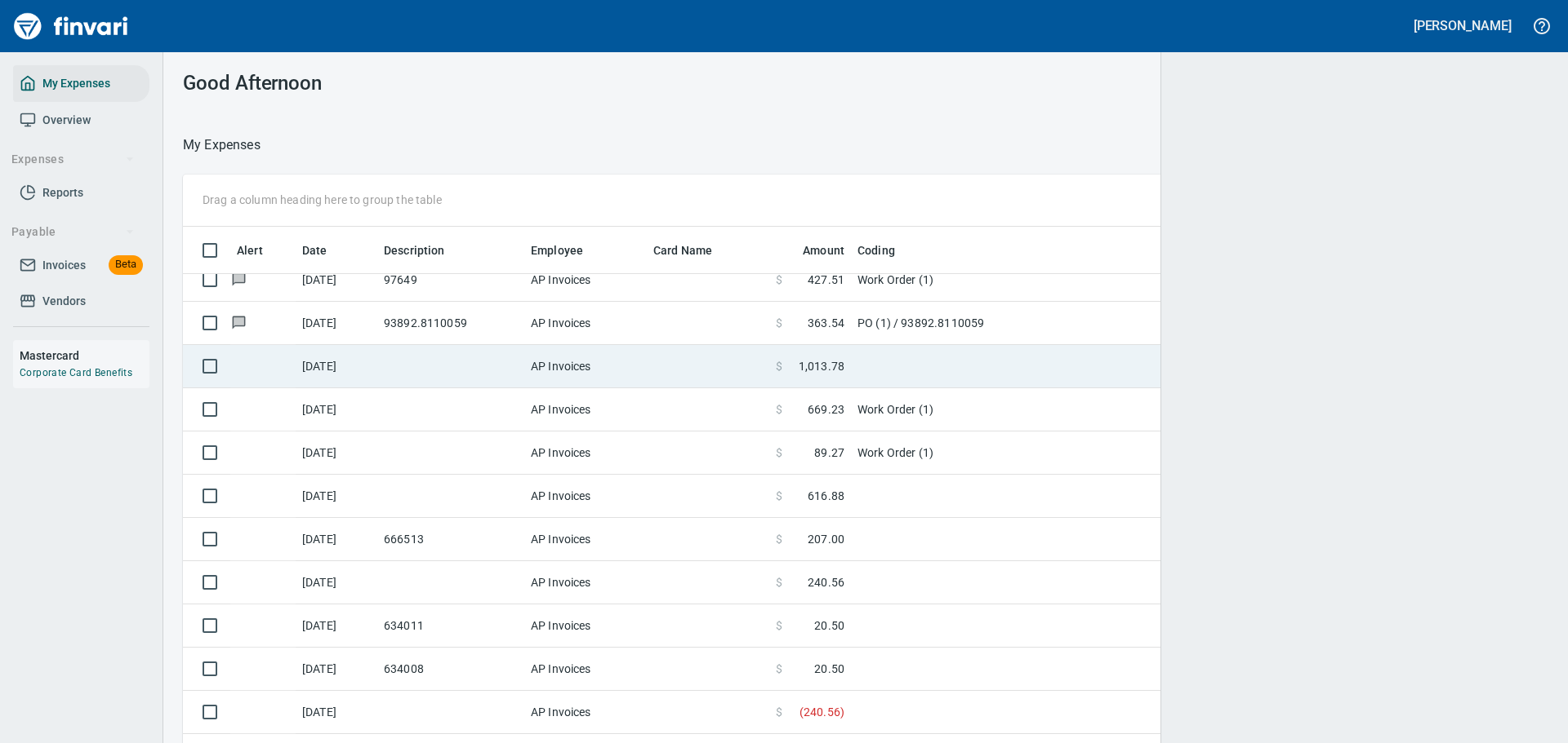
scroll to position [539, 1328]
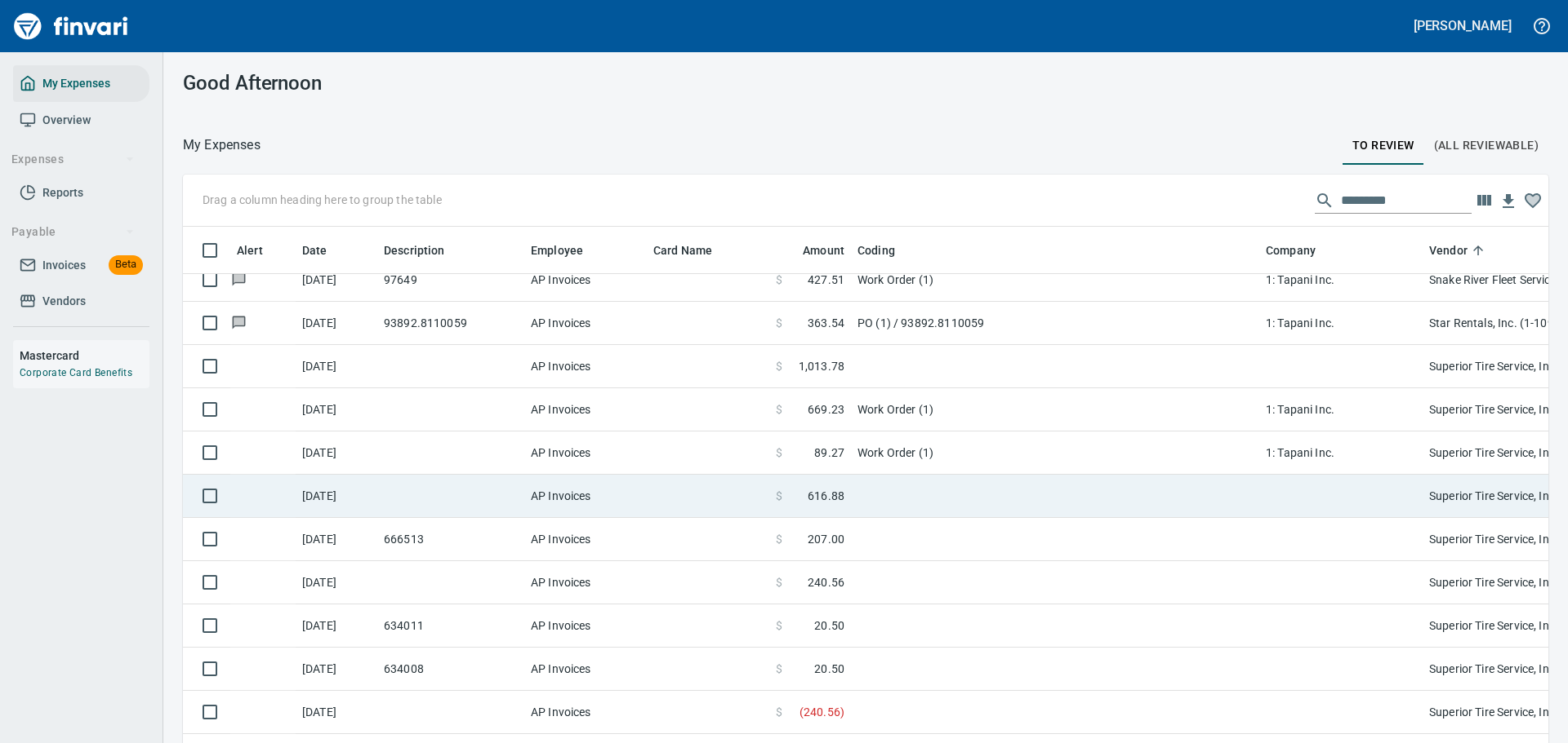
click at [733, 506] on td at bounding box center [708, 497] width 123 height 44
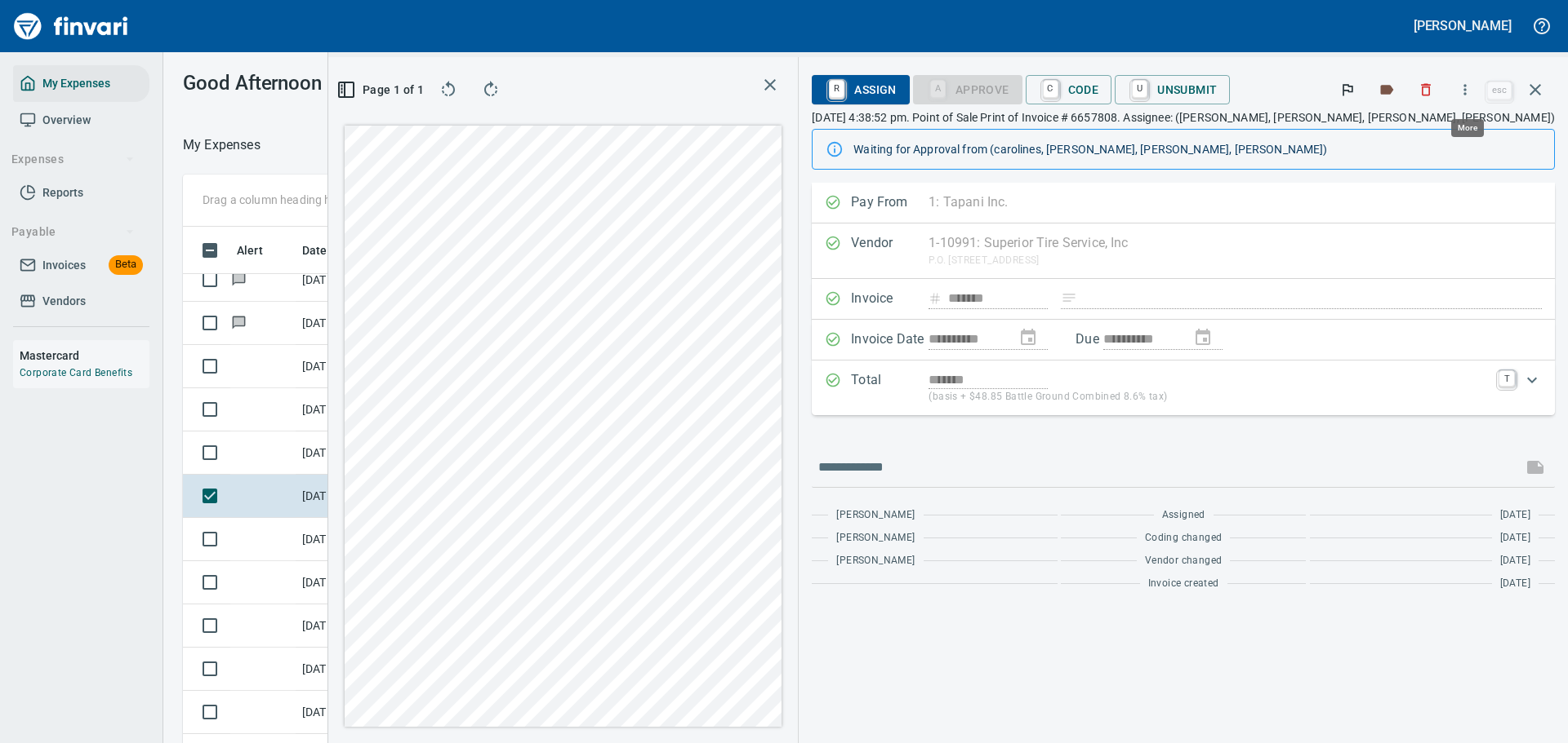
scroll to position [539, 921]
click at [1462, 96] on icon "button" at bounding box center [1465, 89] width 16 height 16
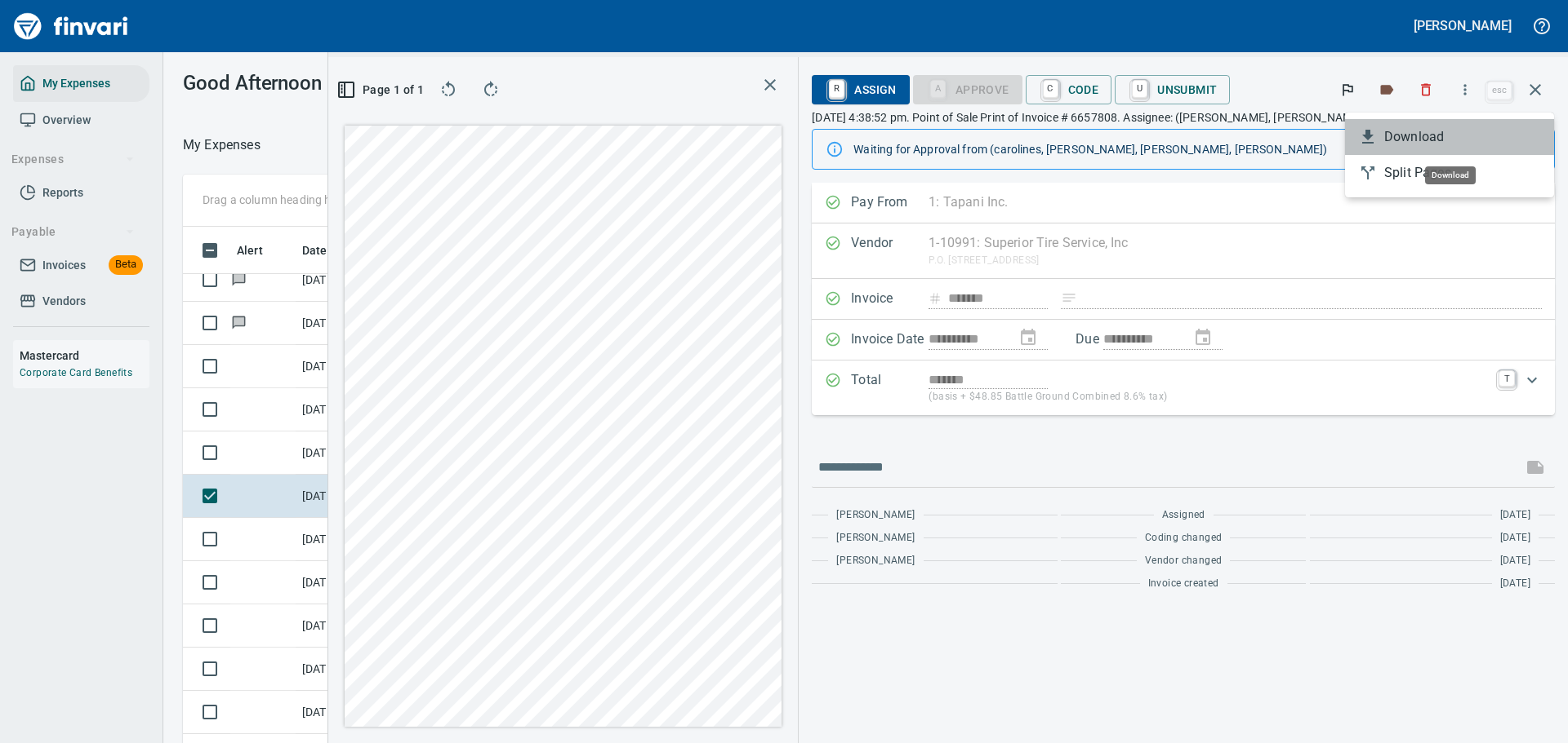
click at [1391, 139] on span "Download" at bounding box center [1462, 138] width 156 height 20
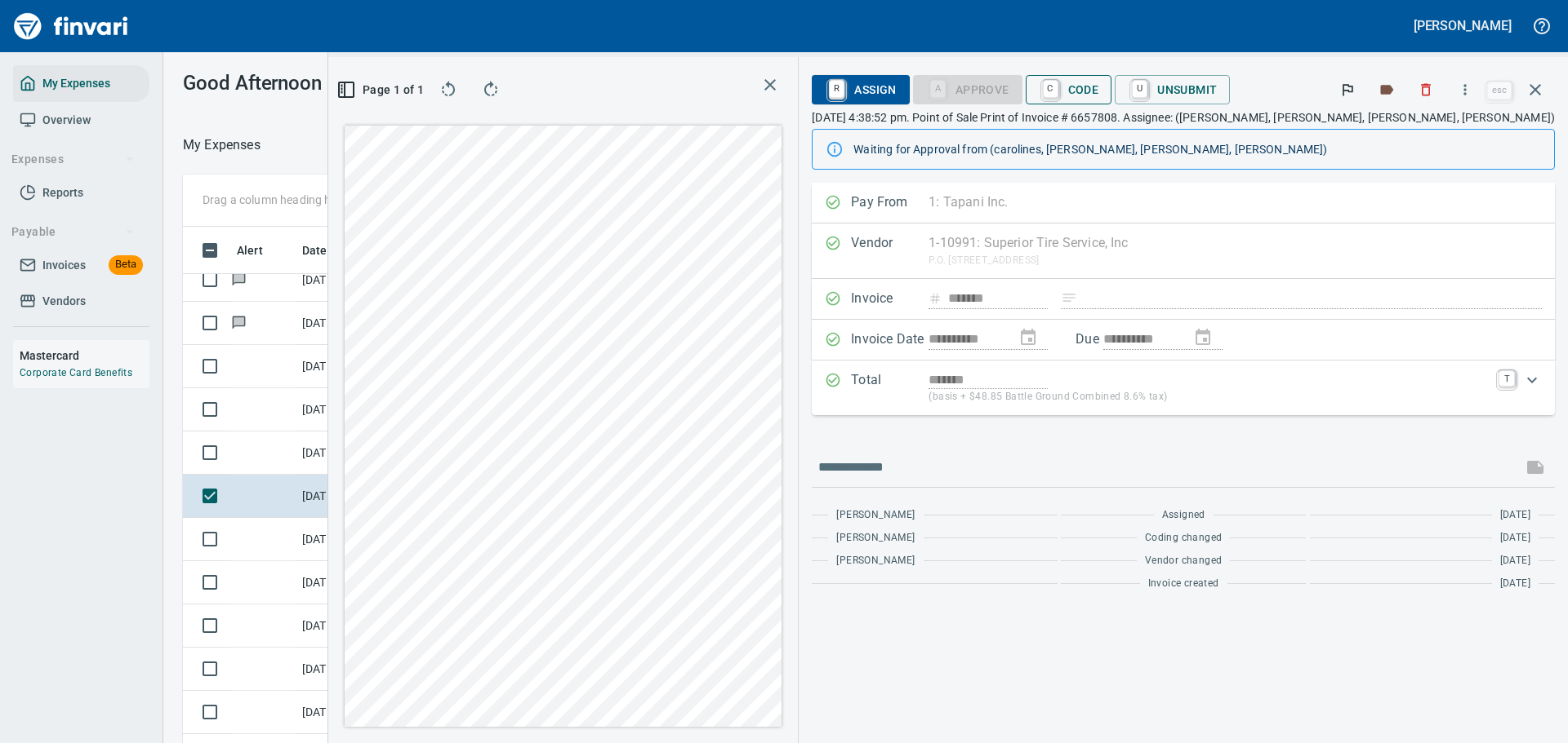
click at [1099, 88] on span "C Code" at bounding box center [1068, 90] width 60 height 28
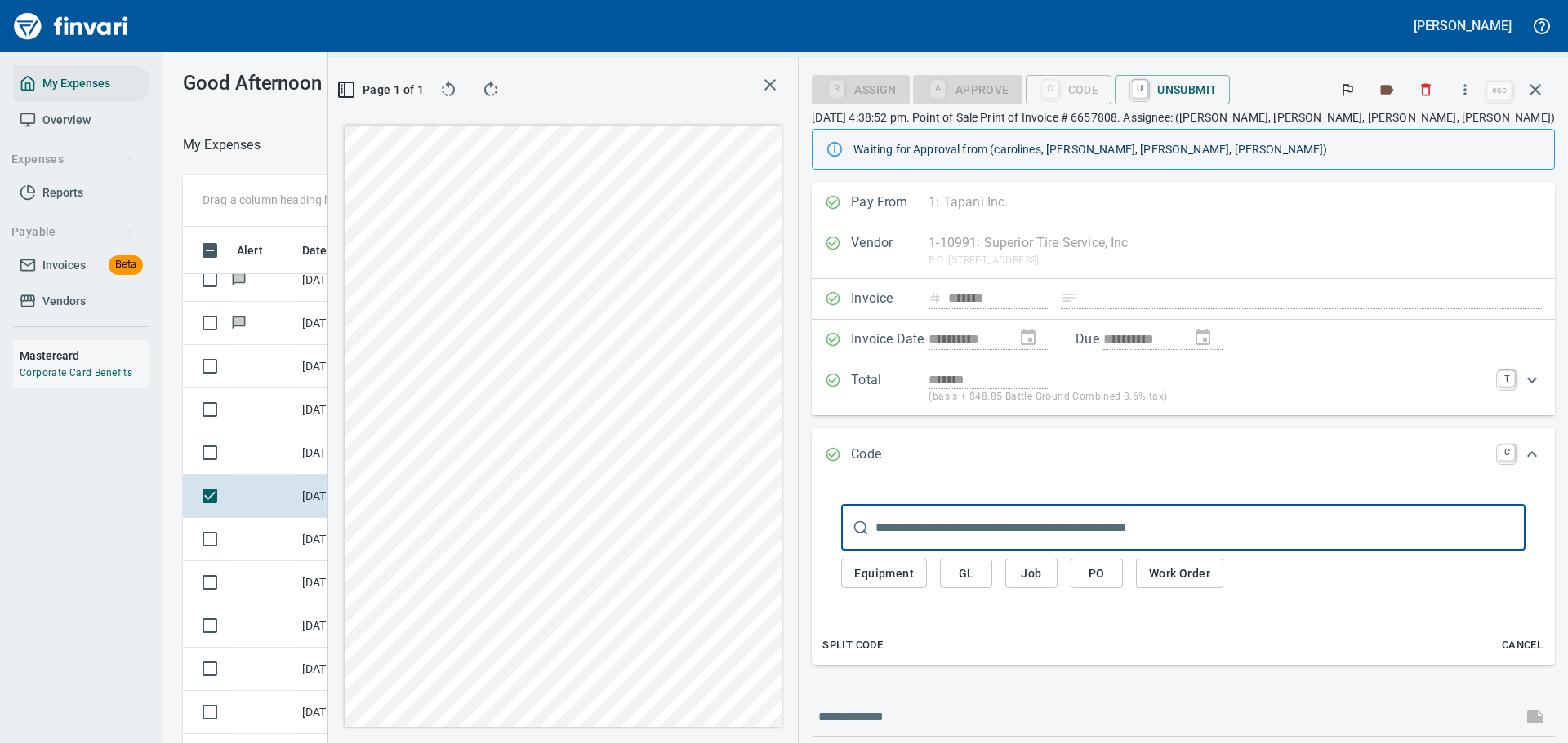
click at [1224, 585] on button "Work Order" at bounding box center [1179, 574] width 87 height 31
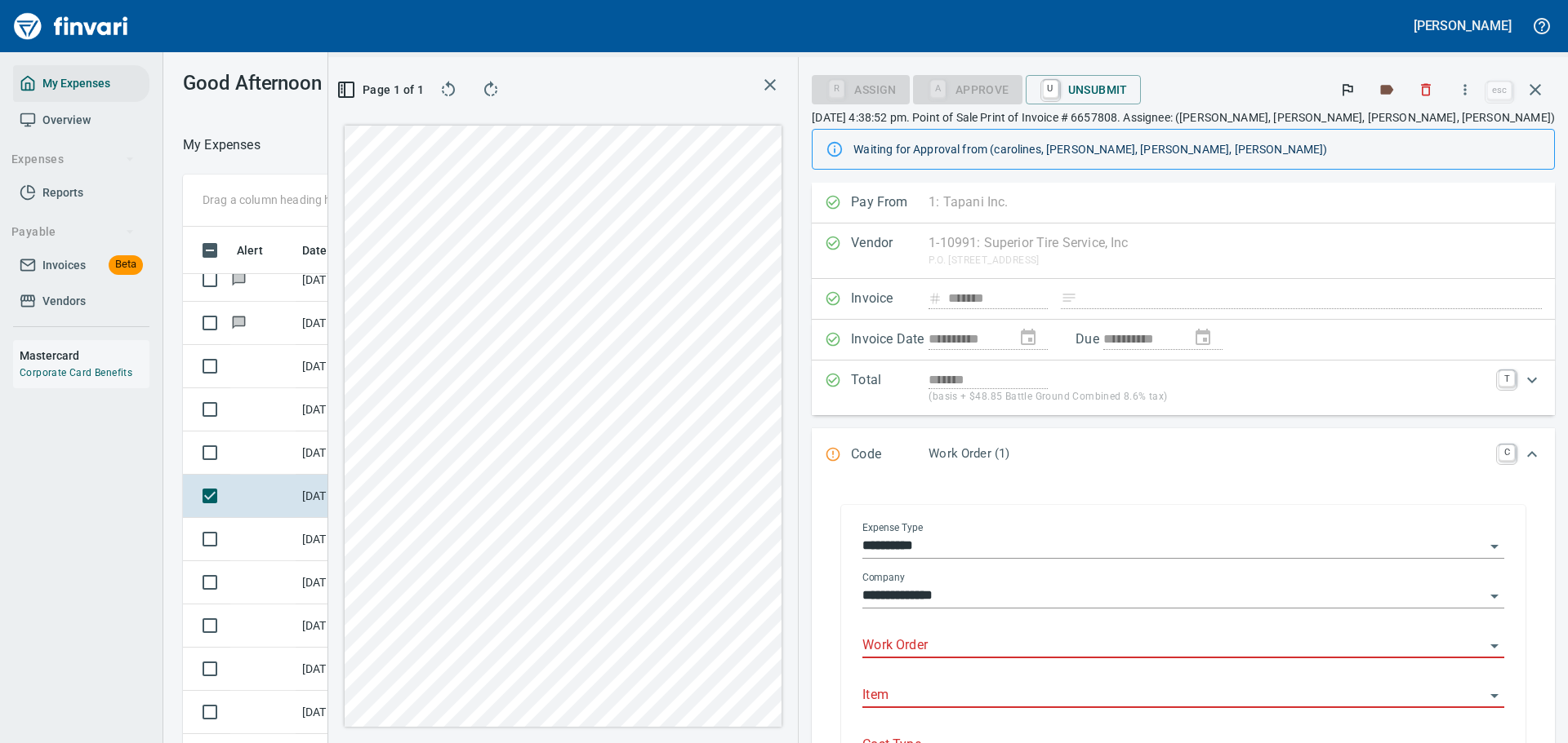
click at [1068, 647] on input "Work Order" at bounding box center [1173, 646] width 623 height 23
drag, startPoint x: 1060, startPoint y: 710, endPoint x: 1075, endPoint y: 651, distance: 60.9
click at [1061, 707] on span "2121015: Caterpillar 120M2" at bounding box center [1091, 707] width 133 height 12
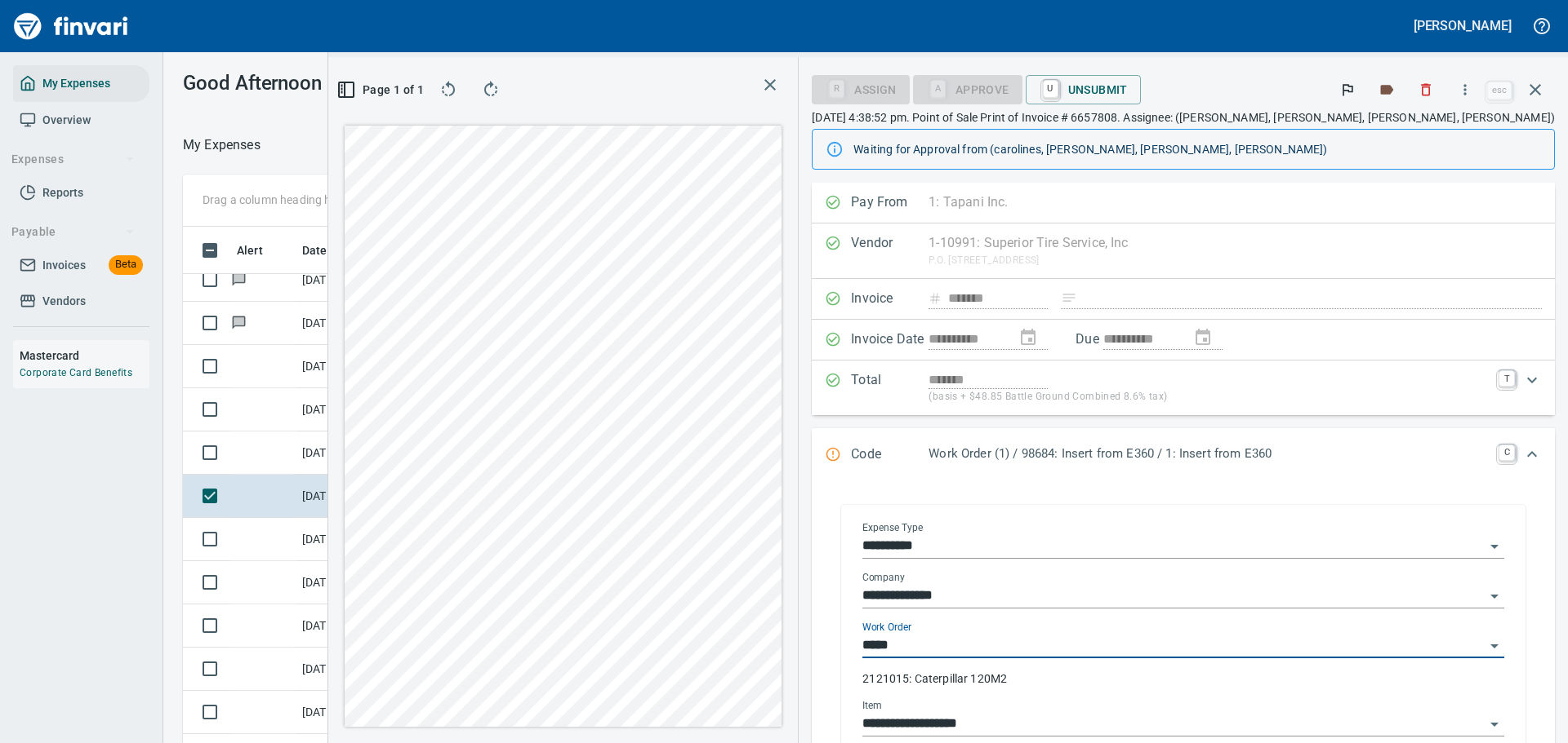
type input "**********"
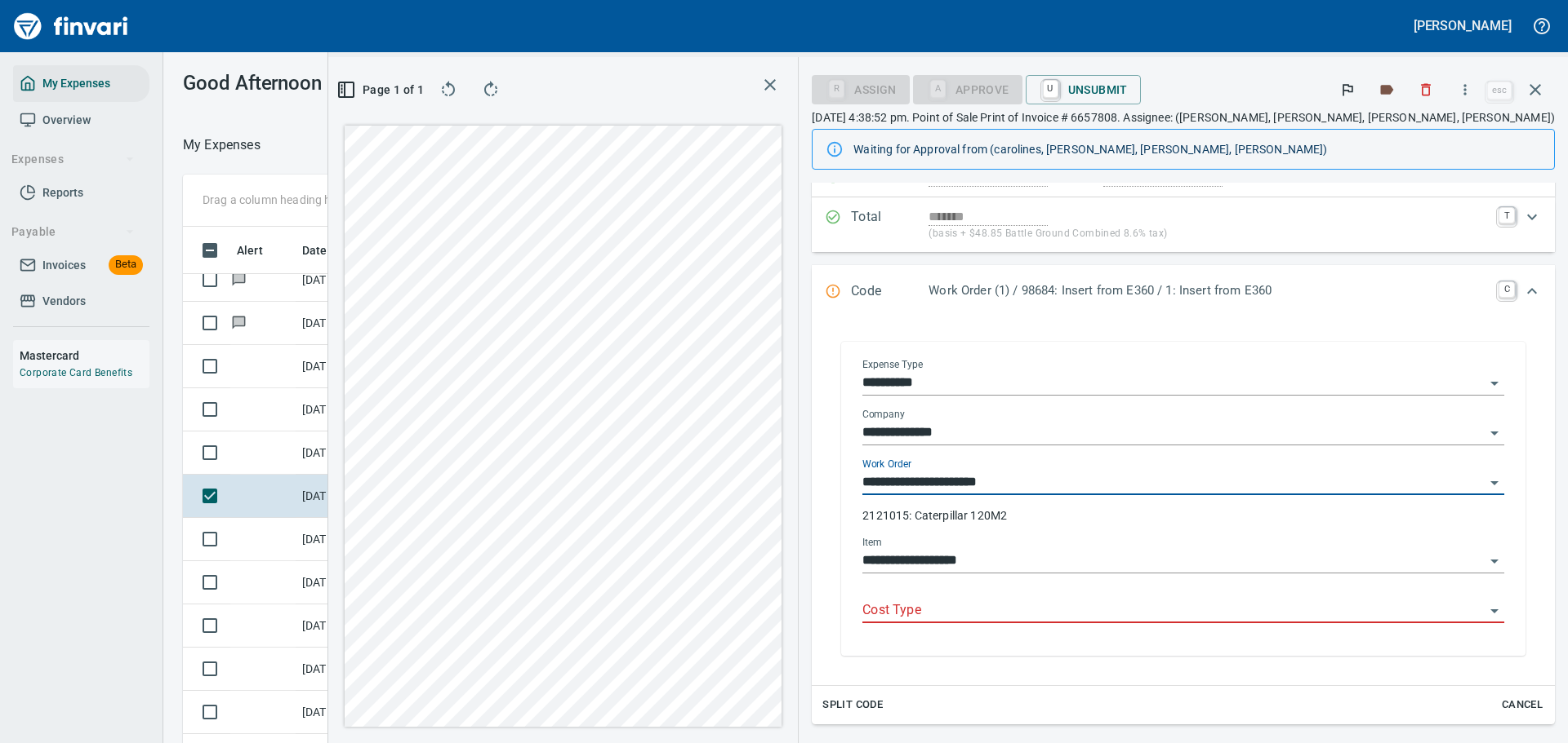
type input "**********"
click at [1056, 616] on input "Cost Type" at bounding box center [1173, 610] width 623 height 23
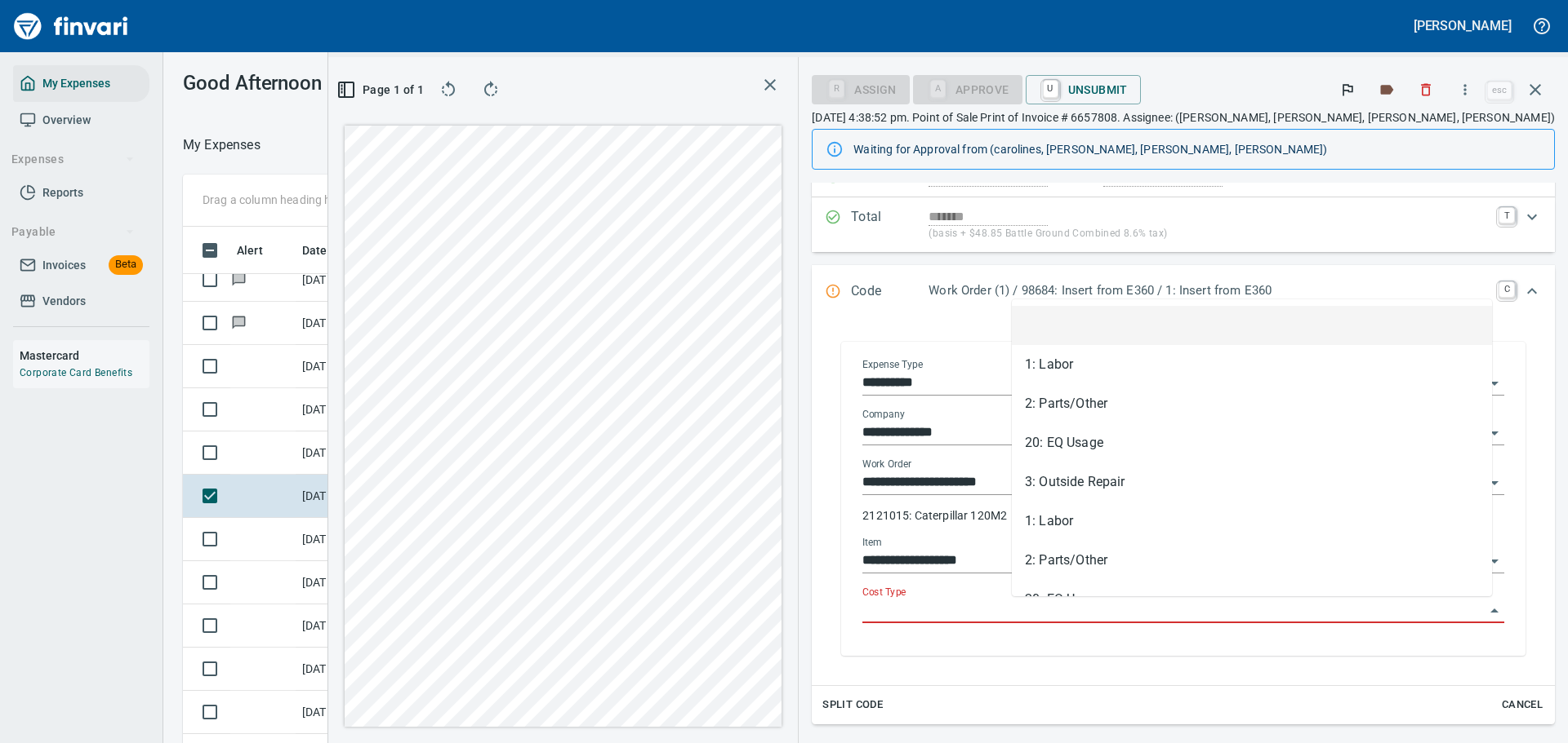
scroll to position [539, 921]
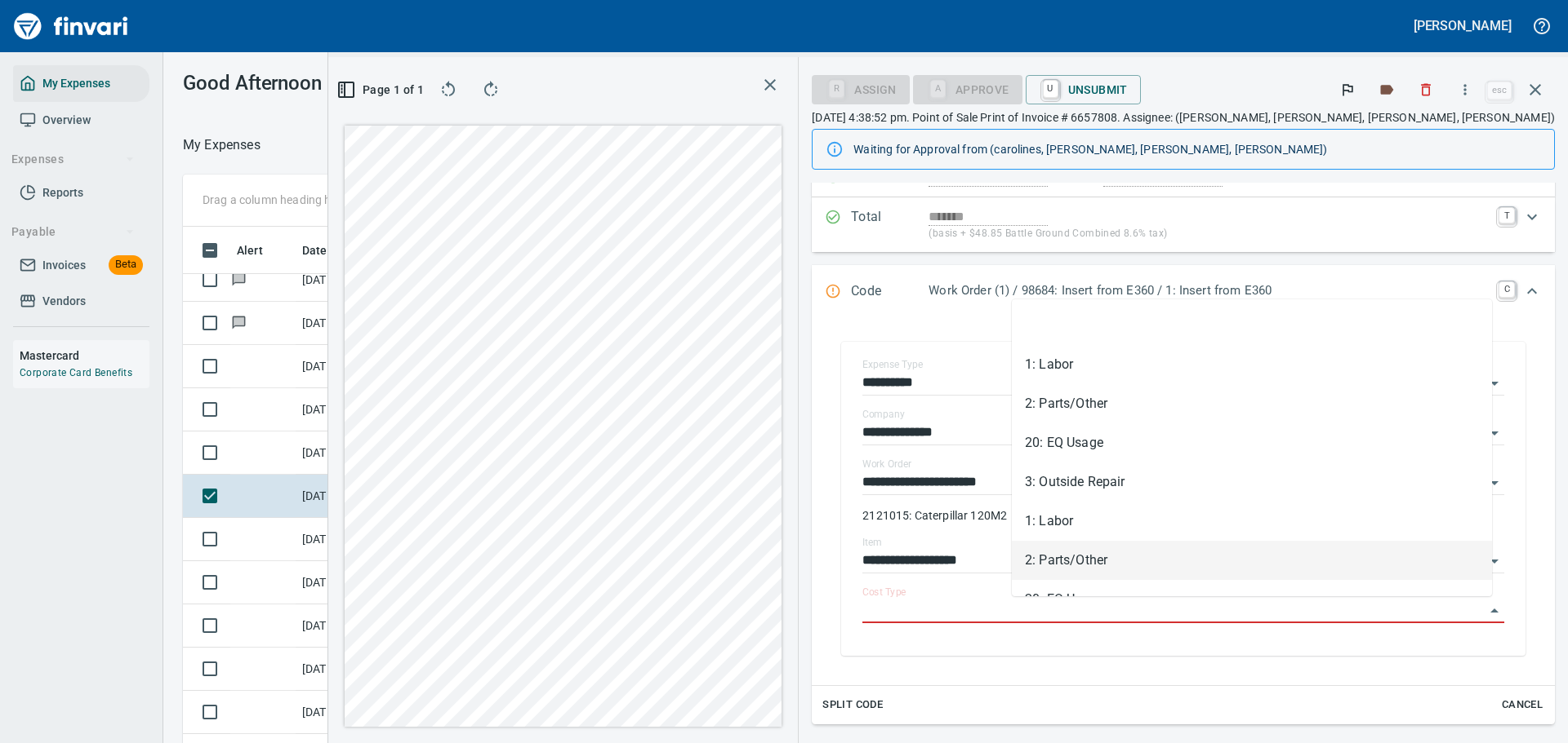
click at [1051, 563] on li "2: Parts/Other" at bounding box center [1251, 561] width 480 height 40
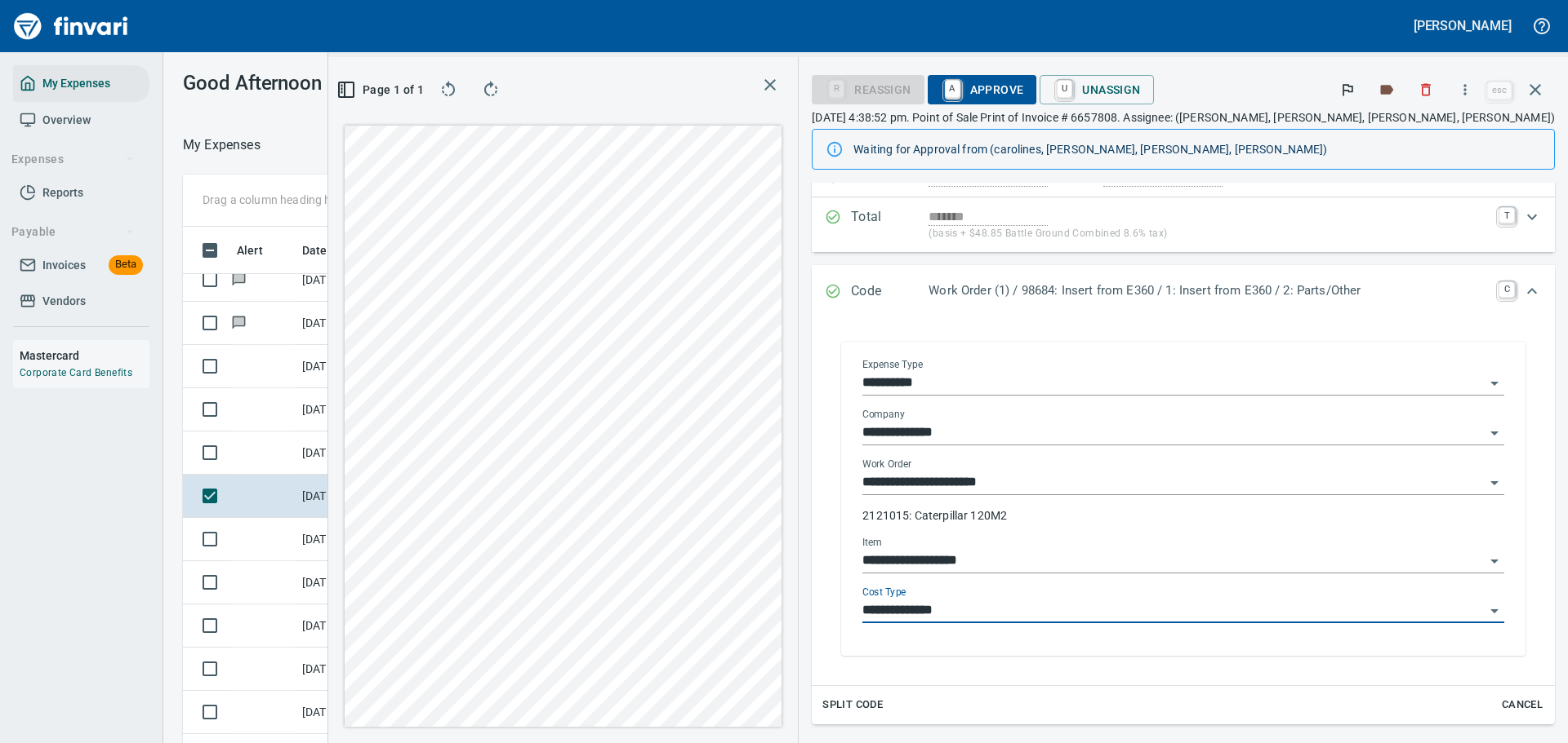
type input "**********"
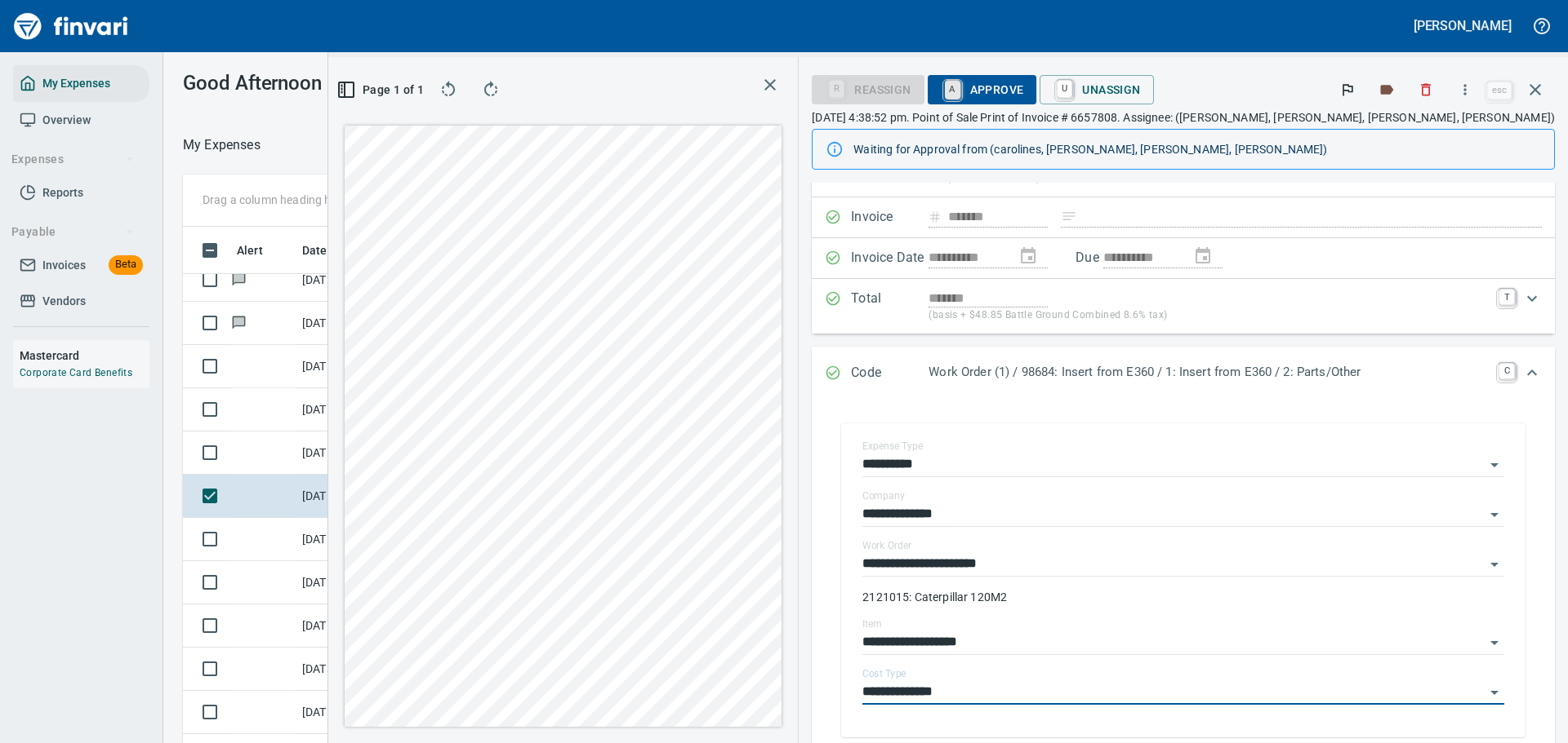
click at [960, 98] on link "A" at bounding box center [952, 90] width 16 height 18
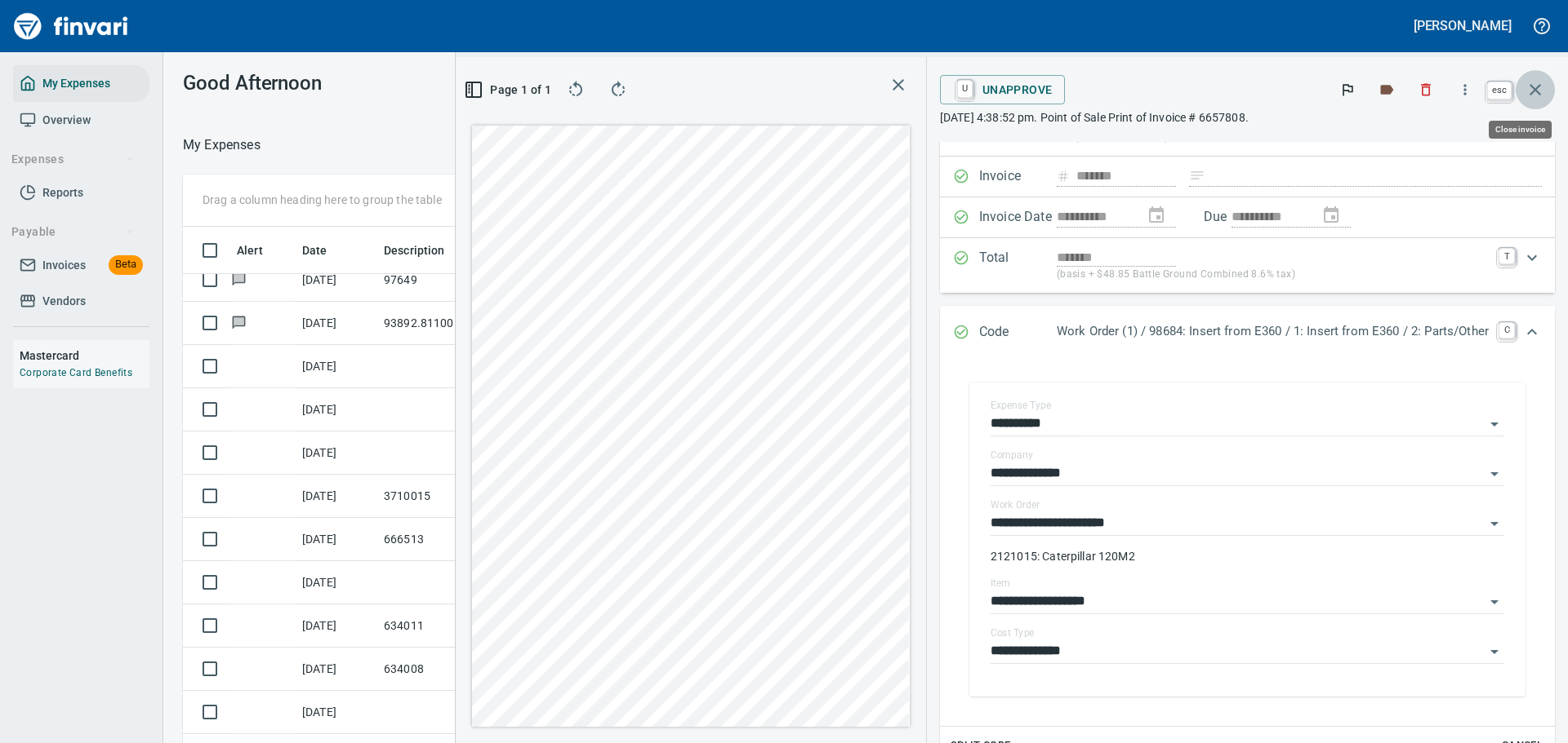
click at [1534, 98] on icon "button" at bounding box center [1535, 90] width 20 height 20
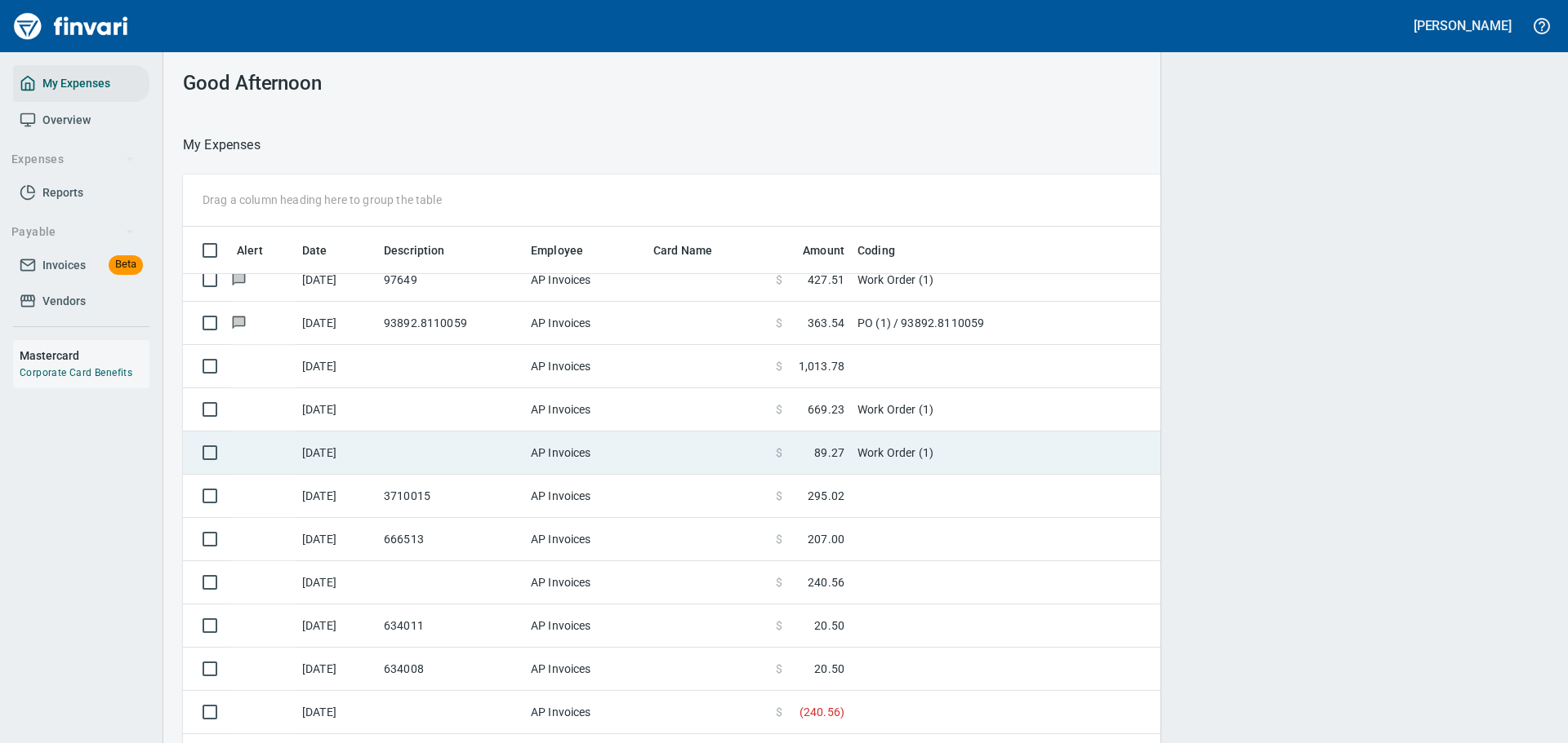
scroll to position [539, 1328]
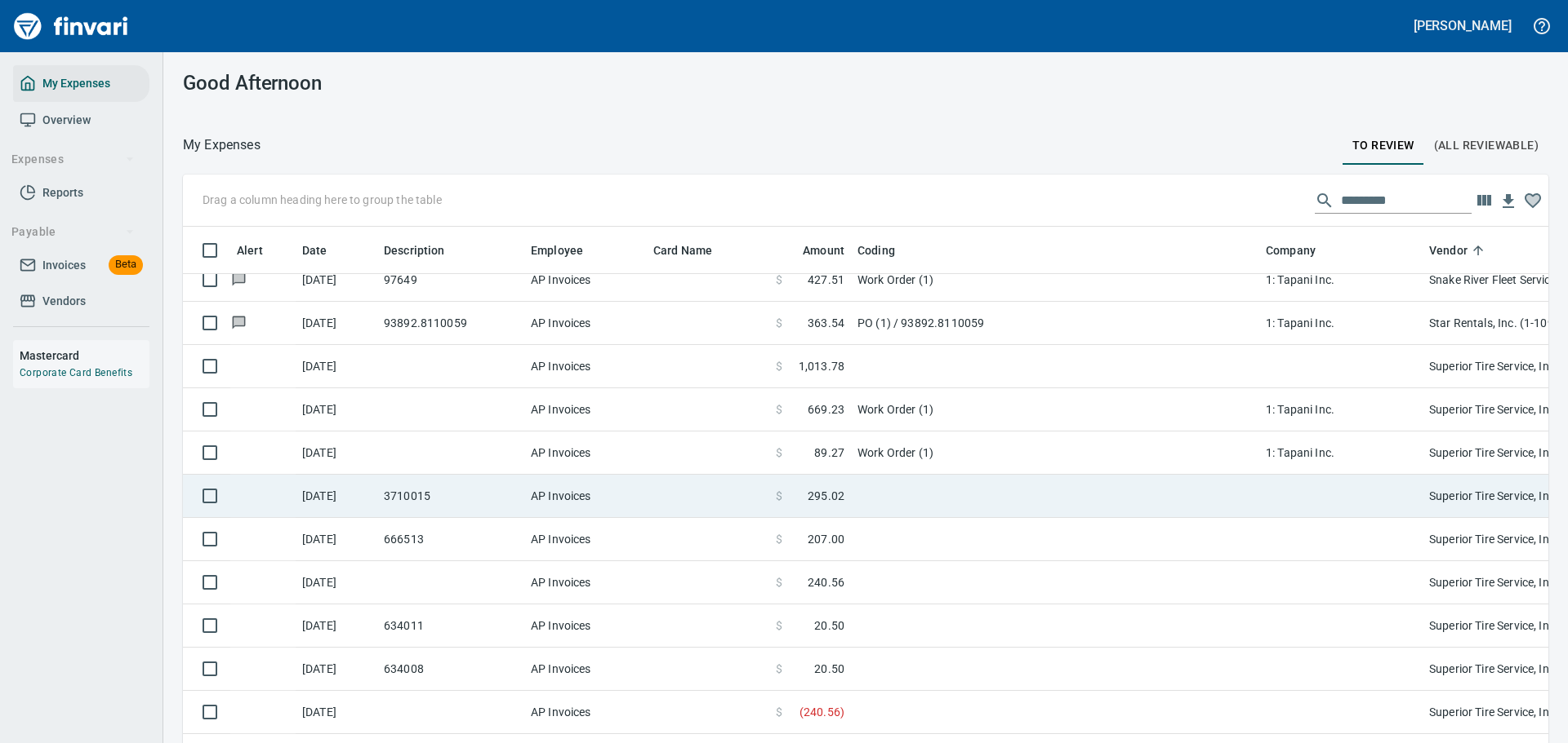
click at [859, 504] on td at bounding box center [1055, 497] width 408 height 44
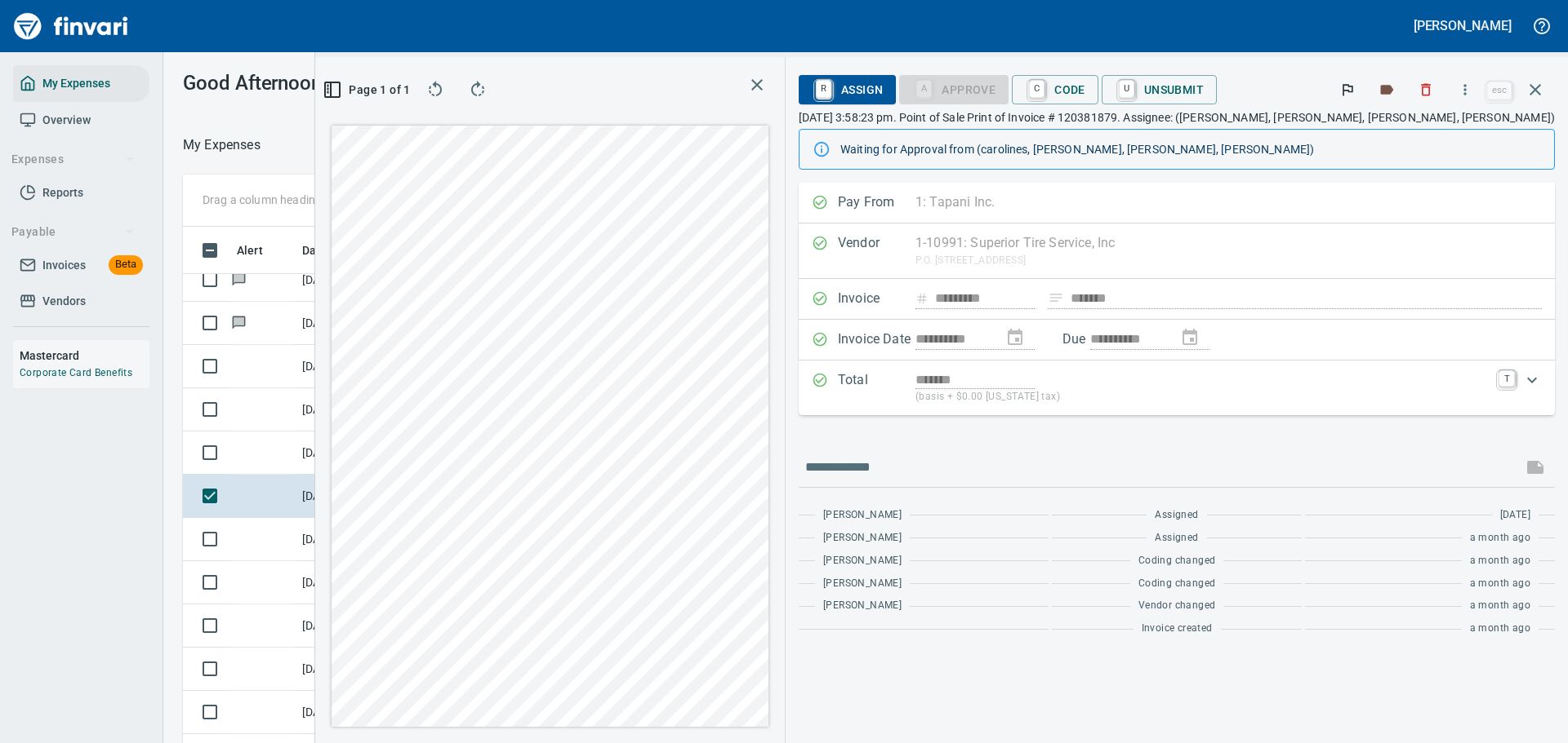
scroll to position [539, 921]
click at [1473, 93] on icon "button" at bounding box center [1465, 89] width 16 height 16
click at [1383, 132] on div at bounding box center [1371, 138] width 26 height 20
click at [1044, 87] on link "C" at bounding box center [1036, 90] width 16 height 18
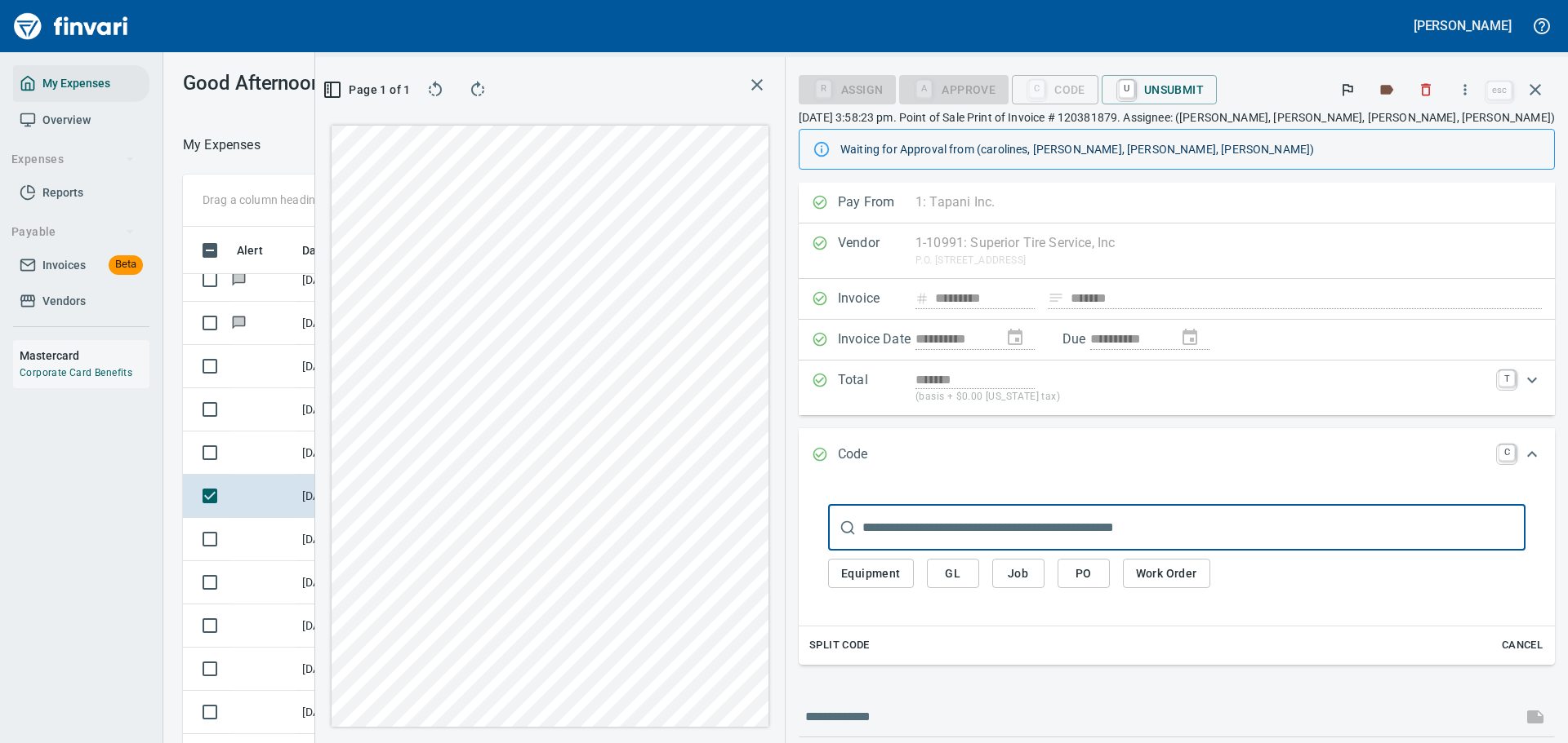
click at [1197, 574] on span "Work Order" at bounding box center [1166, 574] width 61 height 21
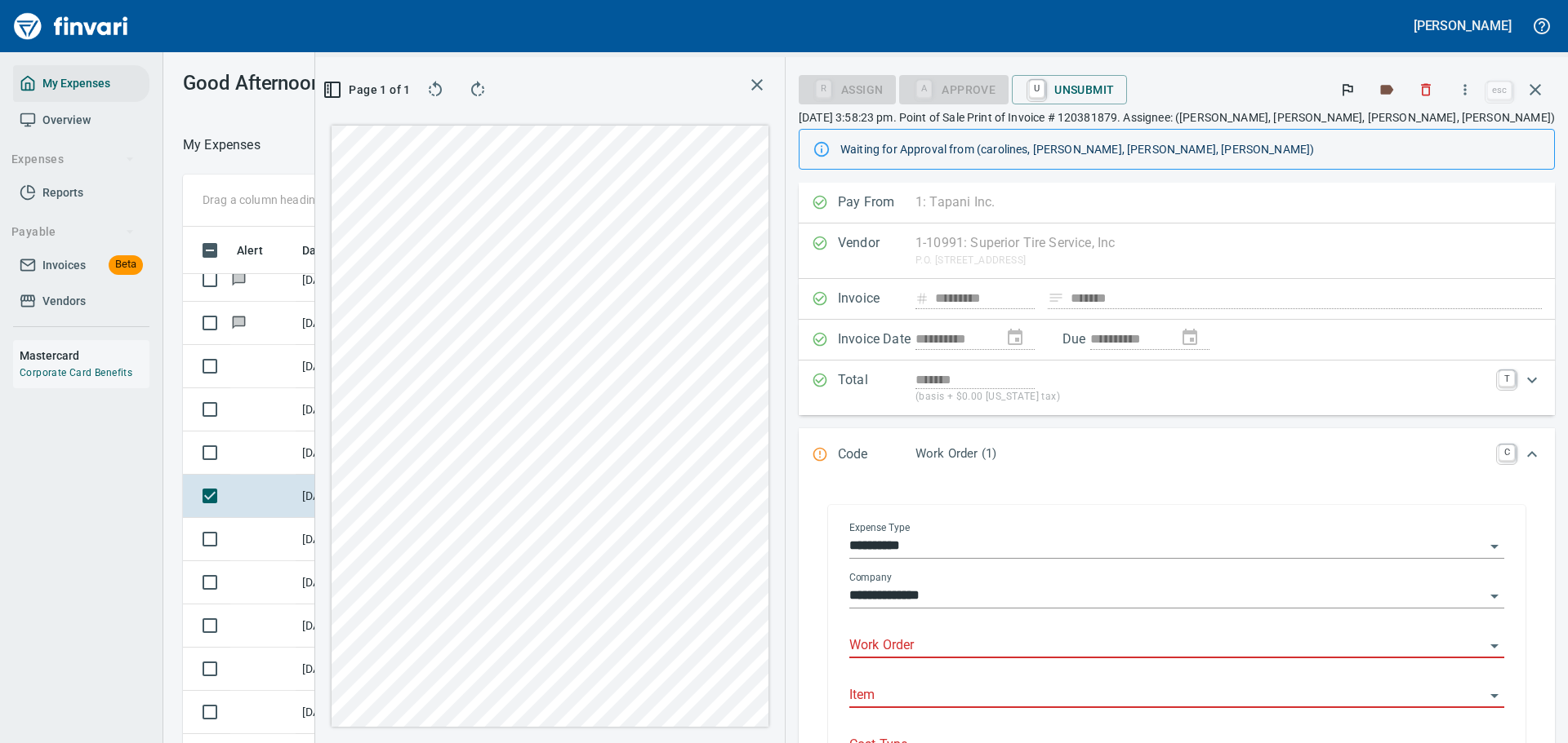
click at [1053, 645] on input "Work Order" at bounding box center [1167, 646] width 636 height 23
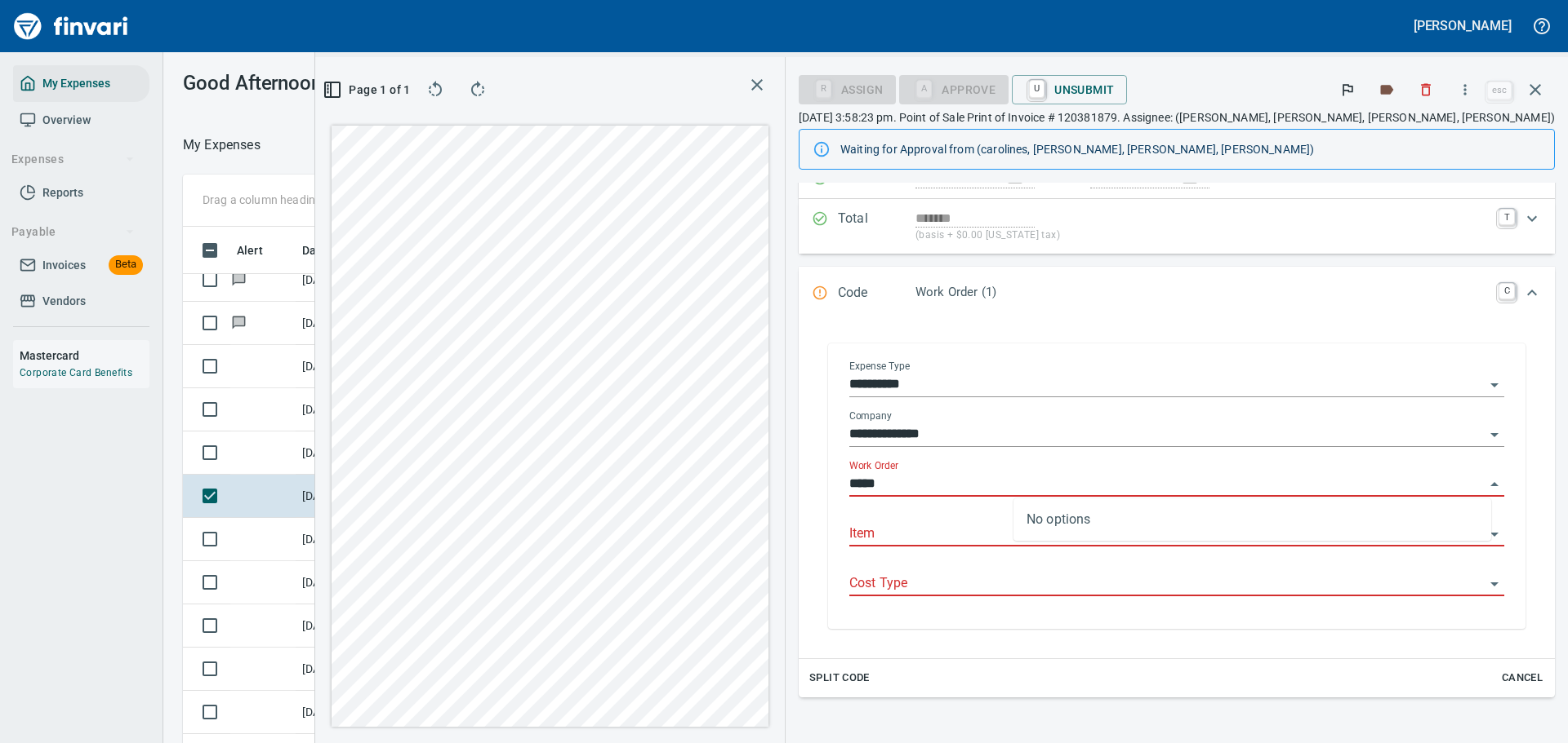
scroll to position [163, 0]
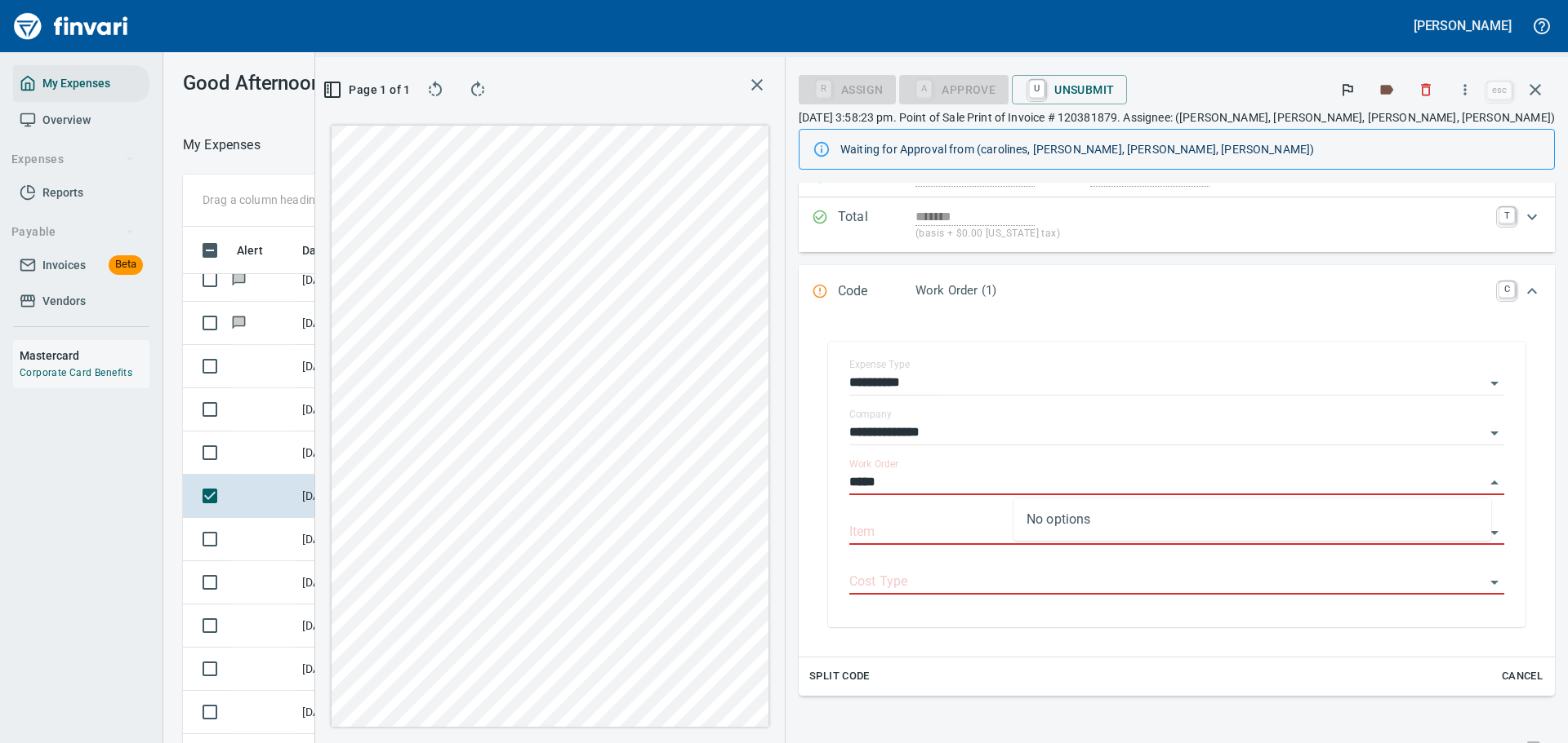
drag, startPoint x: 1070, startPoint y: 475, endPoint x: 964, endPoint y: 474, distance: 106.0
click at [964, 474] on div "**********" at bounding box center [1177, 488] width 756 height 337
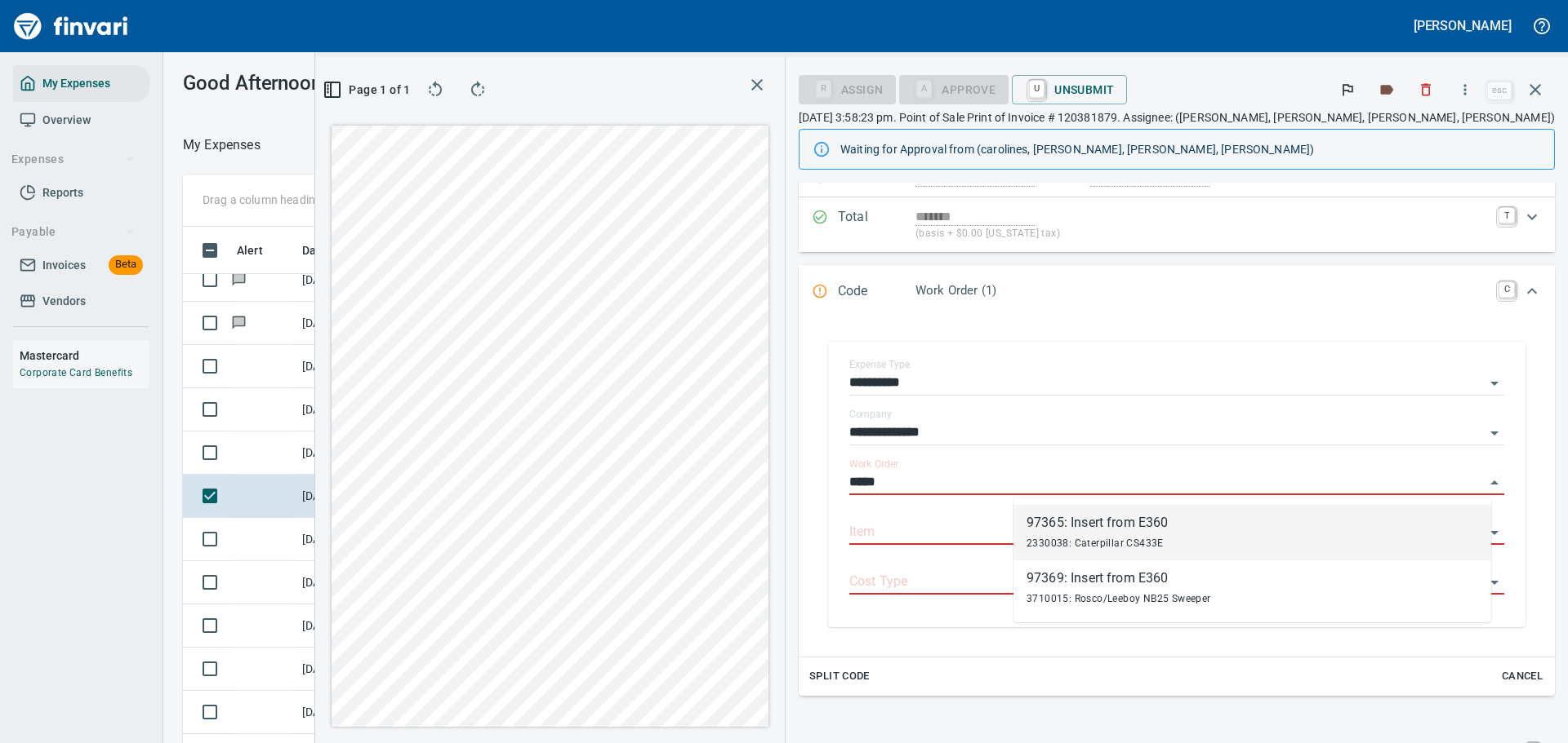
scroll to position [539, 921]
click at [1095, 520] on div "97369: Insert from E360" at bounding box center [1119, 523] width 184 height 20
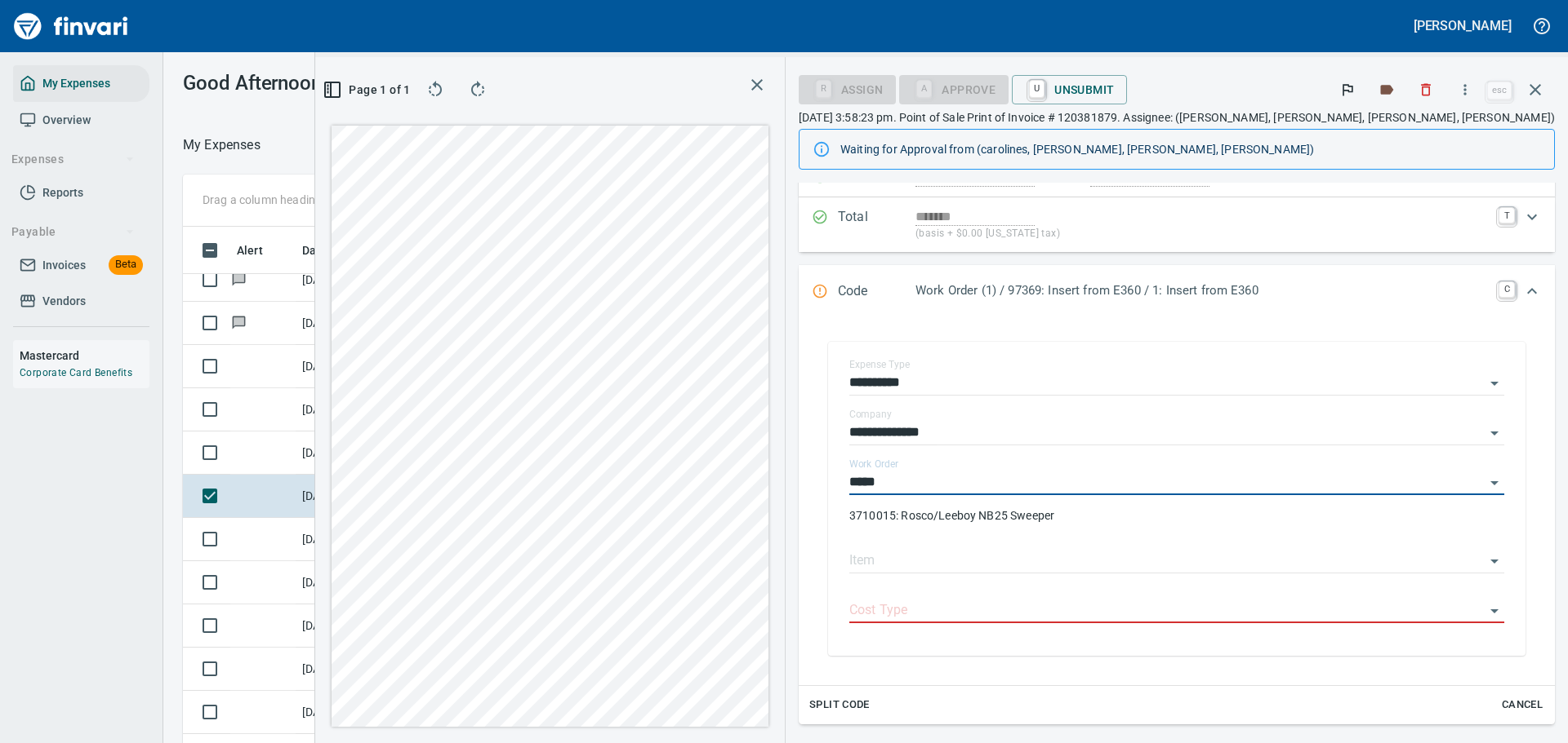
type input "**********"
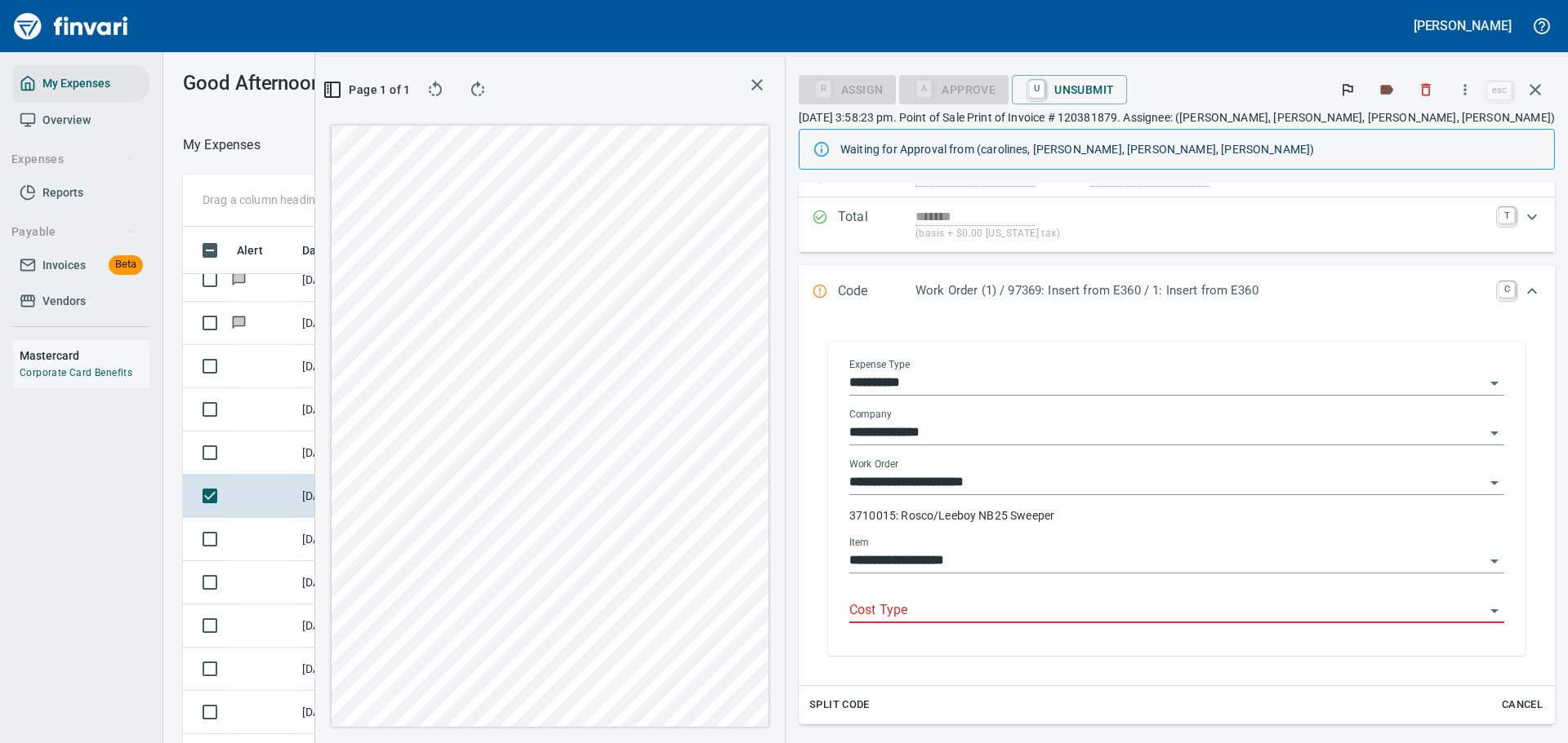
click at [1050, 612] on input "Cost Type" at bounding box center [1167, 610] width 636 height 23
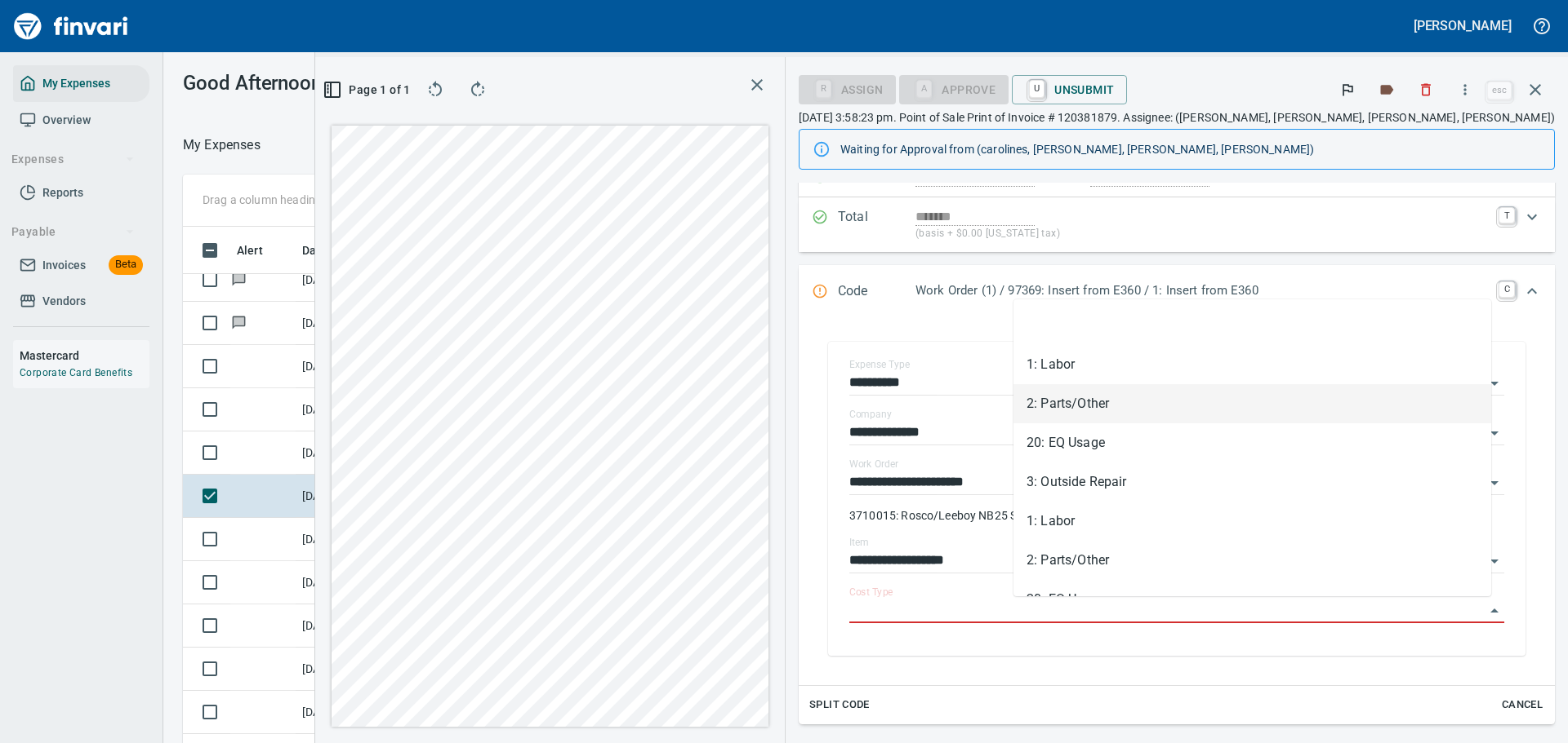
click at [1049, 417] on li "2: Parts/Other" at bounding box center [1252, 405] width 478 height 40
type input "**********"
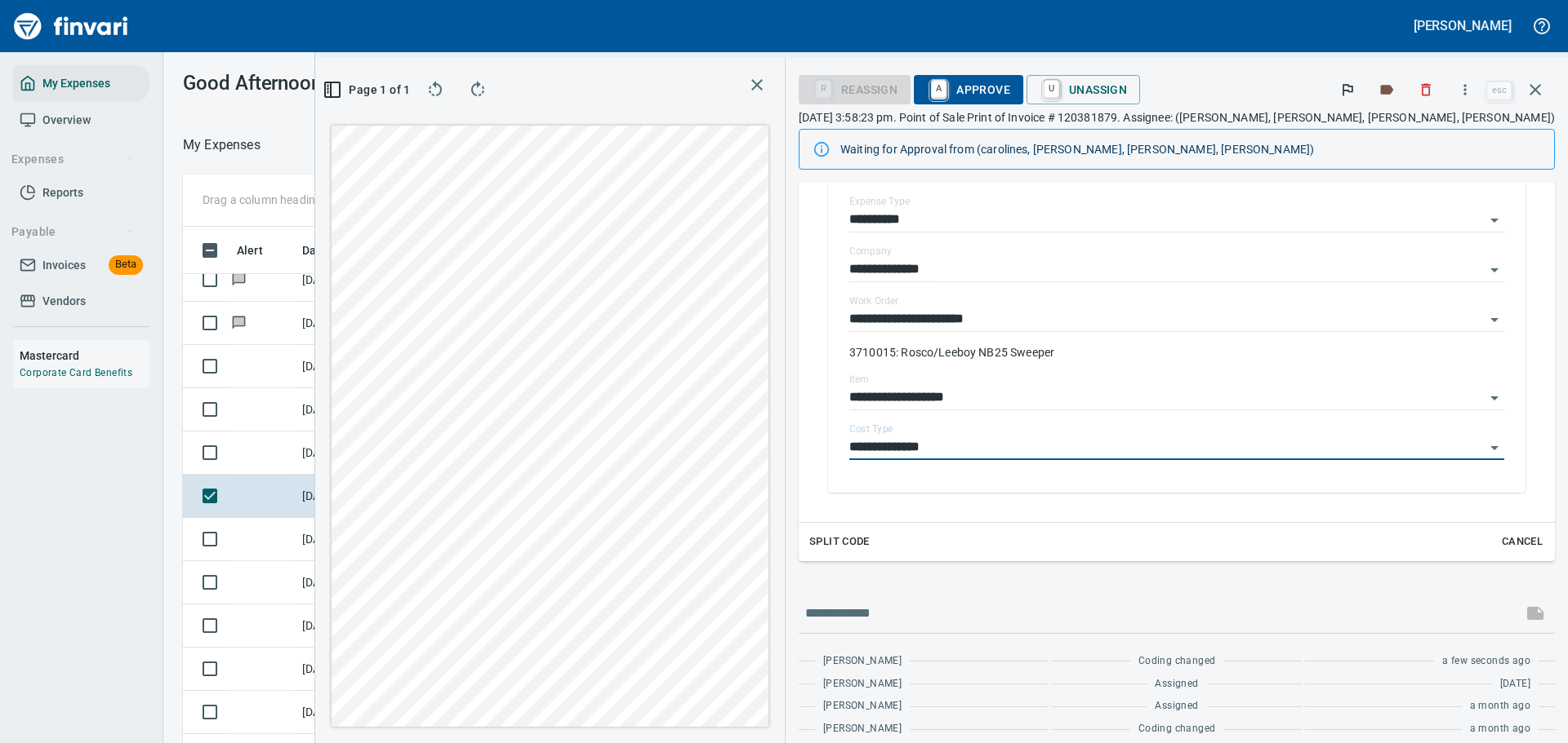
scroll to position [0, 0]
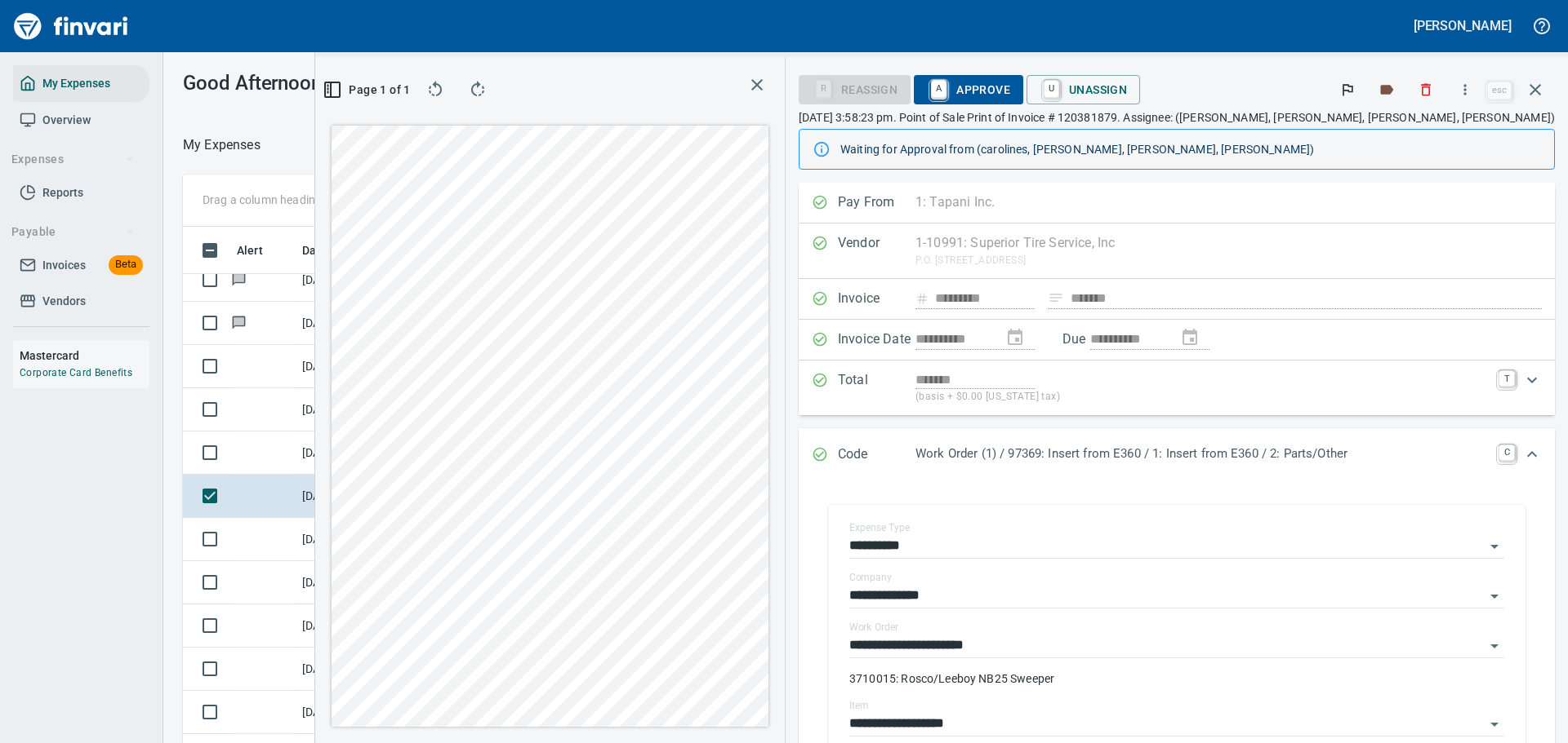
click at [1010, 98] on span "A Approve" at bounding box center [968, 90] width 83 height 28
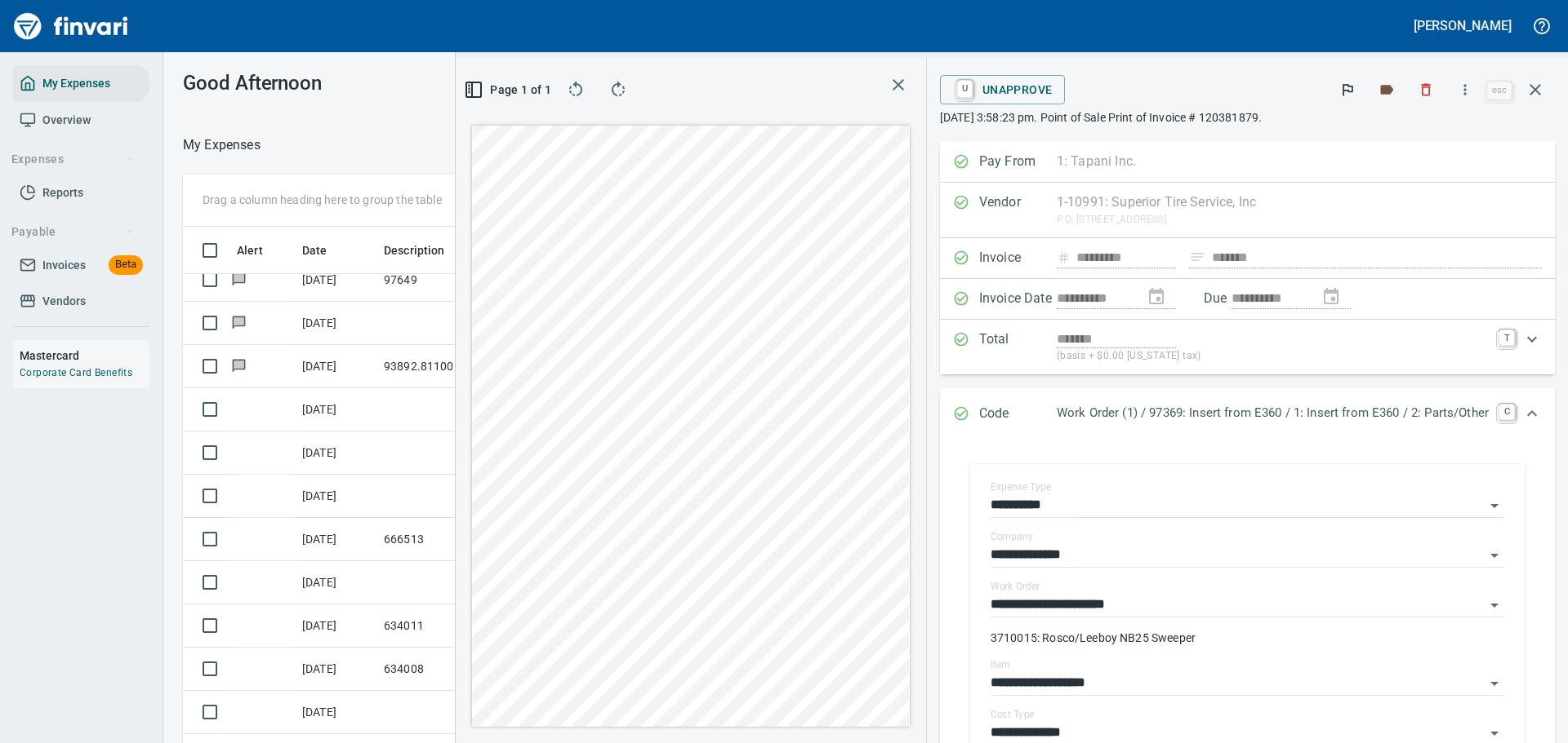
drag, startPoint x: 1533, startPoint y: 90, endPoint x: 1395, endPoint y: 181, distance: 165.3
click at [1533, 90] on icon "button" at bounding box center [1535, 90] width 20 height 20
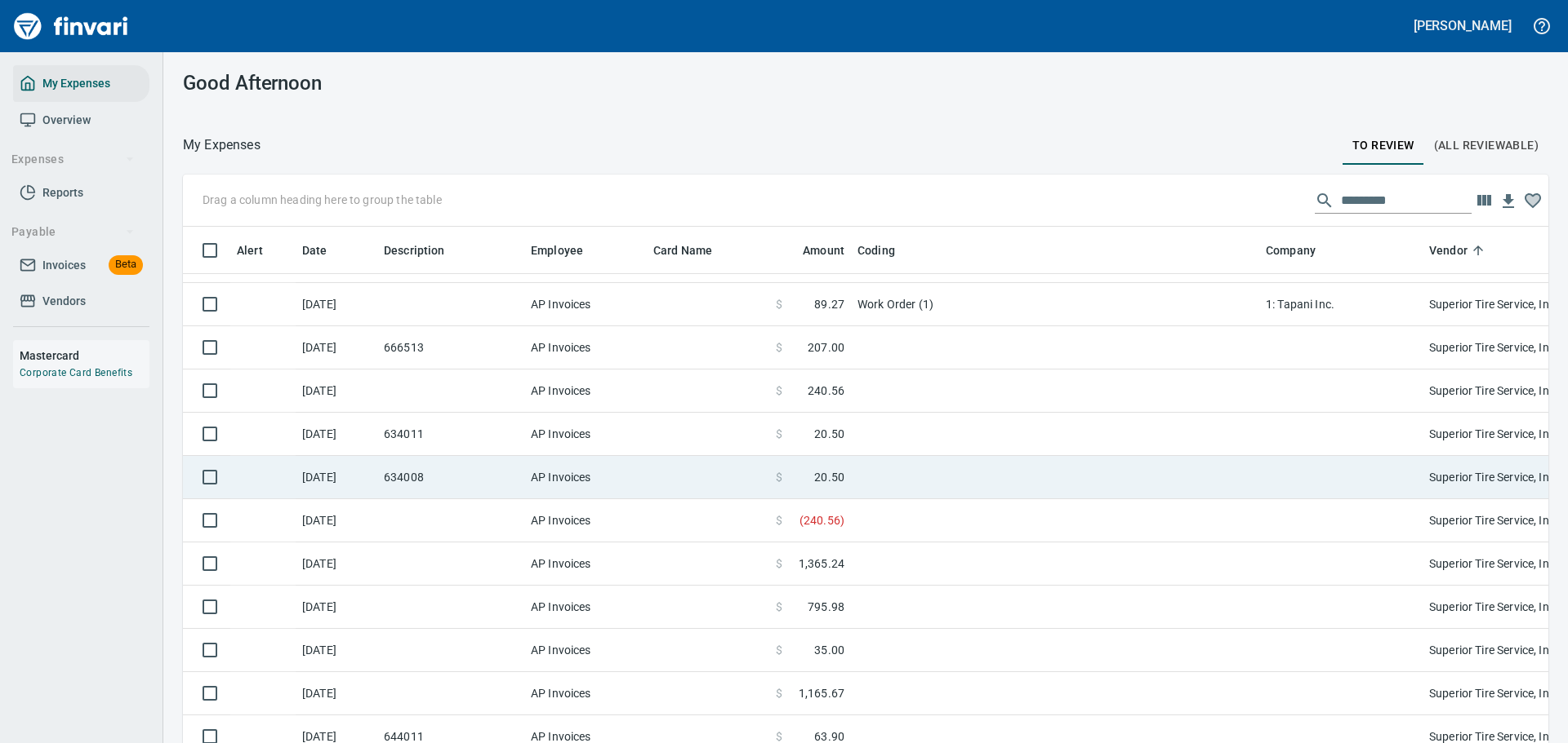
scroll to position [9222, 0]
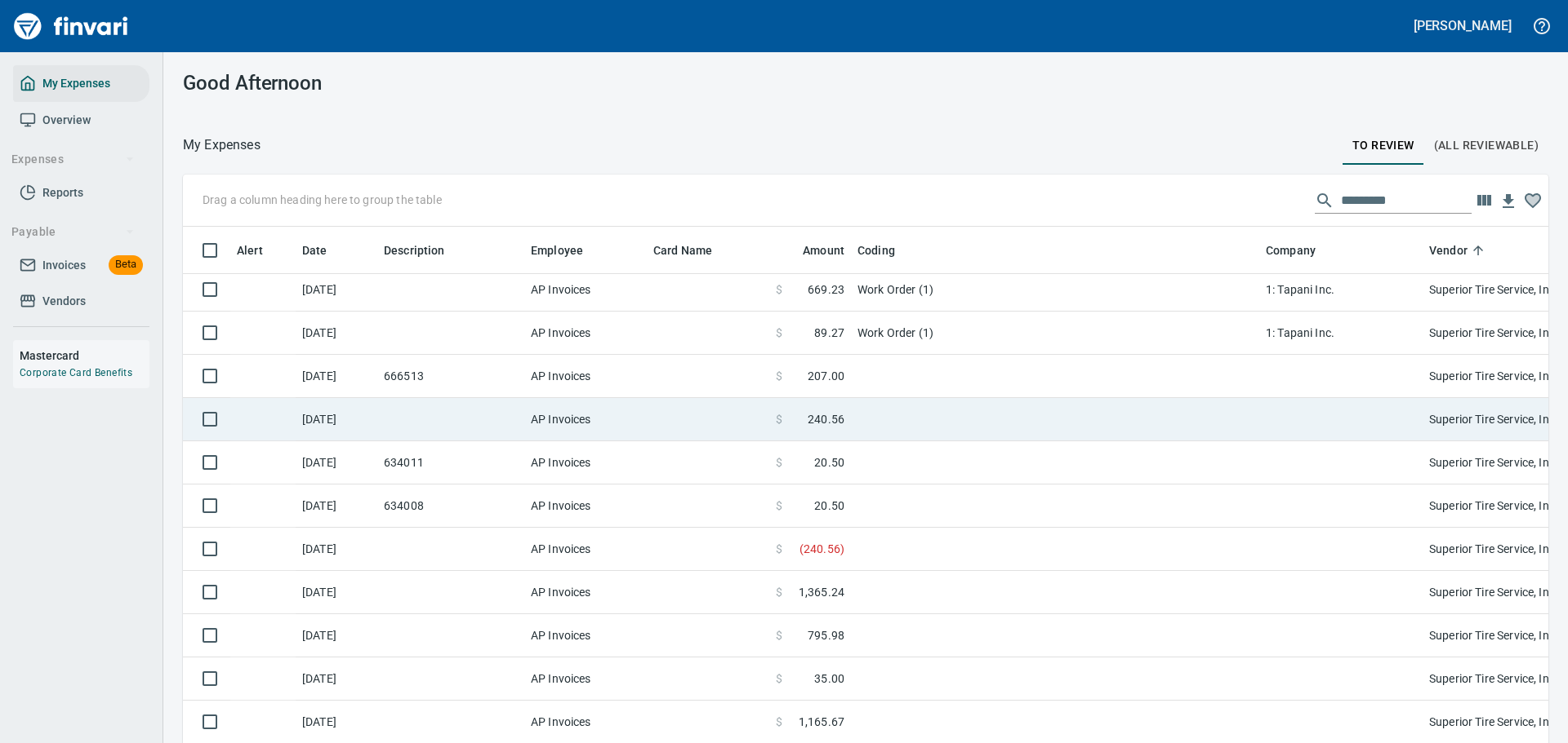
click at [475, 421] on td at bounding box center [450, 420] width 147 height 44
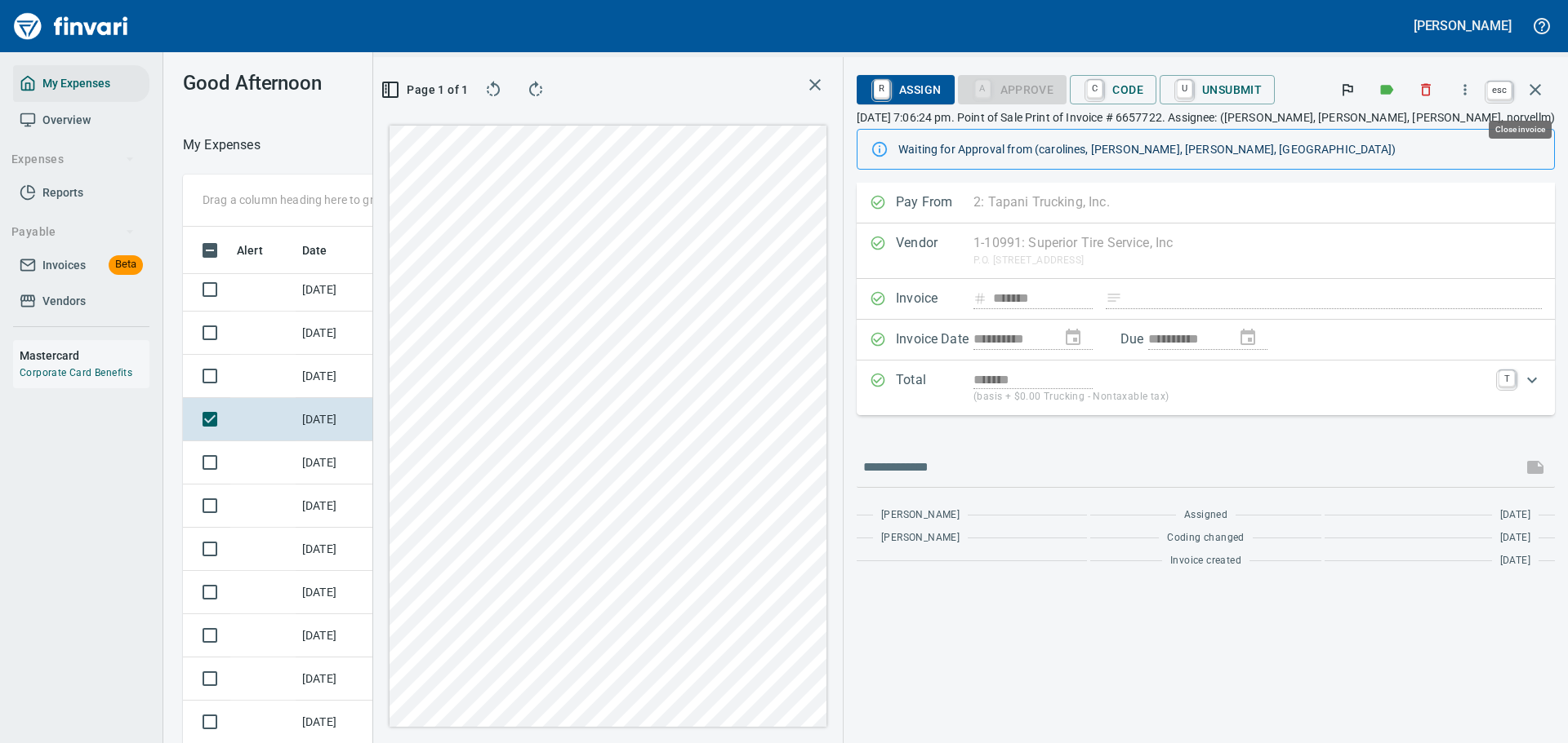
scroll to position [539, 921]
click at [1537, 96] on icon "button" at bounding box center [1535, 90] width 20 height 20
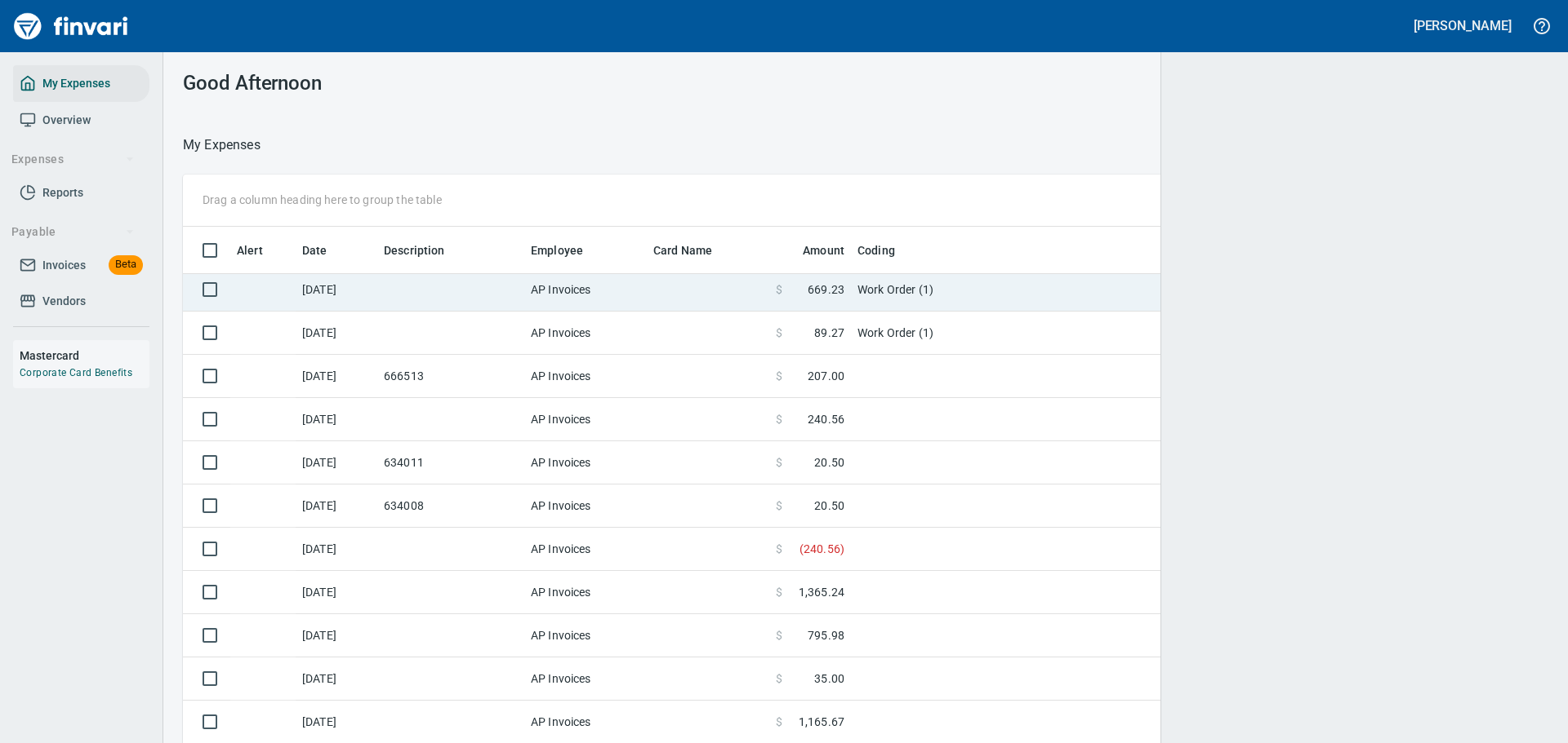
scroll to position [2, 2]
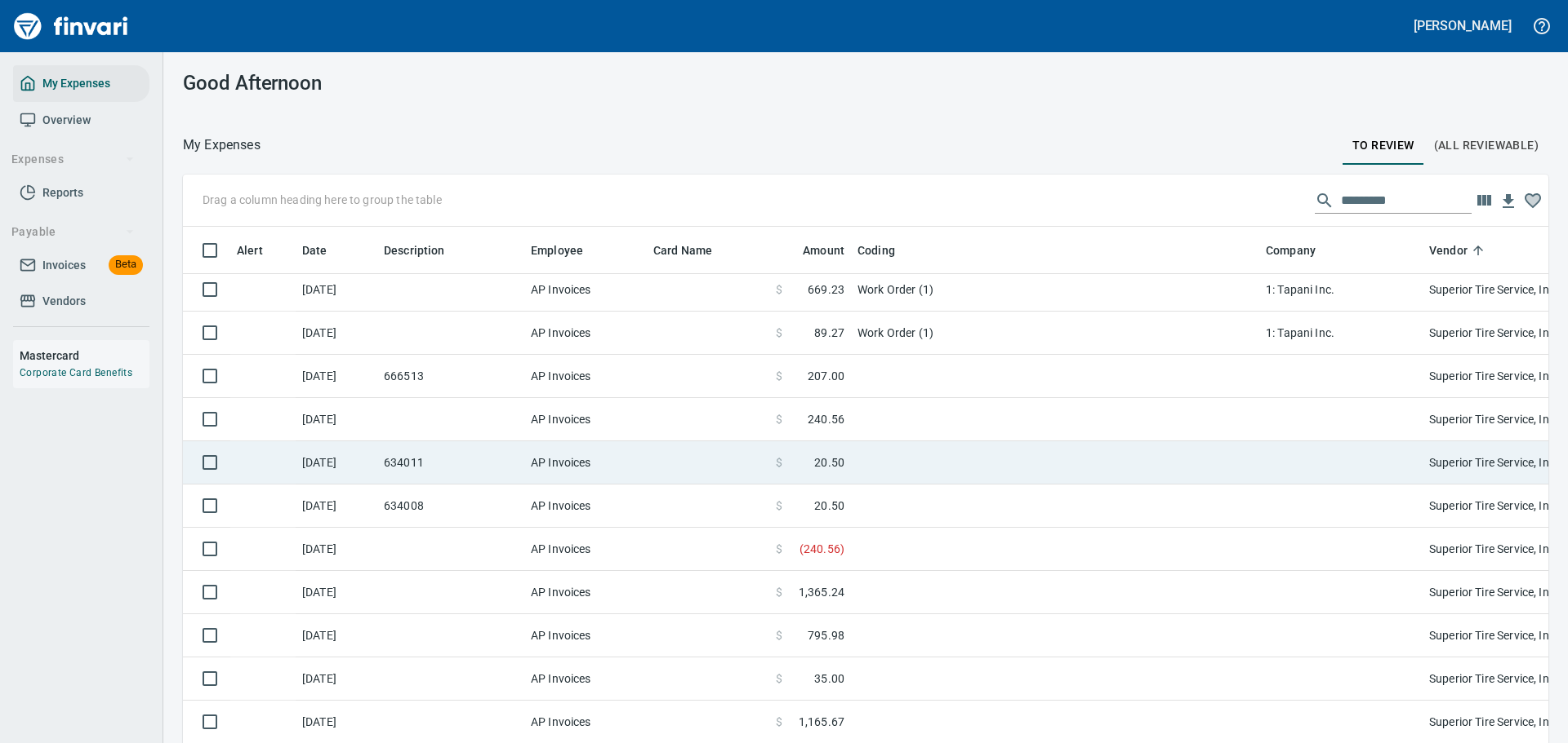
click at [939, 481] on td at bounding box center [1055, 463] width 408 height 44
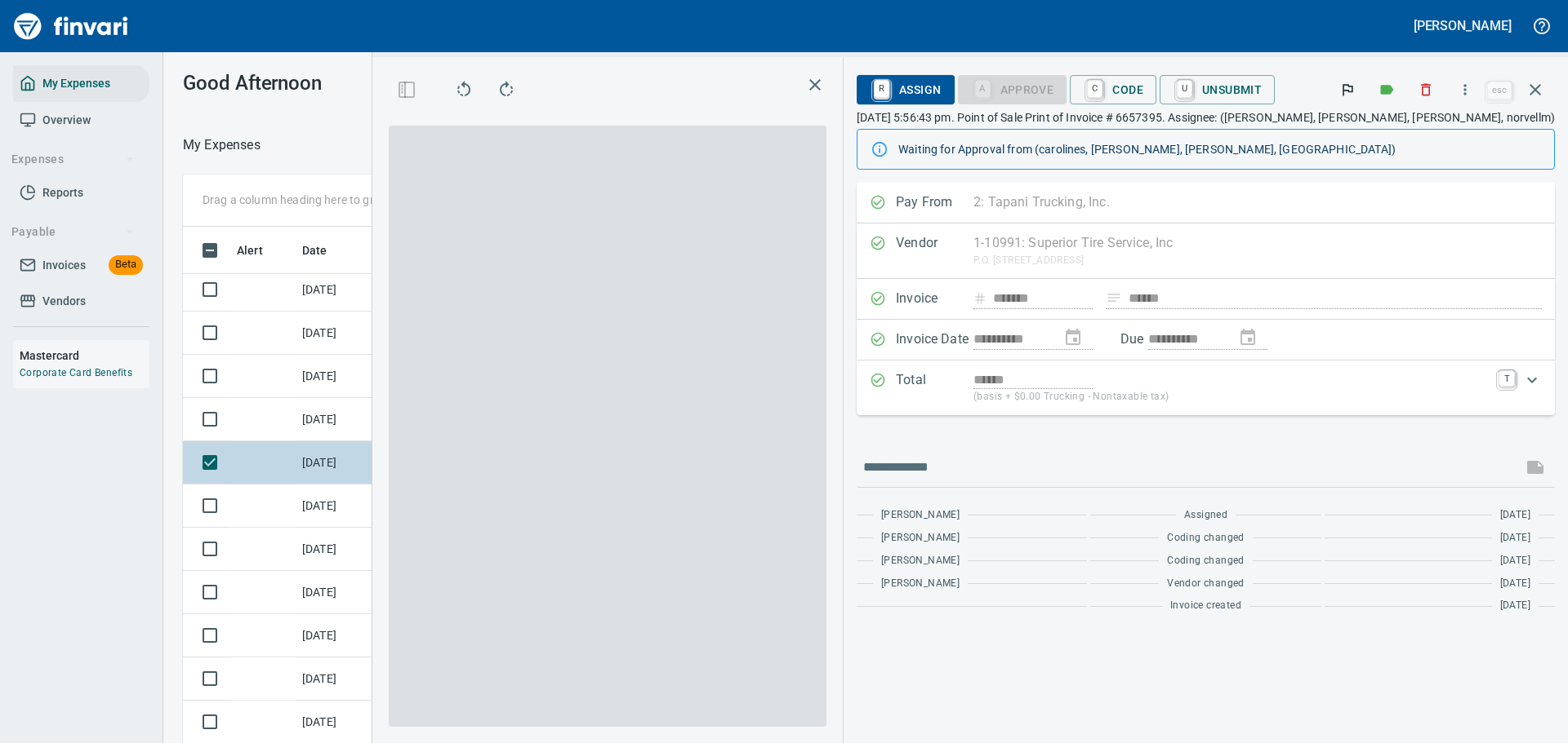
scroll to position [539, 921]
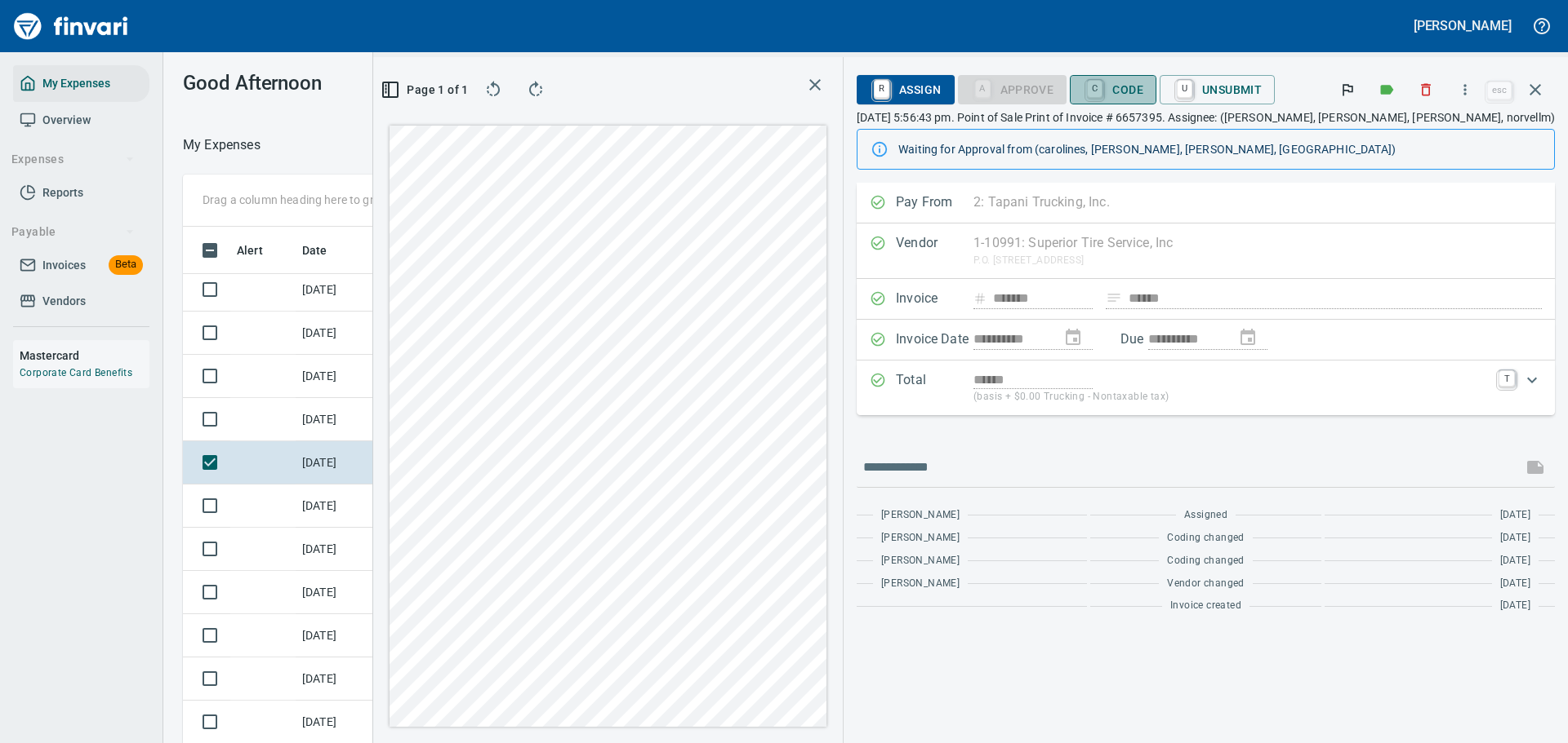
click at [1143, 97] on span "C Code" at bounding box center [1113, 90] width 60 height 28
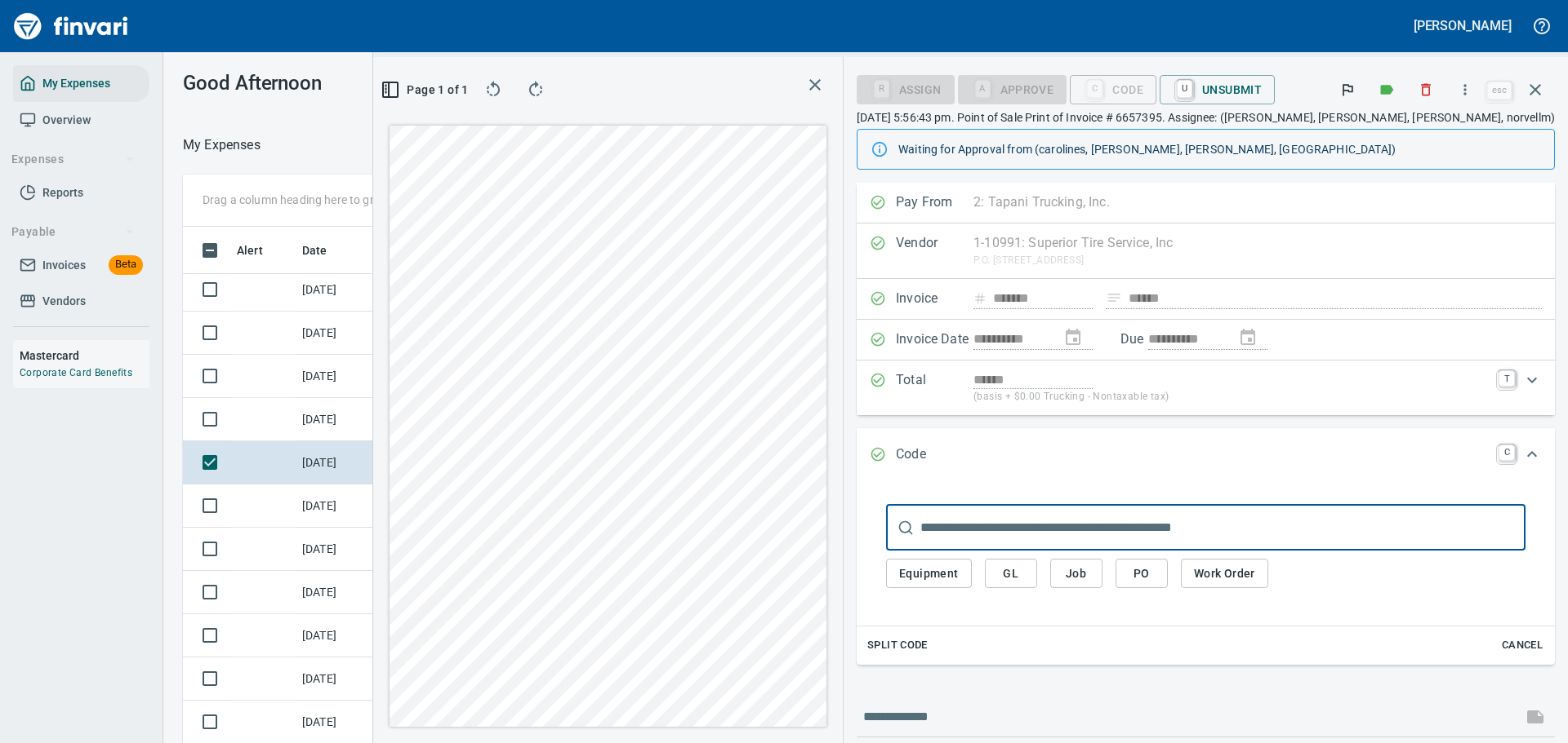
click at [1024, 579] on span "GL" at bounding box center [1011, 574] width 26 height 21
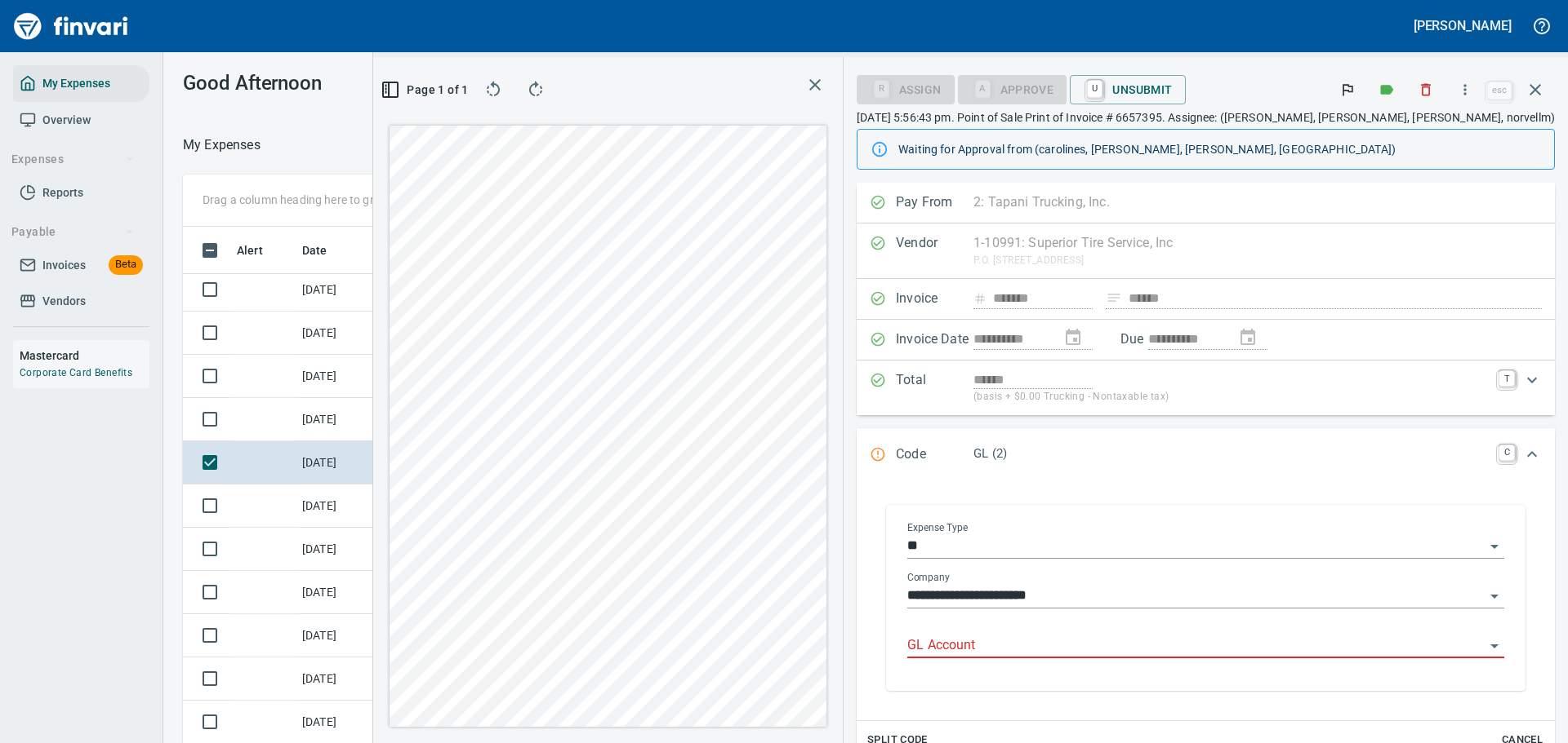
click at [1036, 643] on input "GL Account" at bounding box center [1195, 646] width 577 height 23
click at [1103, 692] on li "7100. .: Supplies / Misc" at bounding box center [1251, 689] width 479 height 40
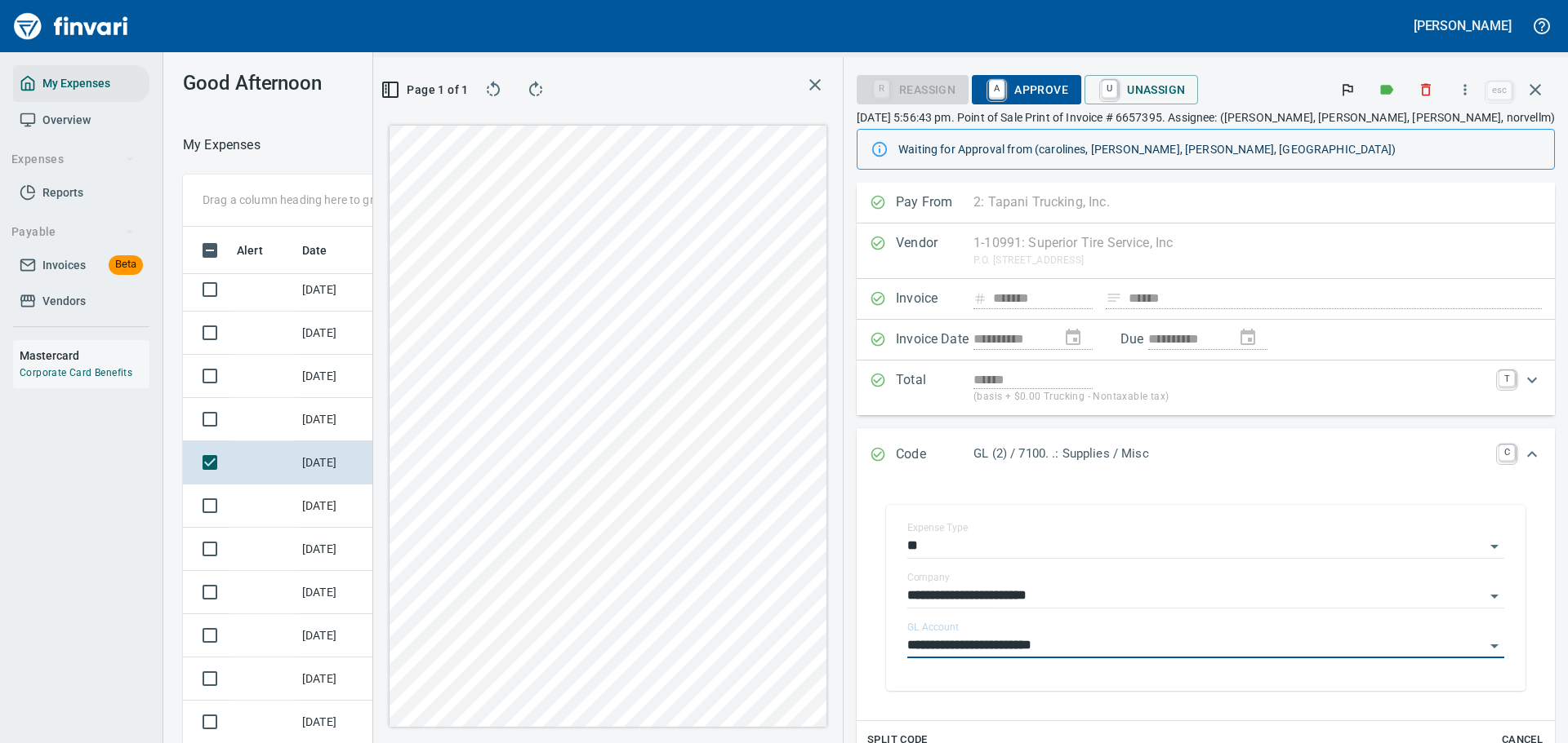
scroll to position [235, 0]
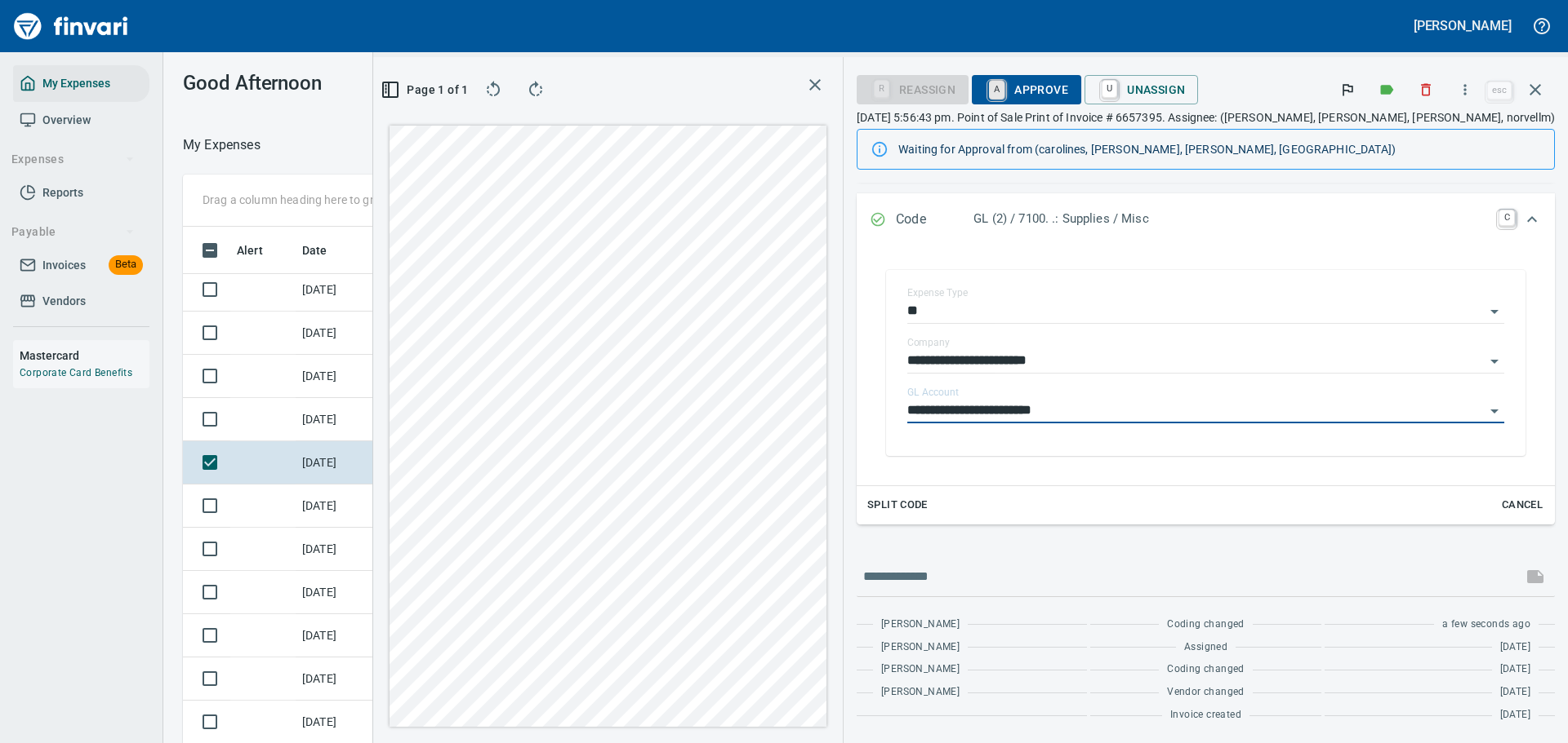
type input "**********"
click at [1005, 88] on link "A" at bounding box center [997, 90] width 16 height 18
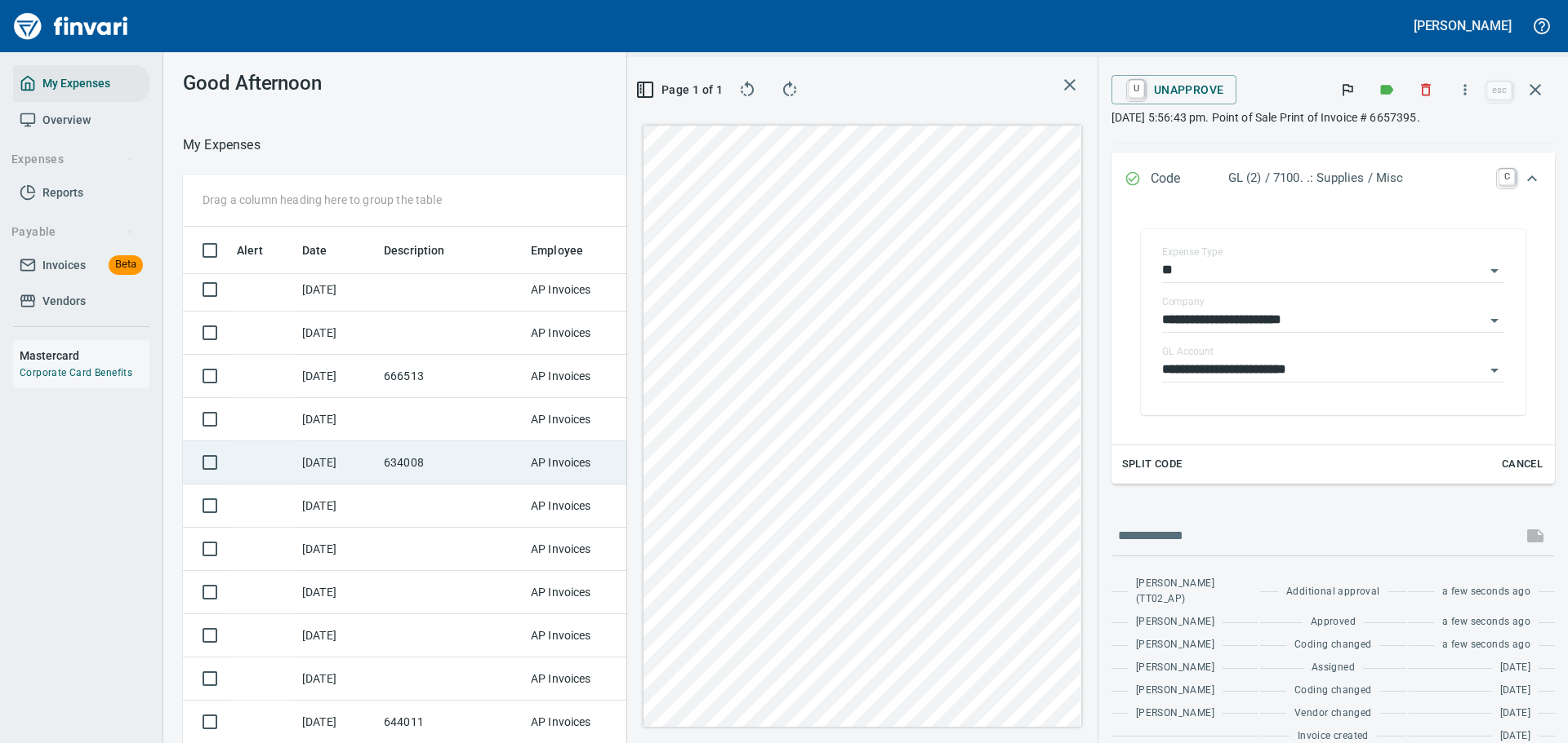
click at [1530, 87] on icon "button" at bounding box center [1535, 90] width 20 height 20
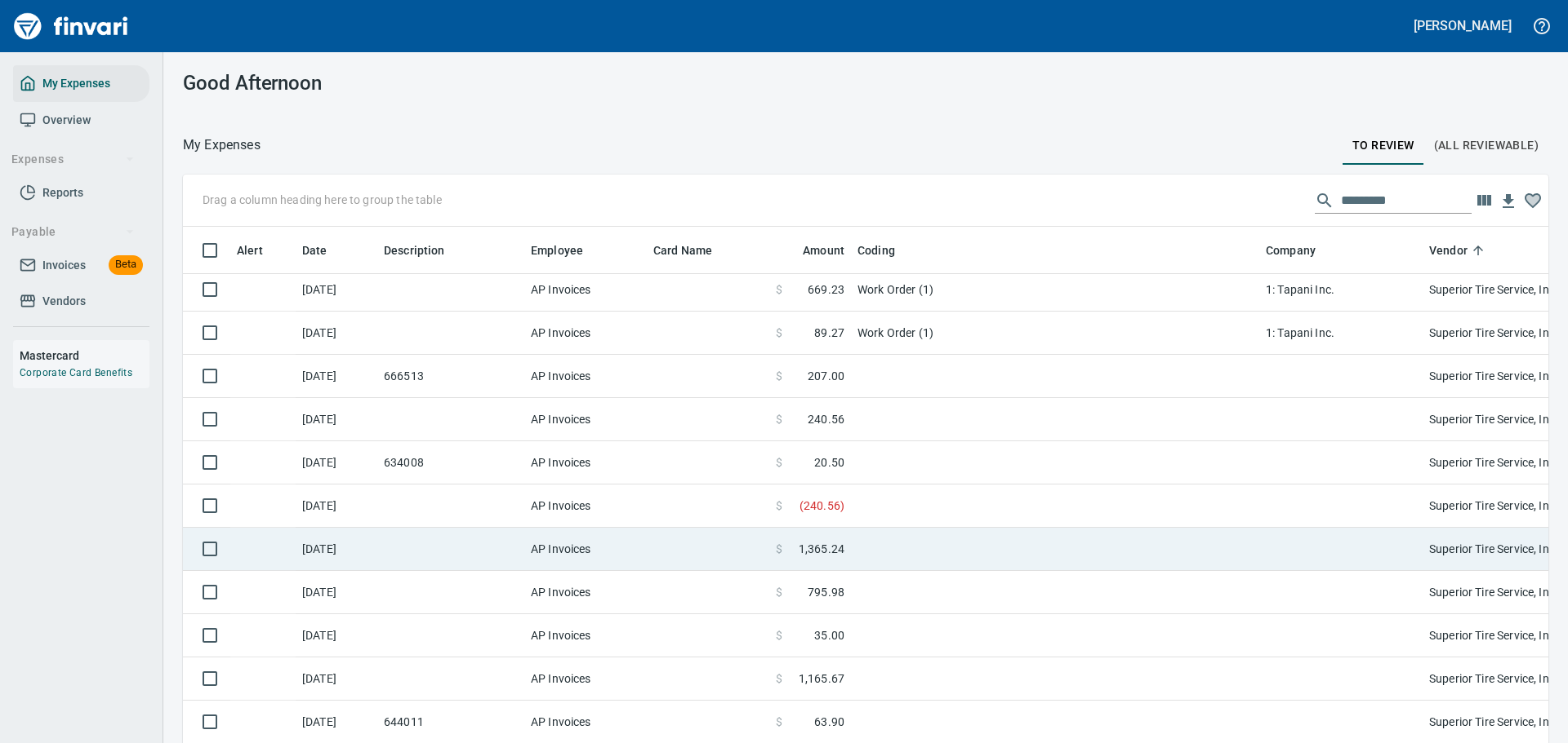
scroll to position [539, 1328]
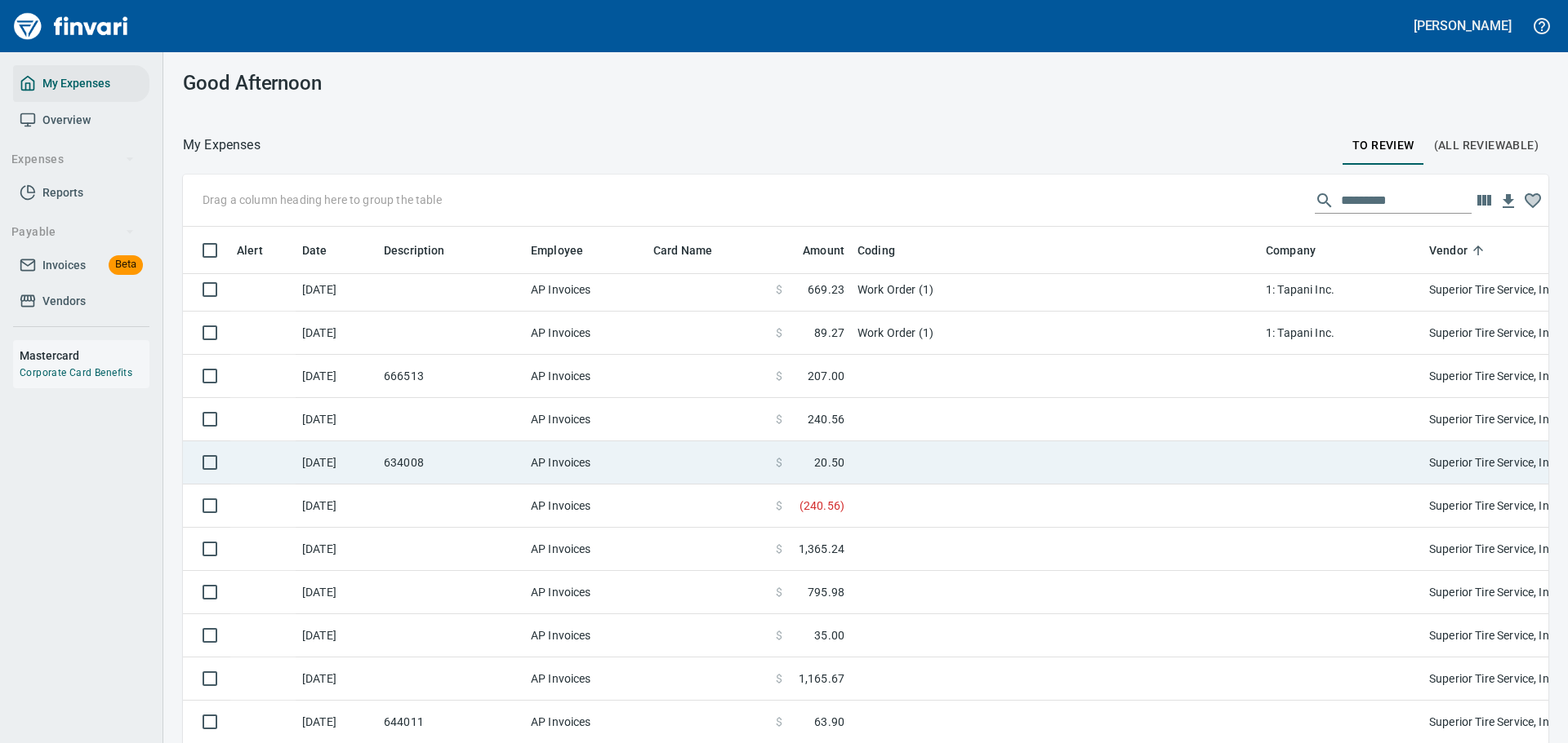
click at [891, 449] on td at bounding box center [1055, 463] width 408 height 44
click at [907, 472] on div "Drag a column heading here to group the table Alert Date Description Employee C…" at bounding box center [865, 483] width 1405 height 616
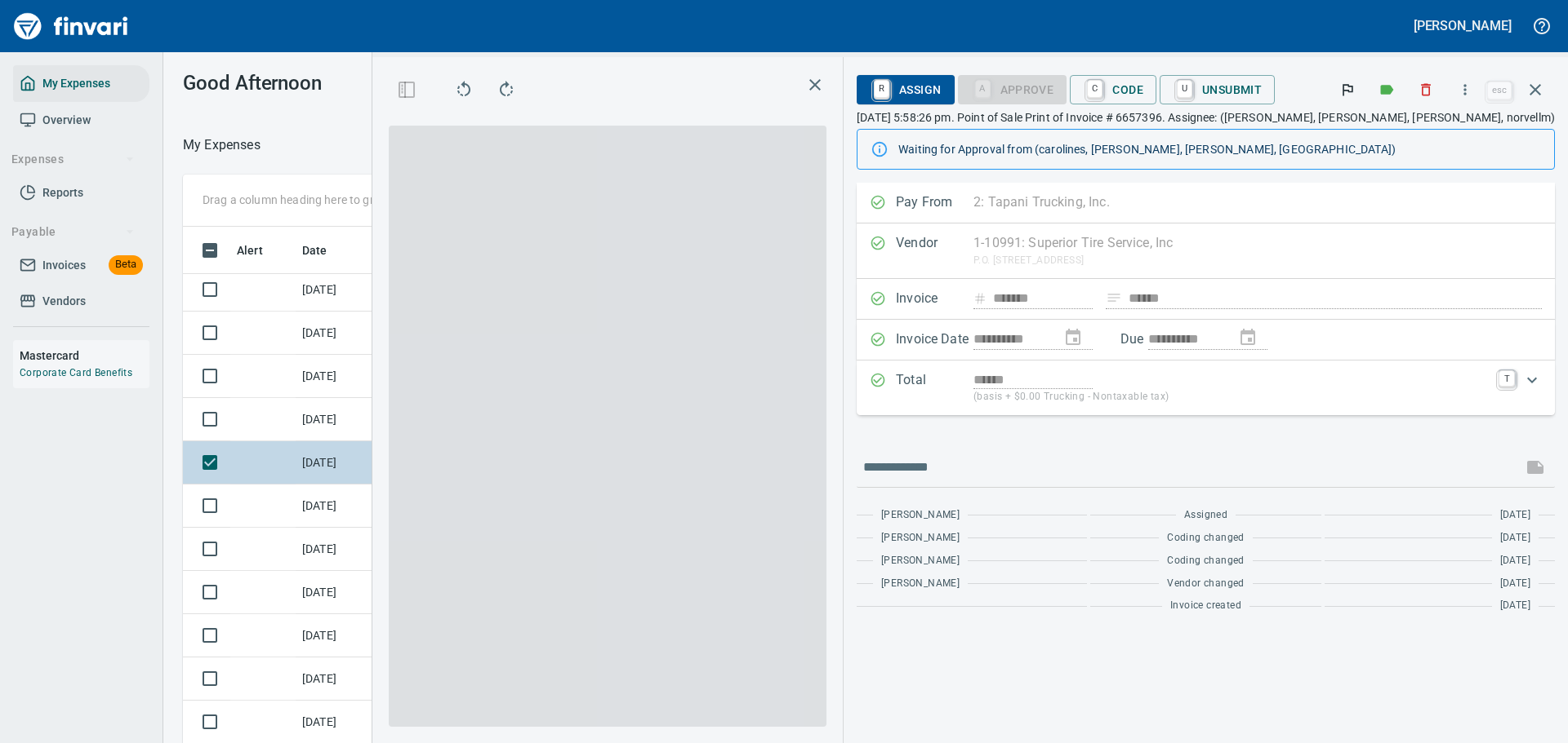
scroll to position [539, 921]
